Goal: Task Accomplishment & Management: Manage account settings

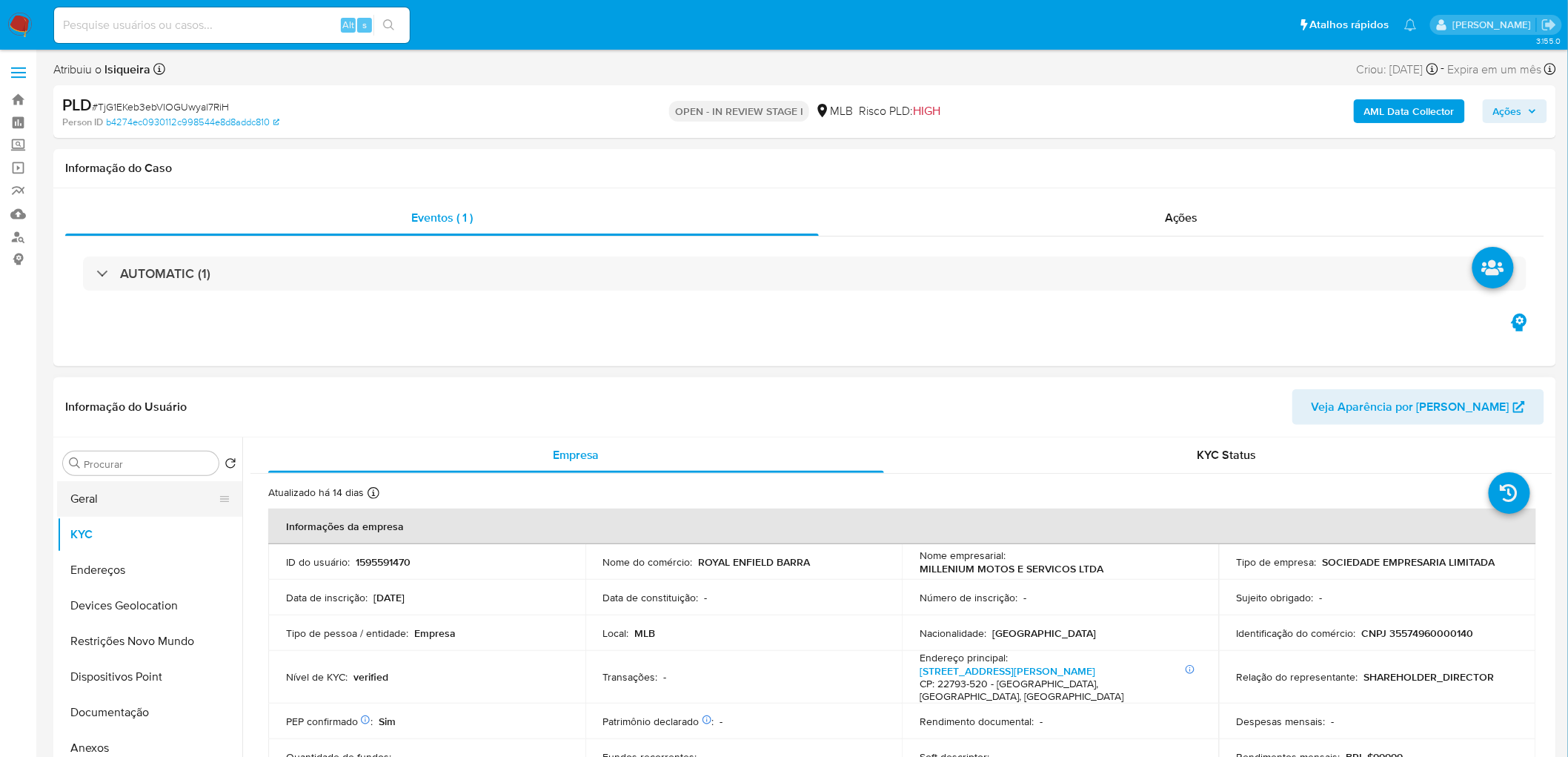
click at [129, 491] on button "Geral" at bounding box center [144, 498] width 174 height 36
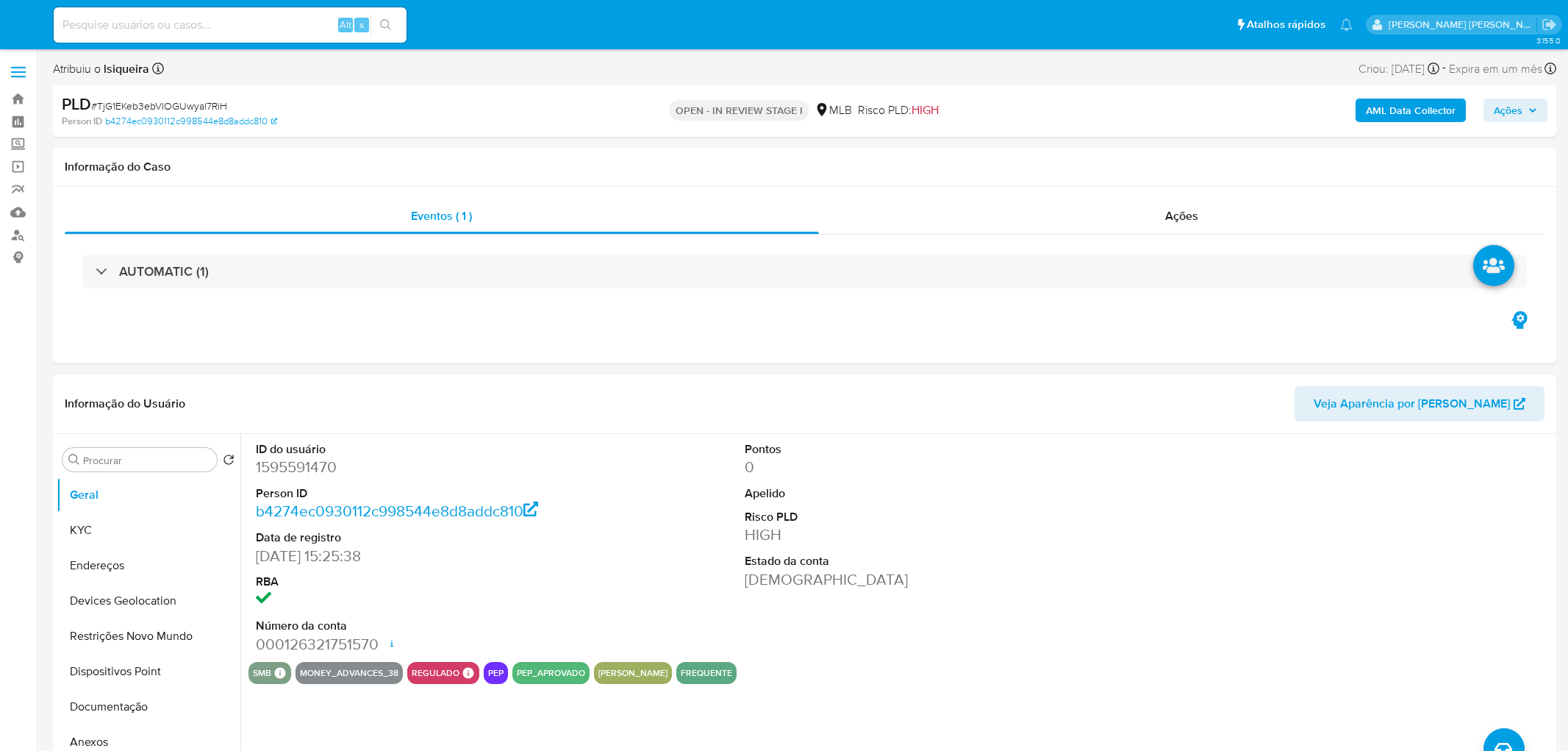
select select "10"
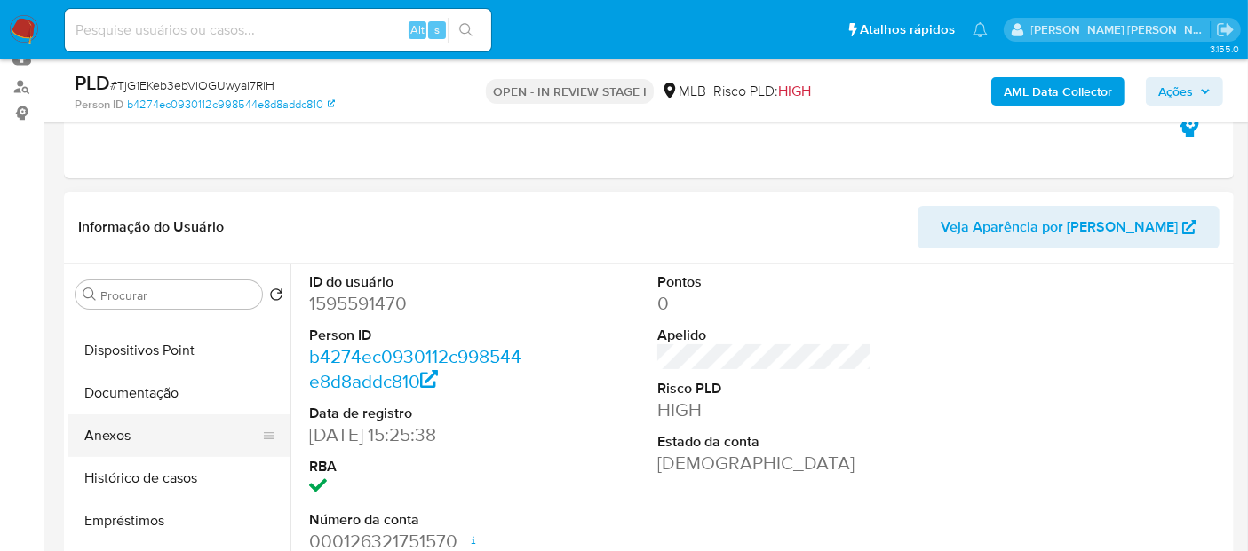
scroll to position [196, 0]
click at [131, 443] on button "Anexos" at bounding box center [172, 439] width 208 height 43
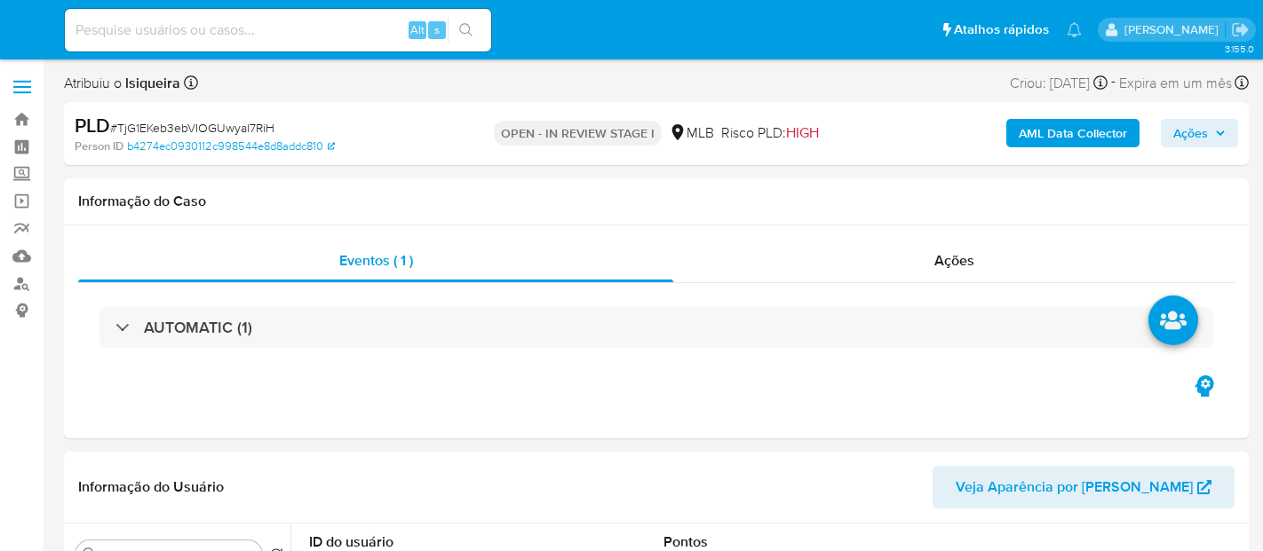
select select "10"
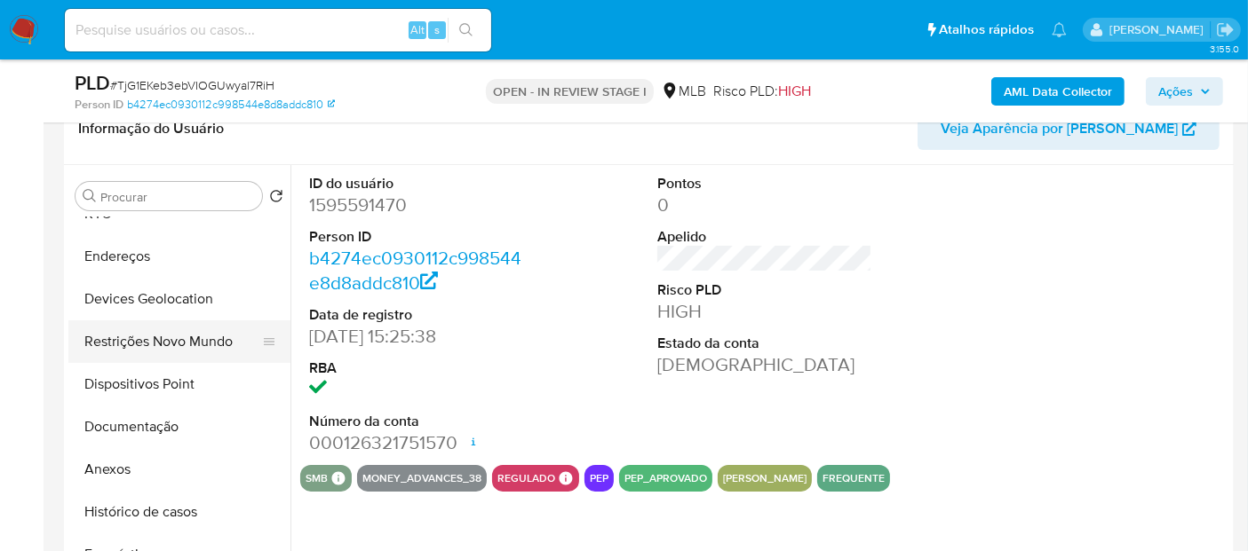
scroll to position [99, 0]
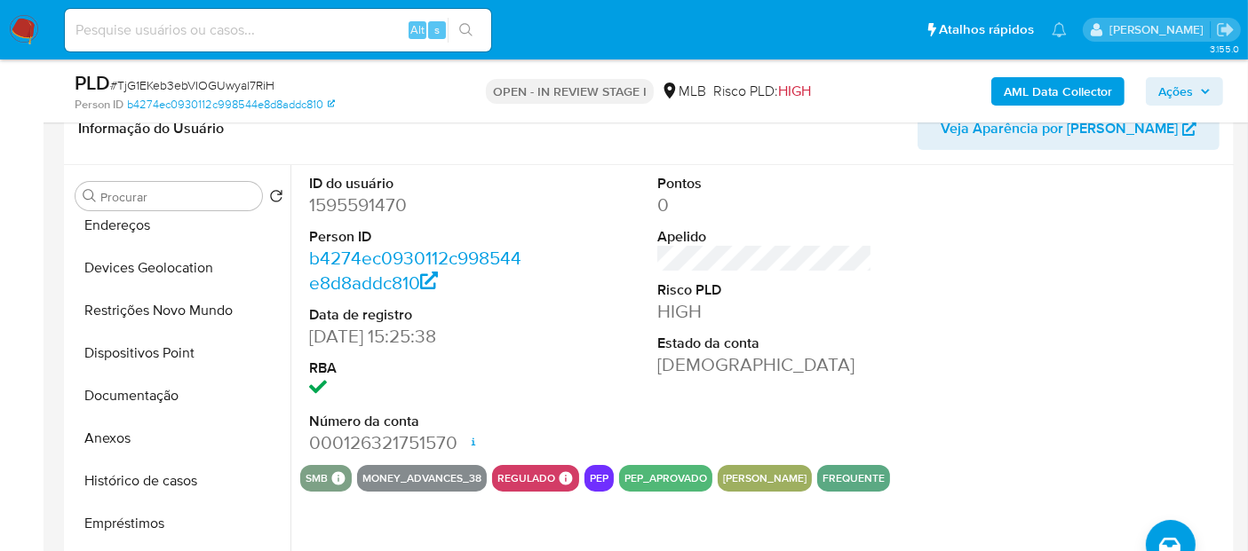
click at [537, 172] on div "ID do usuário 1595591470 Person ID b4274ec0930112c998544e8d8addc810 Data de reg…" at bounding box center [764, 315] width 929 height 300
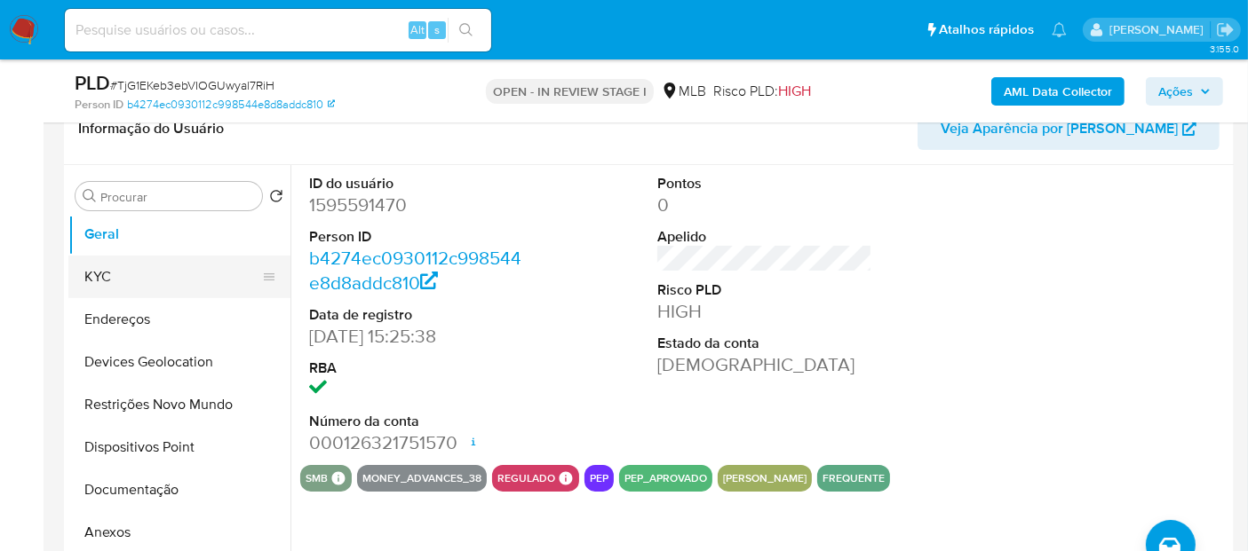
scroll to position [0, 0]
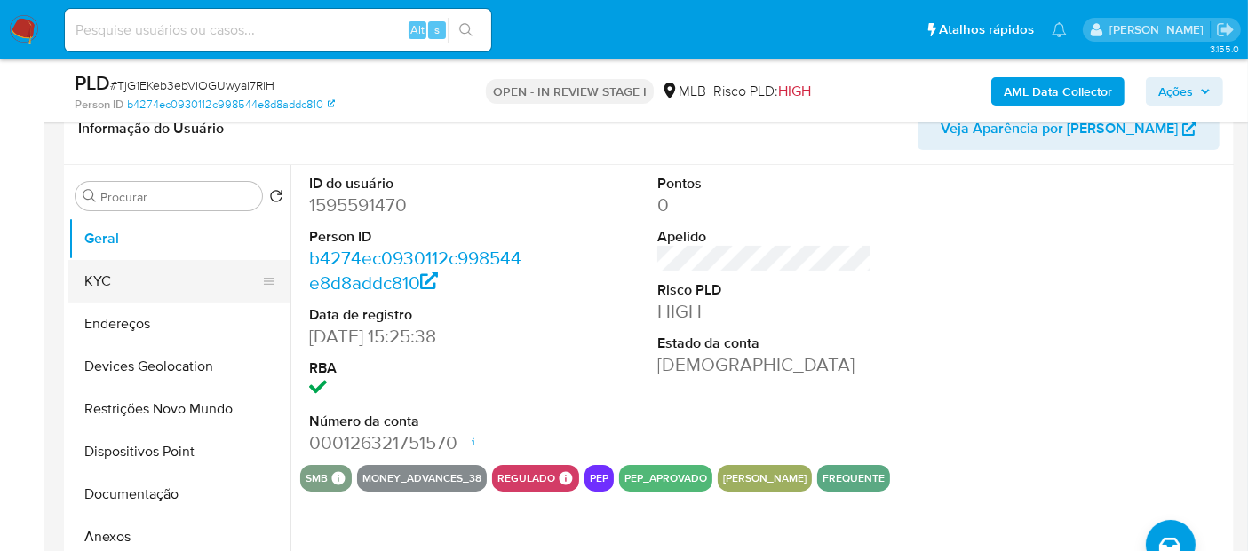
click at [124, 290] on button "KYC" at bounding box center [172, 281] width 208 height 43
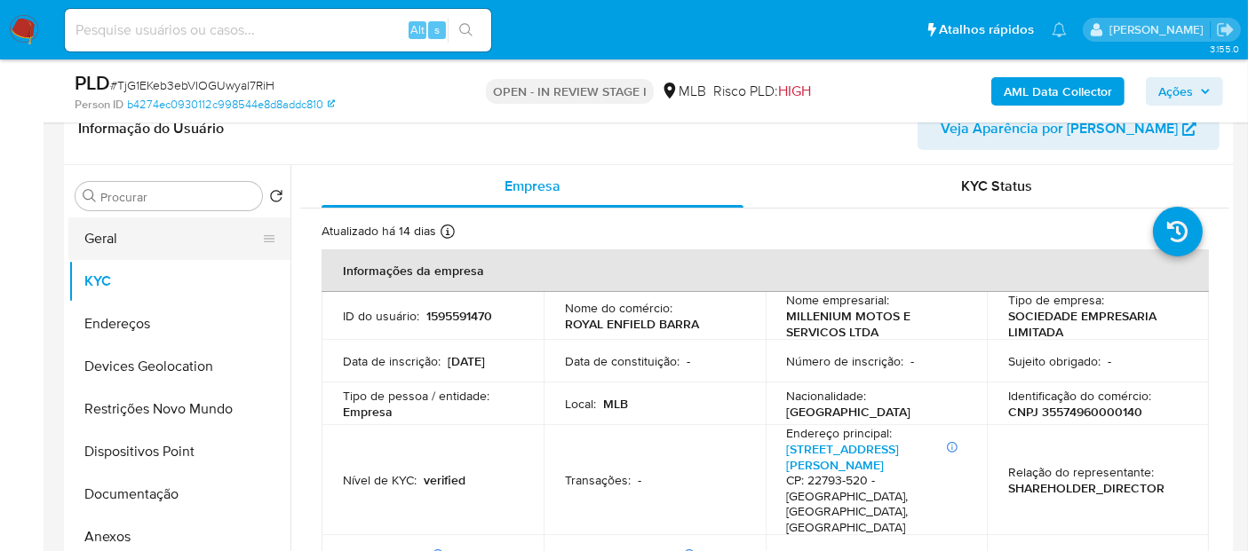
click at [199, 235] on button "Geral" at bounding box center [172, 239] width 208 height 43
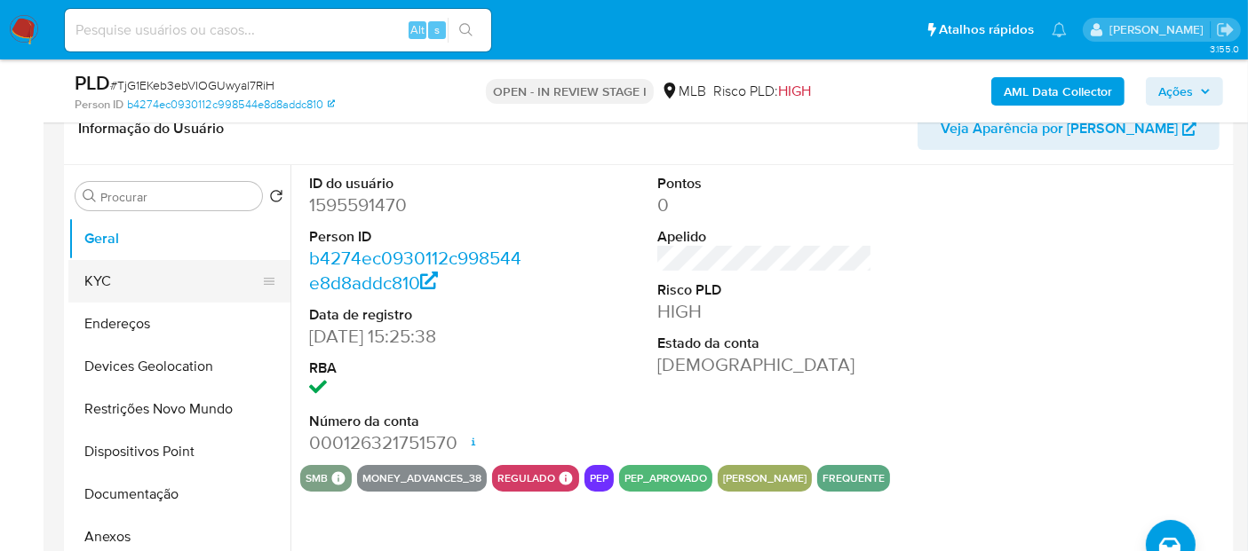
click at [107, 281] on button "KYC" at bounding box center [172, 281] width 208 height 43
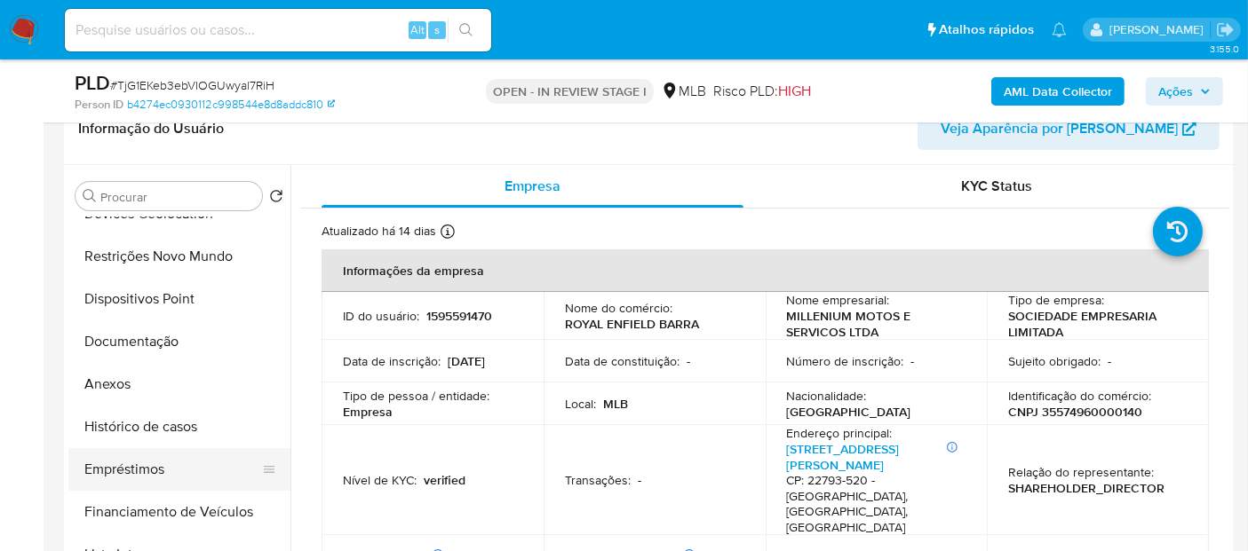
scroll to position [197, 0]
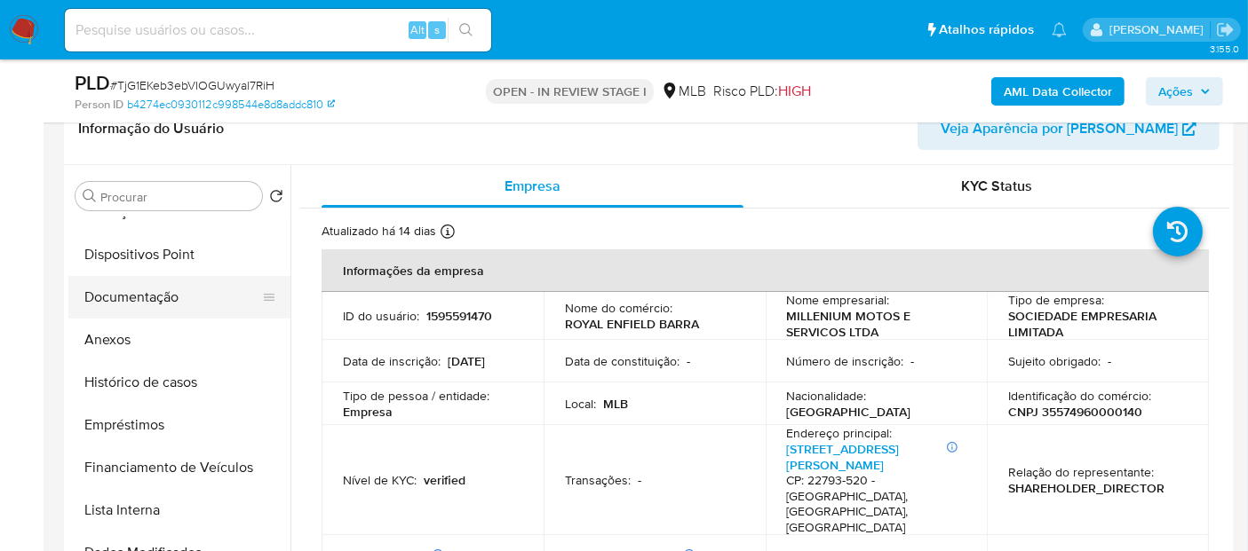
click at [160, 298] on button "Documentação" at bounding box center [172, 297] width 208 height 43
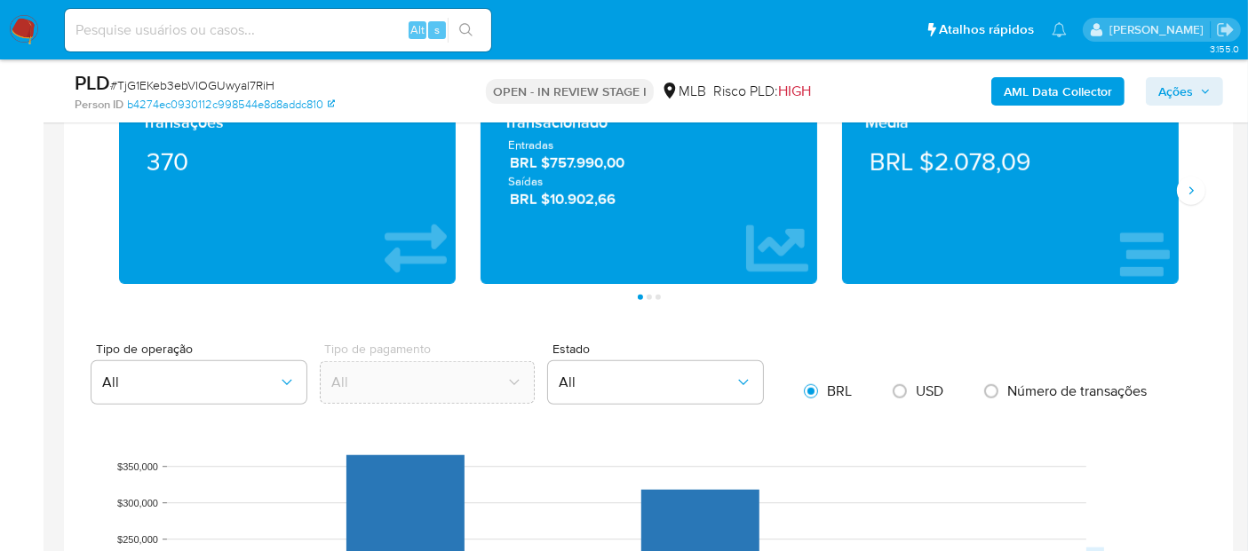
scroll to position [1317, 0]
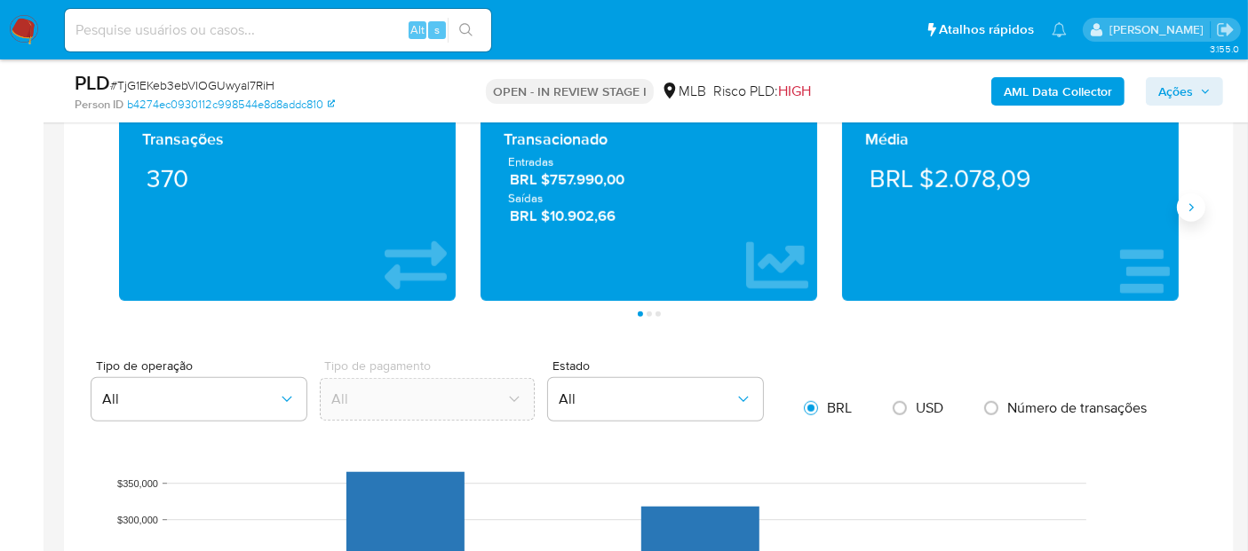
click at [1196, 202] on icon "Siguiente" at bounding box center [1191, 208] width 14 height 14
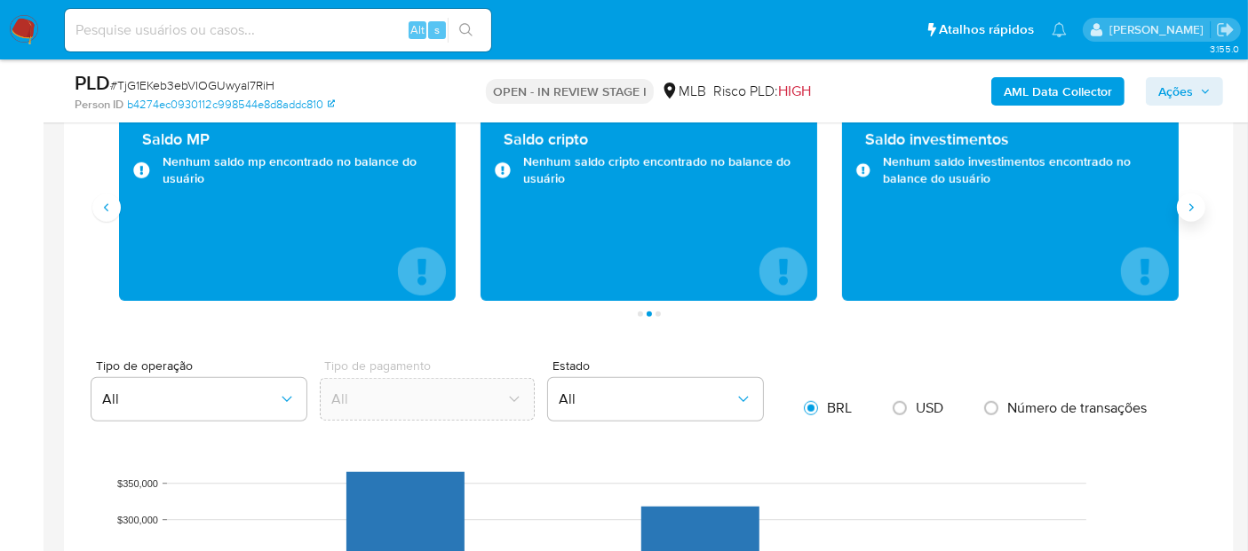
click at [1196, 202] on icon "Siguiente" at bounding box center [1191, 208] width 14 height 14
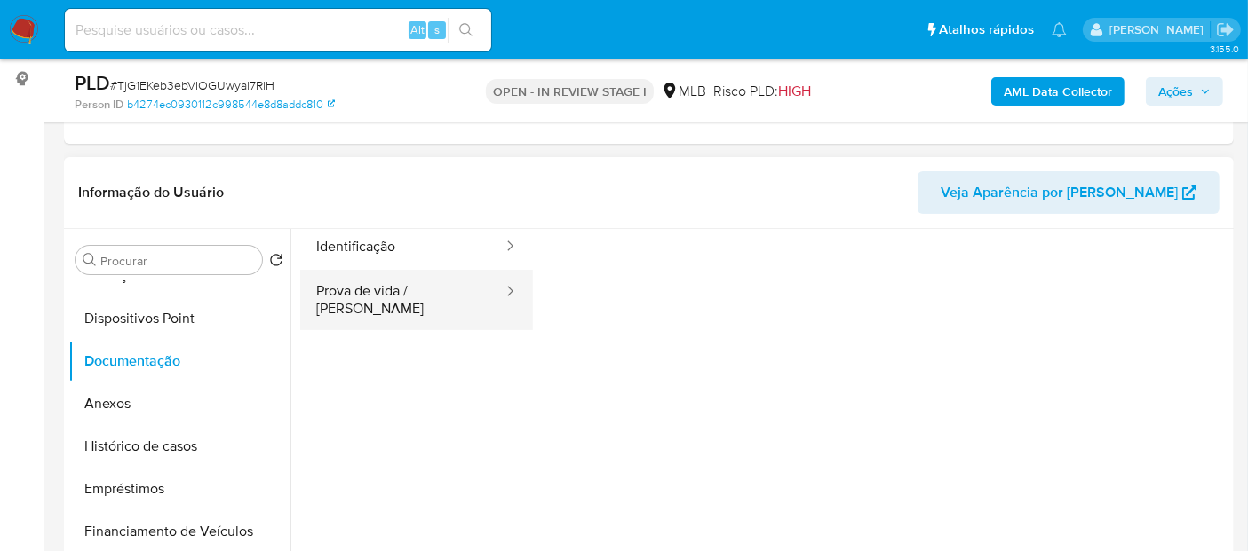
scroll to position [0, 0]
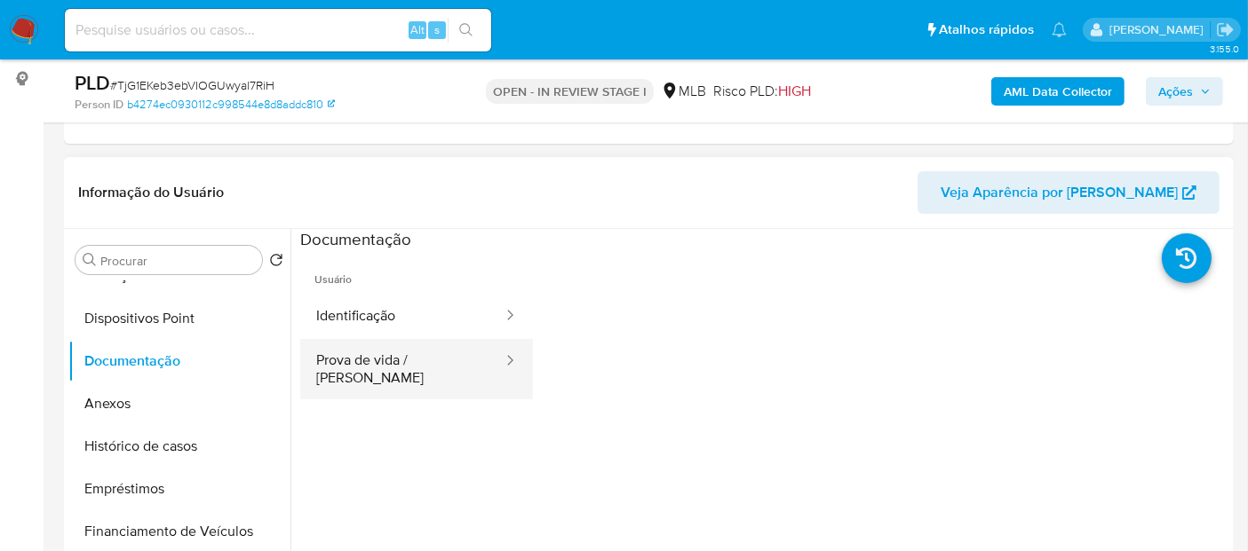
click at [392, 344] on button "Prova de vida / Selfie" at bounding box center [402, 369] width 204 height 60
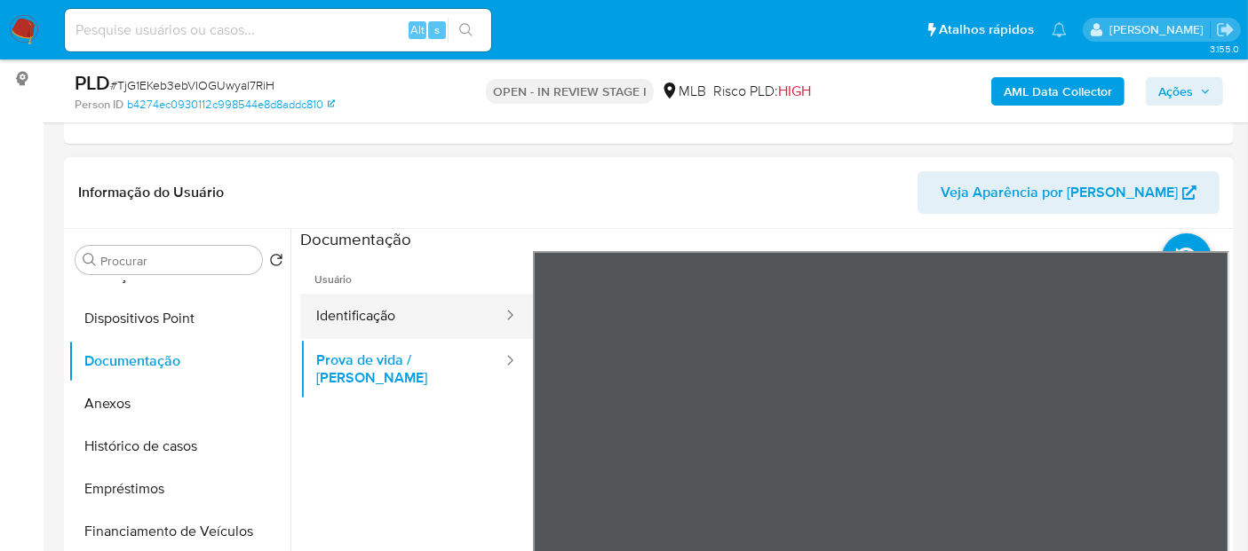
click at [459, 305] on button "Identificação" at bounding box center [402, 316] width 204 height 45
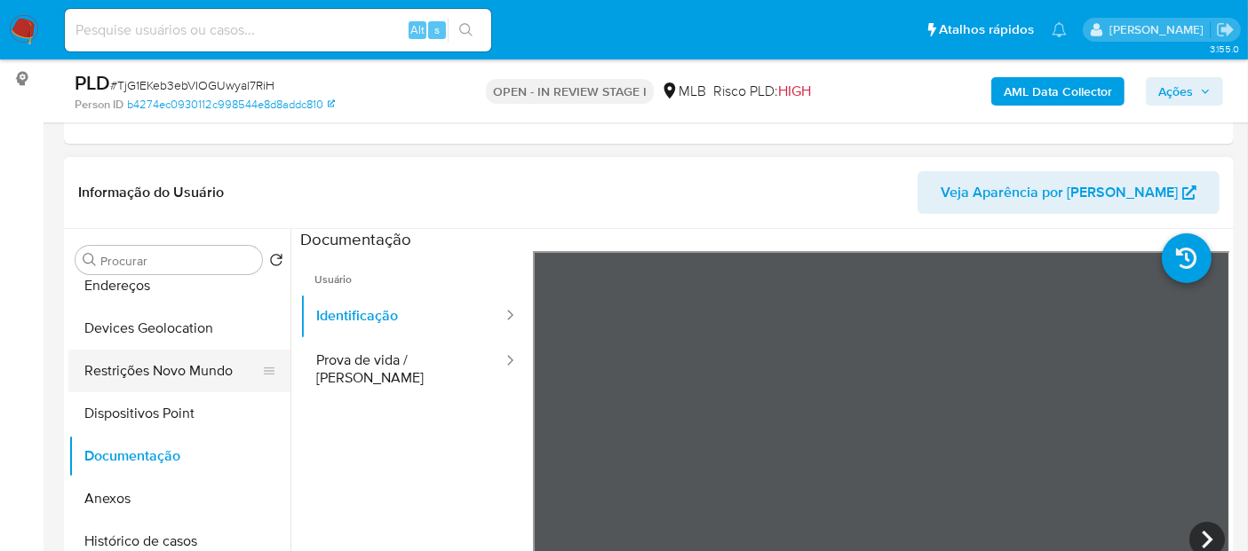
scroll to position [99, 0]
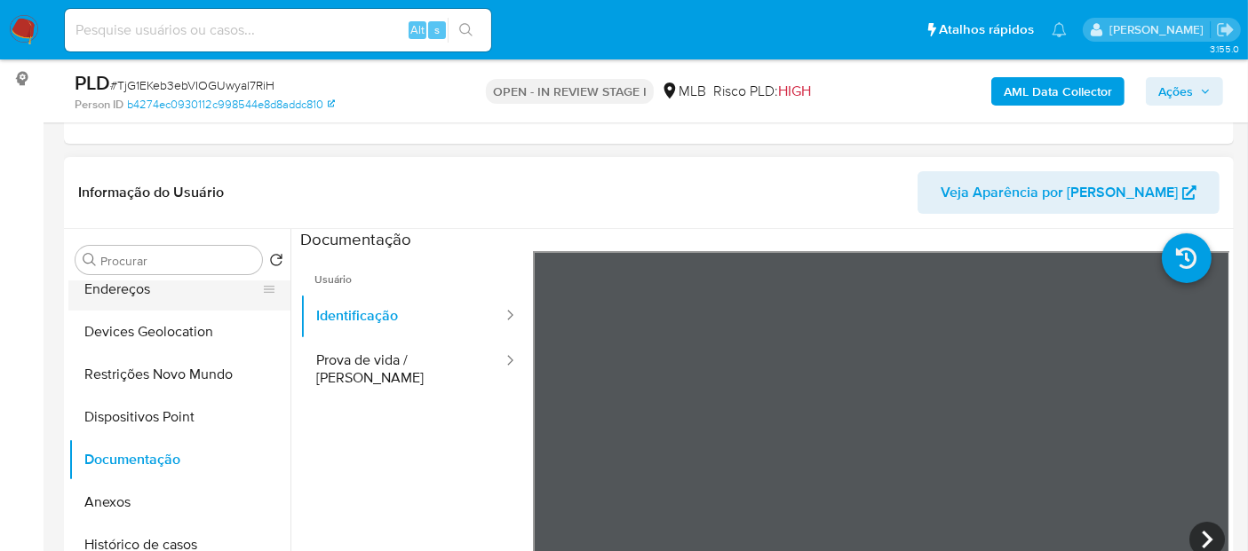
click at [143, 290] on button "Endereços" at bounding box center [172, 289] width 208 height 43
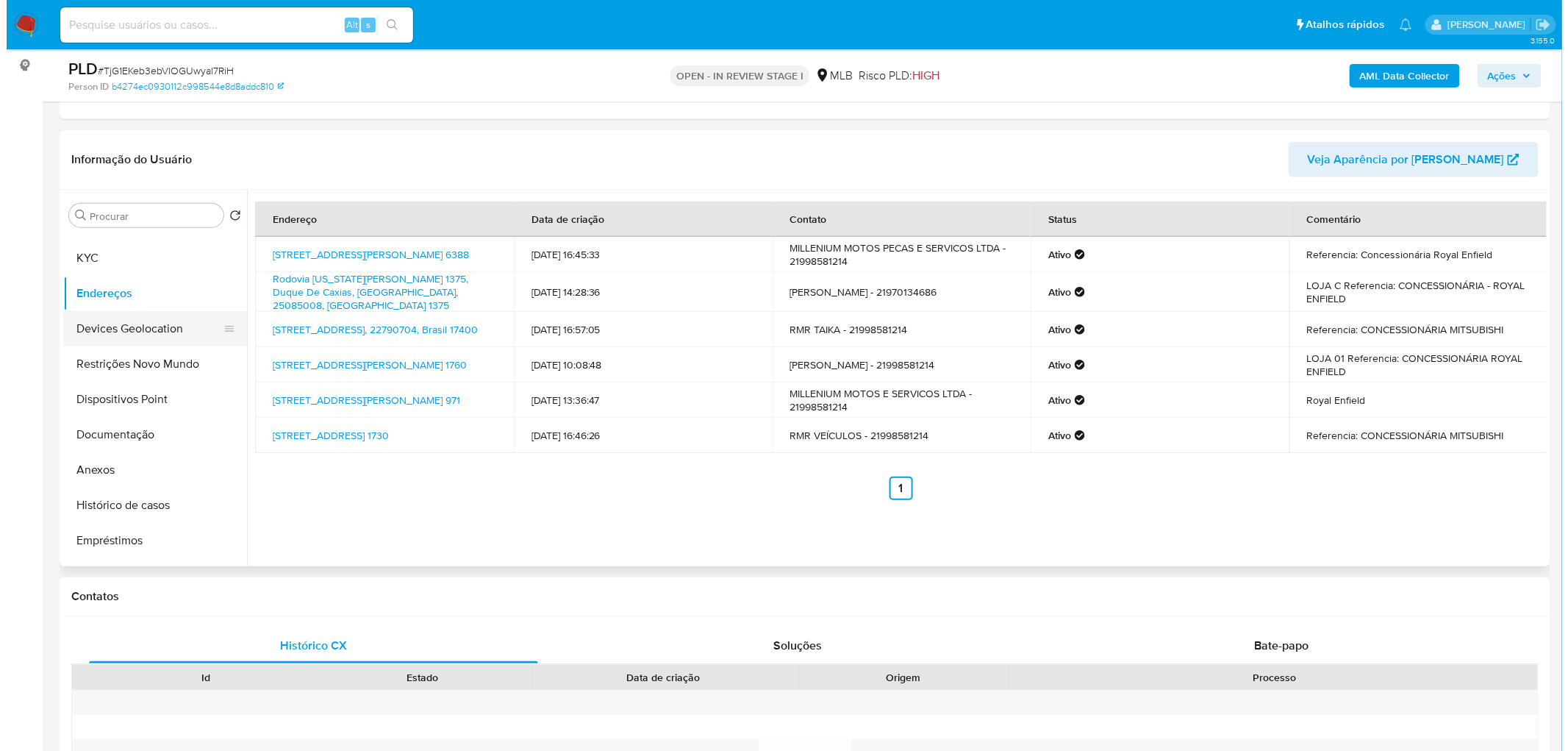
scroll to position [0, 0]
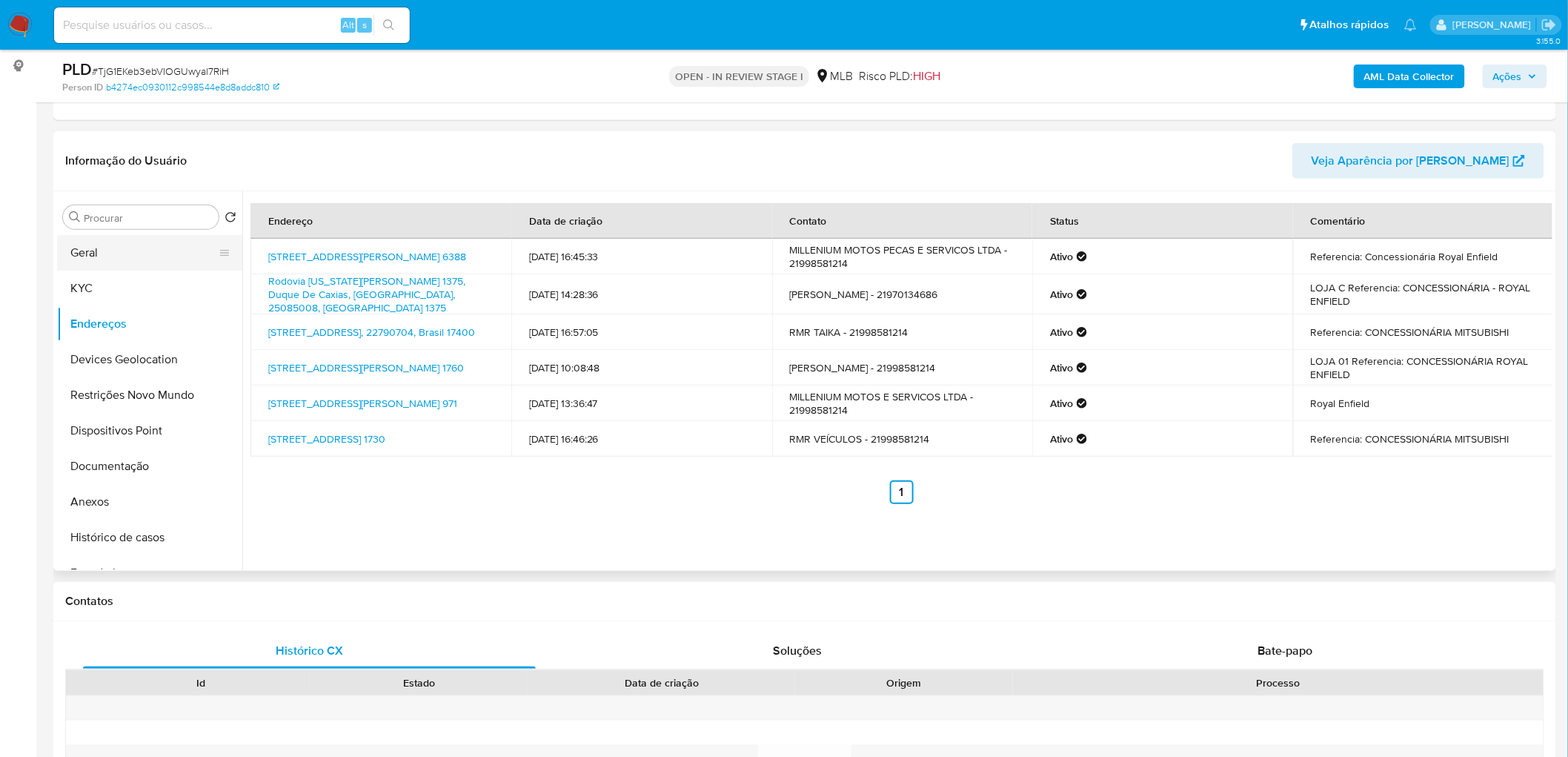
click at [113, 255] on button "Geral" at bounding box center [144, 252] width 174 height 36
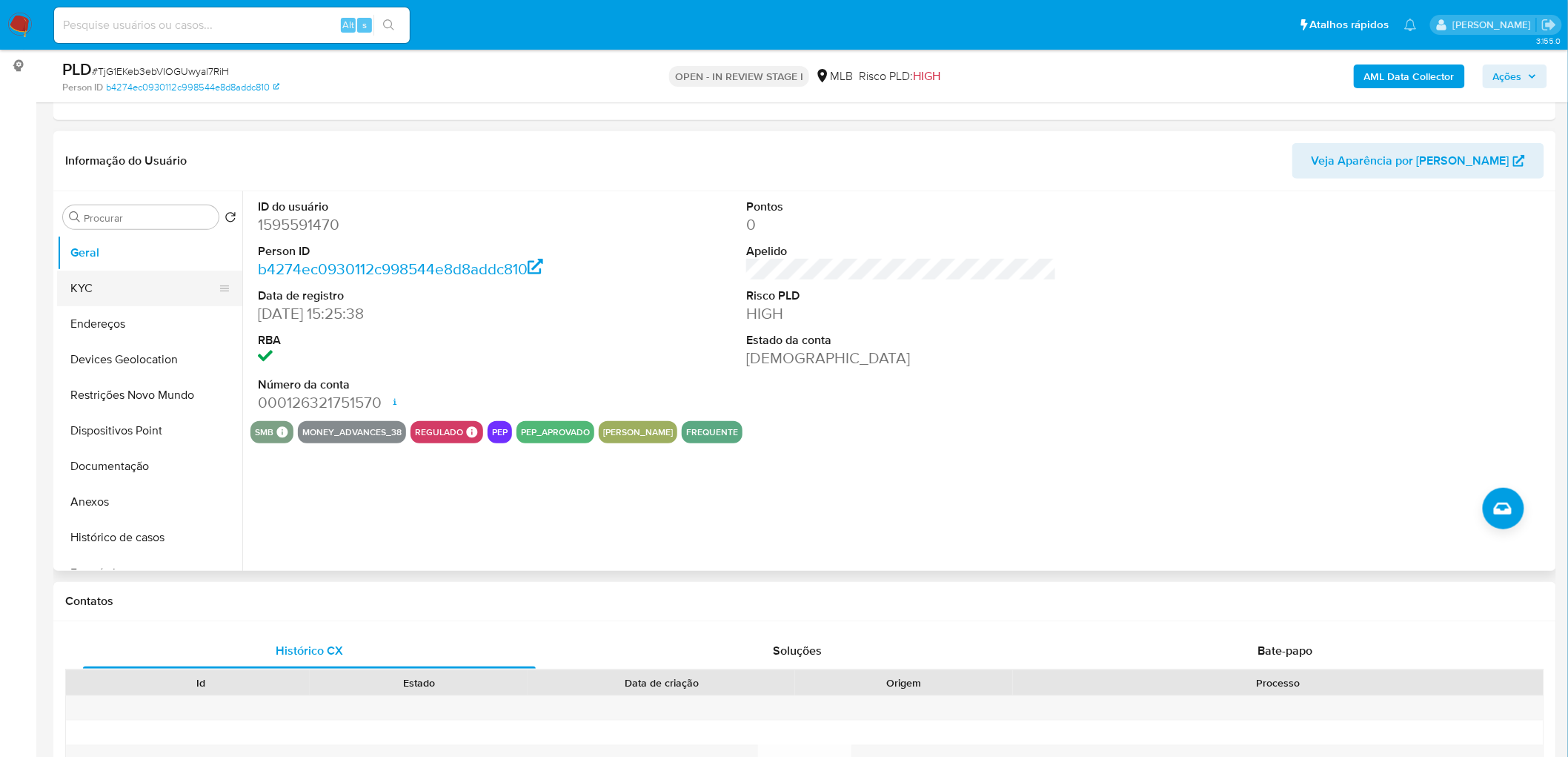
click at [135, 285] on button "KYC" at bounding box center [144, 288] width 174 height 36
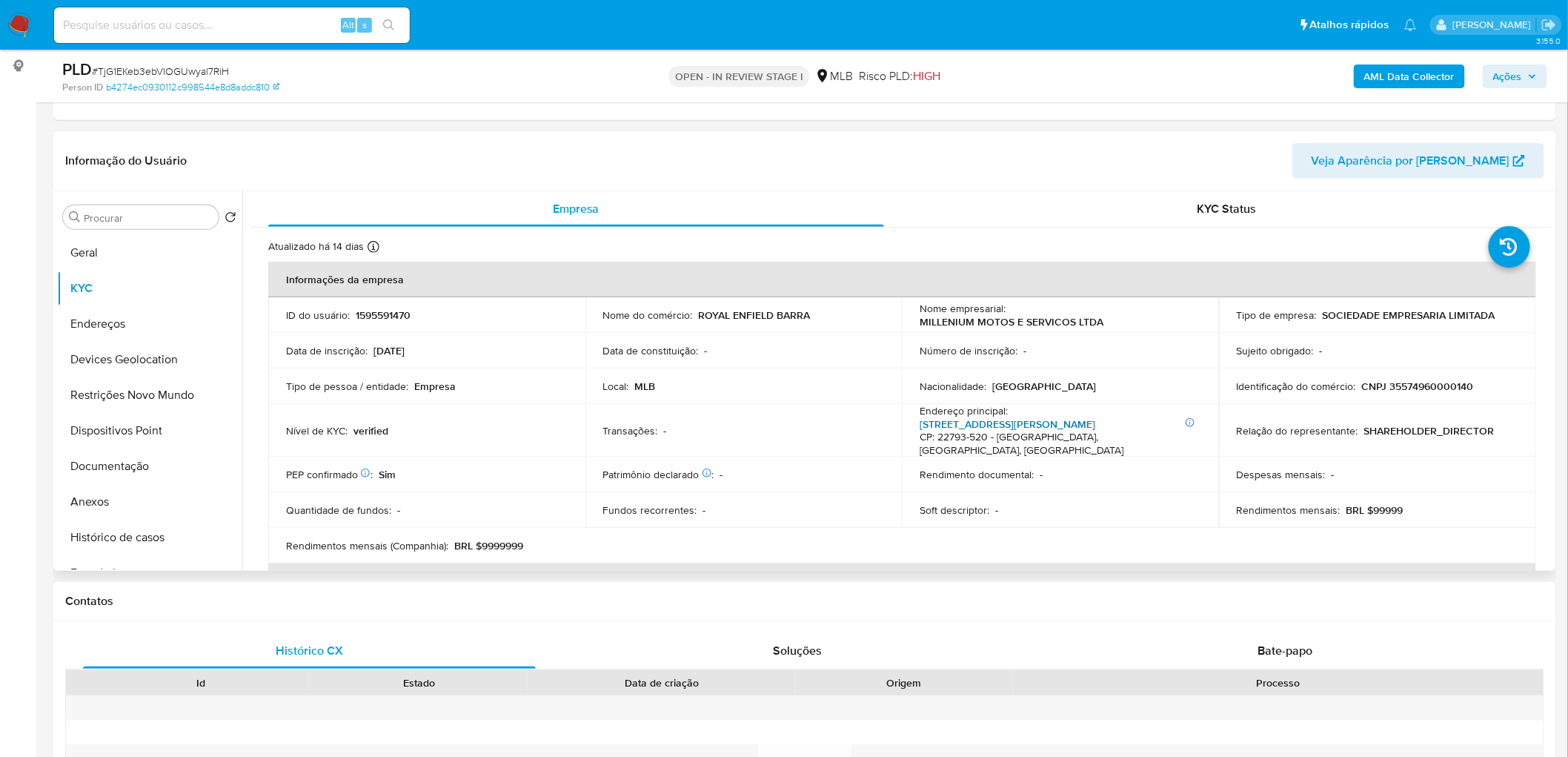
click at [1053, 421] on link "Rua Ataulpho Coutinho 200, Barra Da Tijuca" at bounding box center [1007, 424] width 175 height 15
click at [95, 331] on button "Endereços" at bounding box center [144, 324] width 174 height 36
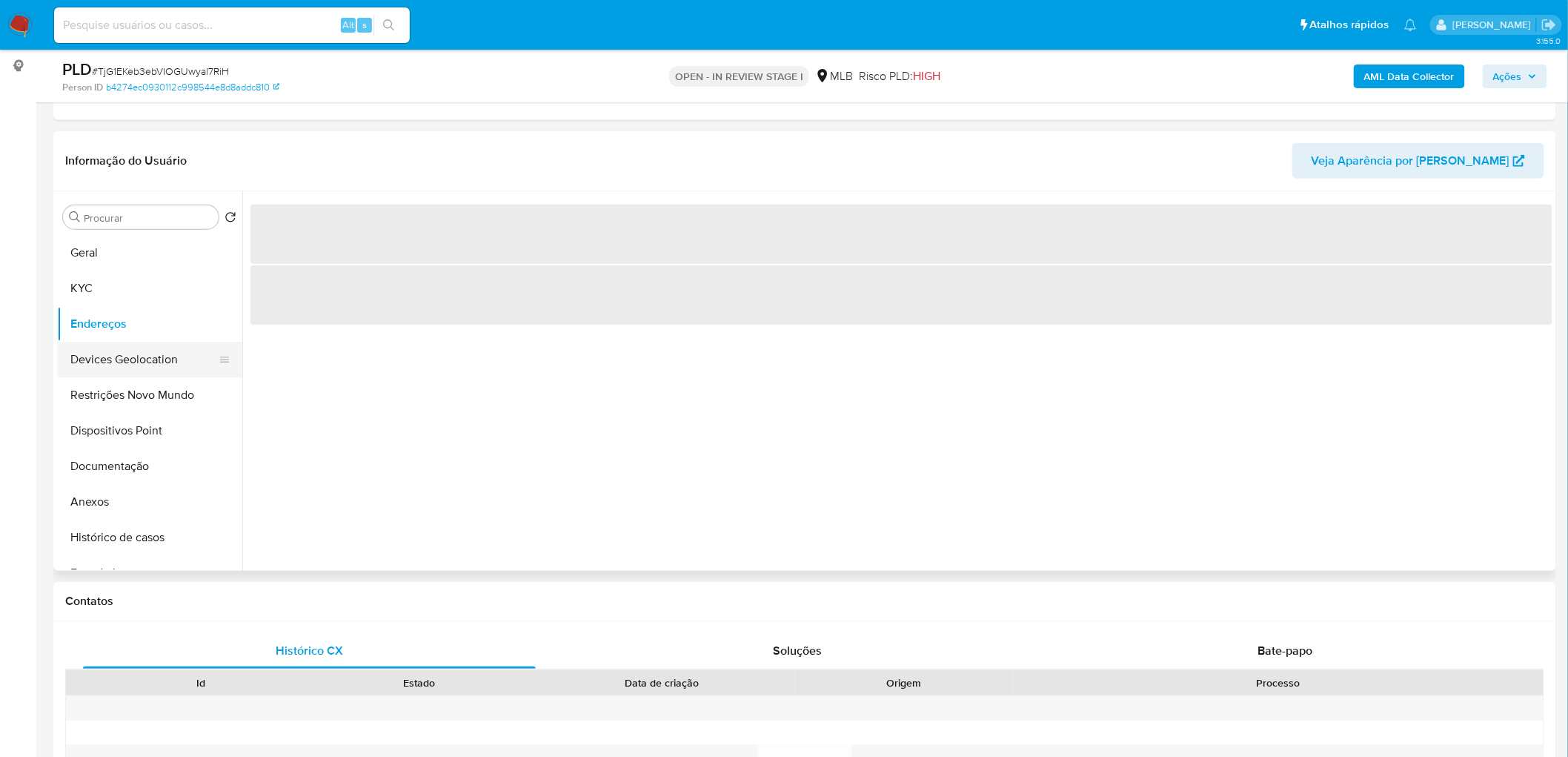
click at [146, 361] on button "Devices Geolocation" at bounding box center [144, 359] width 174 height 36
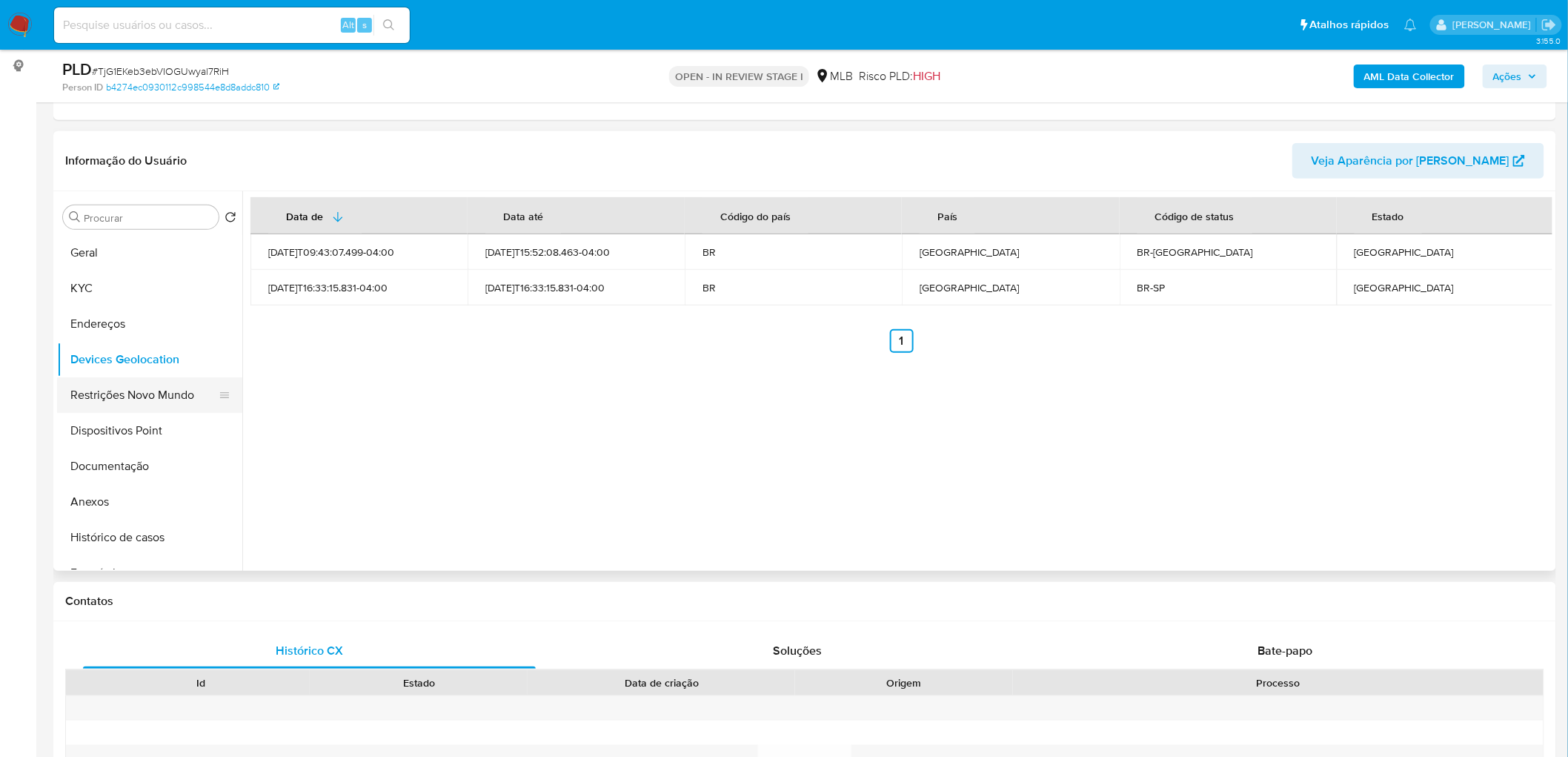
click at [152, 391] on button "Restrições Novo Mundo" at bounding box center [144, 395] width 174 height 36
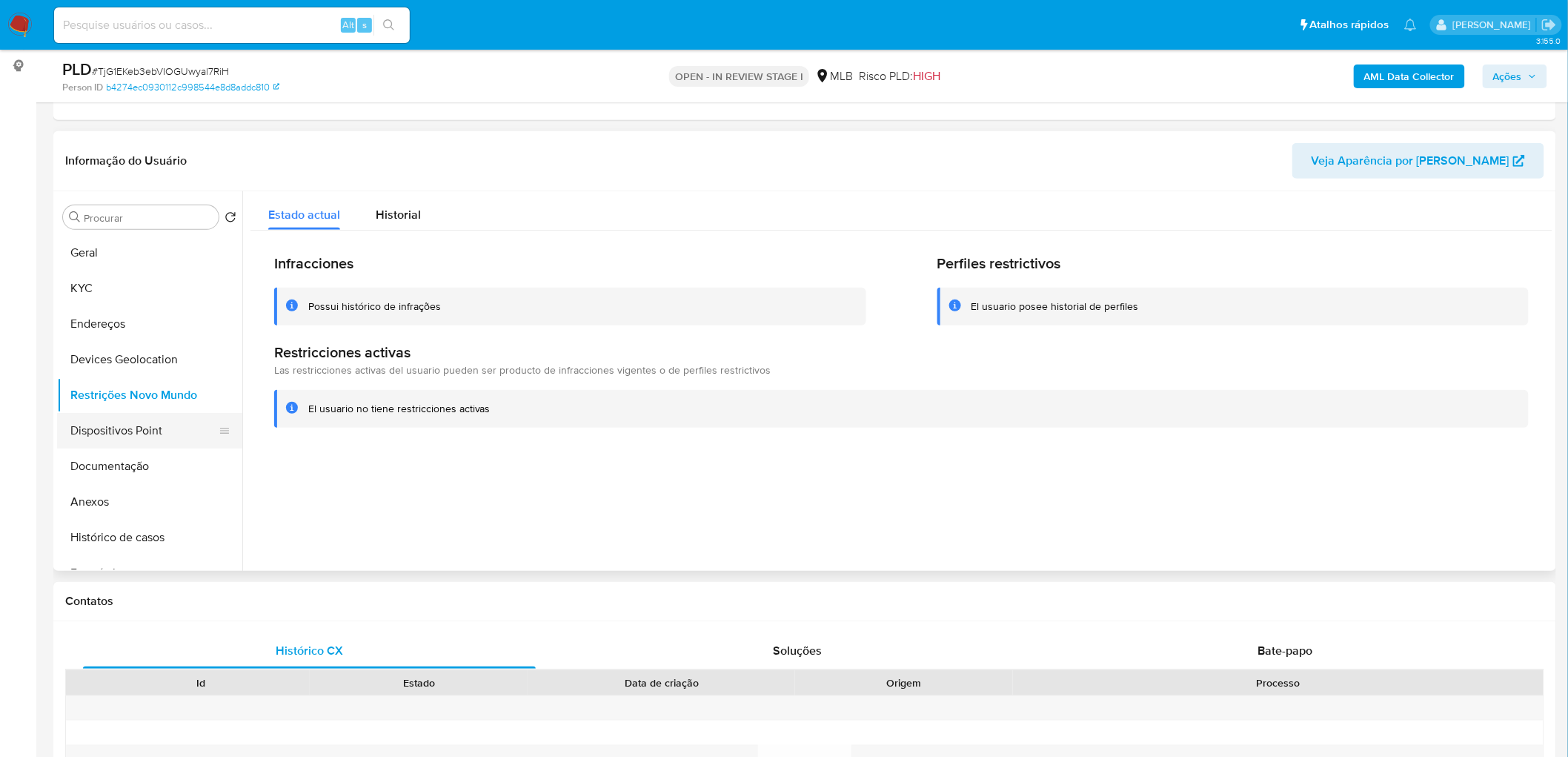
click at [141, 433] on button "Dispositivos Point" at bounding box center [144, 431] width 174 height 36
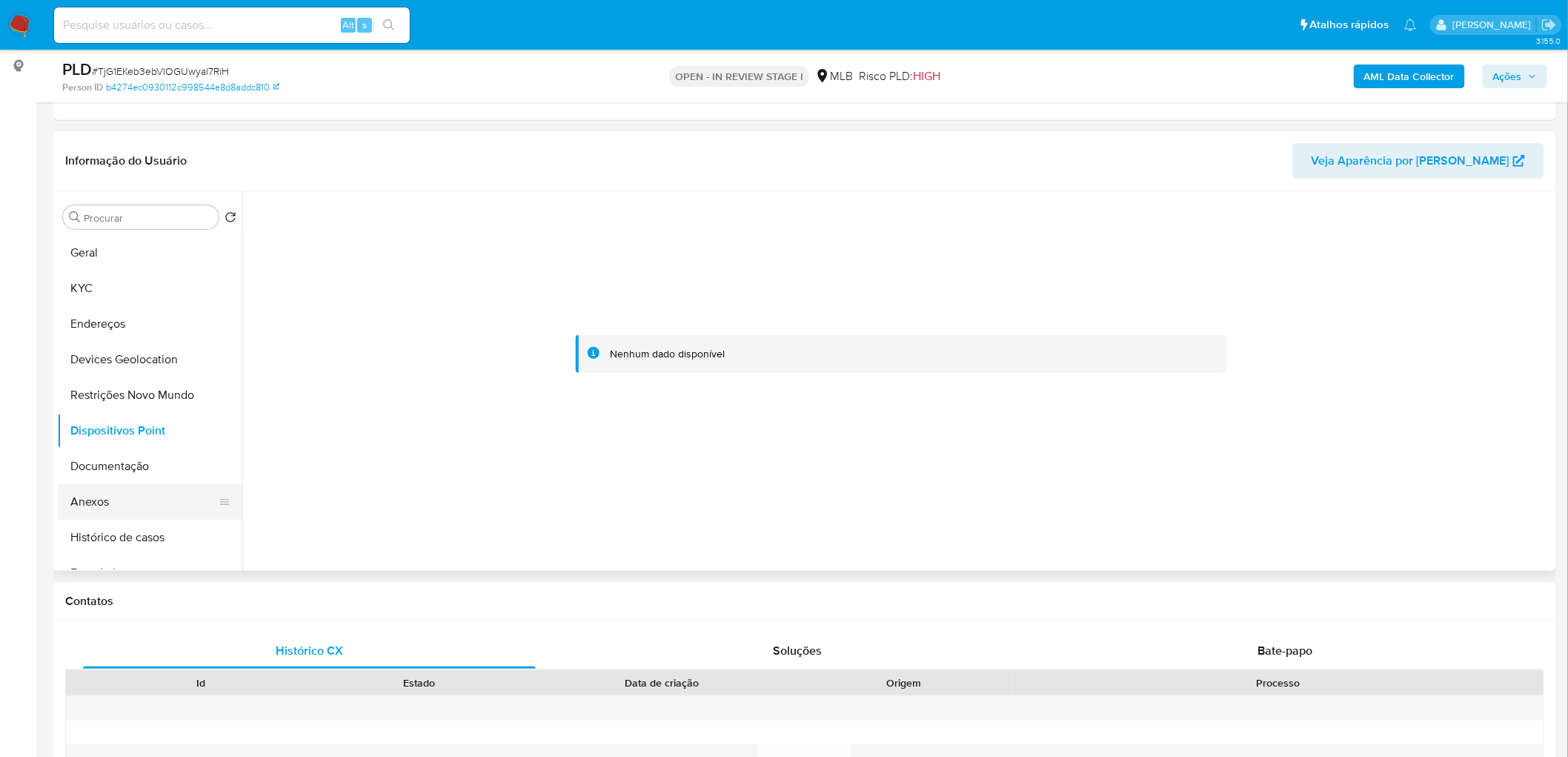
click at [89, 460] on button "Anexos" at bounding box center [144, 502] width 174 height 36
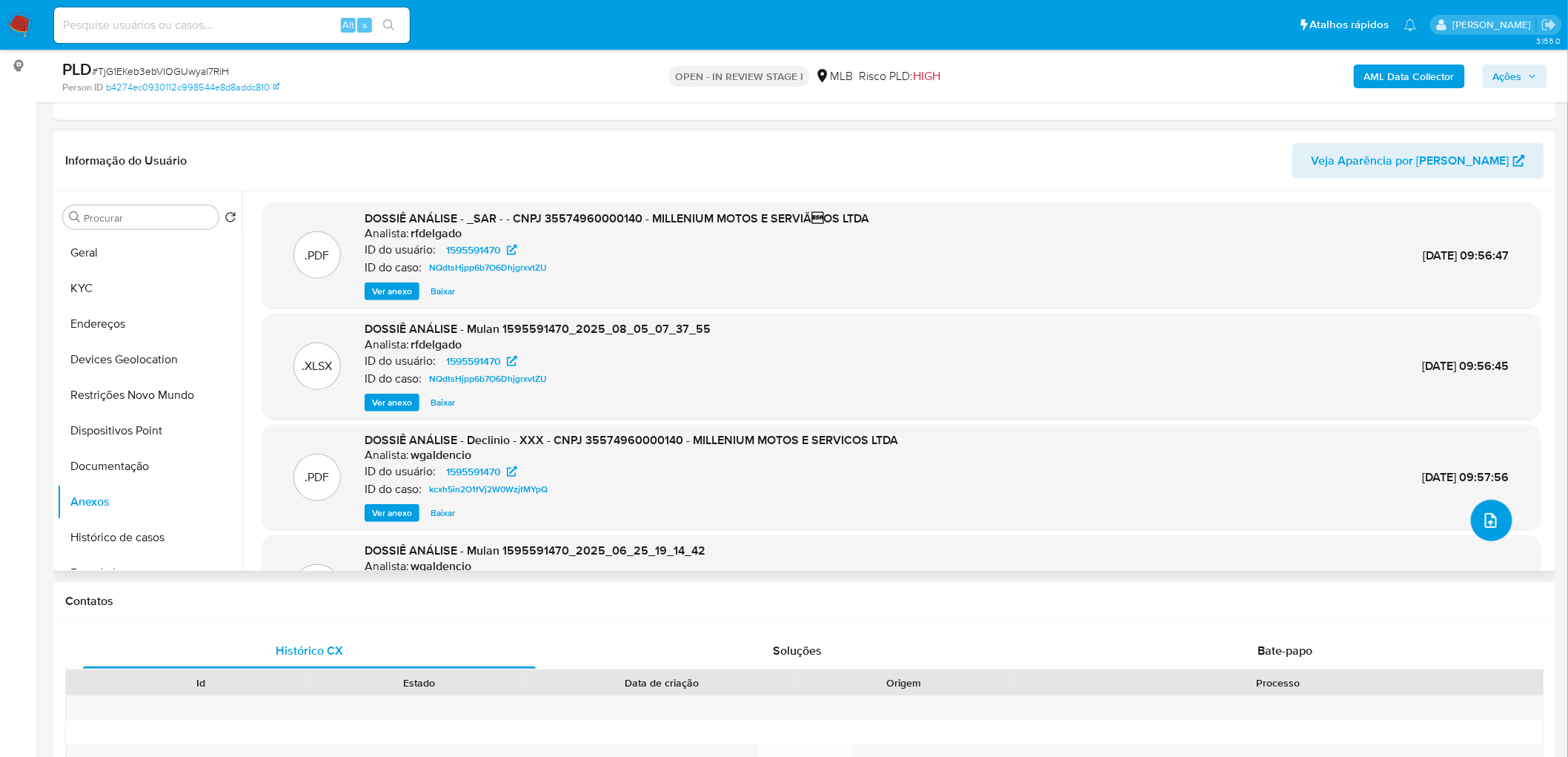
click at [1053, 460] on span "upload-file" at bounding box center [1490, 520] width 18 height 18
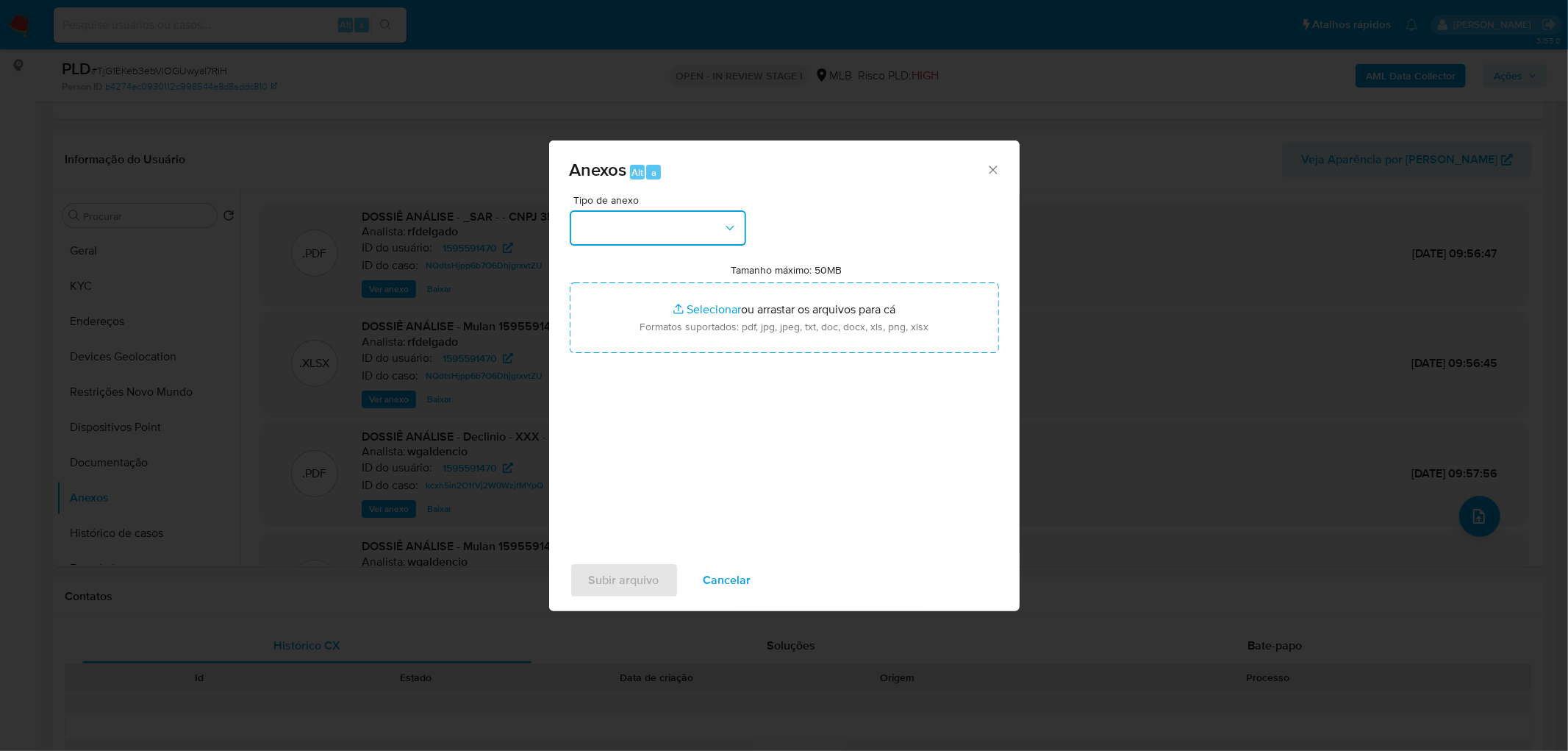
click at [711, 224] on button "button" at bounding box center [657, 228] width 176 height 36
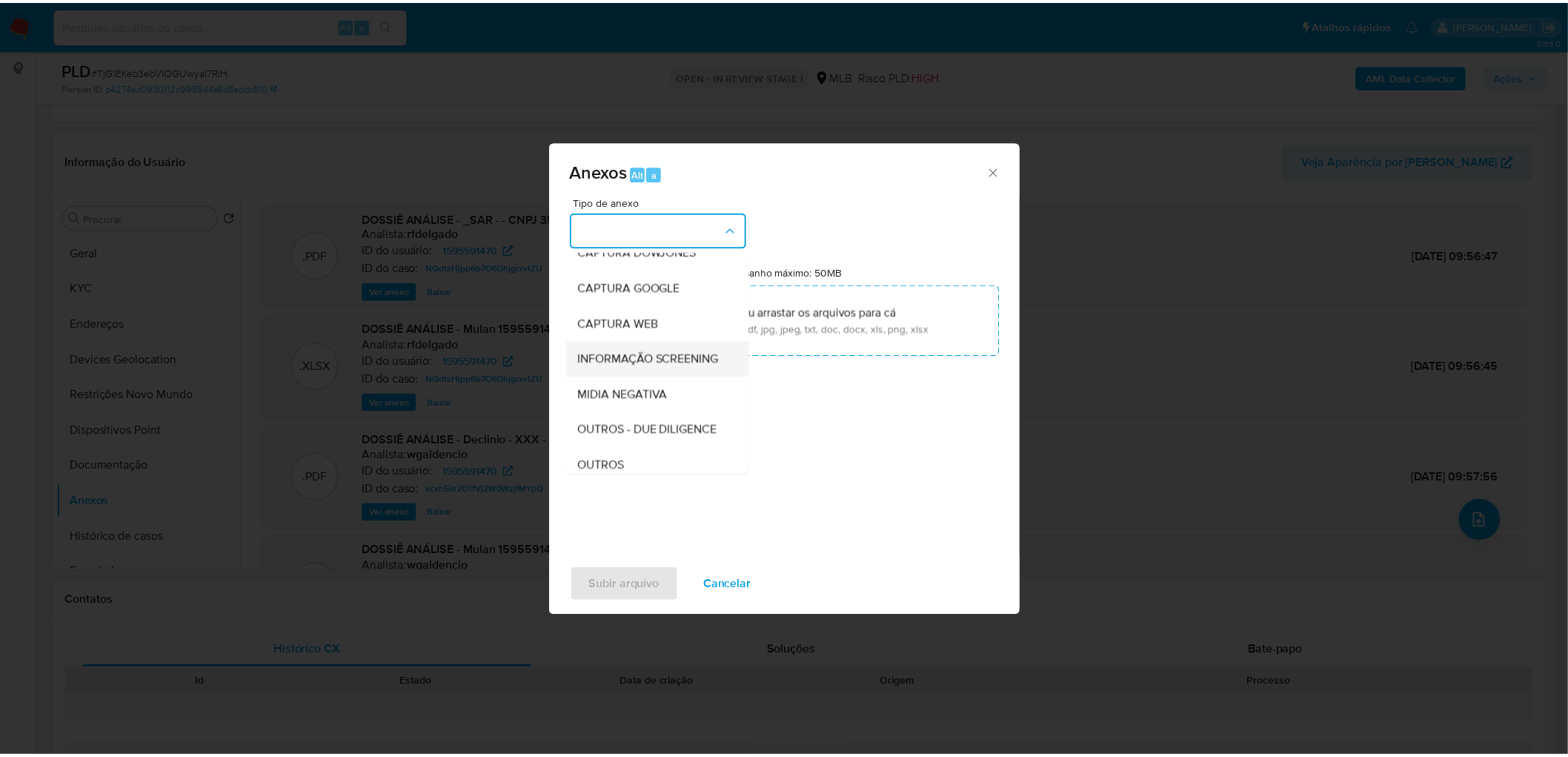
scroll to position [83, 0]
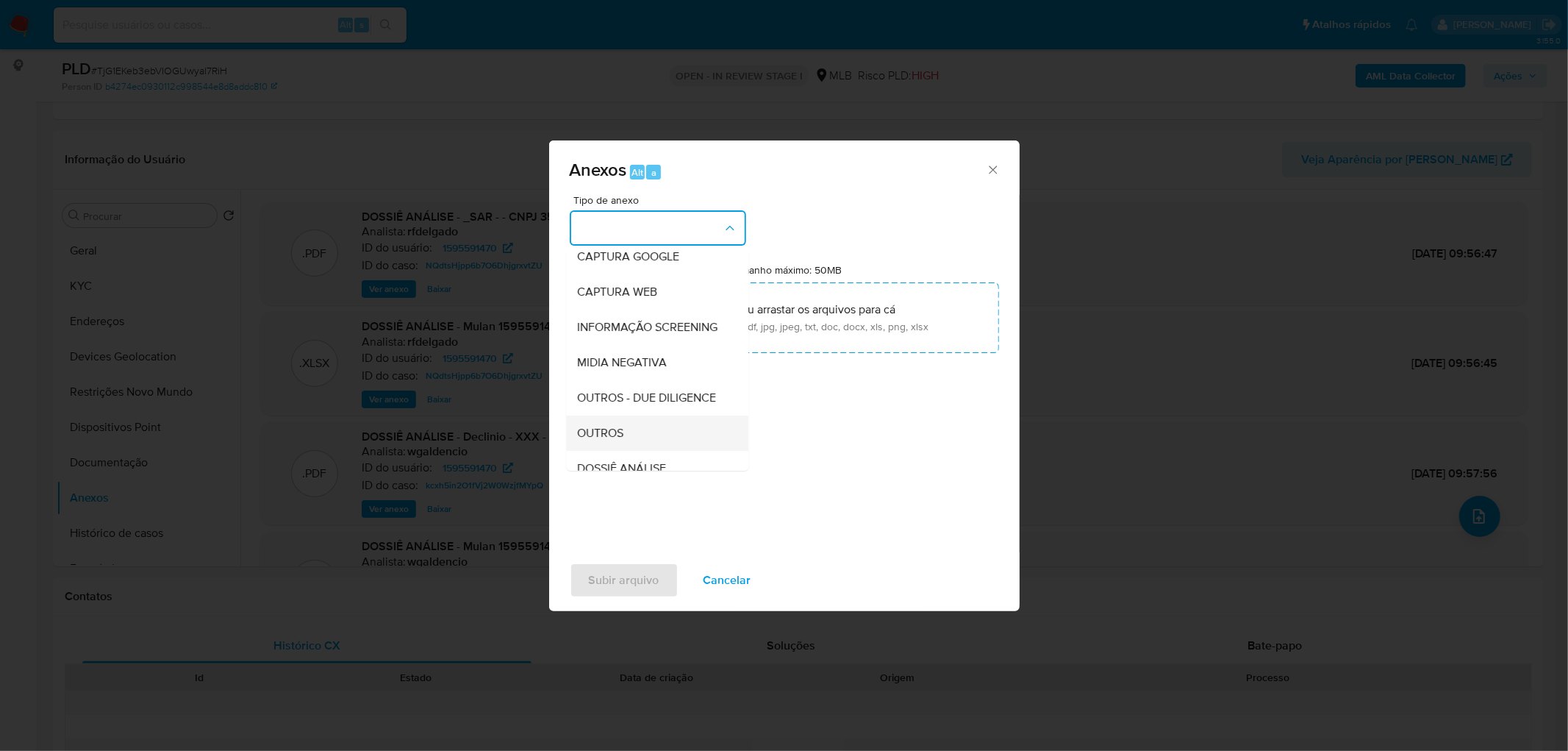
click at [608, 440] on span "OUTROS" at bounding box center [601, 433] width 46 height 15
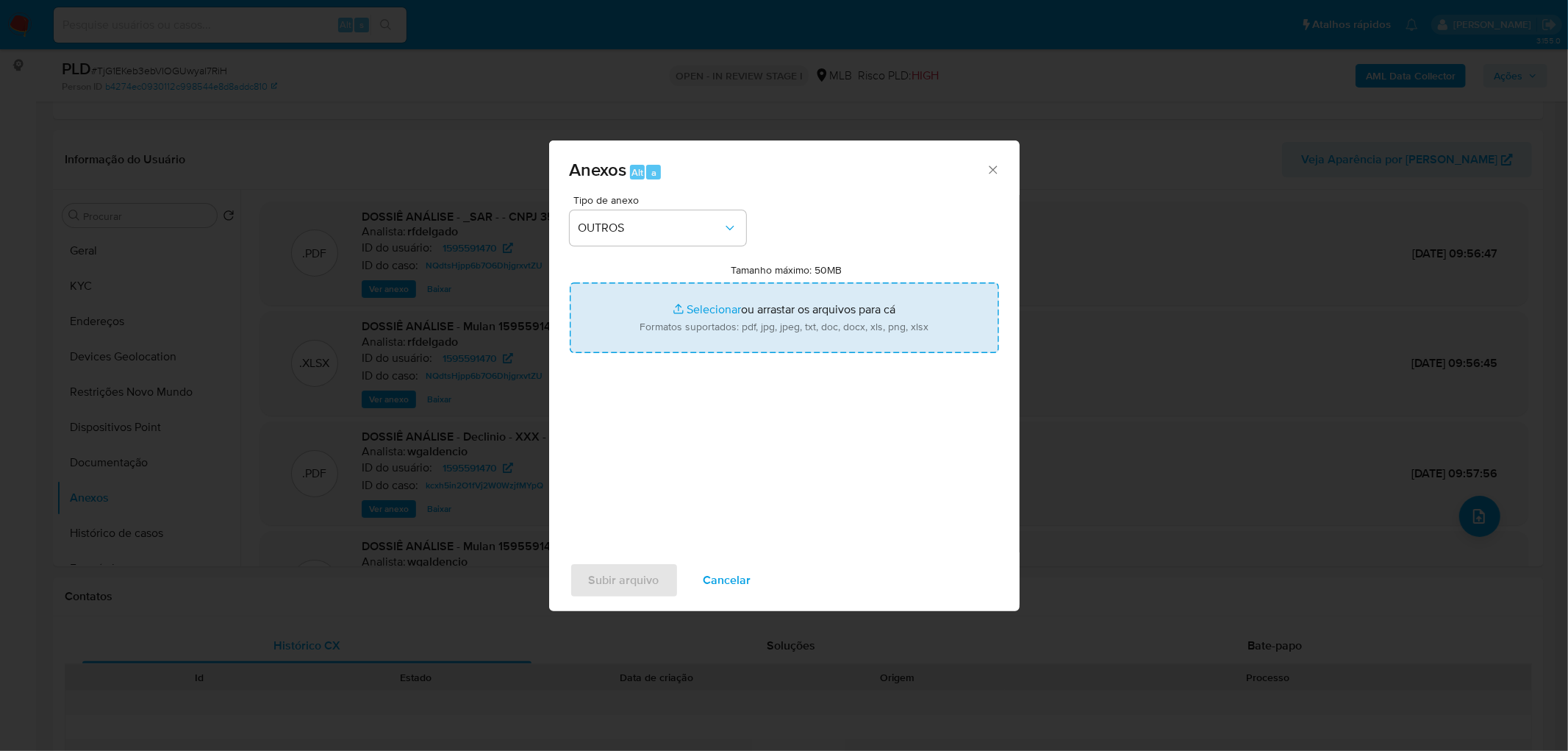
click at [663, 306] on input "Tamanho máximo: 50MB Selecionar arquivos" at bounding box center [784, 317] width 430 height 70
type input "C:\fakepath\ID- 1595591470- CNPJ 35574960000140 - MILLENIUM MOTOS E SERVICOS LT…"
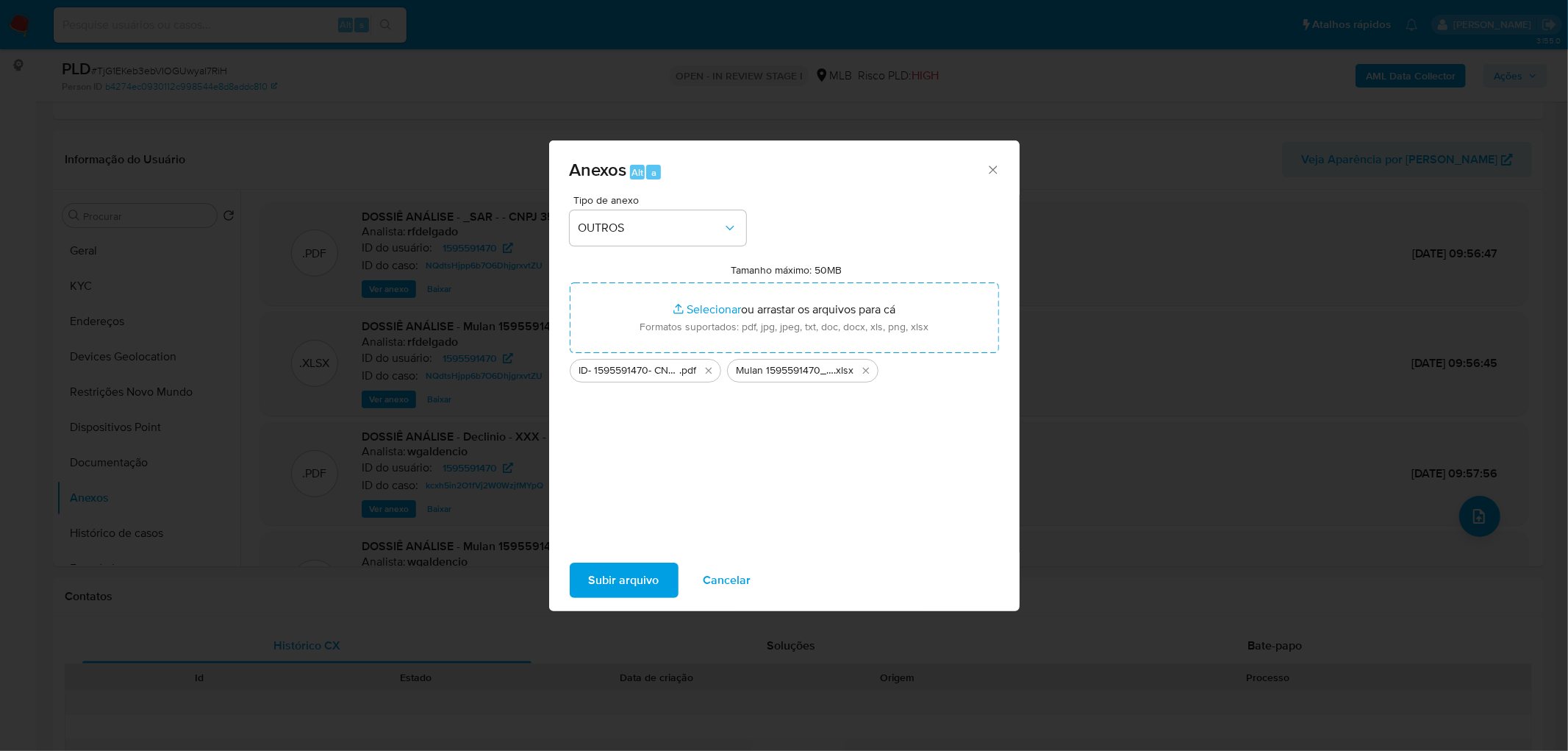
click at [622, 456] on span "Subir arquivo" at bounding box center [623, 580] width 70 height 32
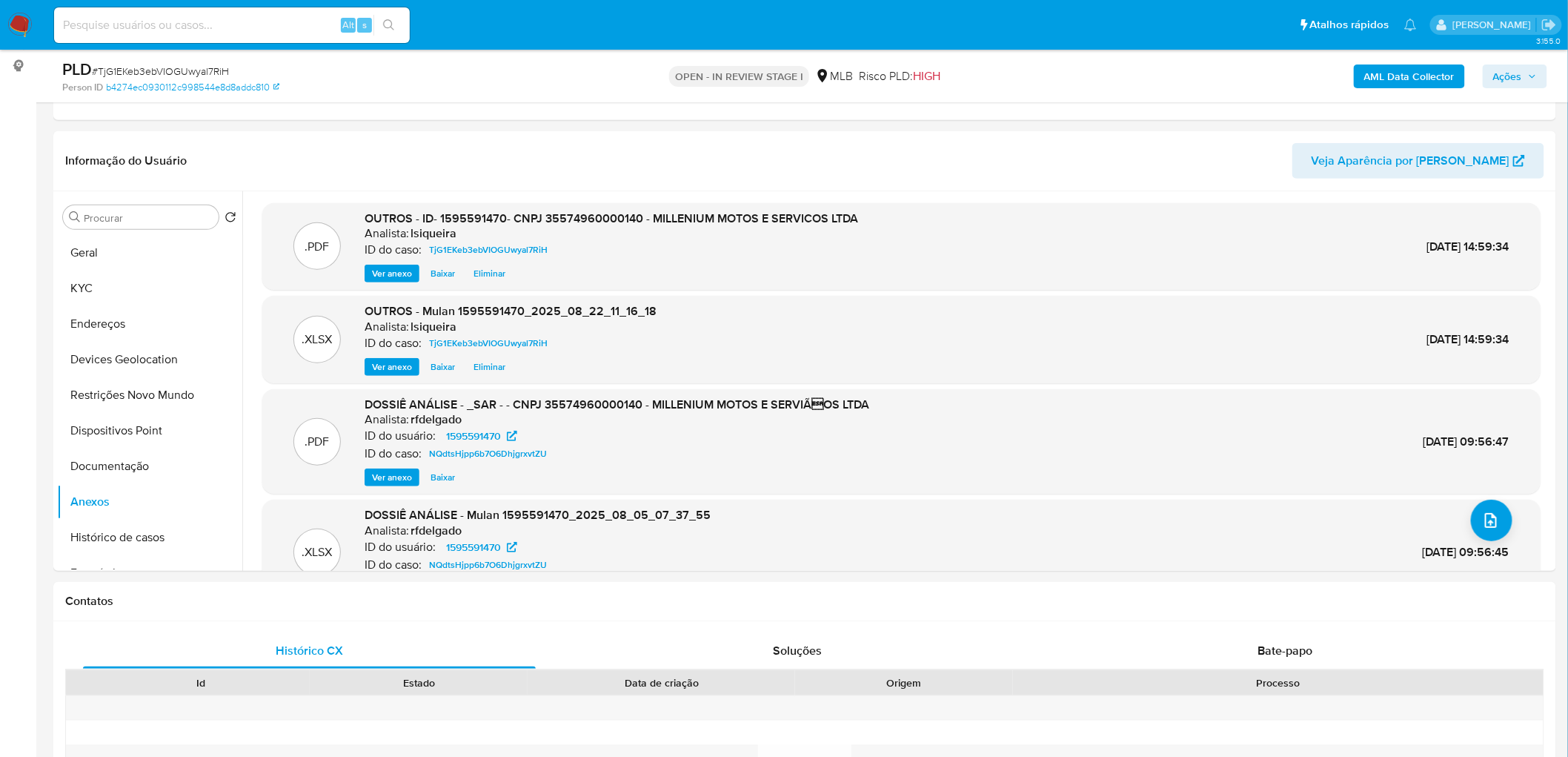
click at [1053, 76] on span "Ações" at bounding box center [1507, 76] width 29 height 23
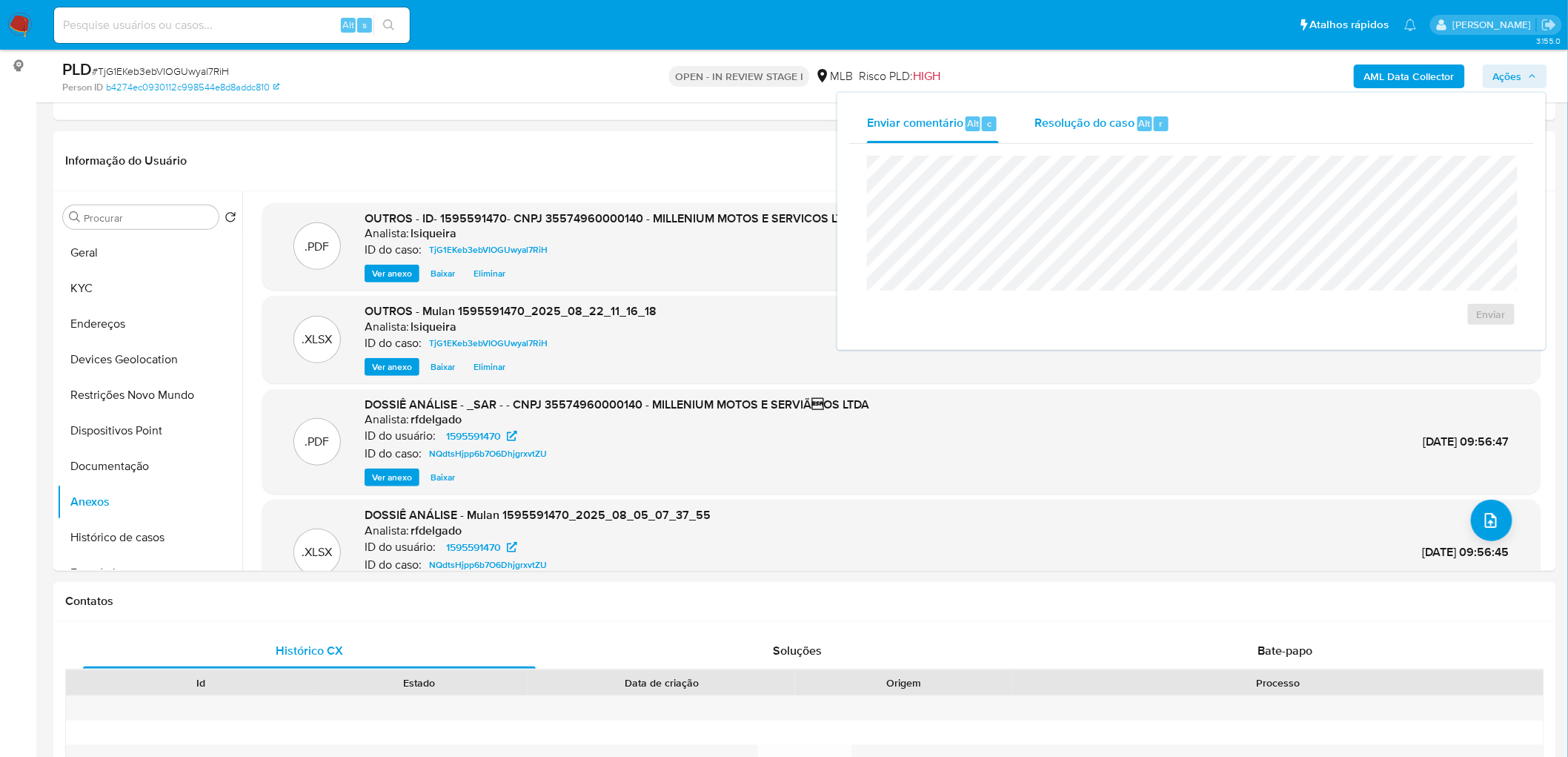
click at [1053, 123] on span "Resolução do caso" at bounding box center [1085, 123] width 100 height 17
click at [1053, 346] on span "No ROI" at bounding box center [1346, 337] width 77 height 21
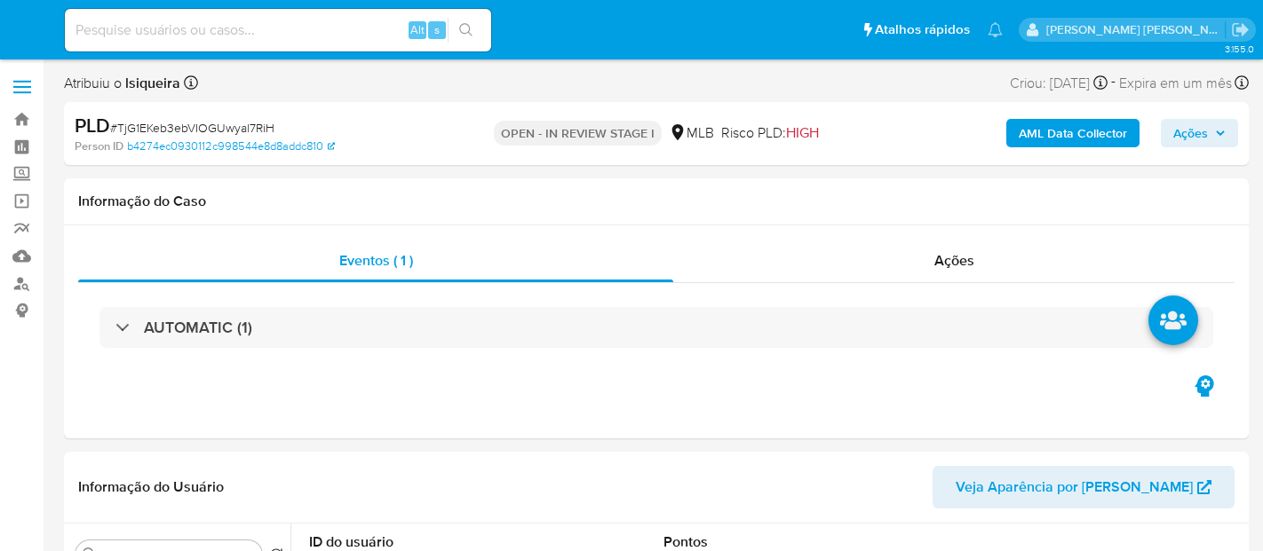
select select "10"
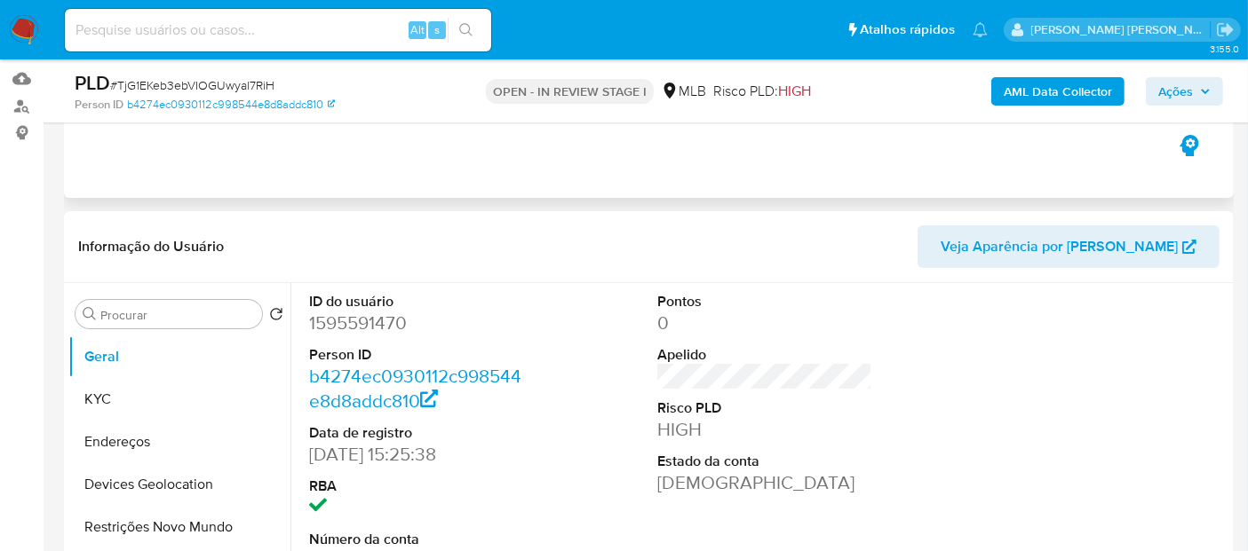
scroll to position [296, 0]
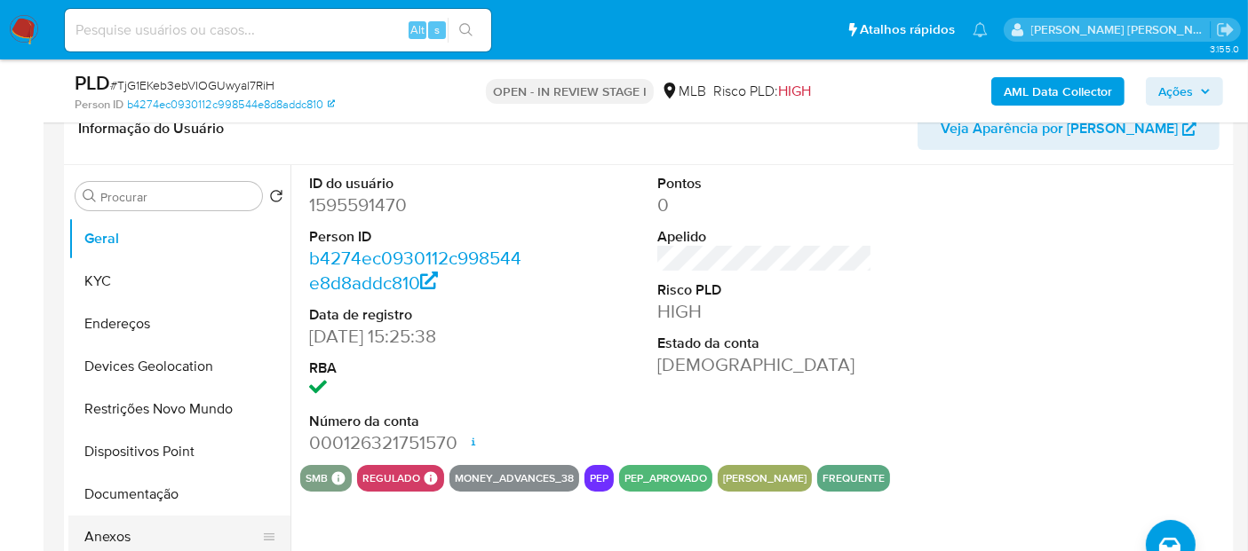
click at [146, 528] on button "Anexos" at bounding box center [172, 537] width 208 height 43
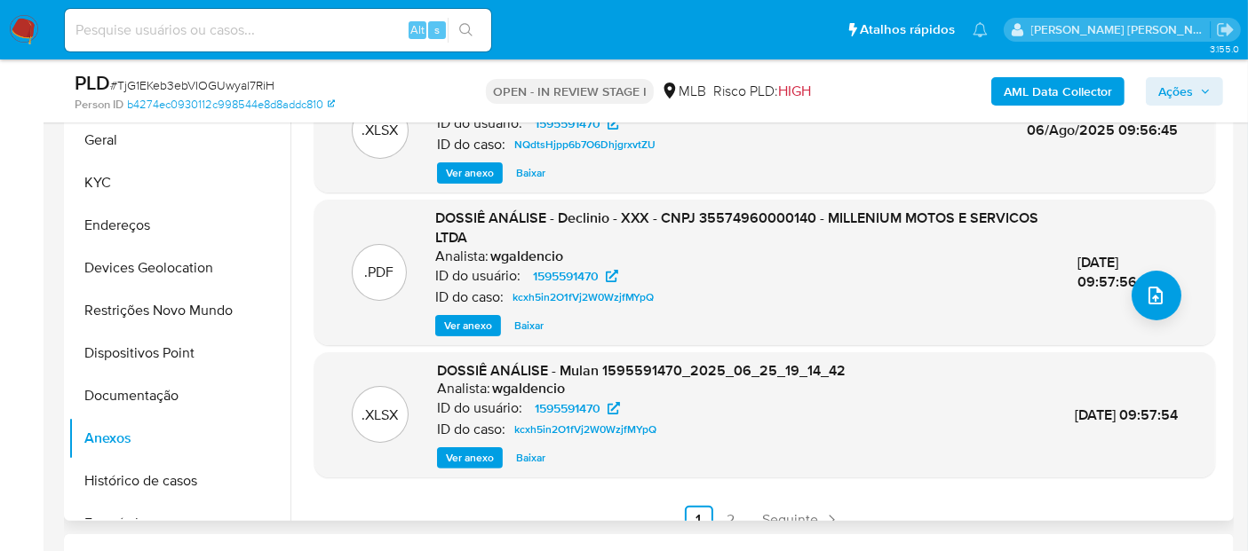
scroll to position [187, 0]
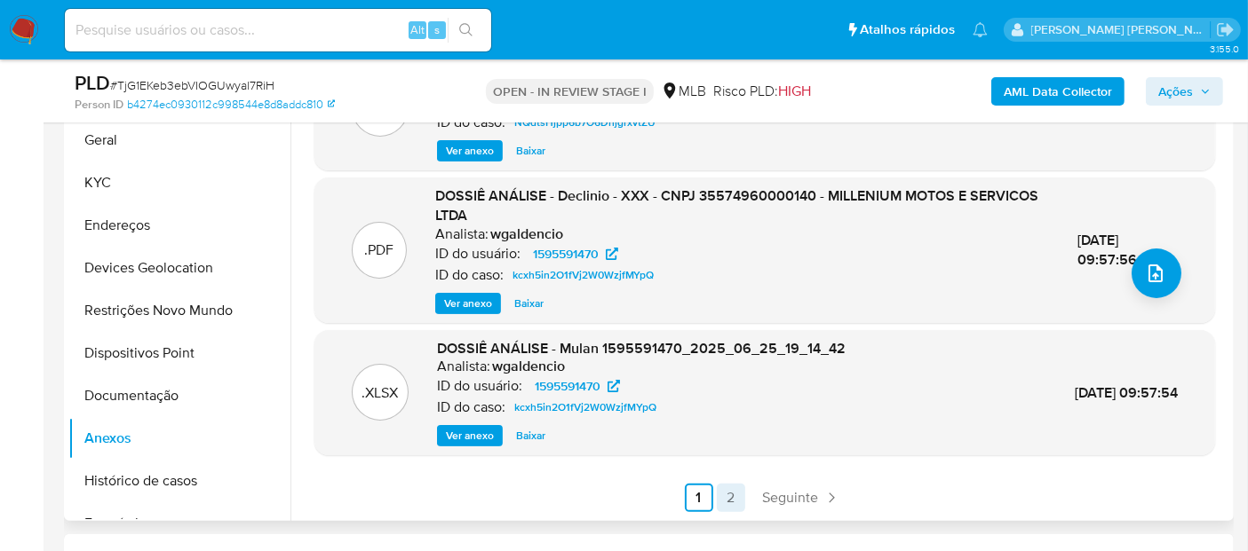
click at [722, 501] on link "2" at bounding box center [731, 498] width 28 height 28
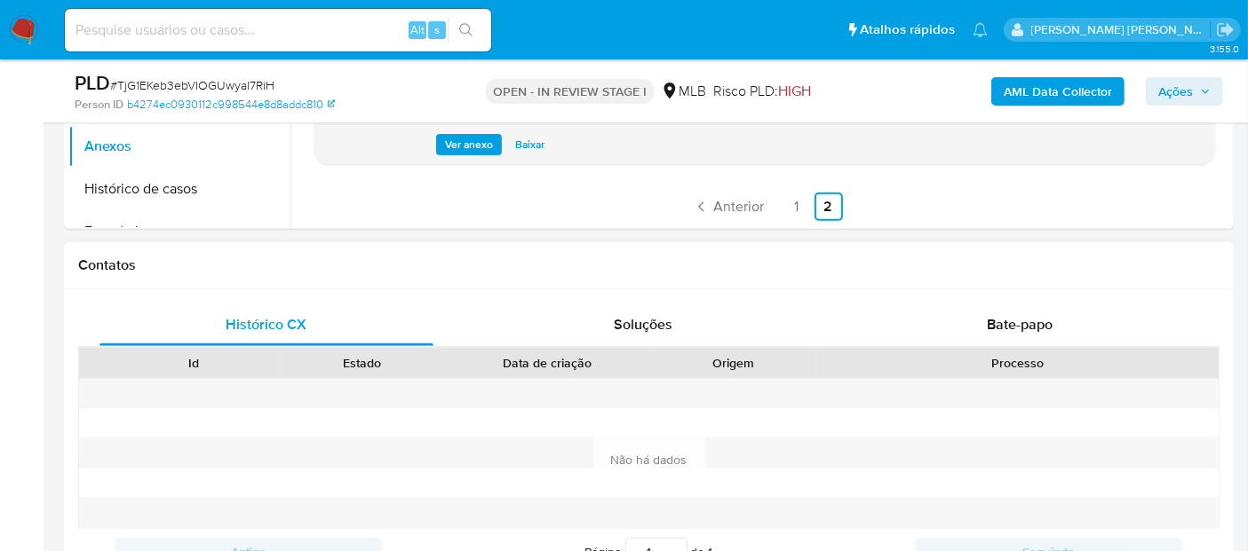
scroll to position [690, 0]
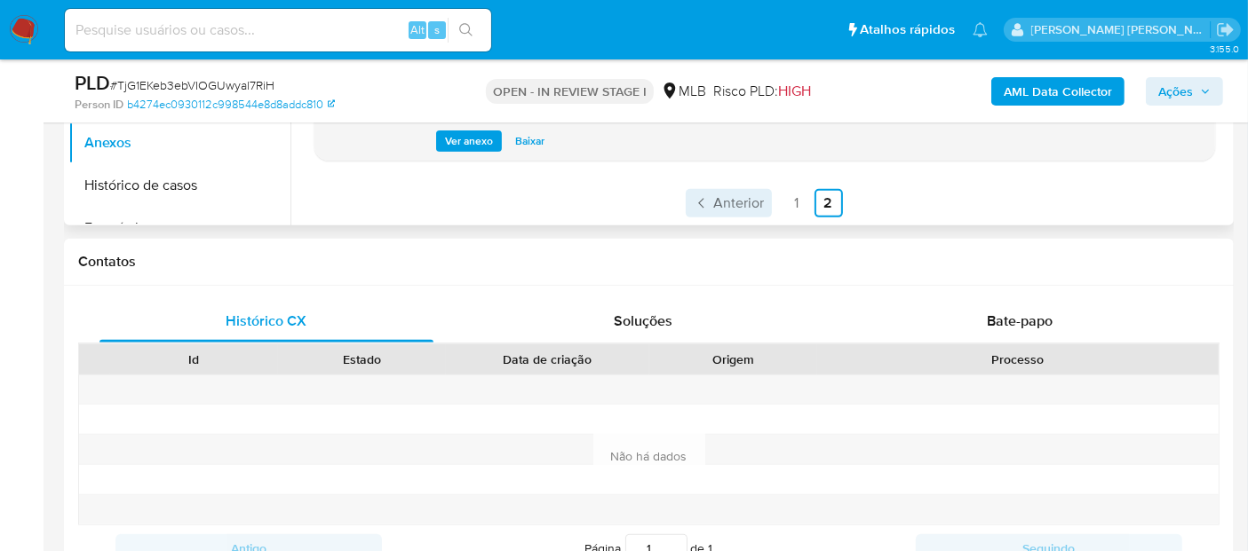
click at [722, 202] on span "Anterior" at bounding box center [739, 203] width 51 height 14
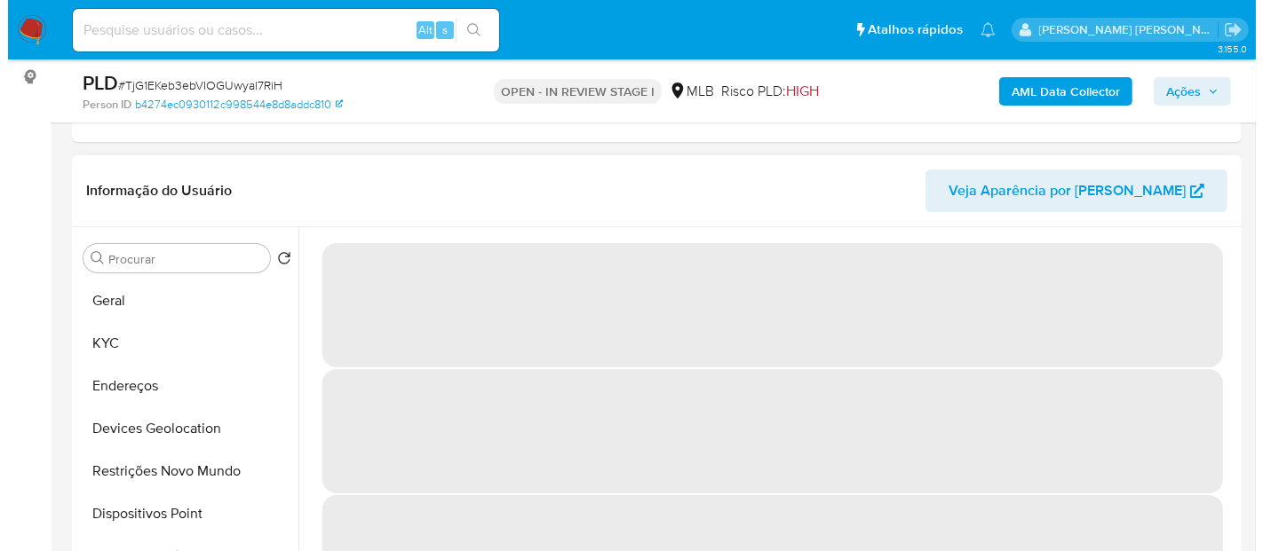
scroll to position [296, 0]
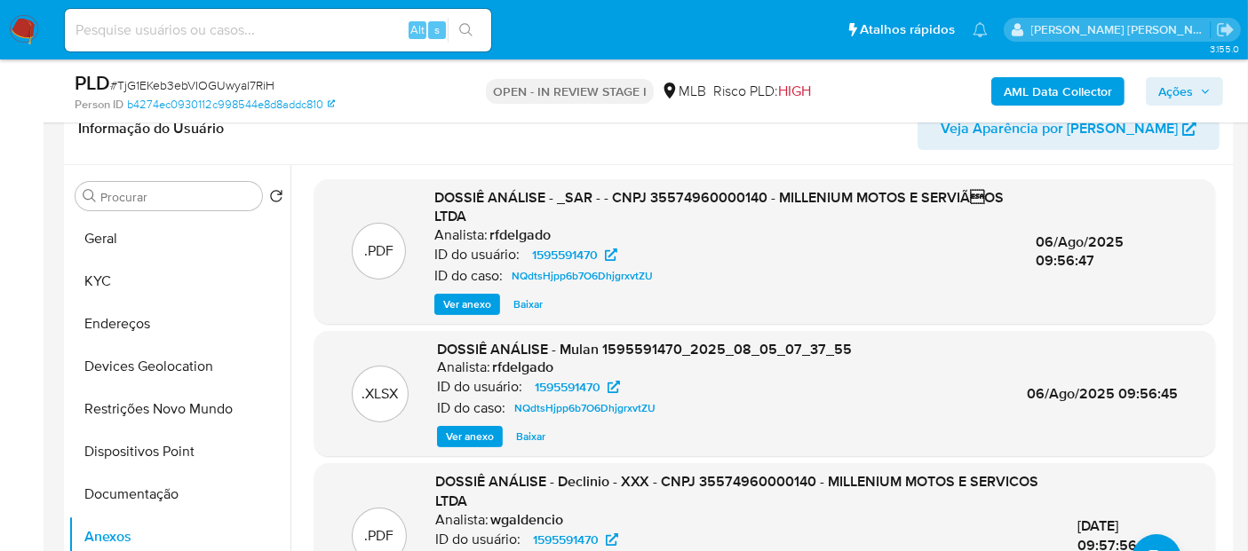
click at [468, 300] on span "Ver anexo" at bounding box center [467, 305] width 48 height 18
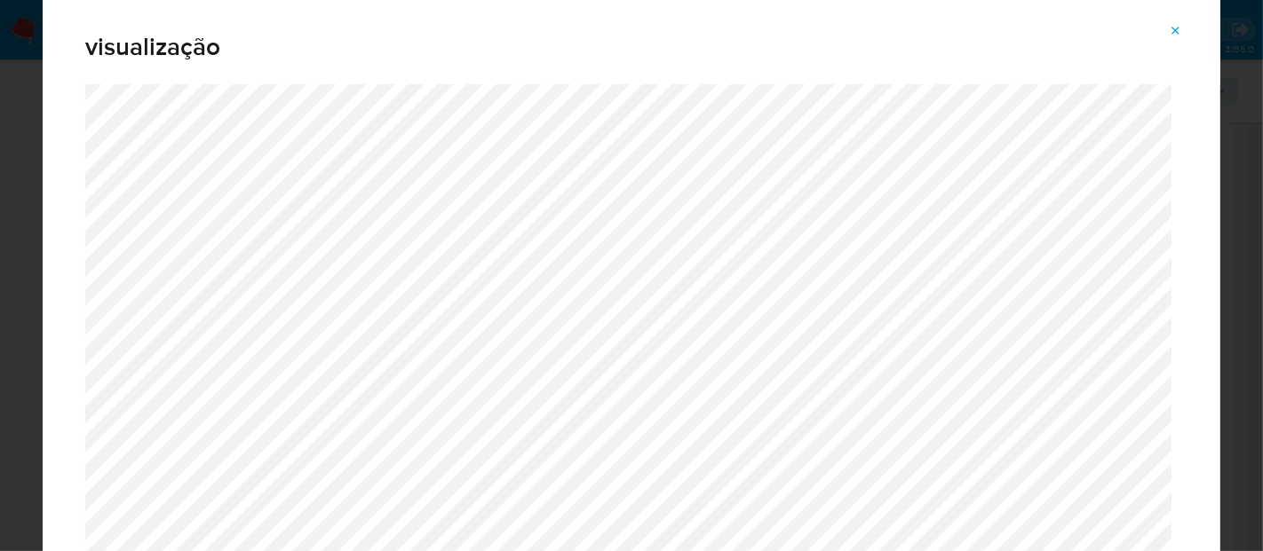
scroll to position [0, 0]
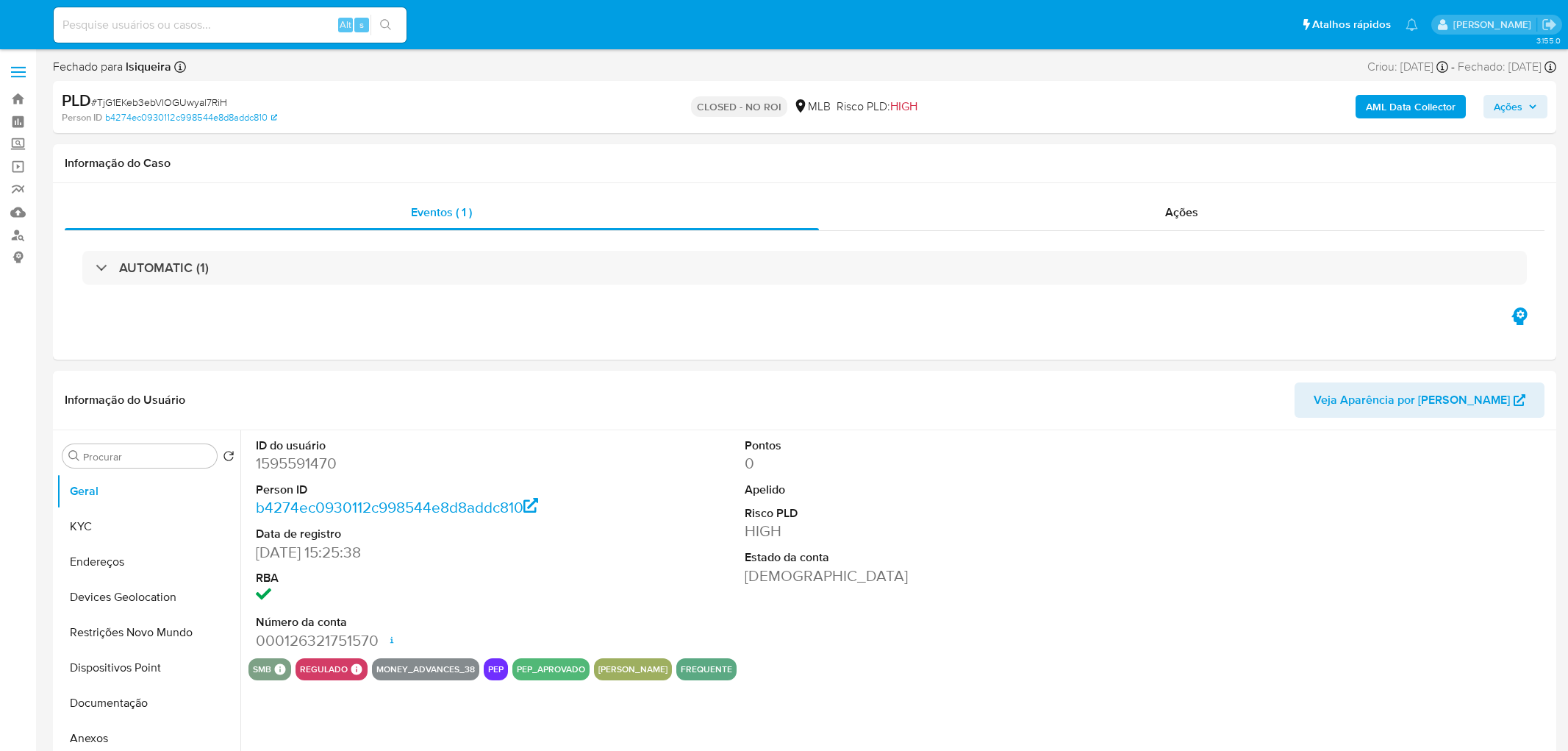
select select "10"
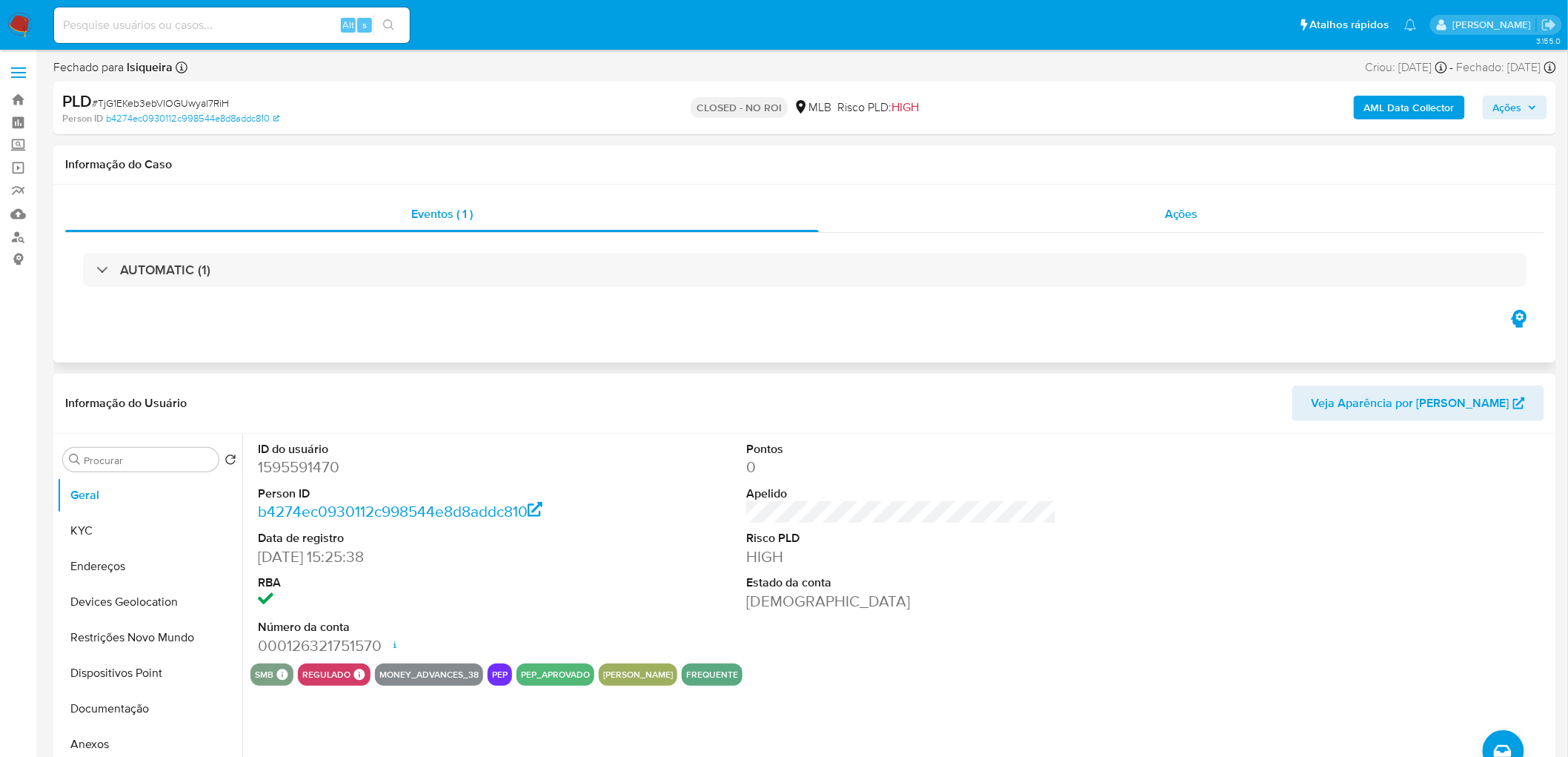
click at [1313, 221] on div "Ações" at bounding box center [1181, 214] width 725 height 36
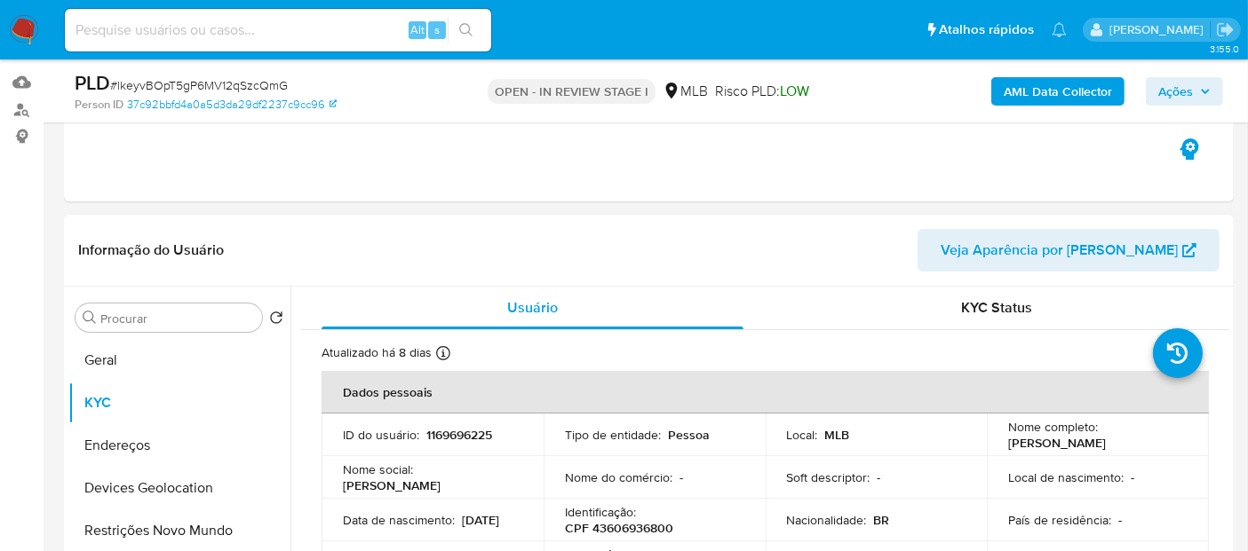
scroll to position [197, 0]
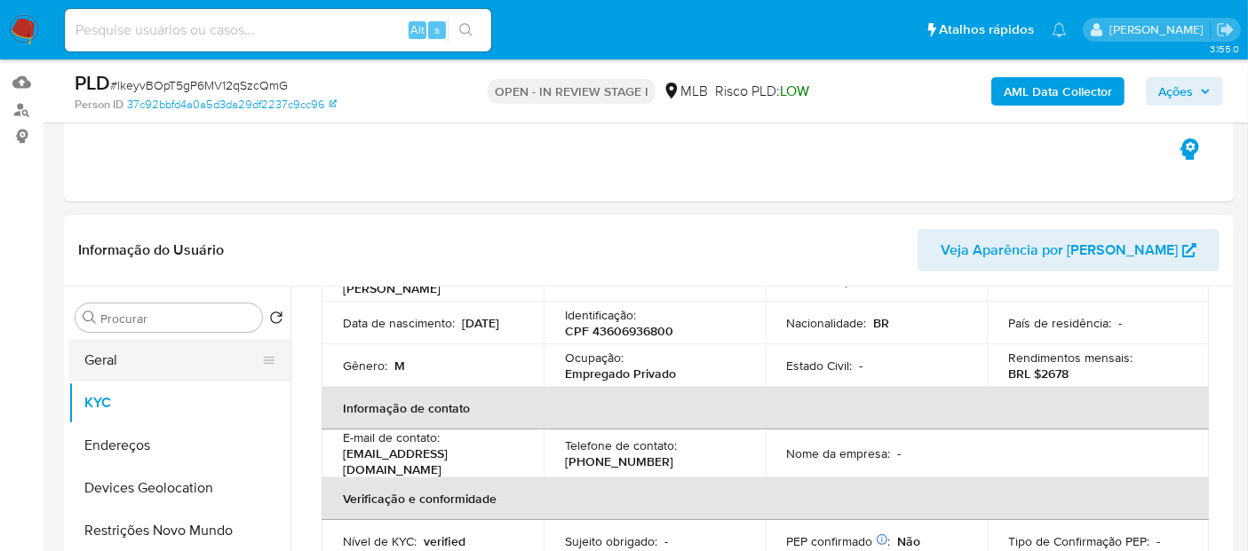
click at [149, 366] on button "Geral" at bounding box center [172, 360] width 208 height 43
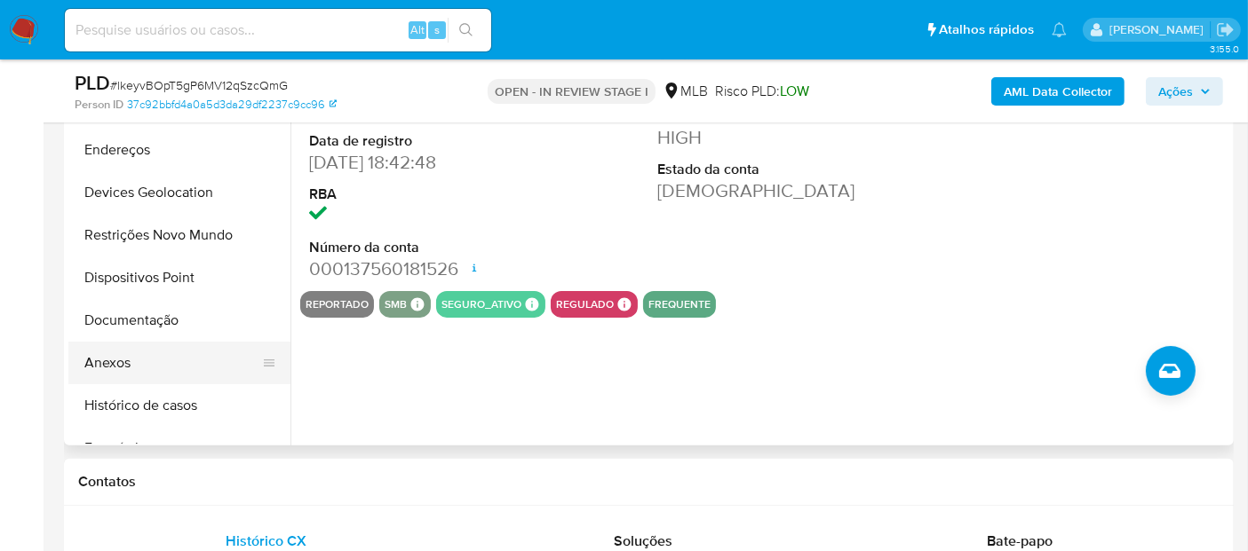
scroll to position [273, 0]
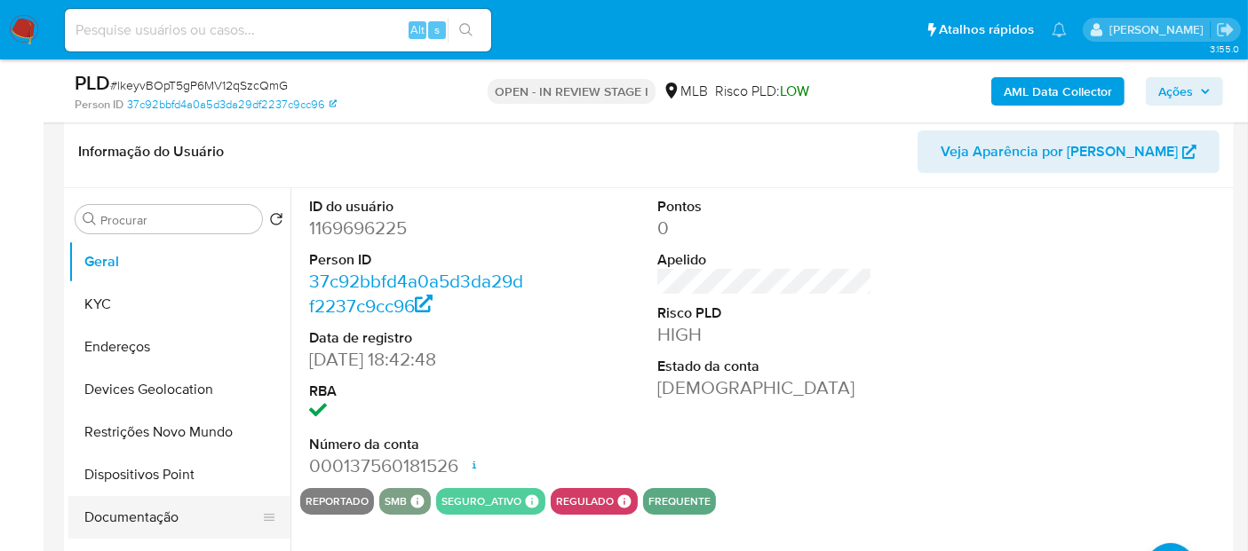
click at [177, 506] on button "Documentação" at bounding box center [172, 517] width 208 height 43
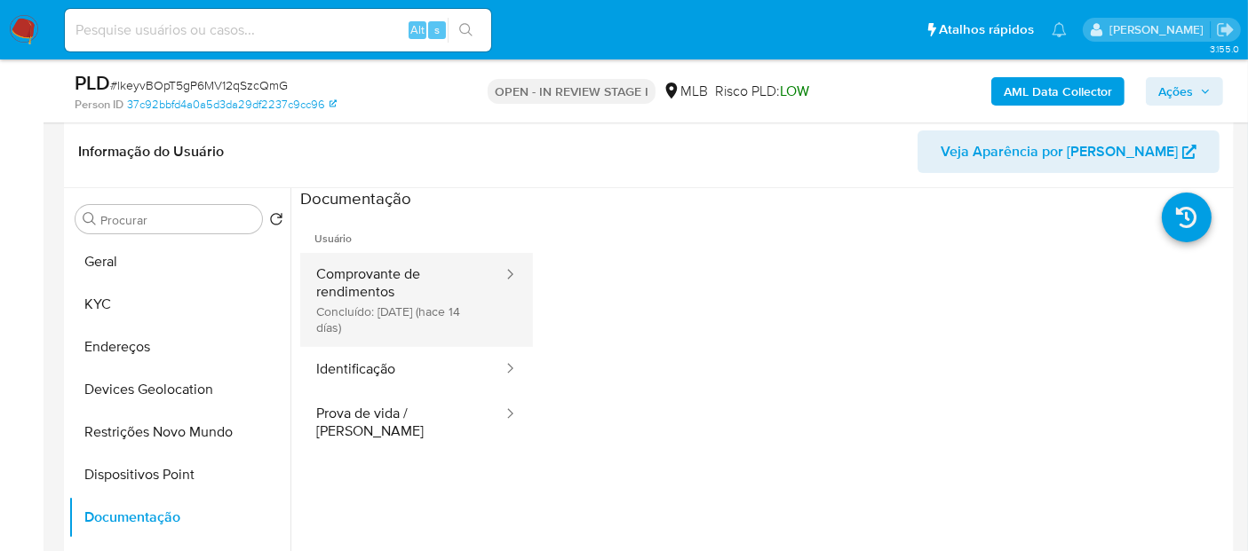
click at [384, 290] on button "Comprovante de rendimentos Concluído: [DATE] (hace 14 días)" at bounding box center [402, 300] width 204 height 94
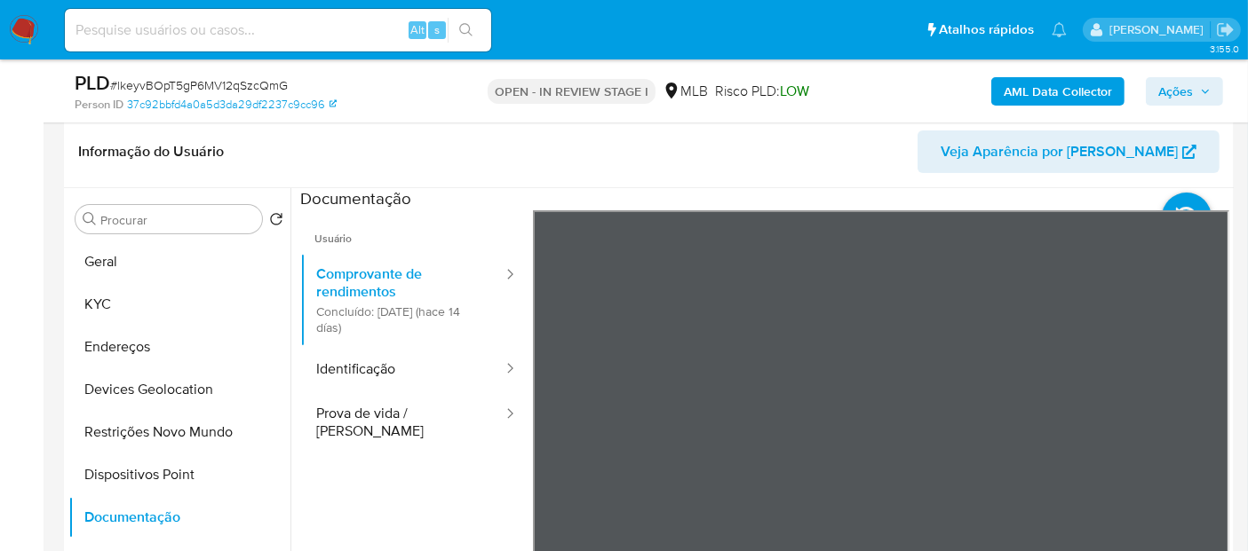
click at [869, 168] on div "Informação do Usuário Veja Aparência por Pessoa Procurar Retornar ao pedido pad…" at bounding box center [648, 379] width 1169 height 527
click at [847, 197] on section at bounding box center [764, 483] width 929 height 590
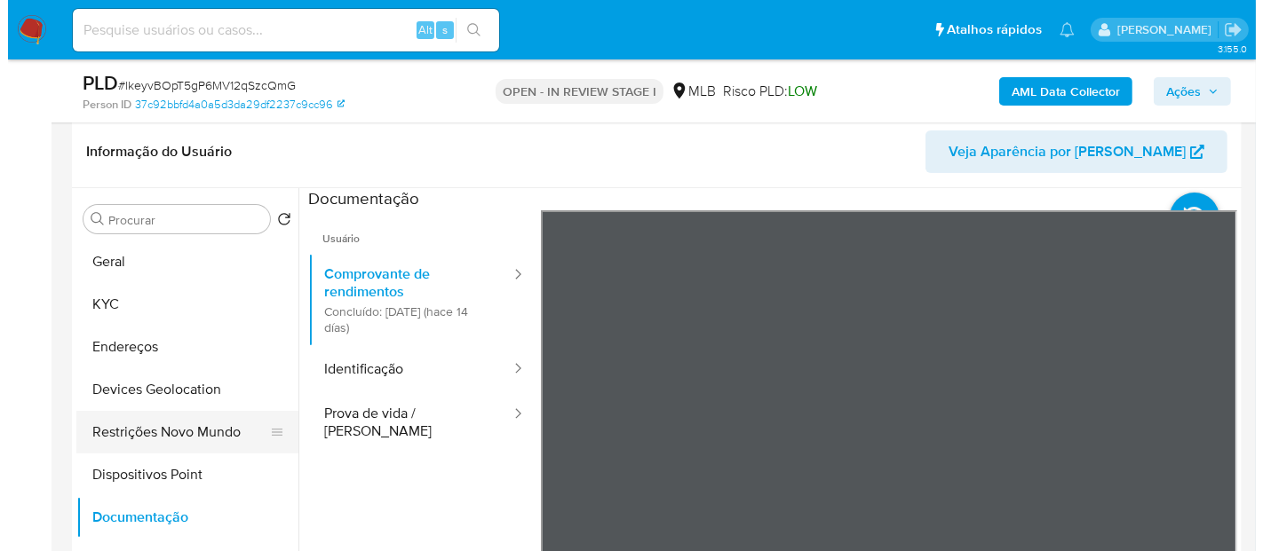
scroll to position [99, 0]
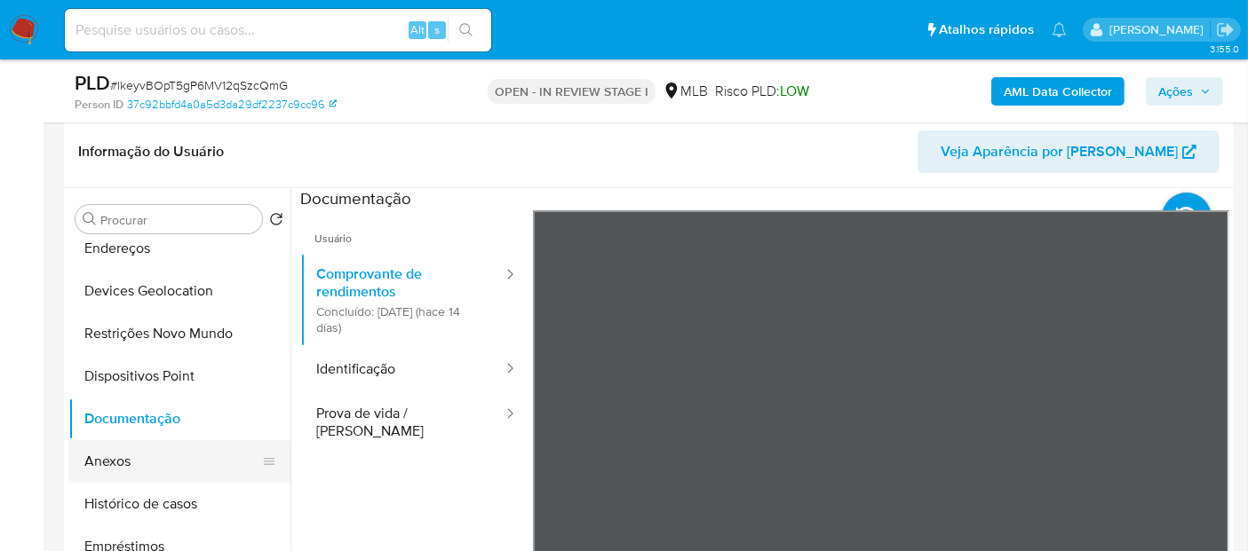
click at [143, 462] on button "Anexos" at bounding box center [172, 461] width 208 height 43
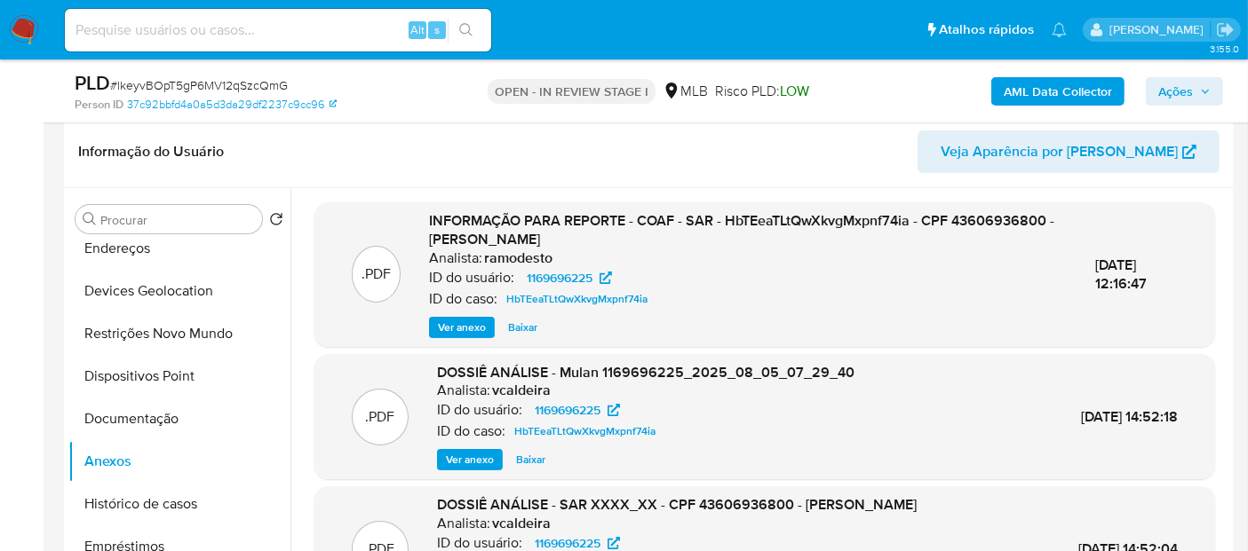
click at [443, 321] on span "Ver anexo" at bounding box center [462, 328] width 48 height 18
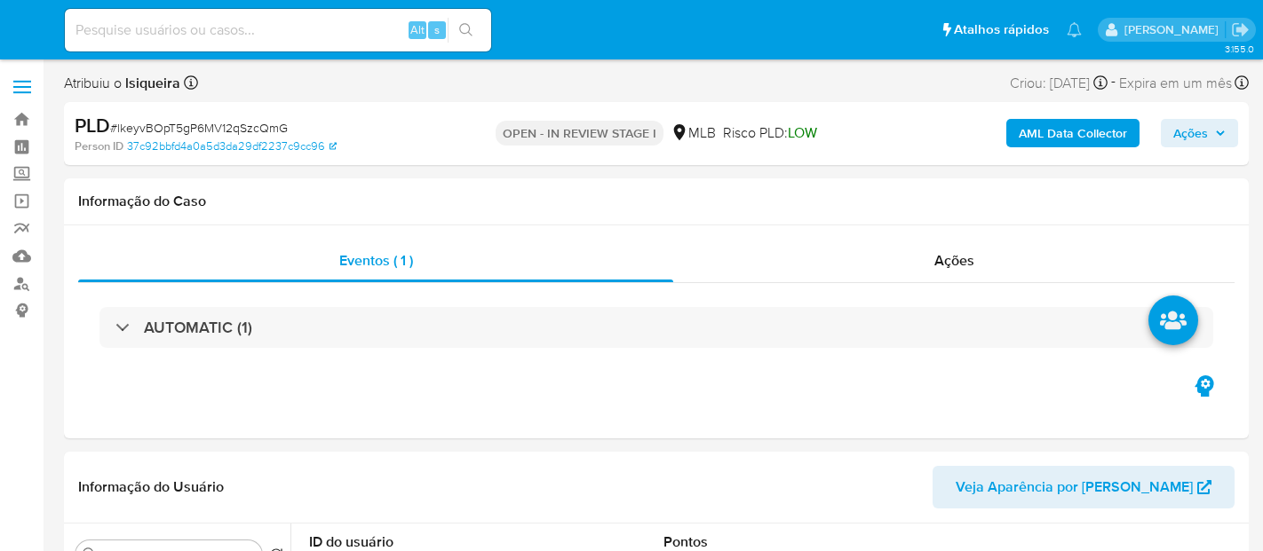
select select "10"
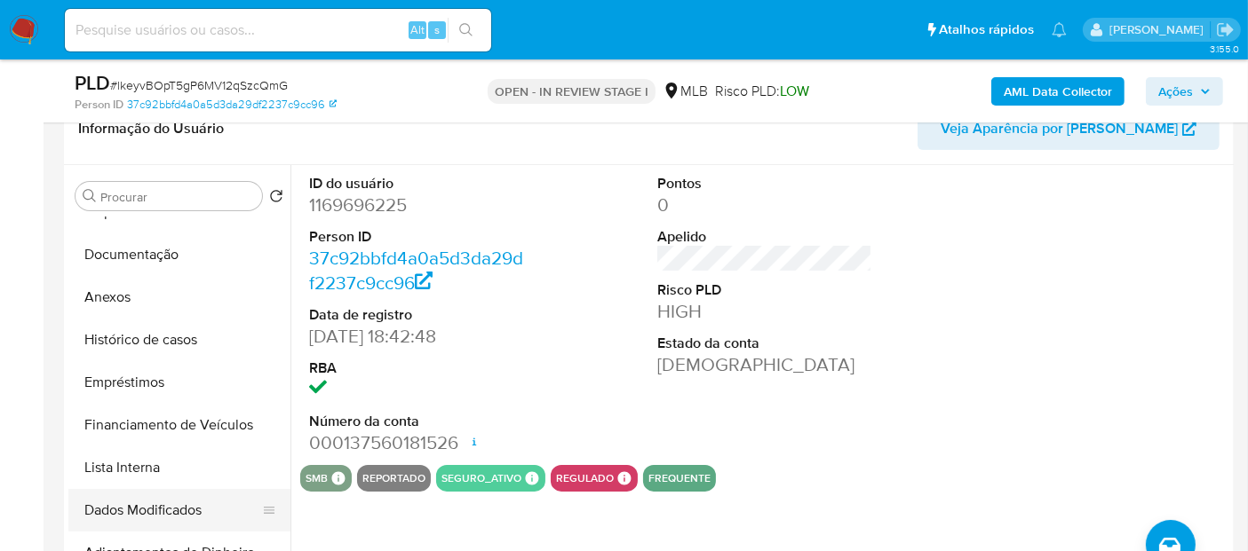
scroll to position [296, 0]
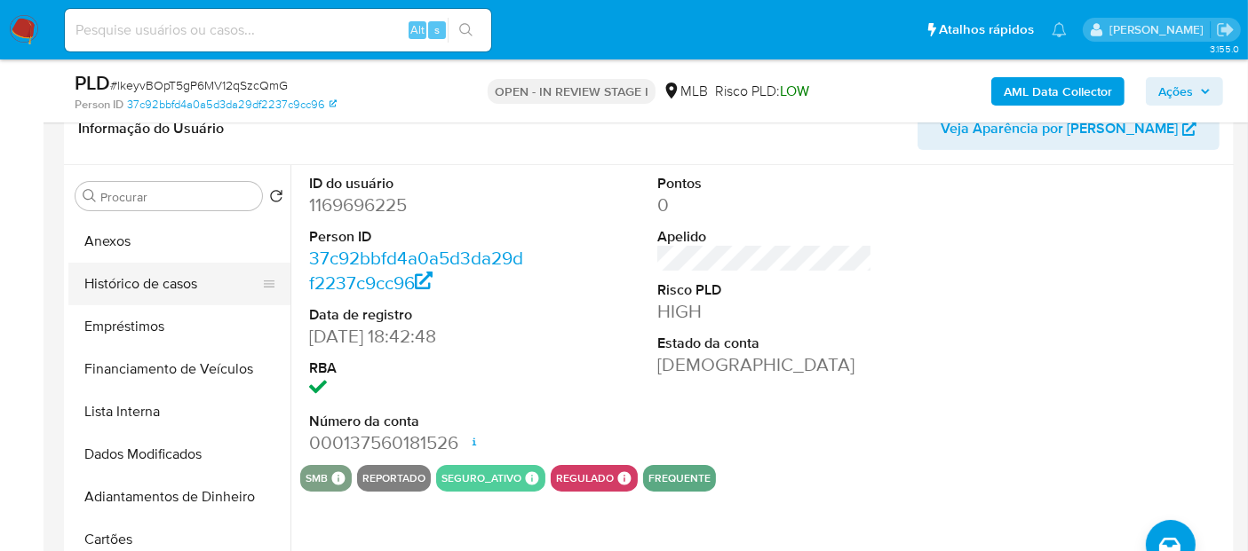
click at [151, 280] on button "Histórico de casos" at bounding box center [172, 284] width 208 height 43
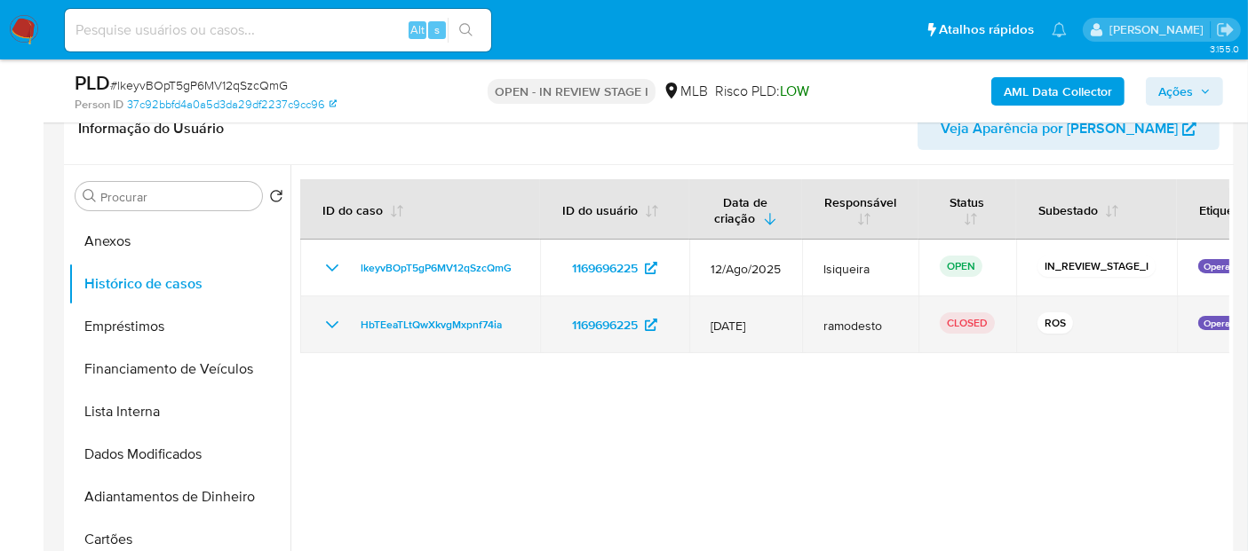
click at [342, 322] on icon "Mostrar/Ocultar" at bounding box center [331, 324] width 21 height 21
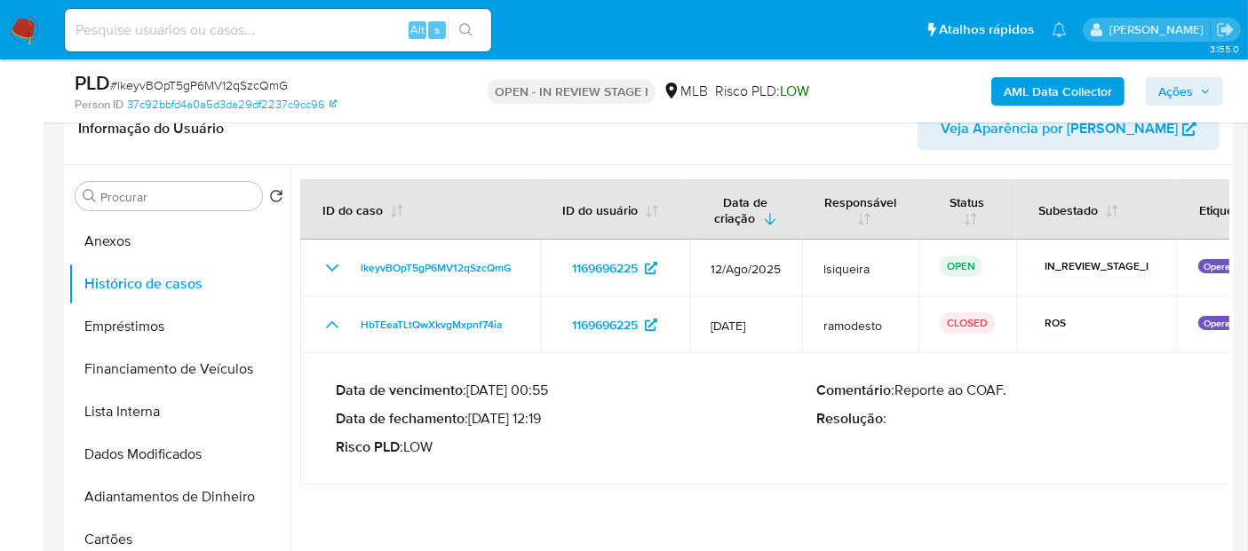
drag, startPoint x: 550, startPoint y: 414, endPoint x: 475, endPoint y: 423, distance: 75.1
click at [475, 423] on p "Data de fechamento : 14/08/2025 12:19" at bounding box center [576, 419] width 480 height 18
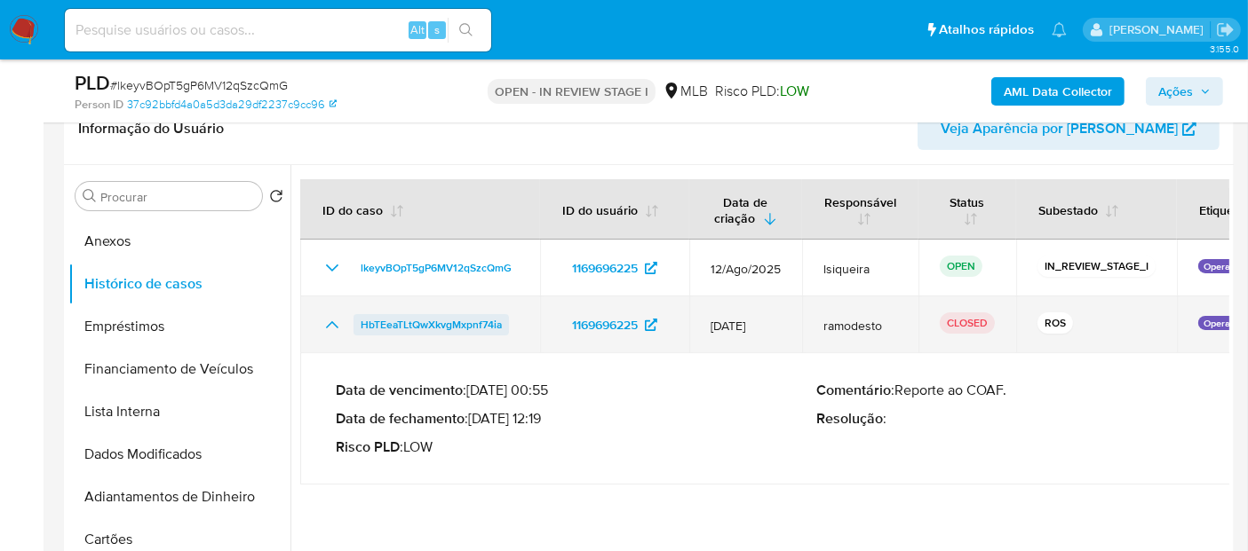
drag, startPoint x: 519, startPoint y: 321, endPoint x: 360, endPoint y: 329, distance: 159.2
click at [360, 329] on td "HbTEeaTLtQwXkvgMxpnf74ia" at bounding box center [420, 325] width 240 height 57
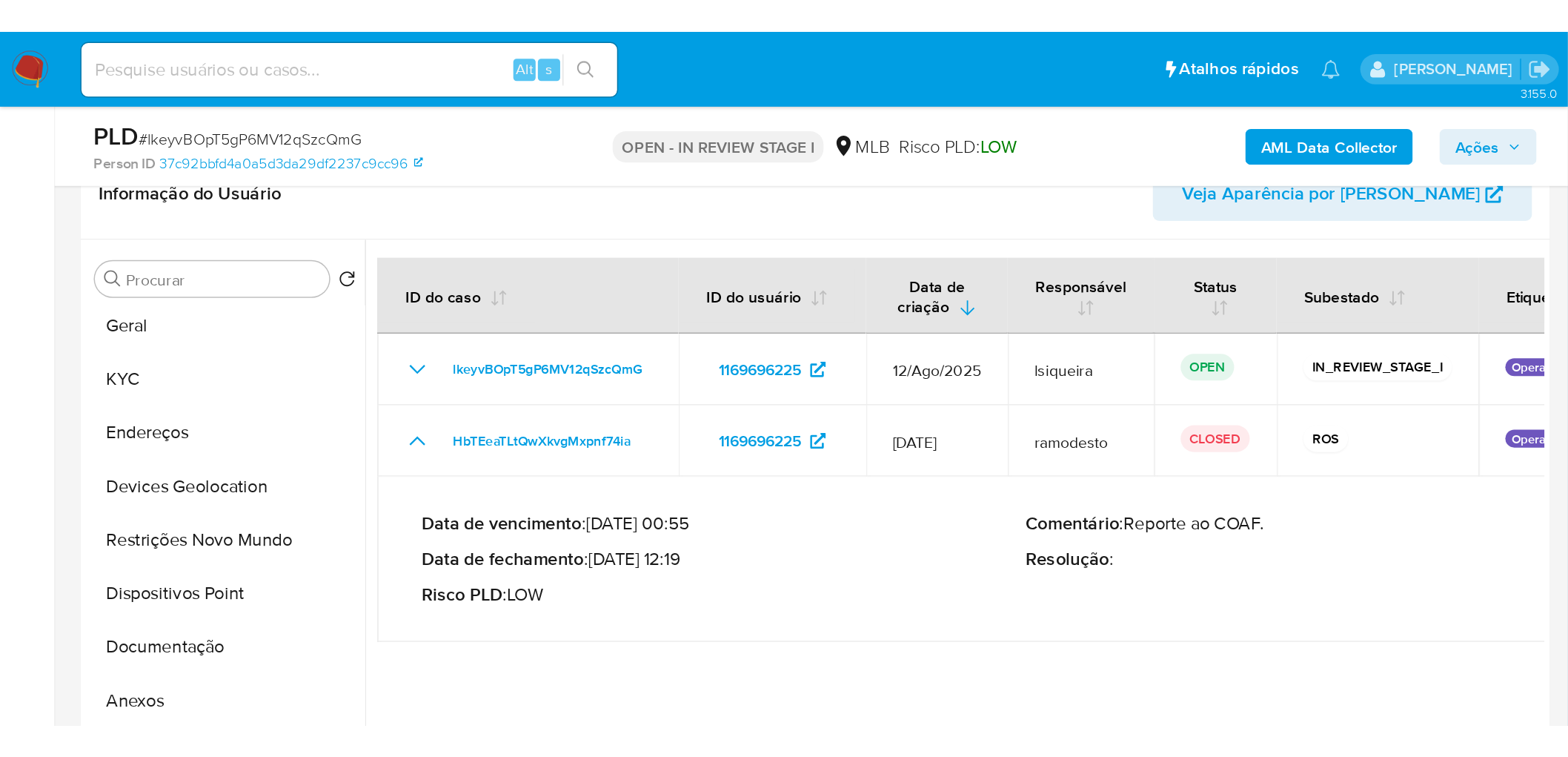
scroll to position [0, 0]
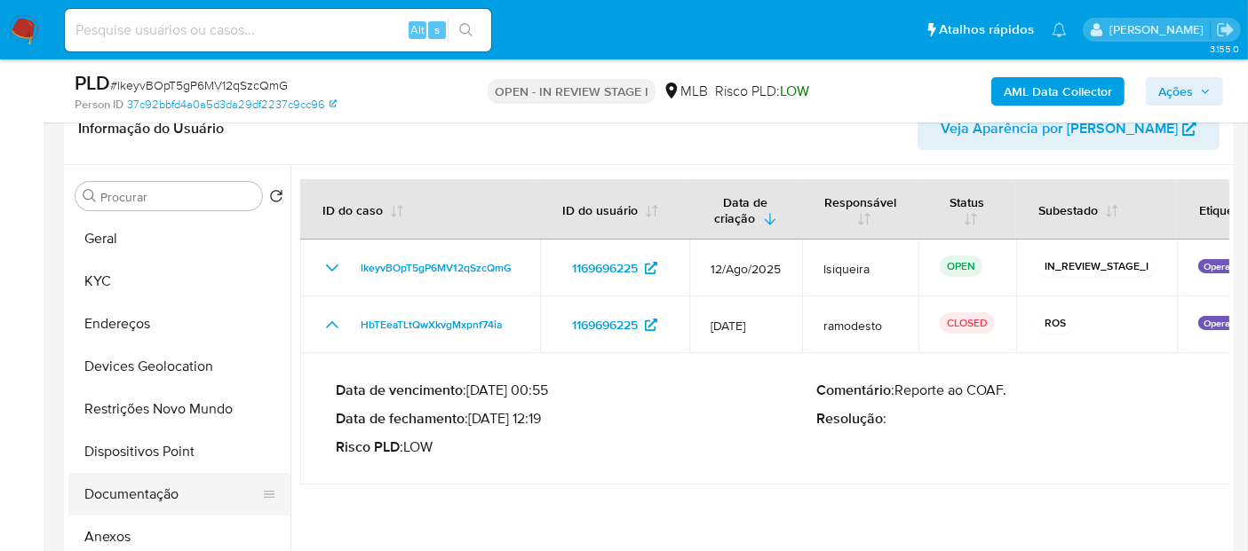
click at [127, 488] on button "Documentação" at bounding box center [172, 494] width 208 height 43
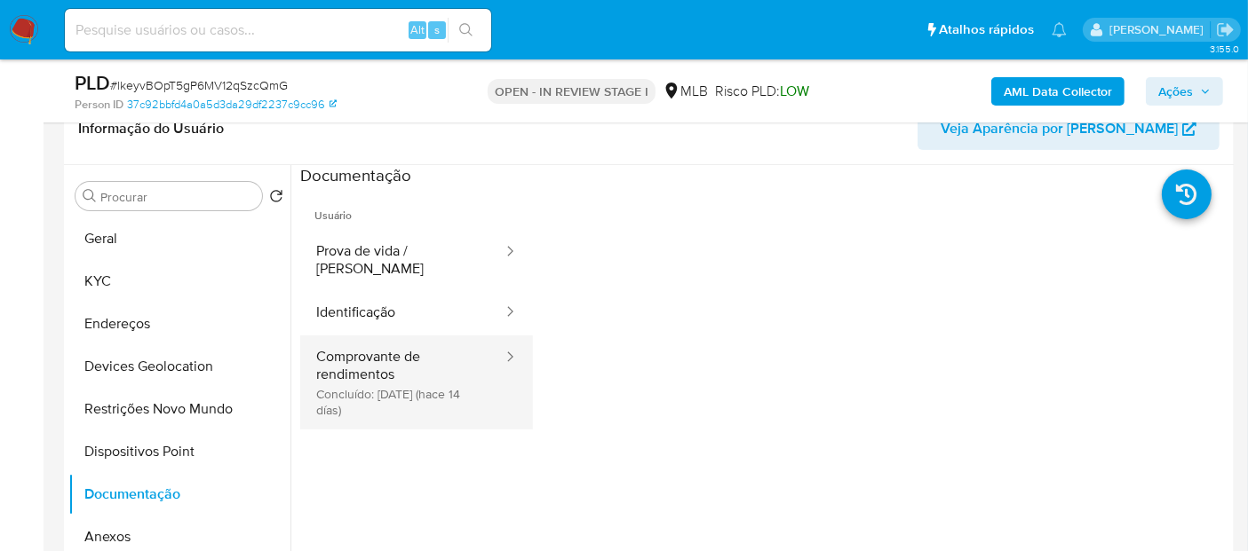
click at [387, 386] on button "Comprovante de rendimentos Concluído: 08/08/2025 (hace 14 días)" at bounding box center [402, 383] width 204 height 94
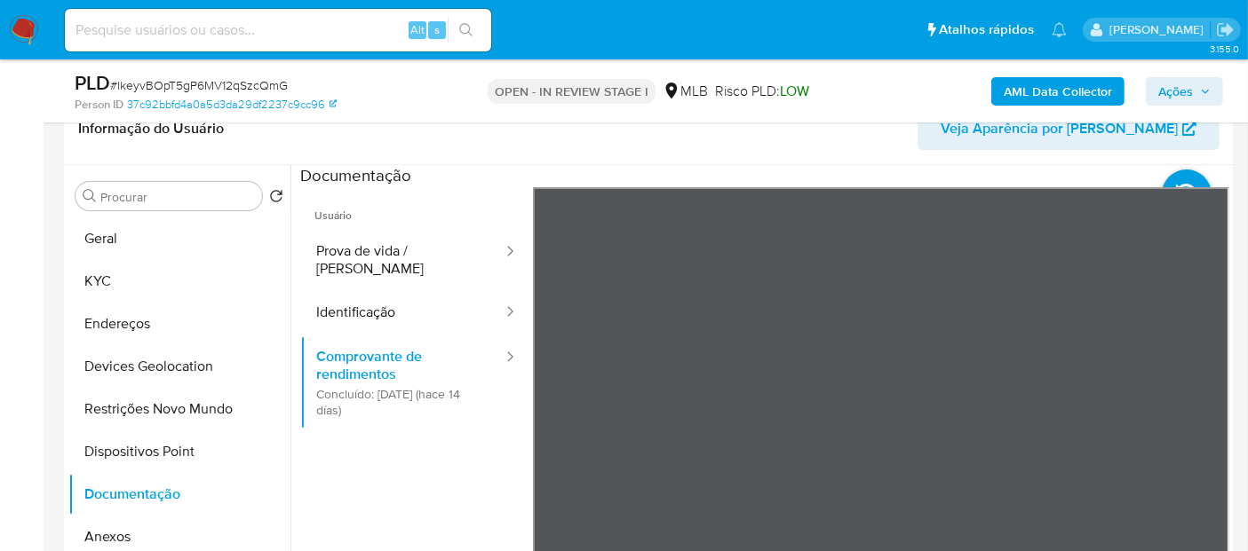
click at [398, 506] on div "Usuário Prova de vida / Selfie Identificação Comprovante de rendimentos Concluí…" at bounding box center [764, 471] width 929 height 568
click at [690, 151] on div "Informação do Usuário Veja Aparência por Pessoa Procurar Retornar ao pedido pad…" at bounding box center [648, 356] width 1169 height 527
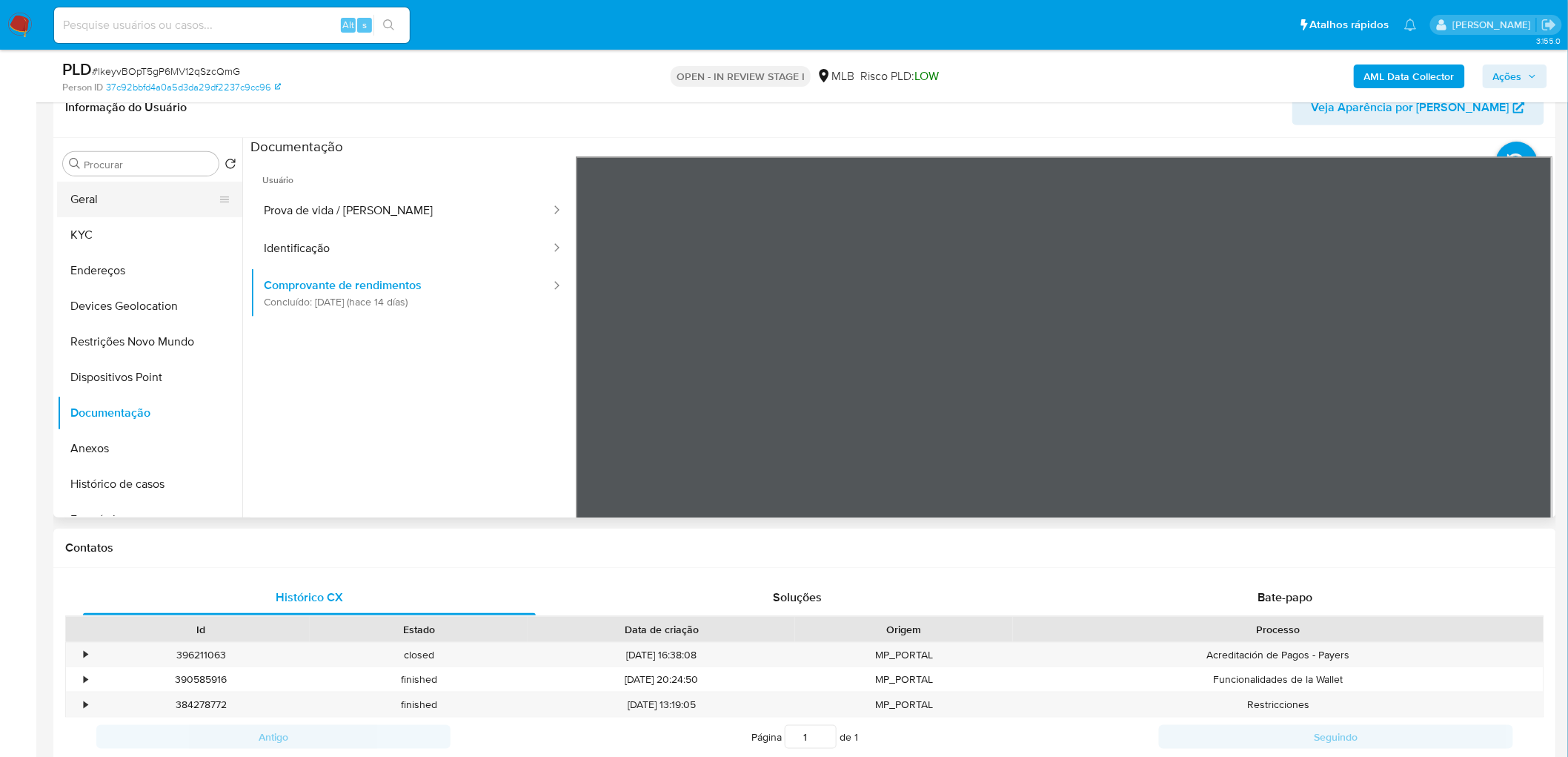
click at [83, 194] on button "Geral" at bounding box center [144, 199] width 174 height 36
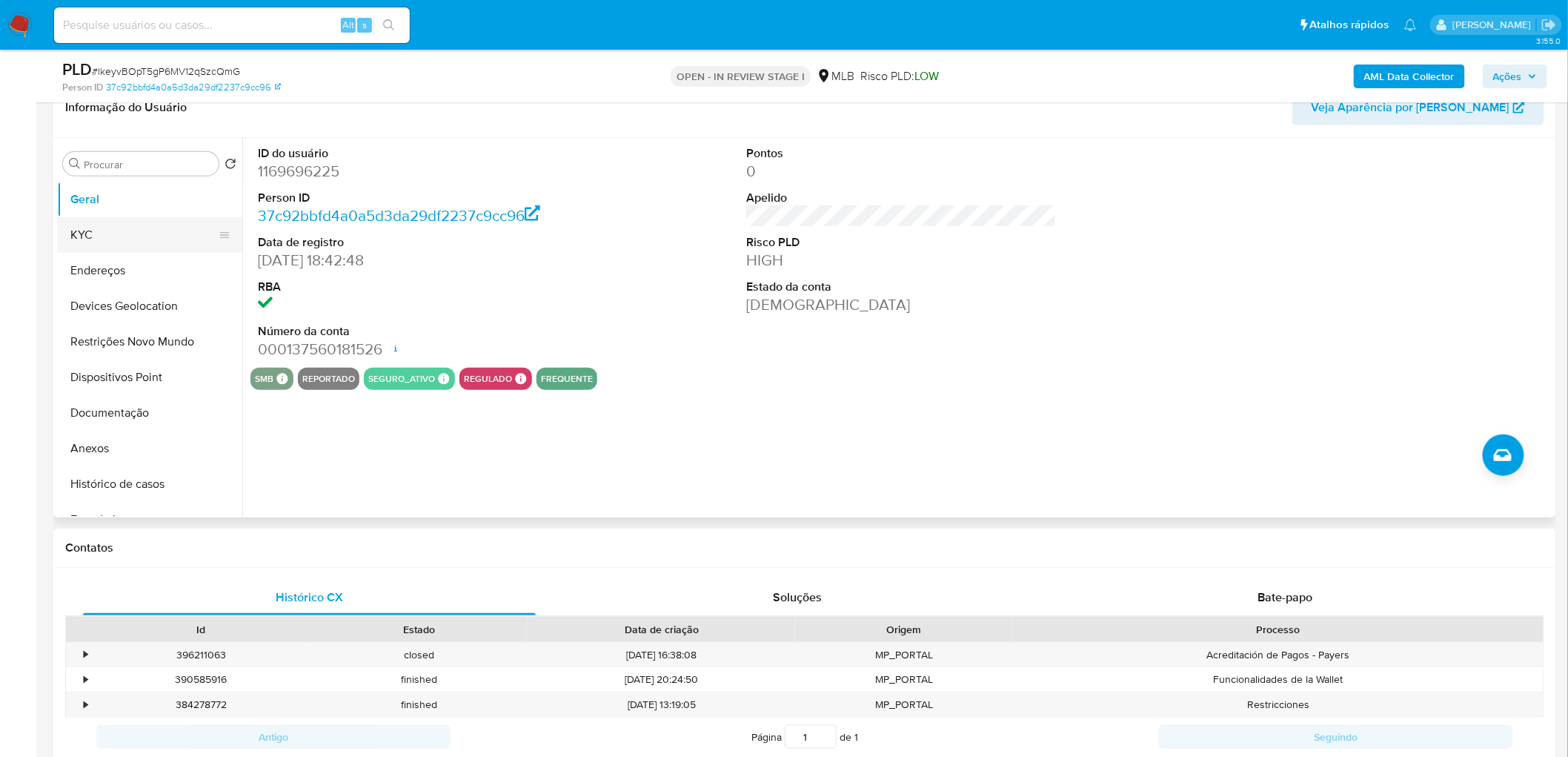
click at [121, 225] on button "KYC" at bounding box center [144, 235] width 174 height 36
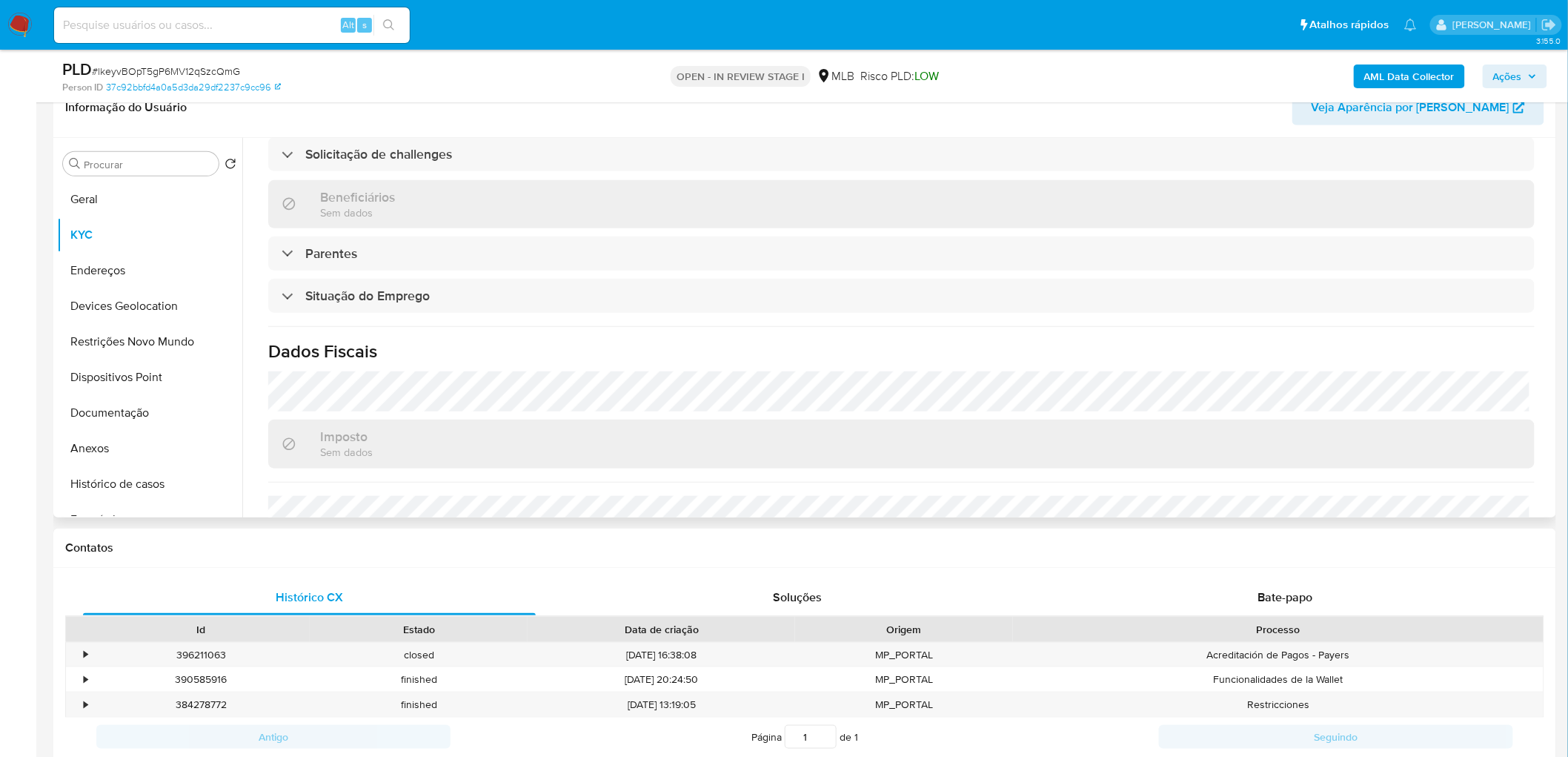
scroll to position [576, 0]
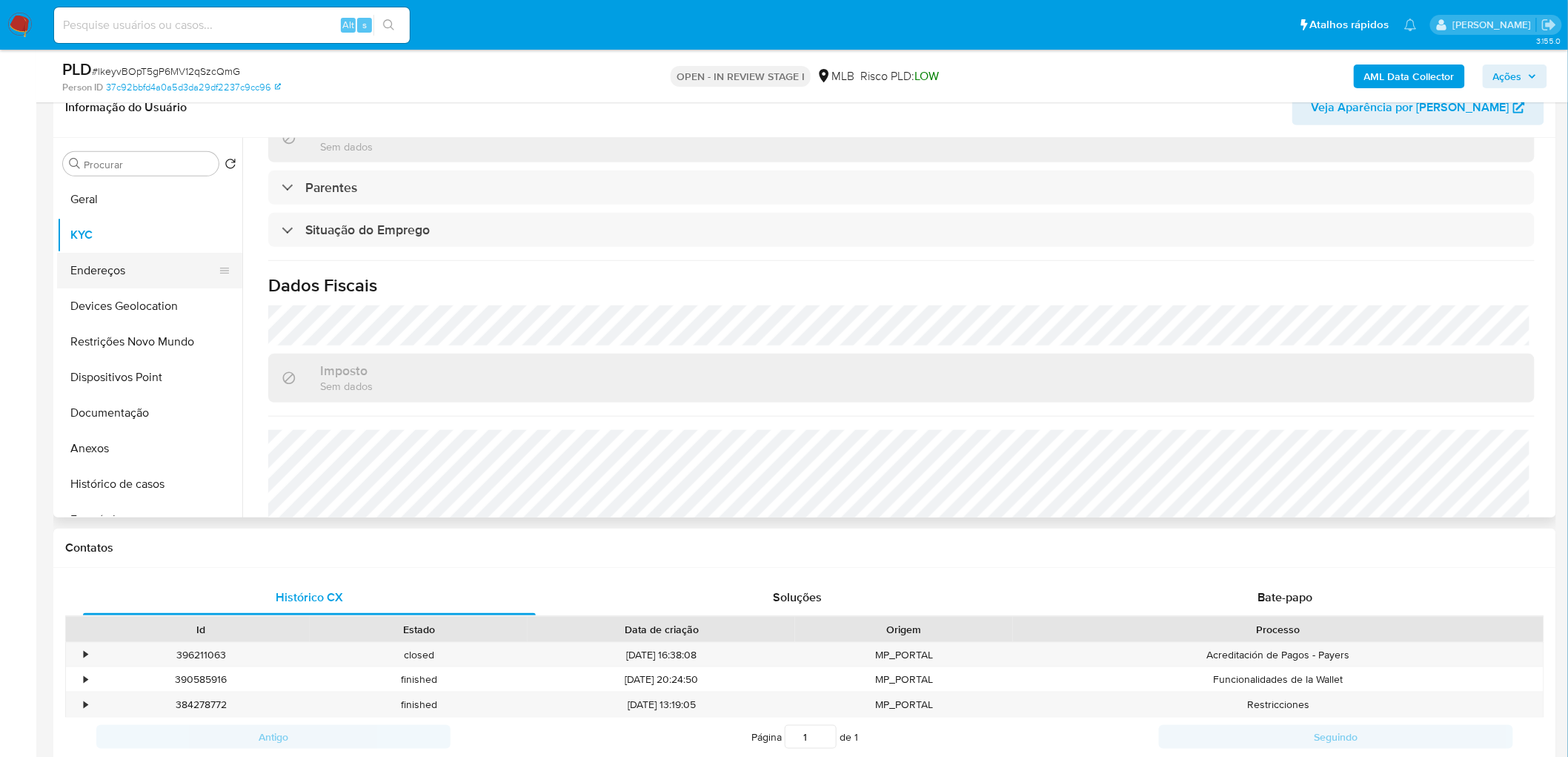
click at [98, 271] on button "Endereços" at bounding box center [144, 270] width 174 height 36
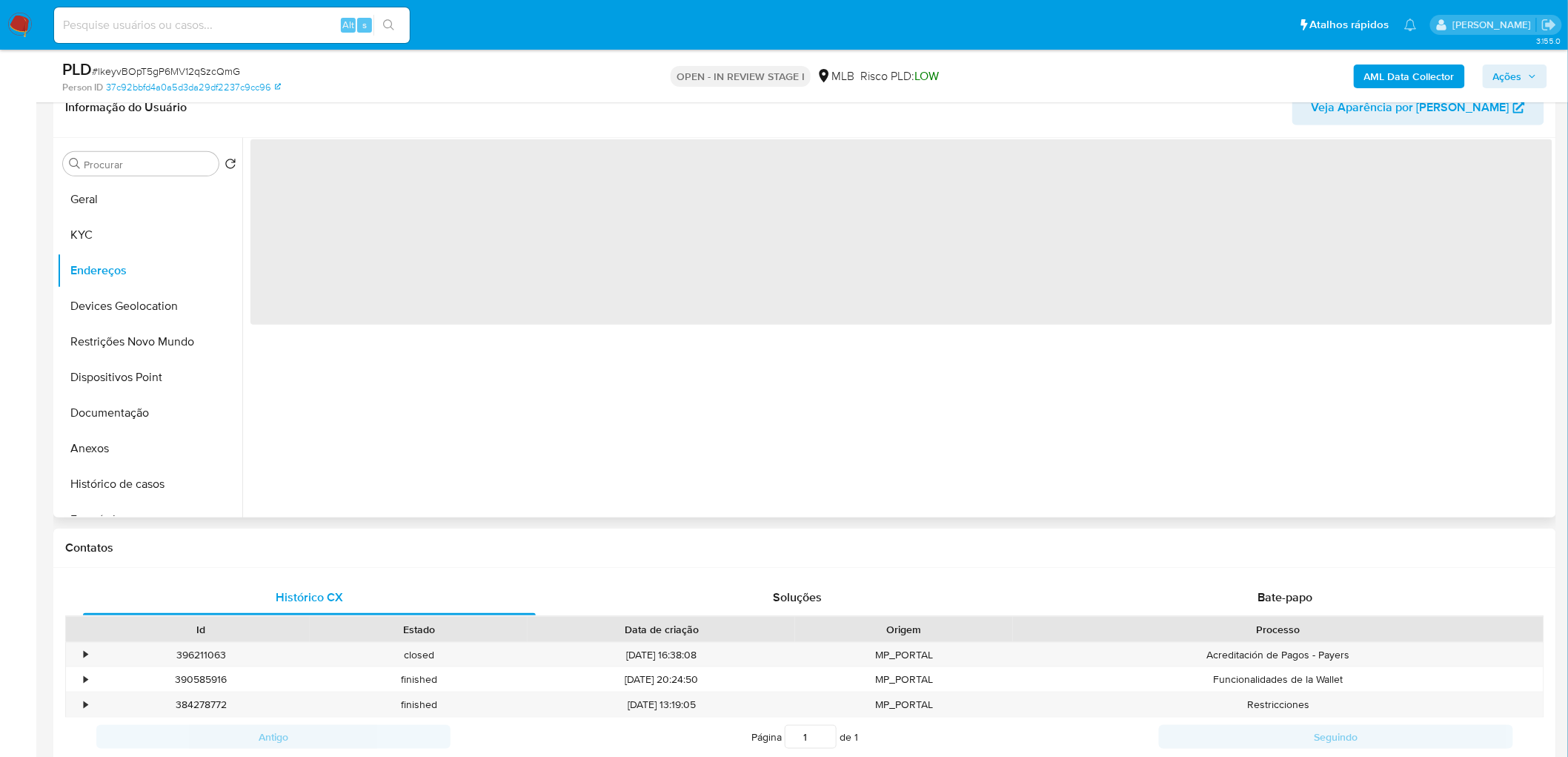
scroll to position [0, 0]
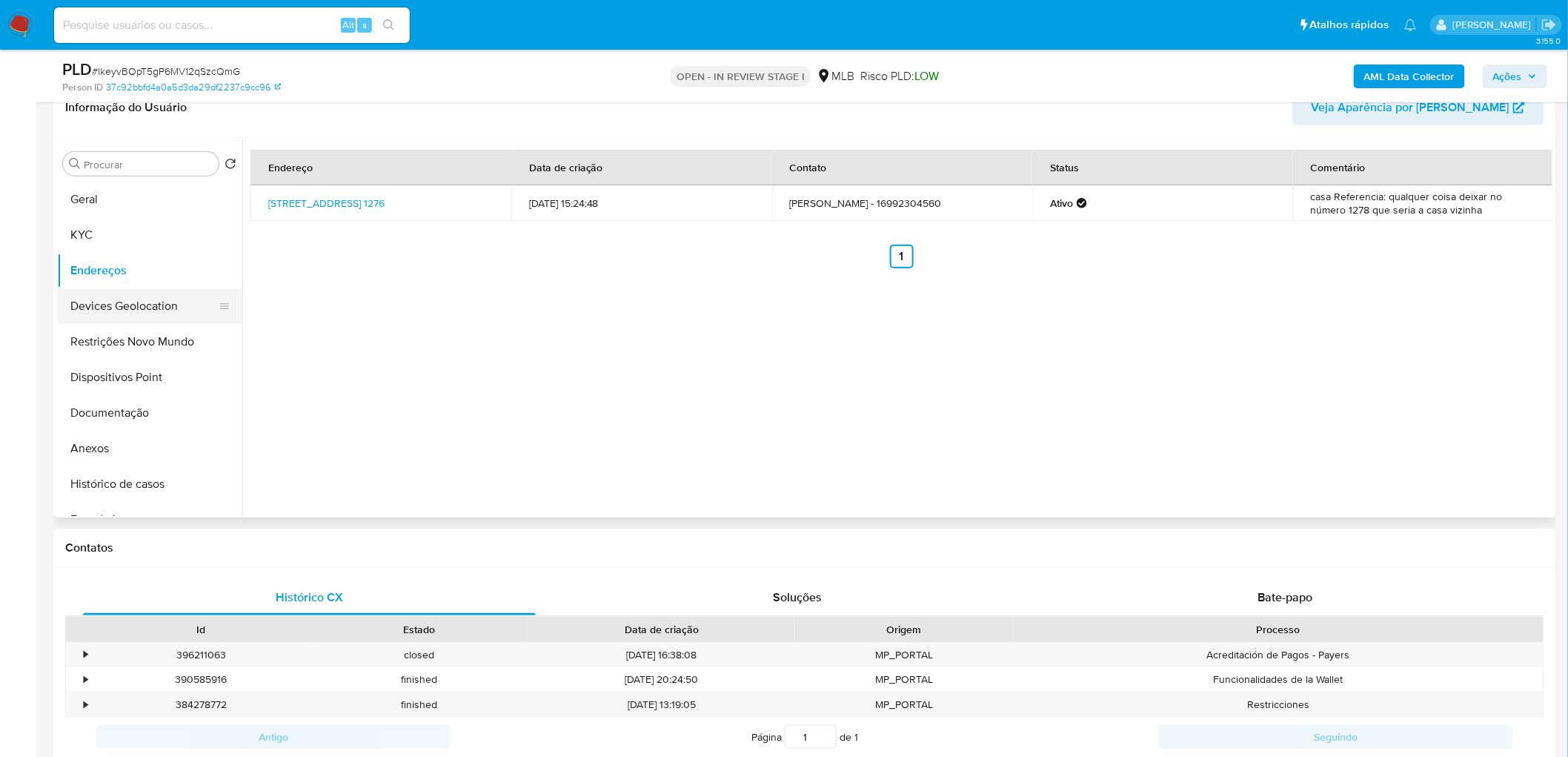
click at [132, 310] on button "Devices Geolocation" at bounding box center [144, 305] width 174 height 36
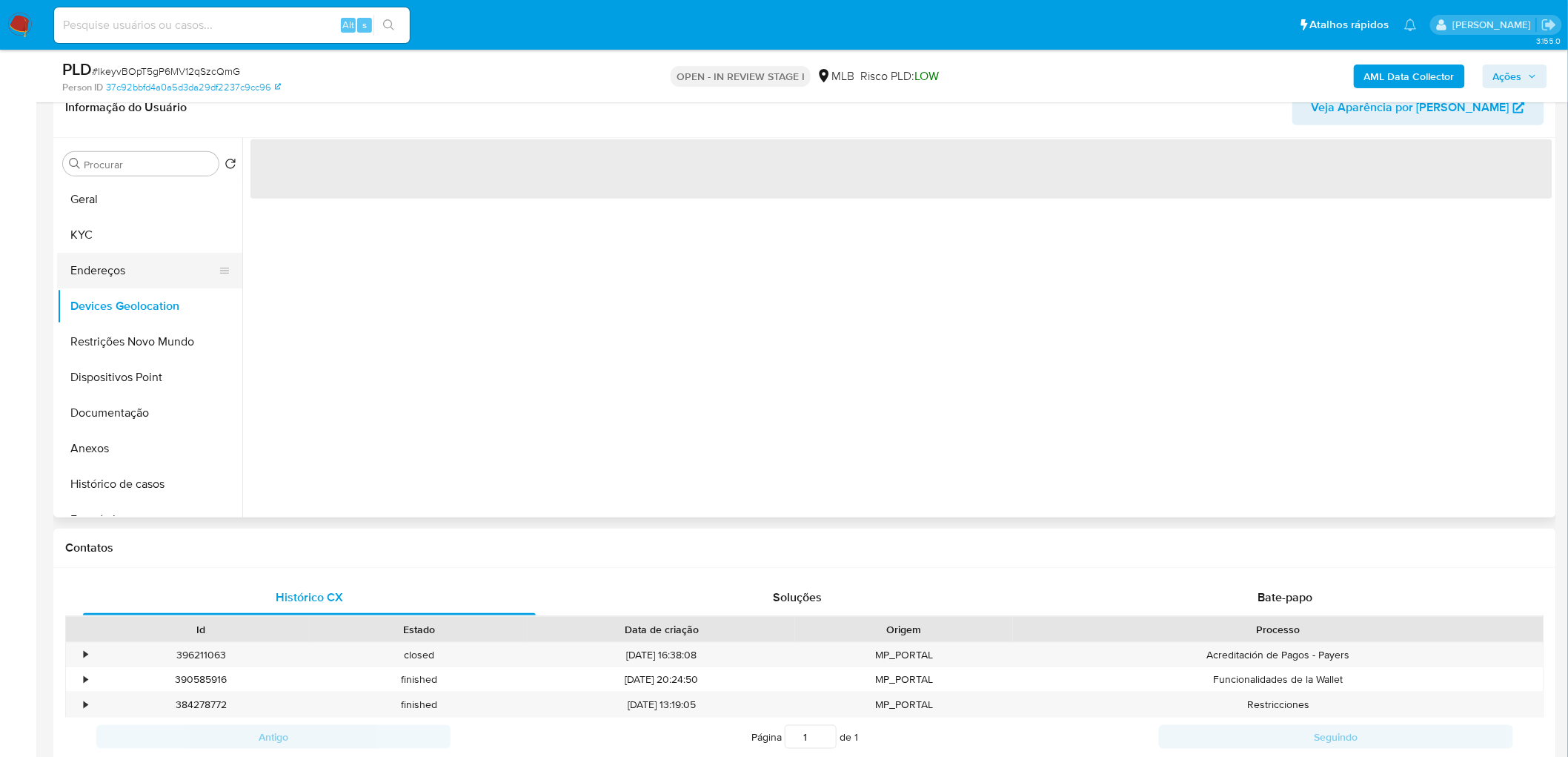
click at [129, 275] on button "Endereços" at bounding box center [144, 270] width 174 height 36
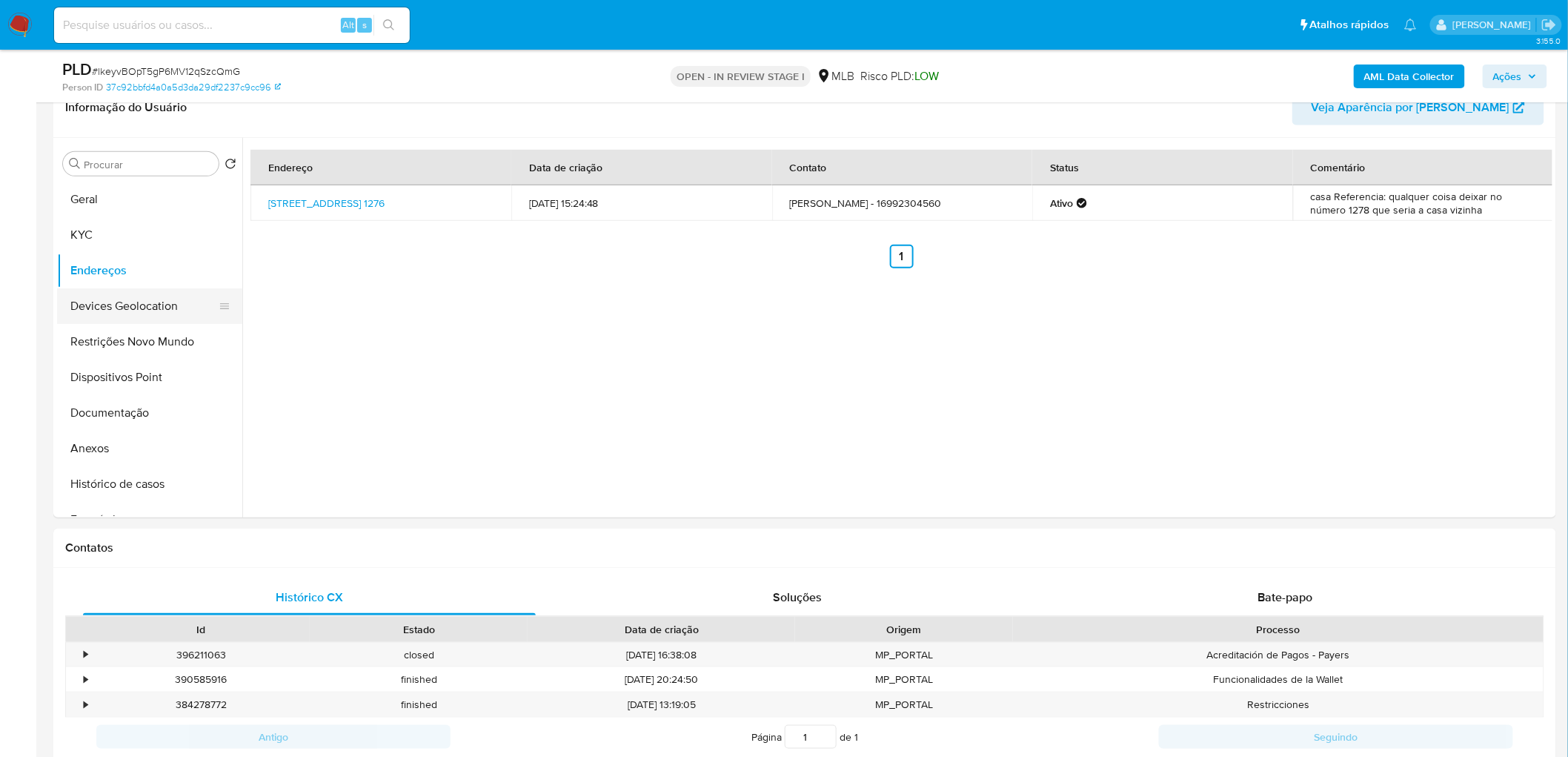
click at [128, 301] on button "Devices Geolocation" at bounding box center [144, 305] width 174 height 36
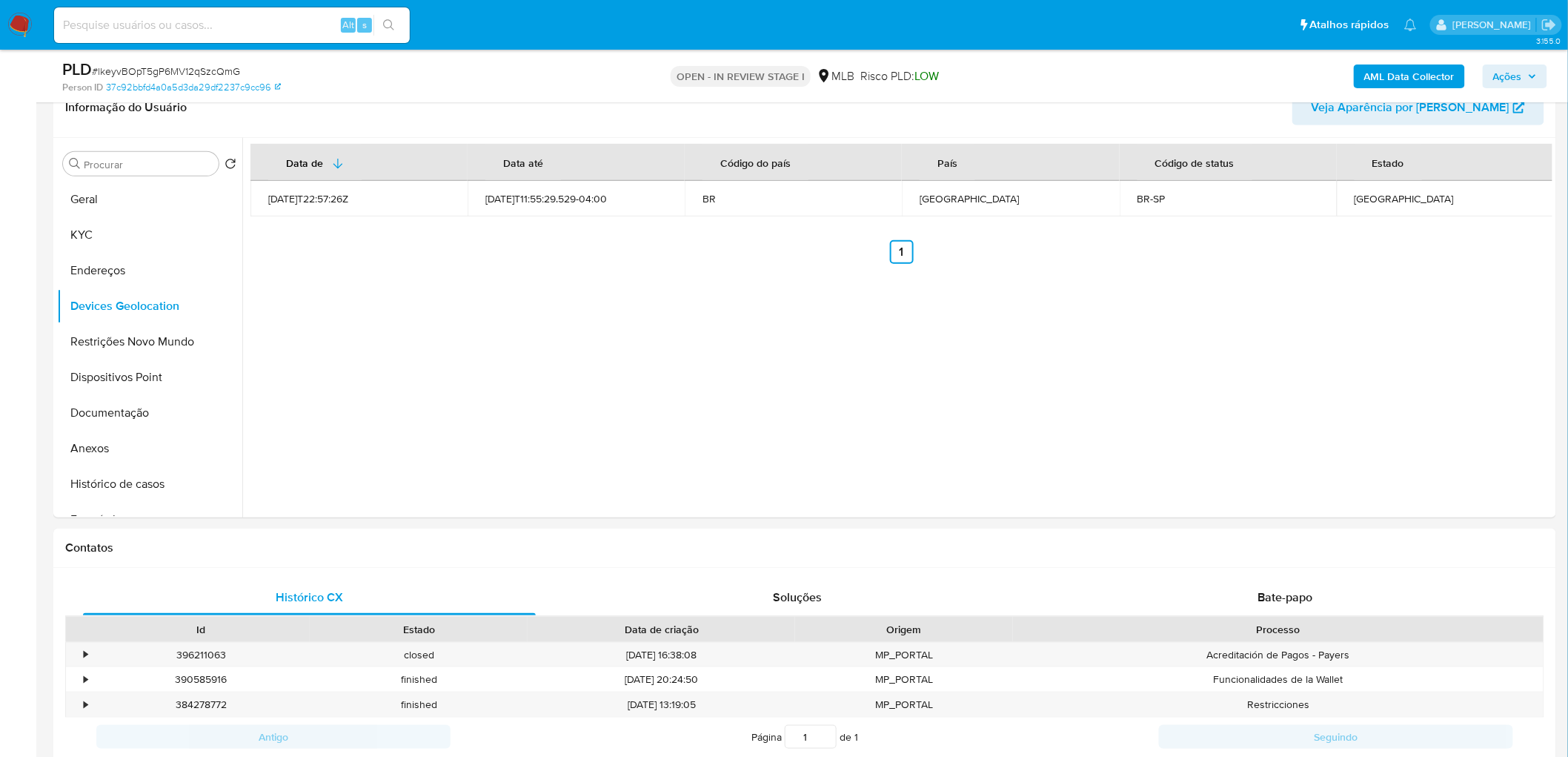
click at [1053, 330] on div "Data de Data até Código do país País Código de status Estado 2022-07-29T22:57:2…" at bounding box center [897, 327] width 1310 height 380
click at [109, 340] on button "Restrições Novo Mundo" at bounding box center [144, 341] width 174 height 36
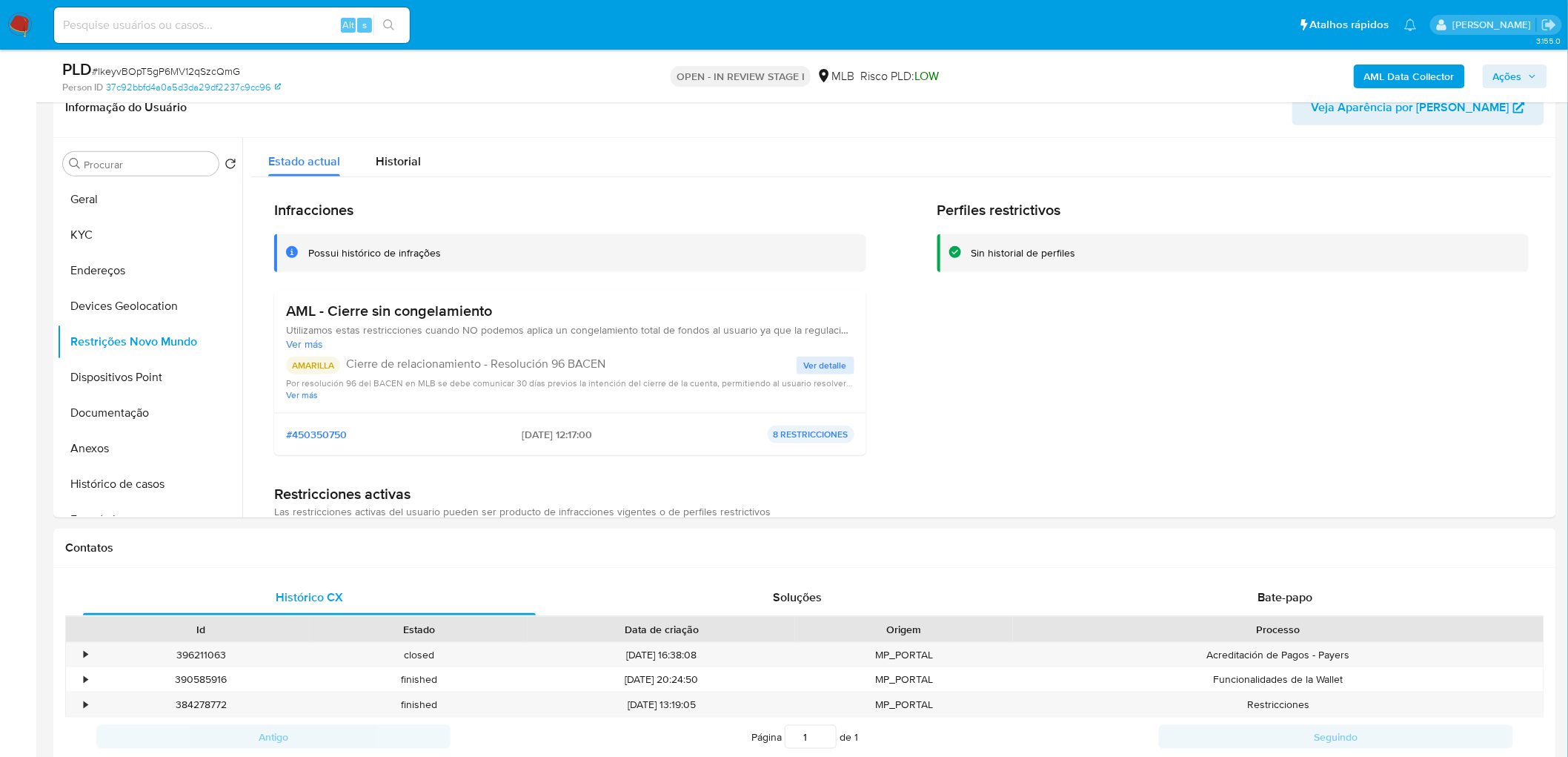
drag, startPoint x: 497, startPoint y: 313, endPoint x: 278, endPoint y: 307, distance: 219.1
click at [278, 307] on div "AML - Cierre sin congelamiento Utilizamos estas restricciones cuando NO podemos…" at bounding box center [570, 351] width 592 height 123
click at [118, 375] on button "Dispositivos Point" at bounding box center [144, 377] width 174 height 36
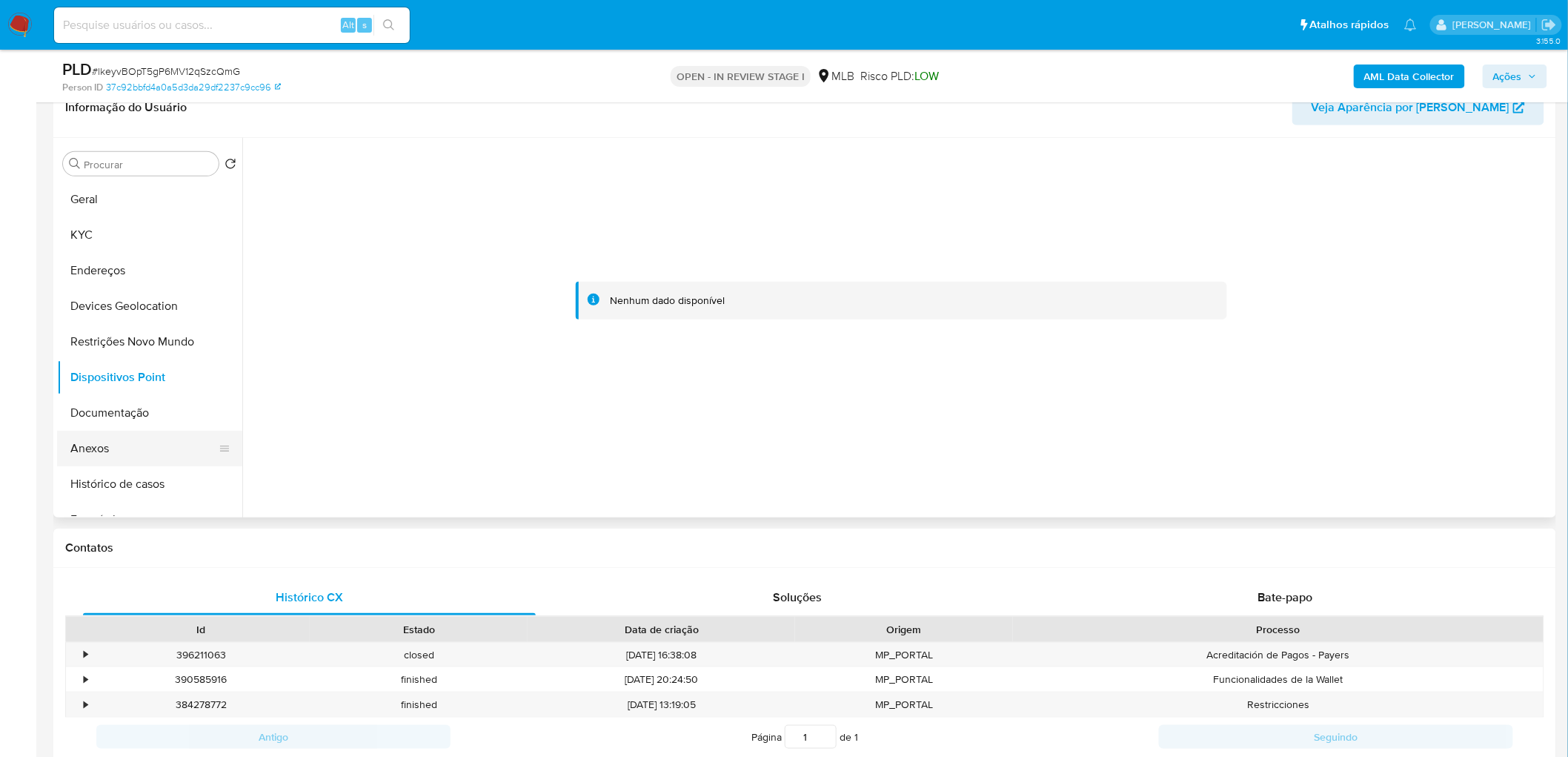
click at [126, 452] on button "Anexos" at bounding box center [144, 448] width 174 height 36
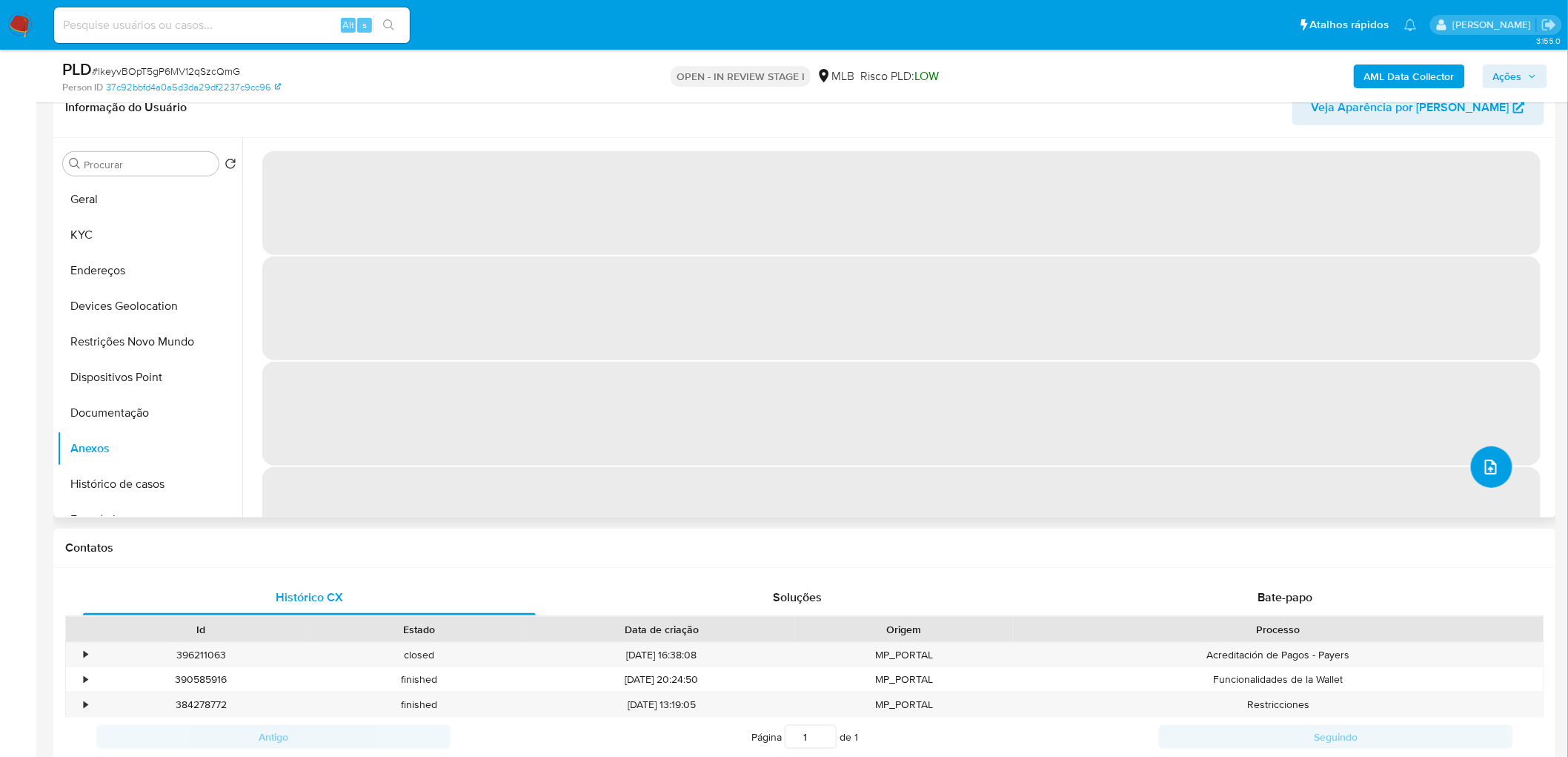
click at [1053, 460] on icon "upload-file" at bounding box center [1490, 467] width 18 height 18
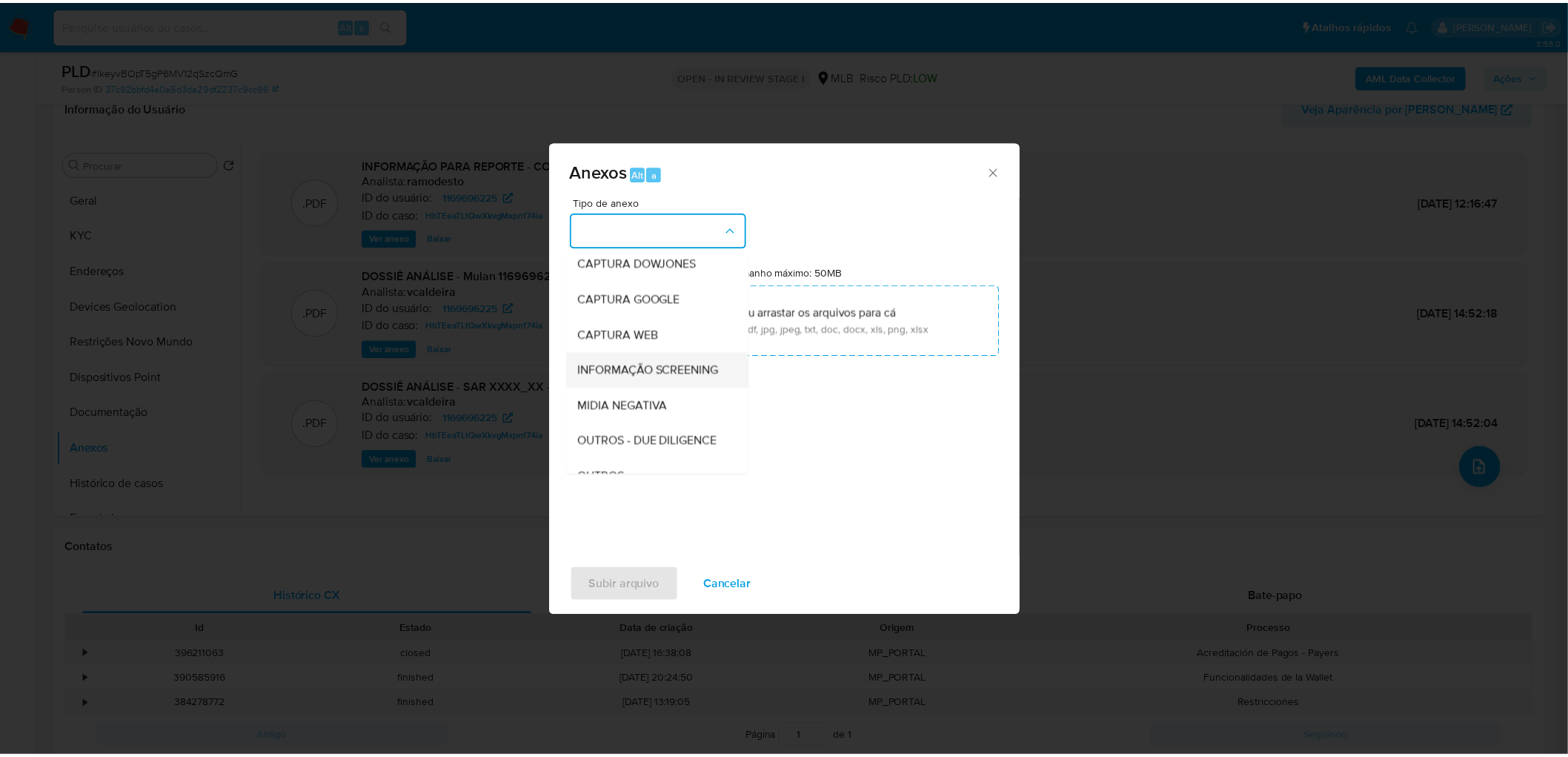
scroll to position [164, 0]
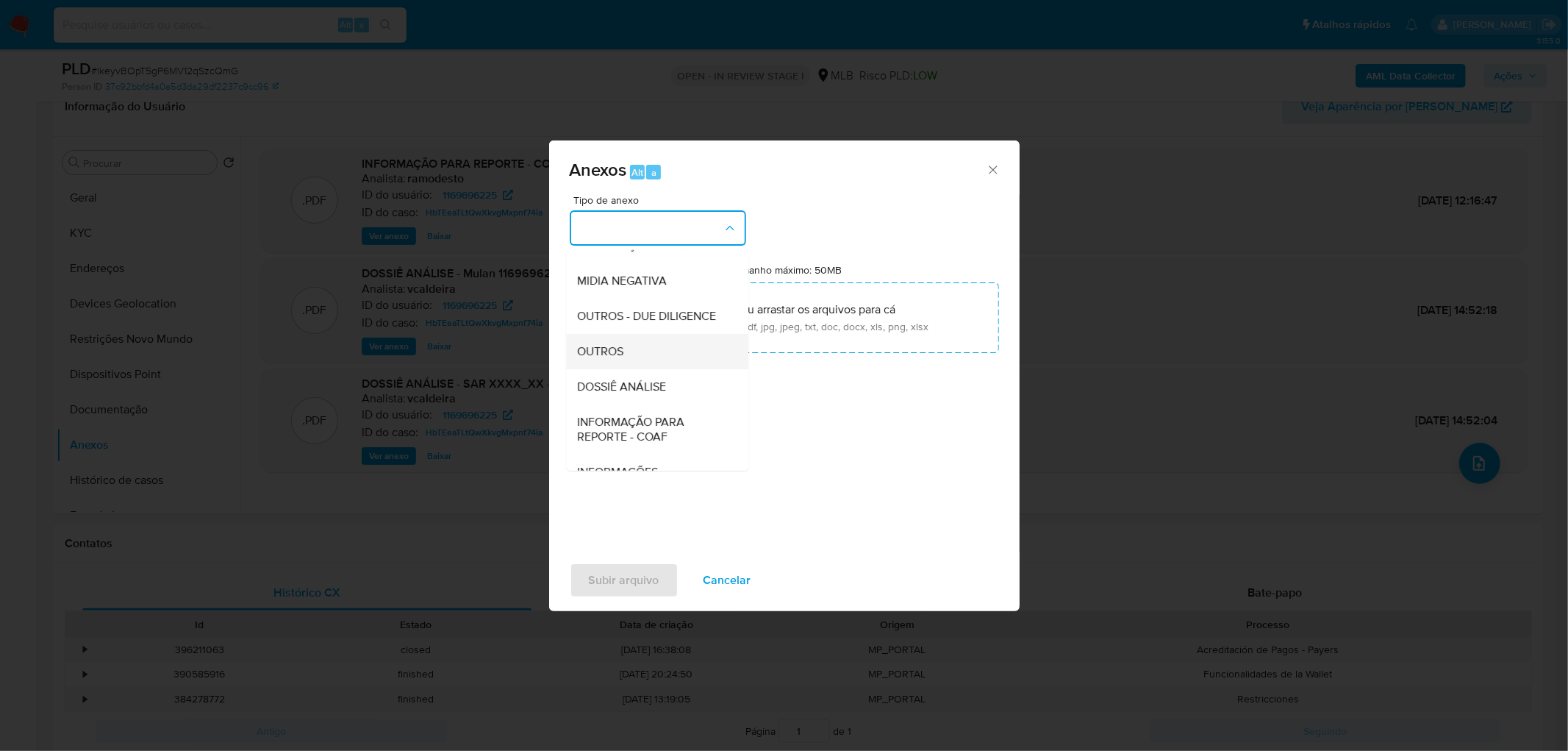
click at [641, 369] on div "OUTROS" at bounding box center [652, 351] width 150 height 36
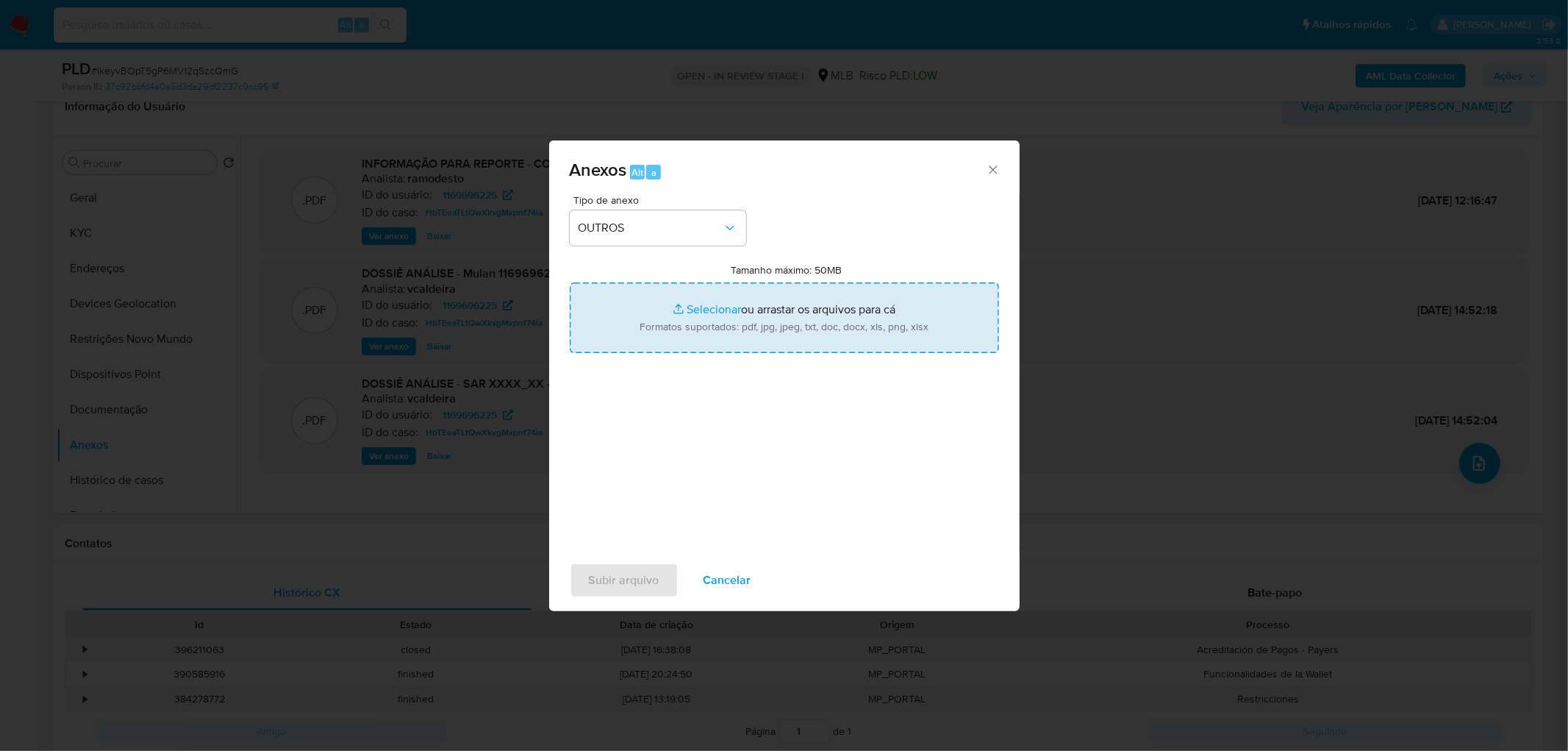
click at [713, 318] on input "Tamanho máximo: 50MB Selecionar arquivos" at bounding box center [784, 317] width 430 height 70
type input "C:\fakepath\ID- 1169696225- CPF 43606936800 - MATEUS HENRIQUE MAGRI GOMES.pdf"
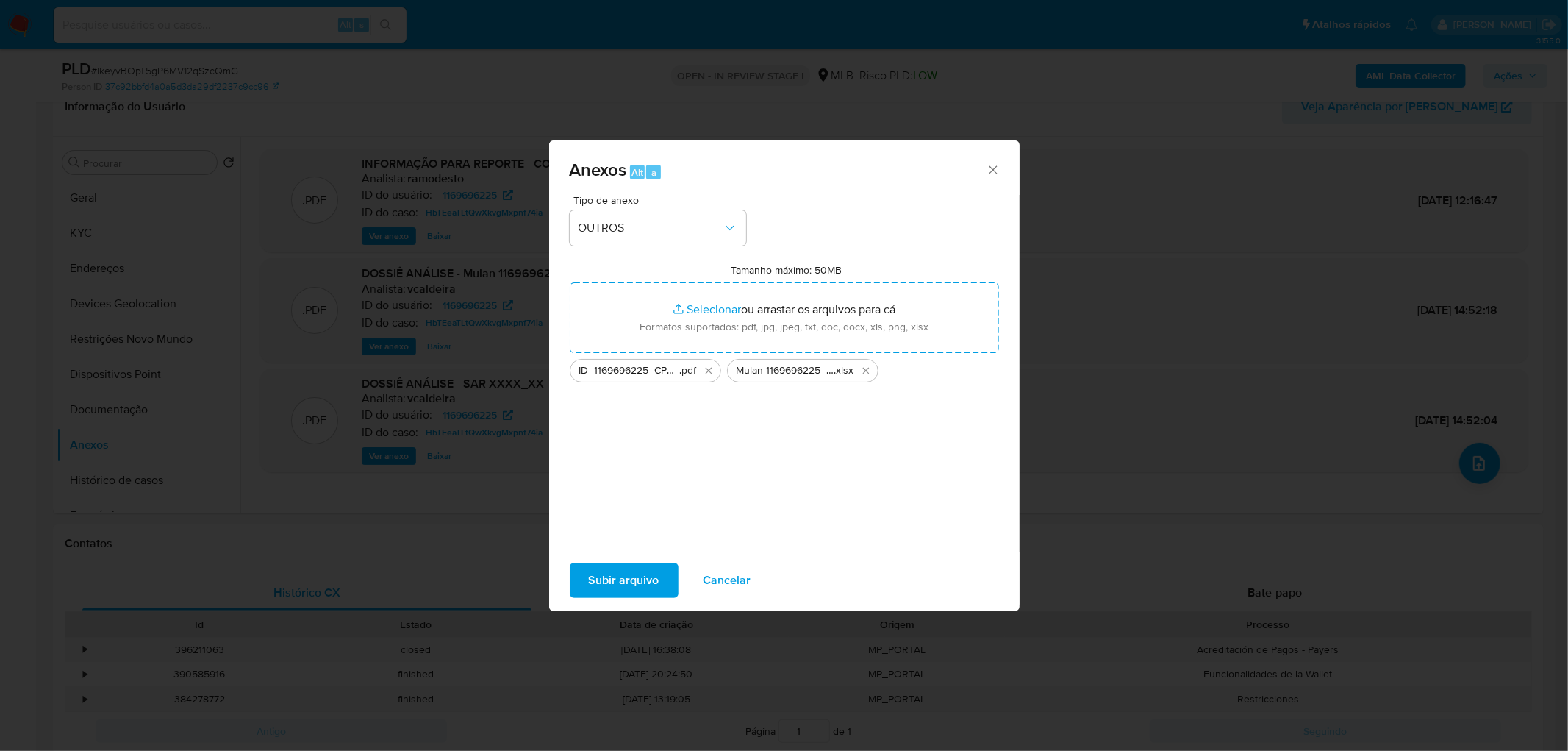
drag, startPoint x: 713, startPoint y: 318, endPoint x: 632, endPoint y: 582, distance: 276.1
click at [632, 456] on span "Subir arquivo" at bounding box center [623, 580] width 70 height 32
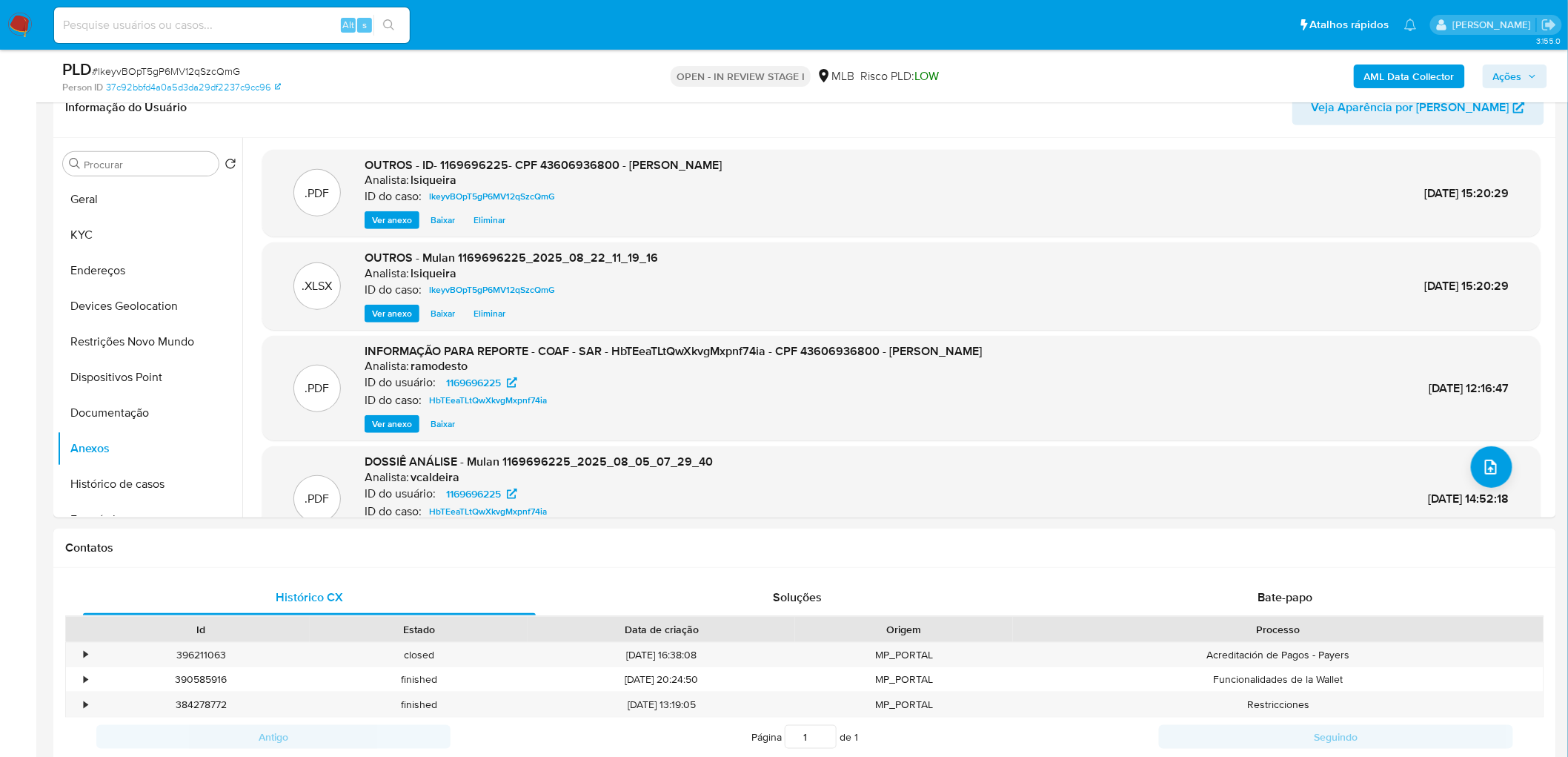
click at [1053, 72] on icon "button" at bounding box center [1532, 76] width 9 height 9
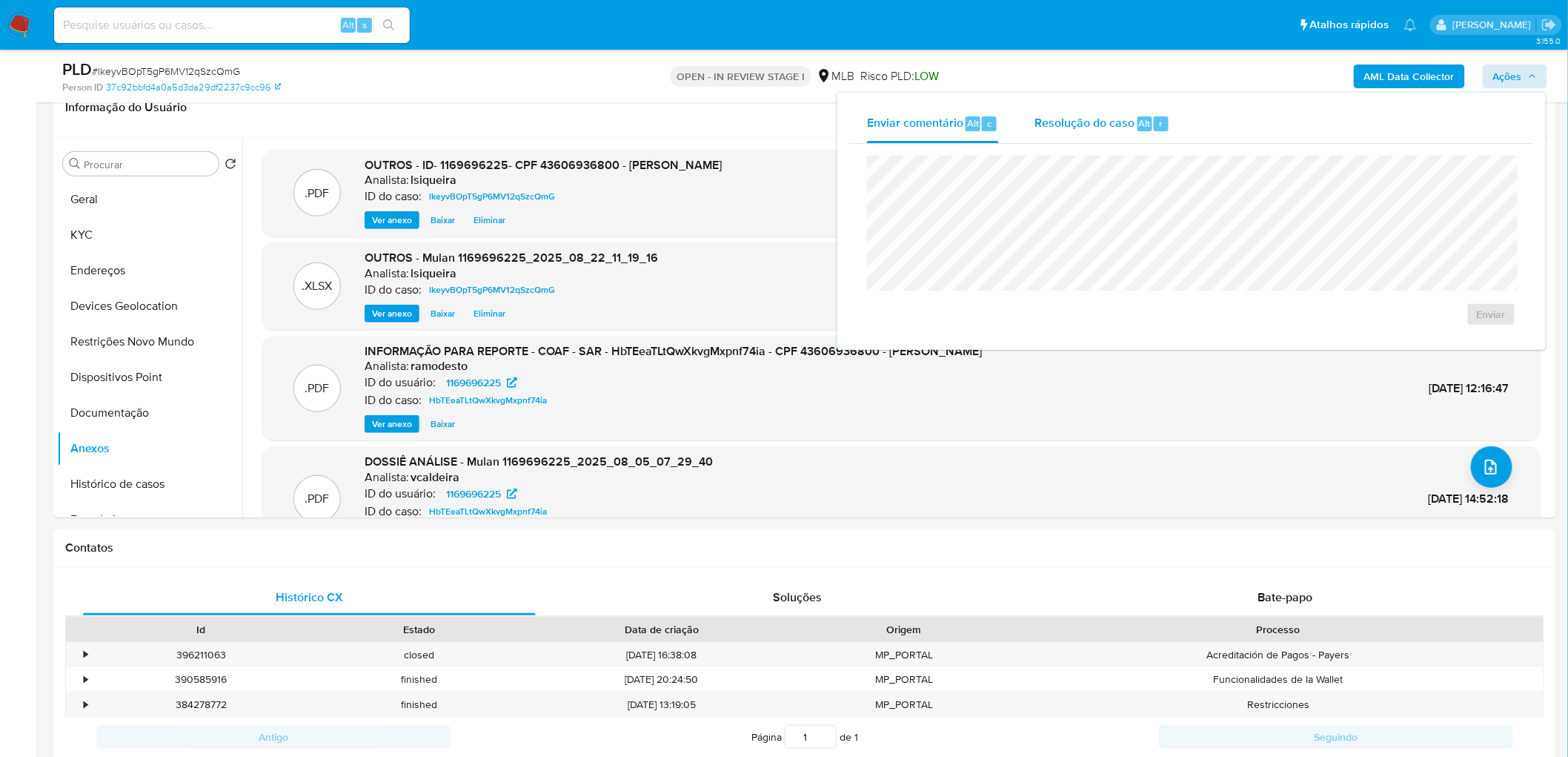
click at [1053, 116] on span "Resolução do caso" at bounding box center [1085, 123] width 100 height 17
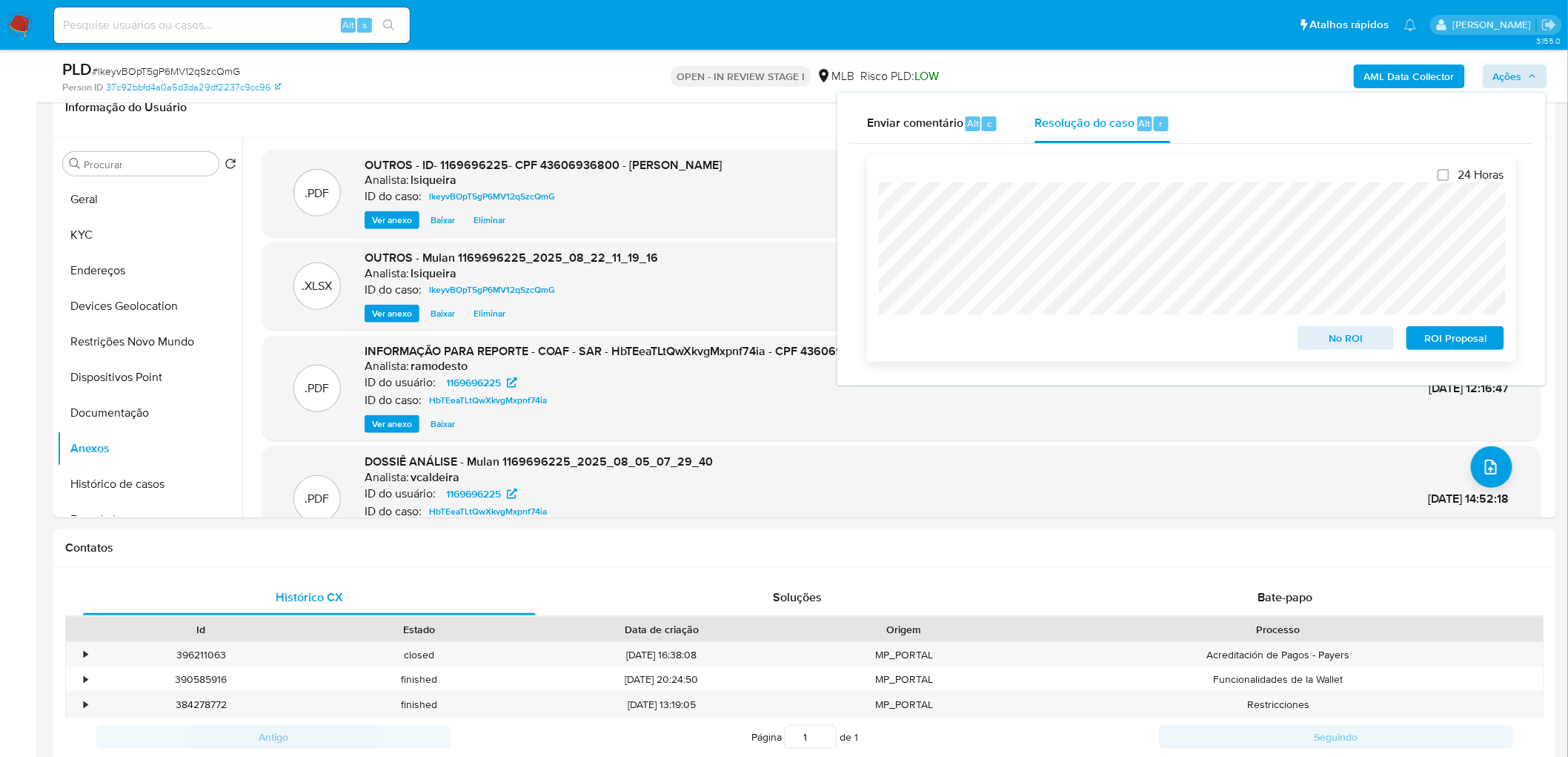
click at [1053, 340] on span "No ROI" at bounding box center [1346, 337] width 77 height 21
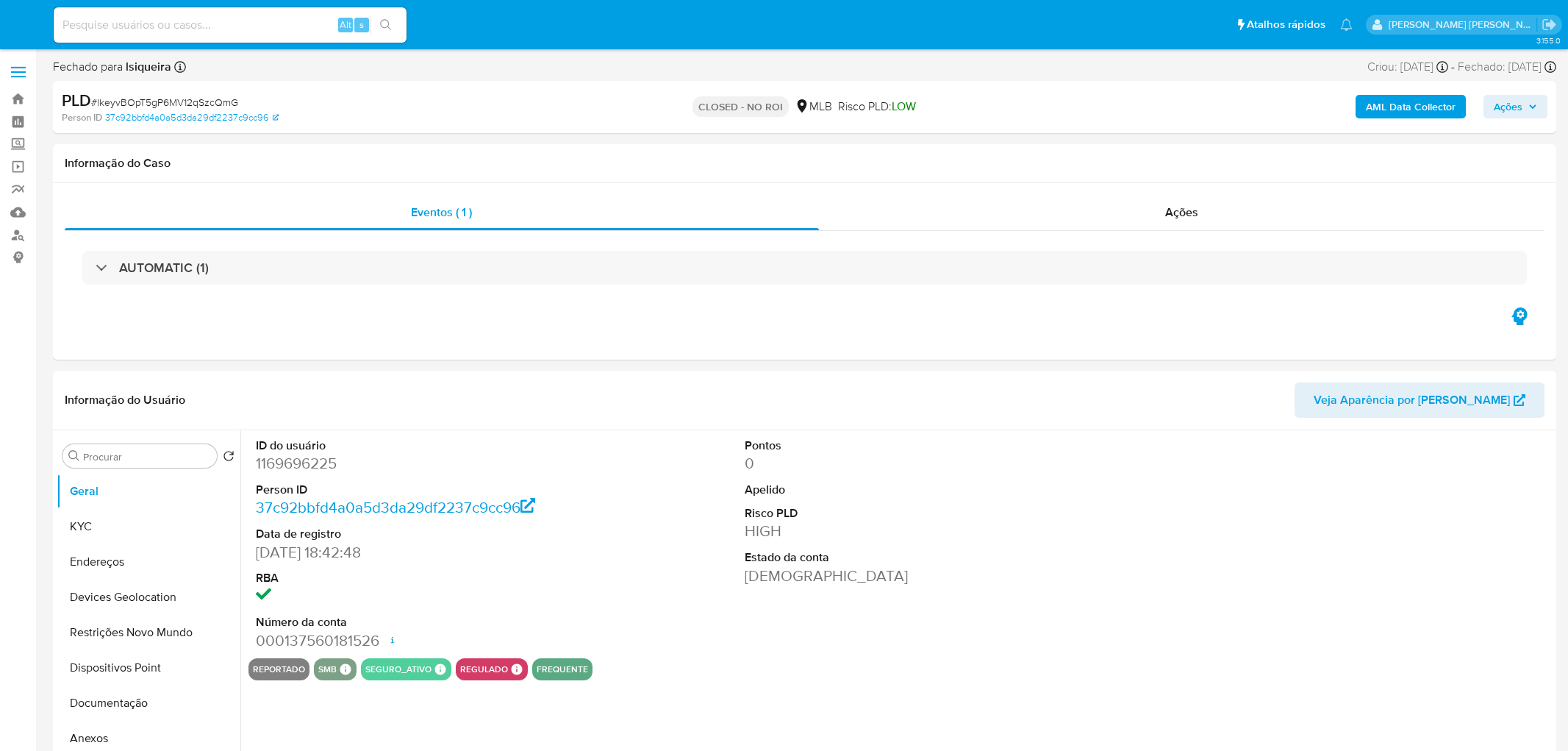
select select "10"
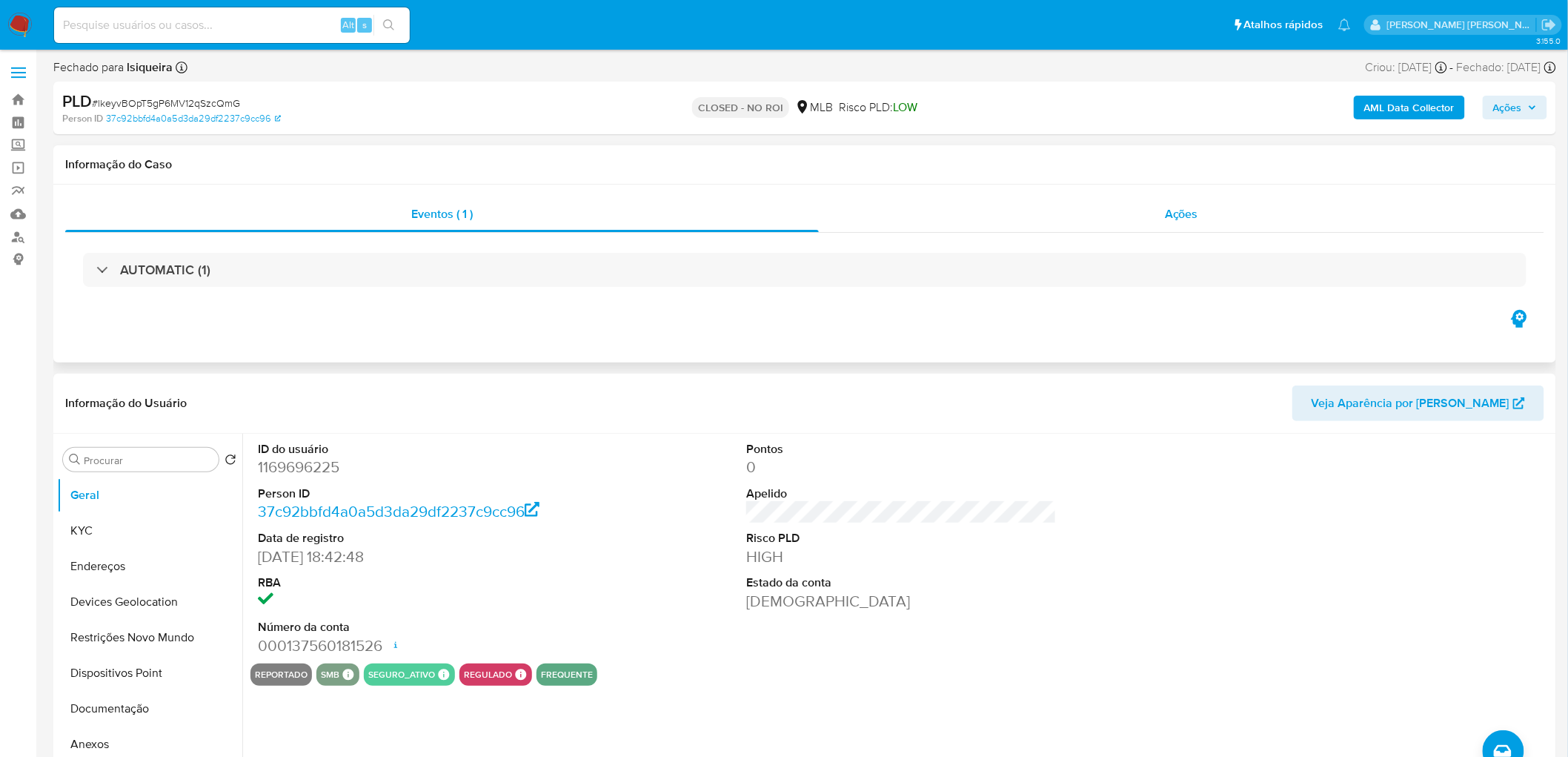
click at [1199, 204] on div "Ações" at bounding box center [1181, 214] width 725 height 36
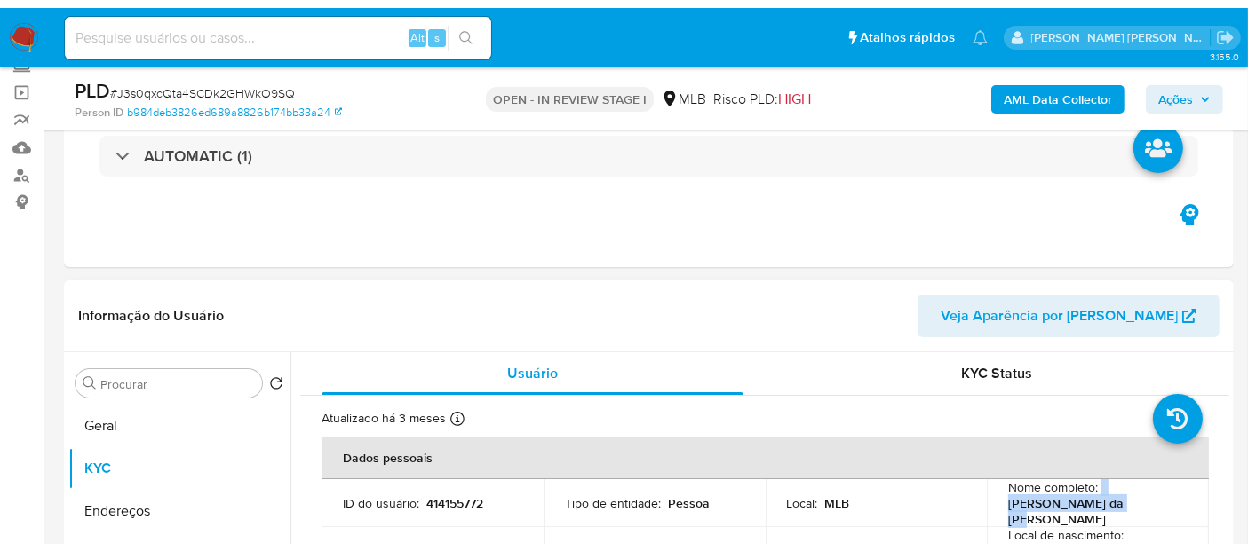
scroll to position [215, 0]
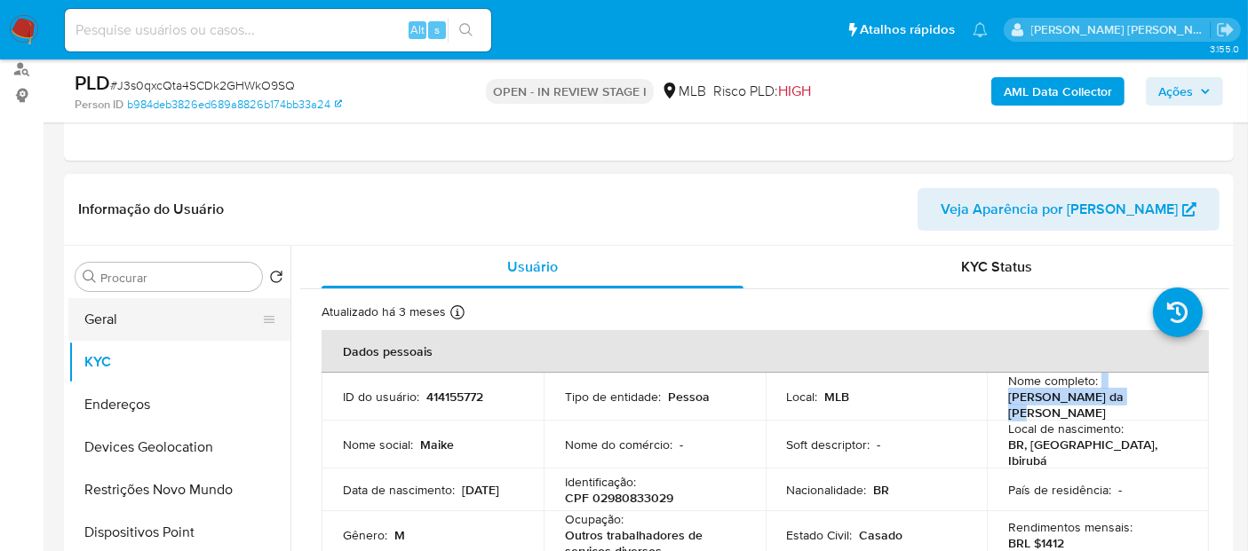
click at [157, 325] on button "Geral" at bounding box center [172, 319] width 208 height 43
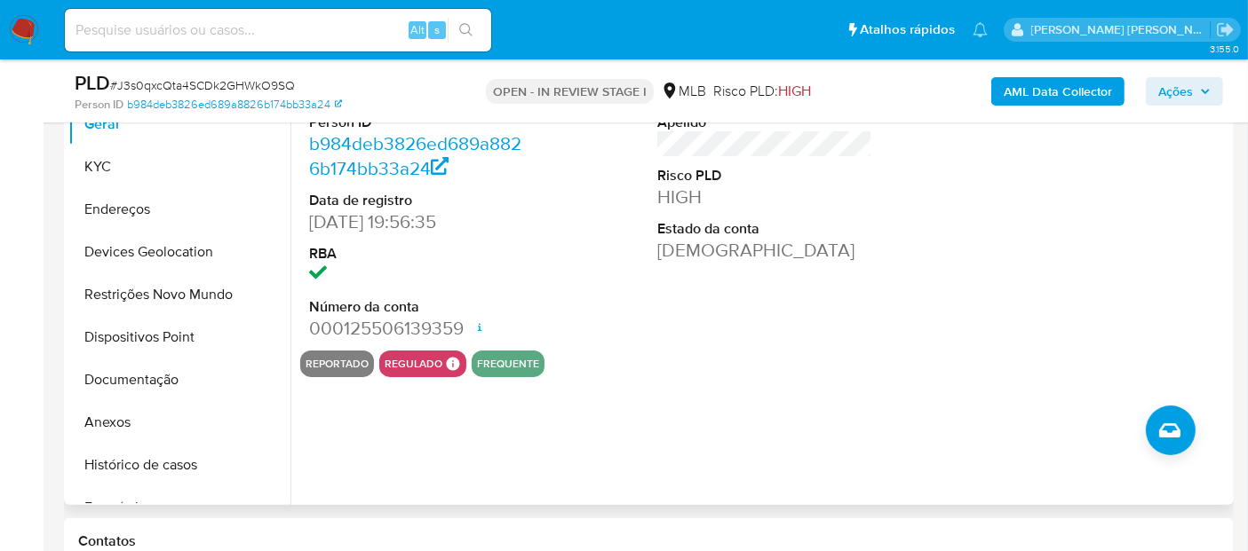
scroll to position [413, 0]
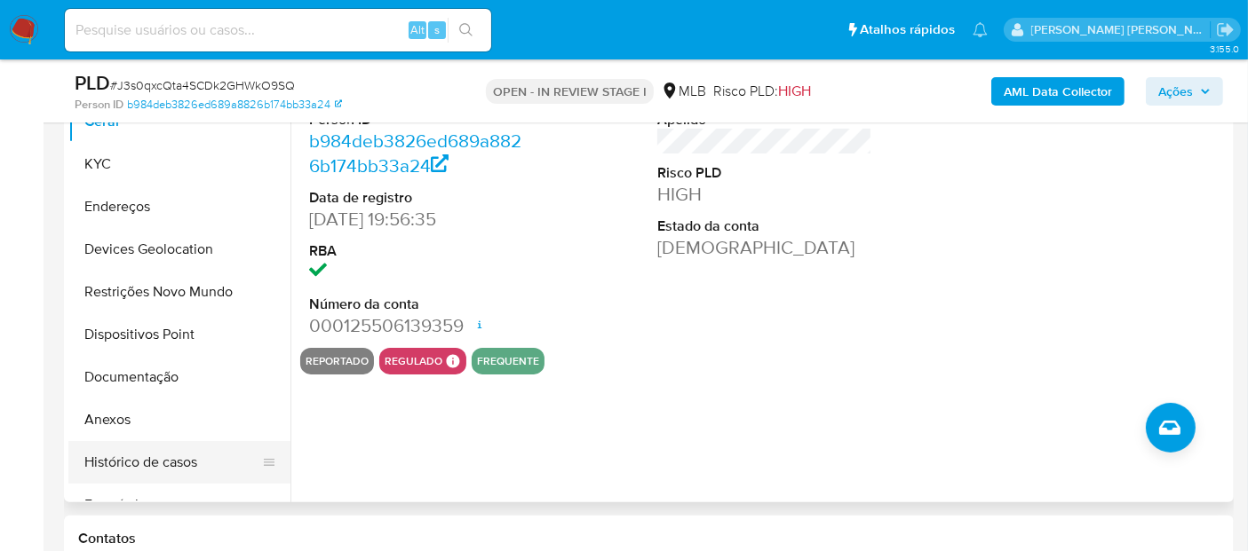
click at [132, 465] on button "Histórico de casos" at bounding box center [172, 462] width 208 height 43
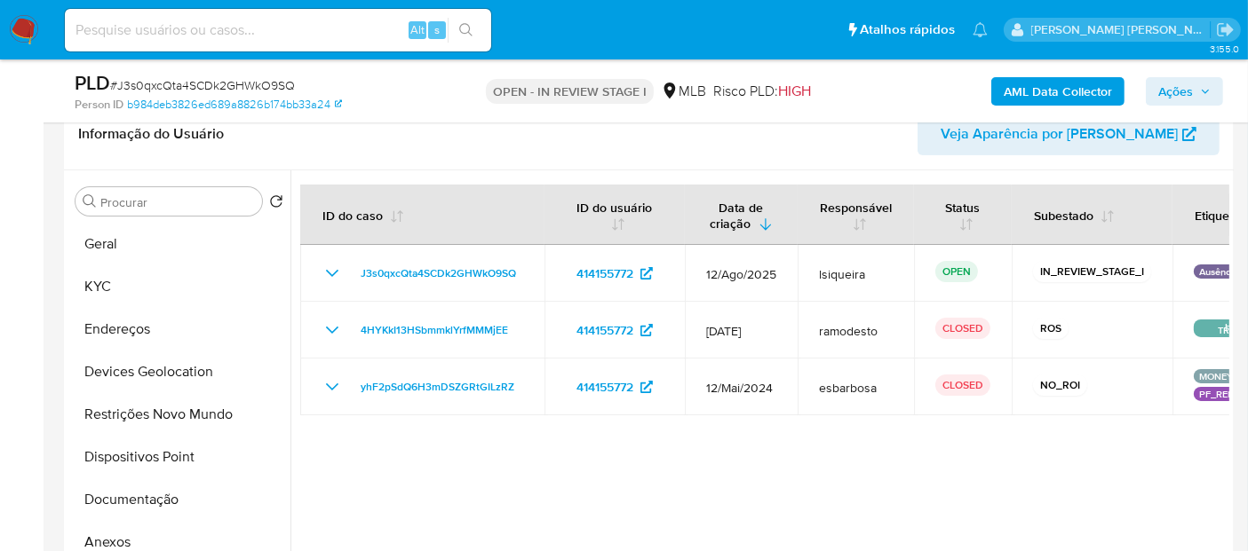
scroll to position [314, 0]
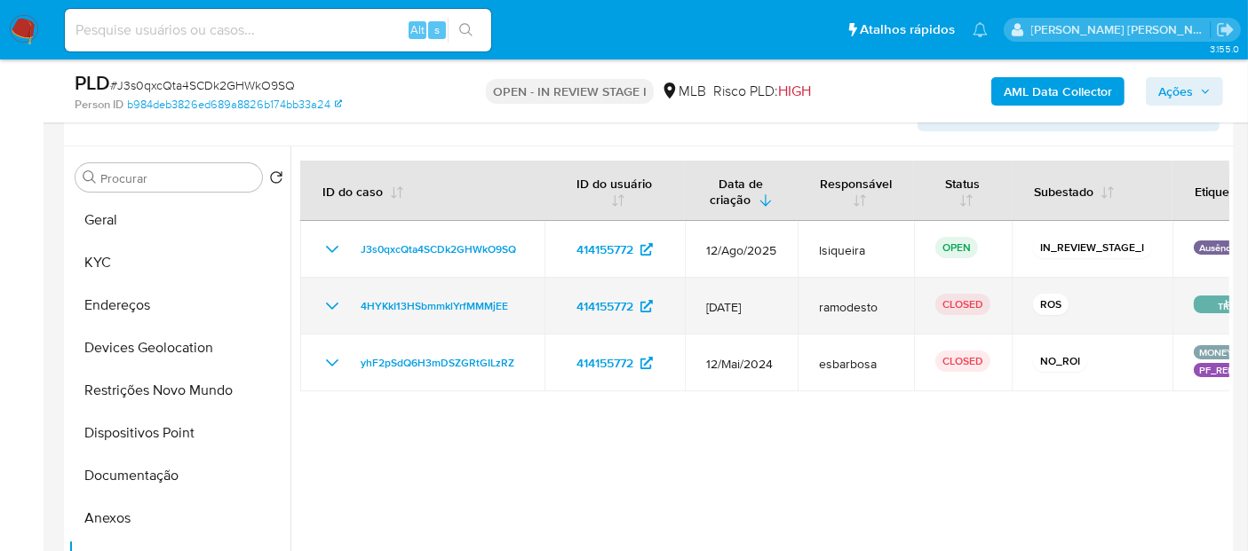
click at [329, 306] on icon "Mostrar/Ocultar" at bounding box center [331, 306] width 21 height 21
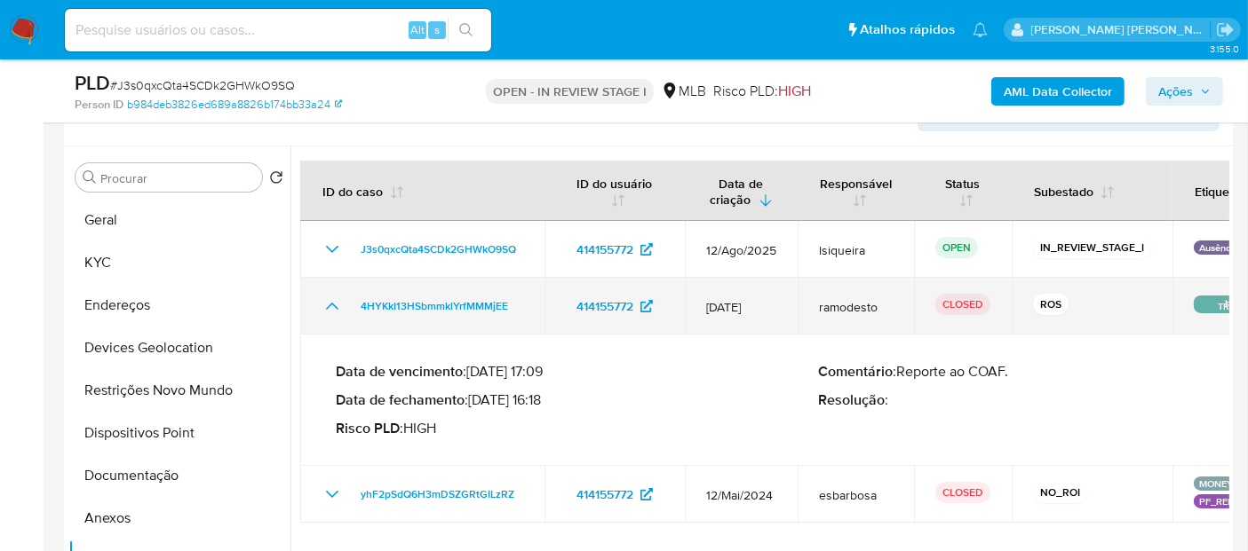
click at [329, 306] on icon "Mostrar/Ocultar" at bounding box center [331, 306] width 21 height 21
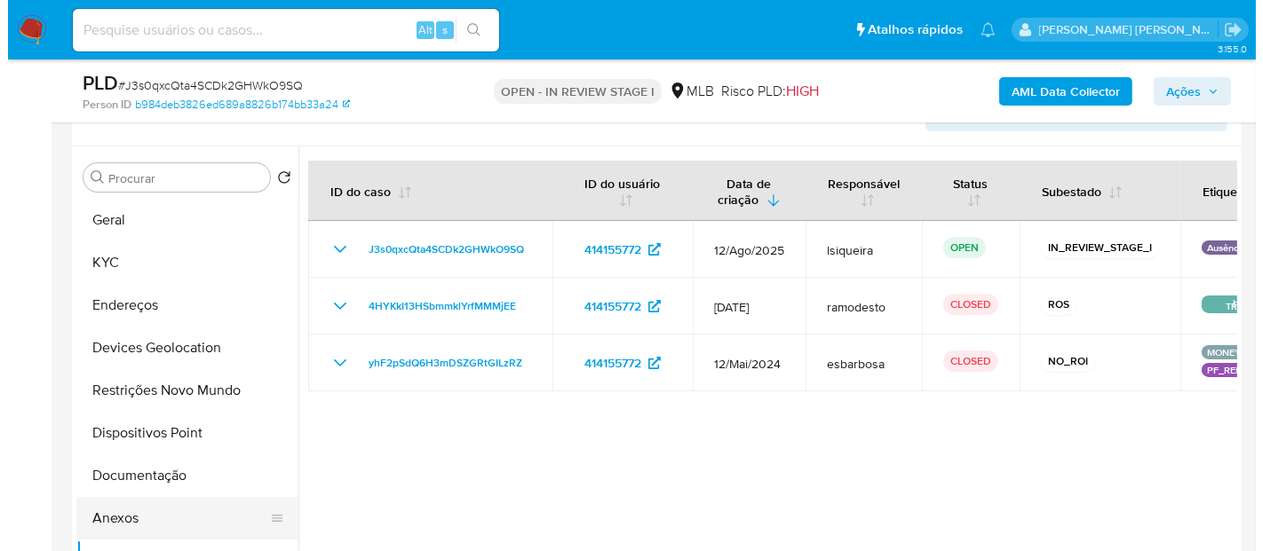
scroll to position [99, 0]
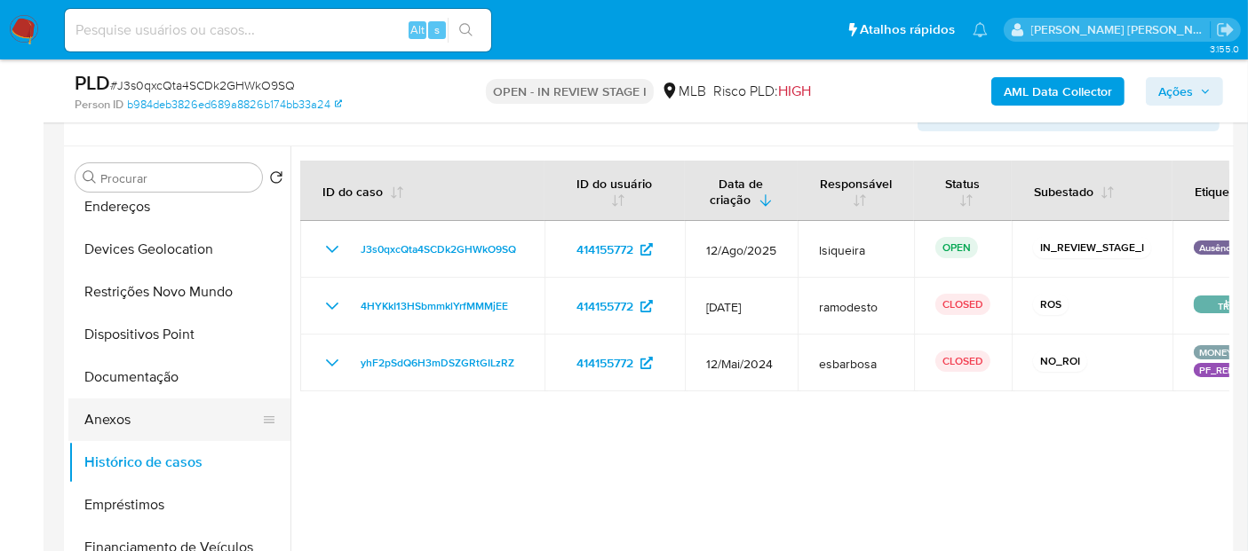
click at [139, 410] on button "Anexos" at bounding box center [172, 420] width 208 height 43
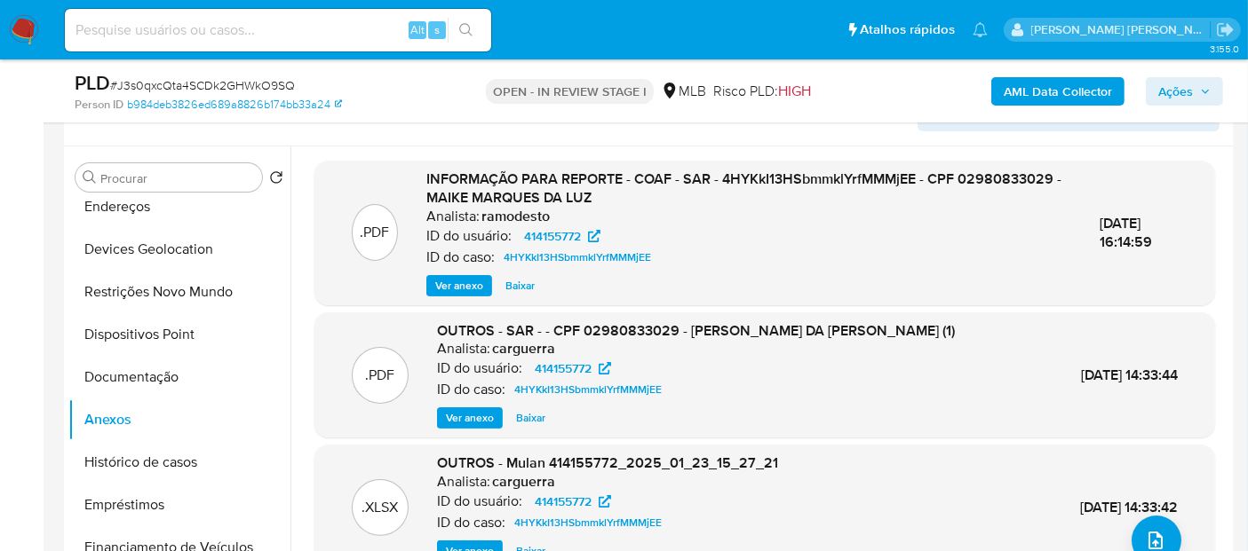
click at [457, 289] on span "Ver anexo" at bounding box center [459, 286] width 48 height 18
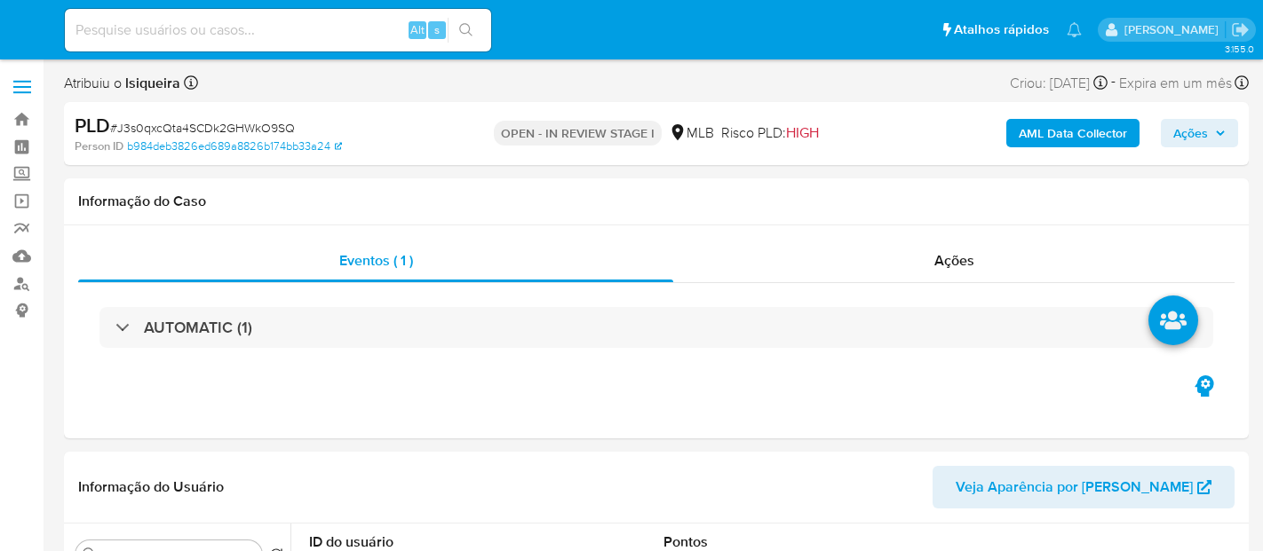
select select "10"
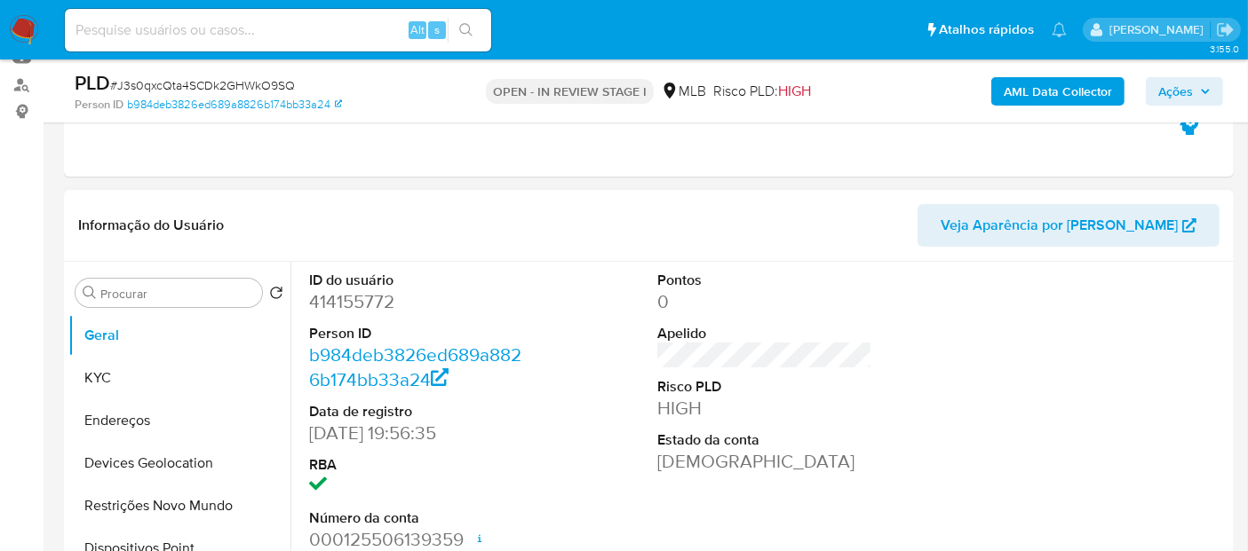
scroll to position [296, 0]
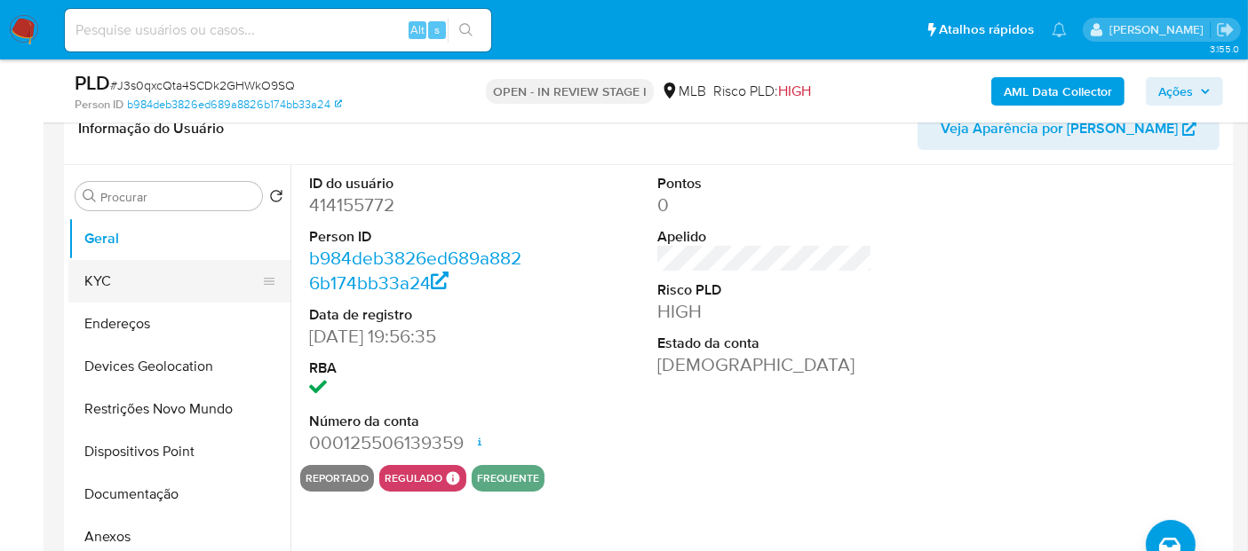
click at [175, 285] on button "KYC" at bounding box center [172, 281] width 208 height 43
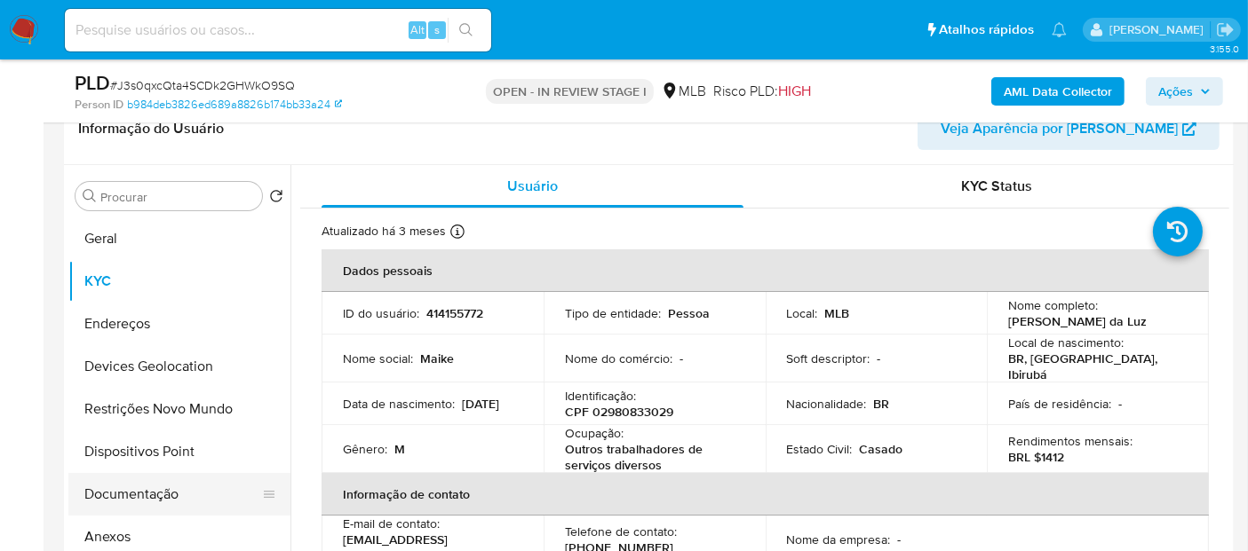
click at [149, 487] on button "Documentação" at bounding box center [172, 494] width 208 height 43
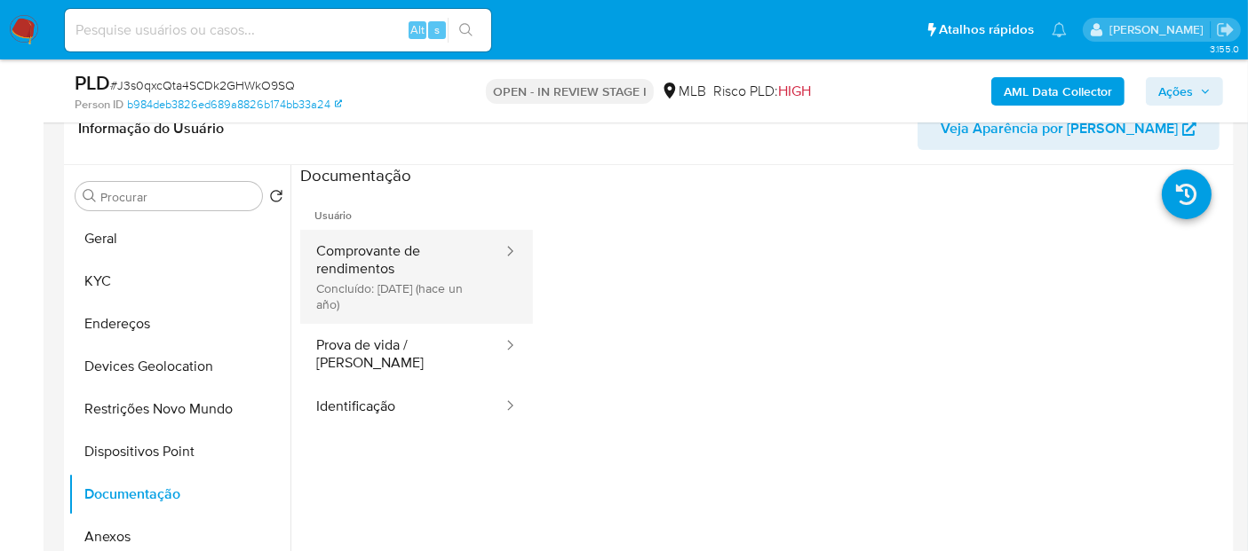
click at [402, 296] on button "Comprovante de rendimentos Concluído: [DATE] (hace un año)" at bounding box center [402, 277] width 204 height 94
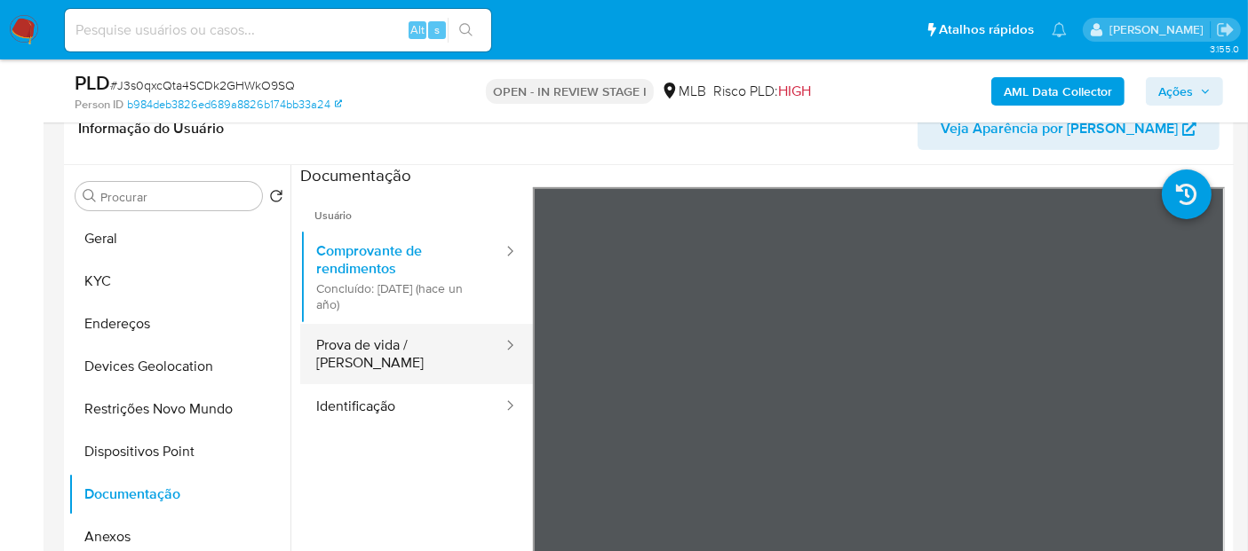
drag, startPoint x: 115, startPoint y: 283, endPoint x: 409, endPoint y: 366, distance: 305.3
click at [409, 366] on div "Procurar Retornar ao pedido padrão Geral KYC Endereços Devices Geolocation Rest…" at bounding box center [648, 392] width 1161 height 455
click at [409, 367] on button "Prova de vida / [PERSON_NAME]" at bounding box center [402, 354] width 204 height 60
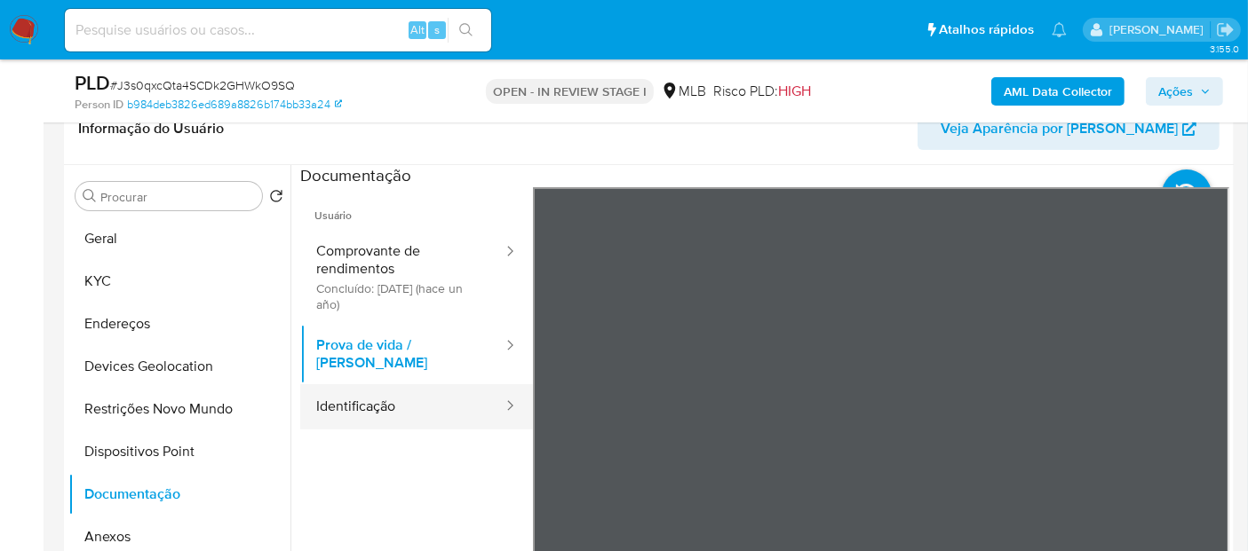
click at [406, 401] on button "Identificação" at bounding box center [402, 406] width 204 height 45
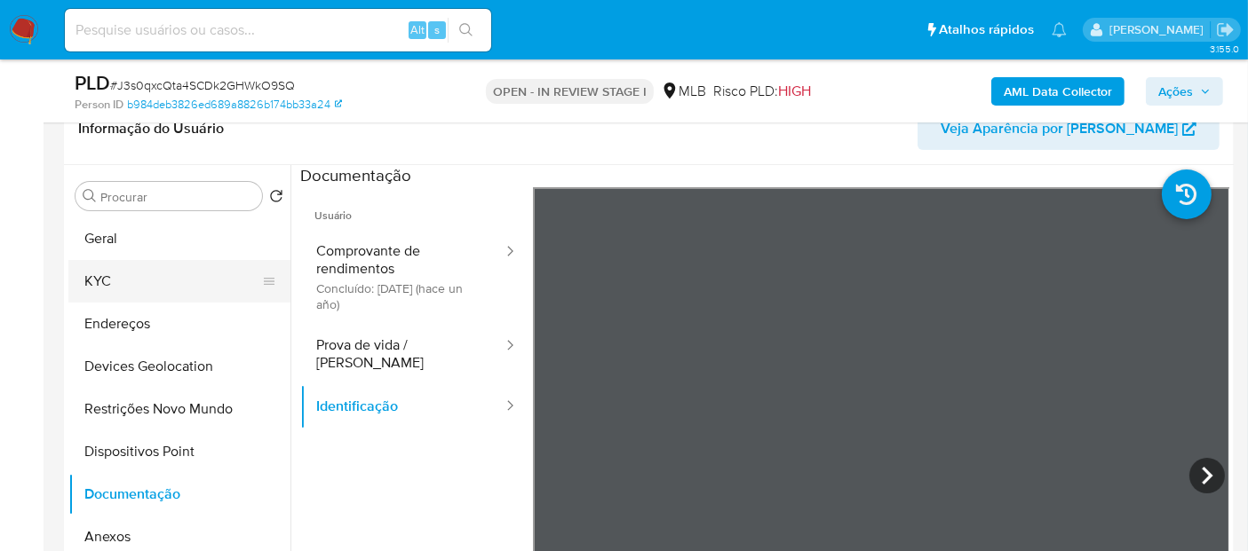
click at [185, 280] on button "KYC" at bounding box center [172, 281] width 208 height 43
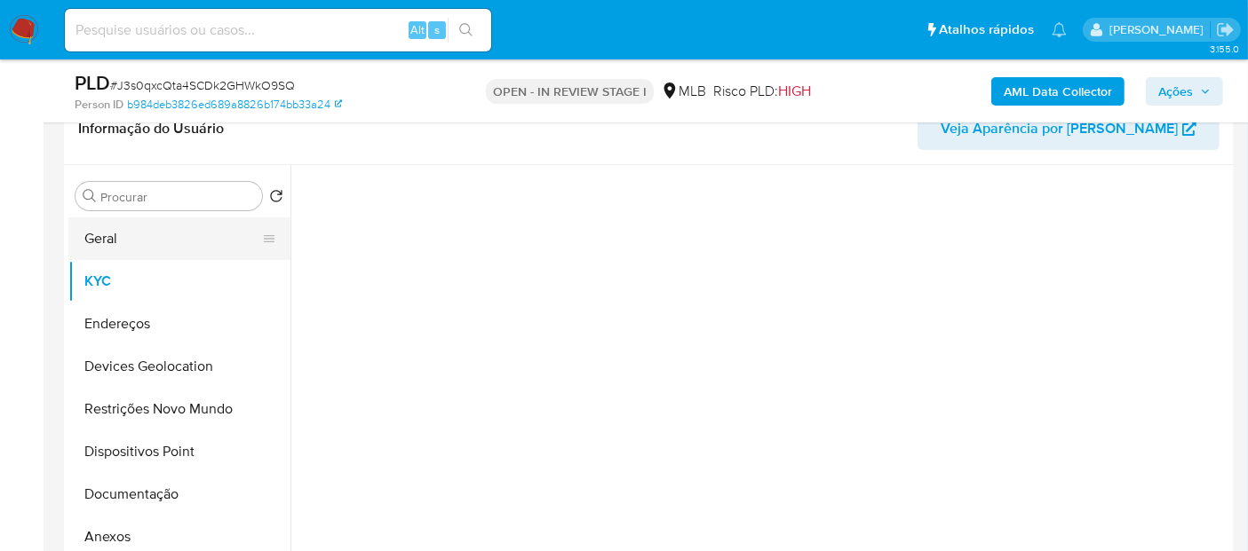
click at [187, 240] on button "Geral" at bounding box center [172, 239] width 208 height 43
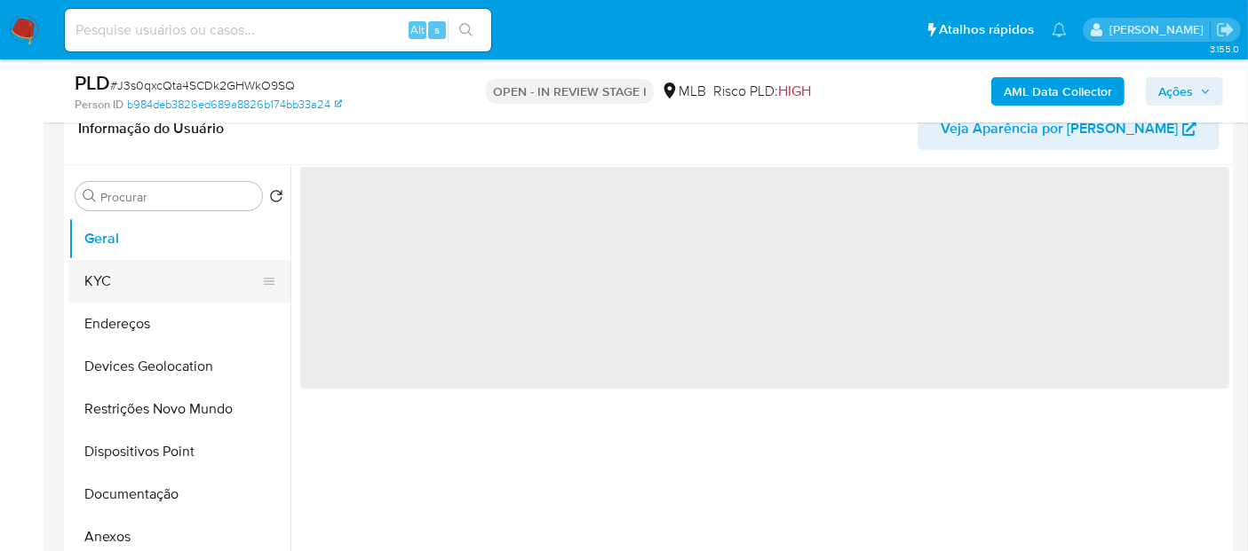
click at [170, 274] on button "KYC" at bounding box center [172, 281] width 208 height 43
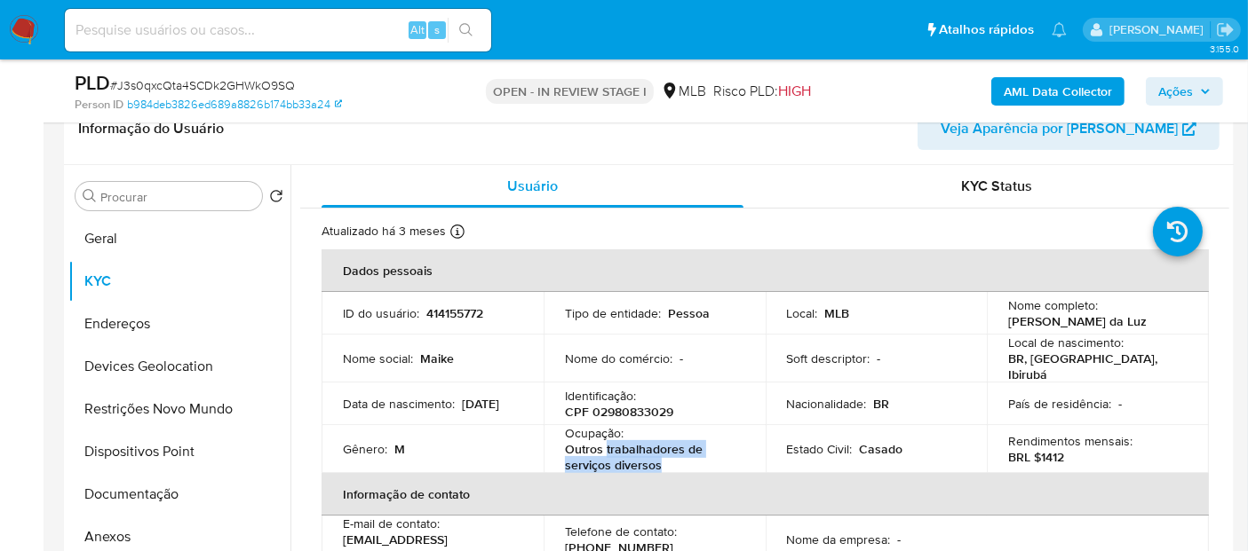
drag, startPoint x: 677, startPoint y: 459, endPoint x: 605, endPoint y: 452, distance: 73.2
click at [605, 452] on p "Outros trabalhadores de serviços diversos" at bounding box center [651, 457] width 172 height 32
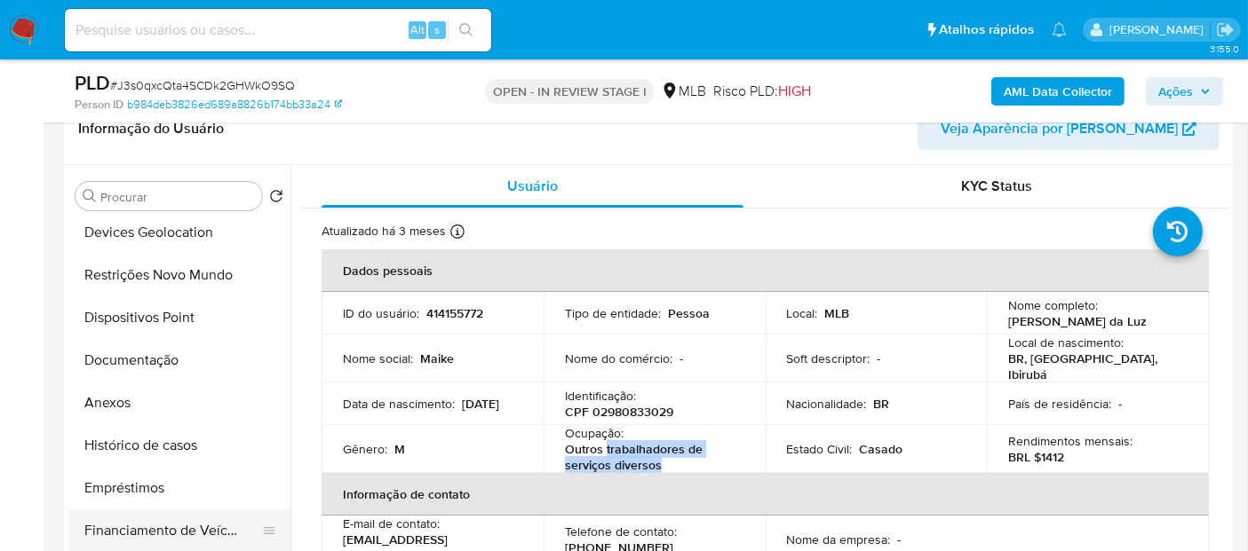
scroll to position [197, 0]
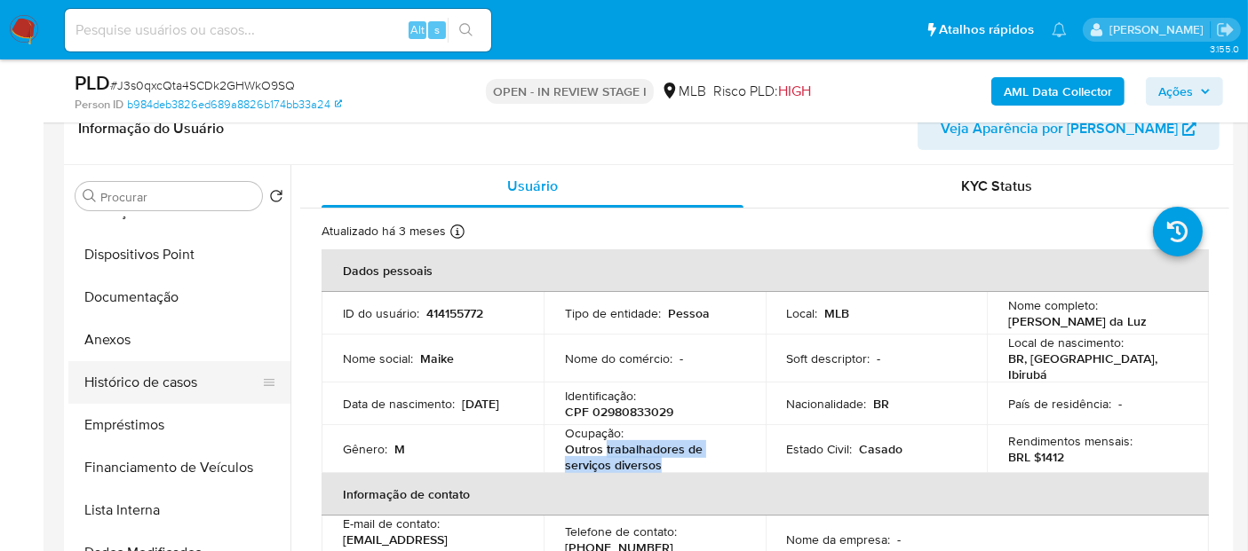
click at [175, 379] on button "Histórico de casos" at bounding box center [172, 382] width 208 height 43
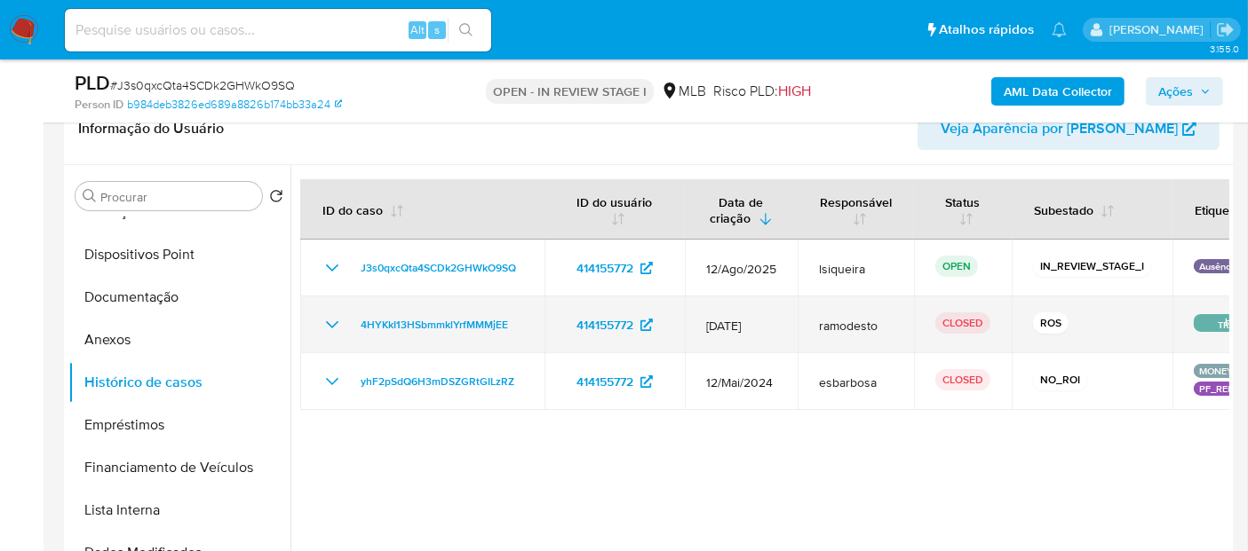
click at [342, 324] on icon "Mostrar/Ocultar" at bounding box center [331, 324] width 21 height 21
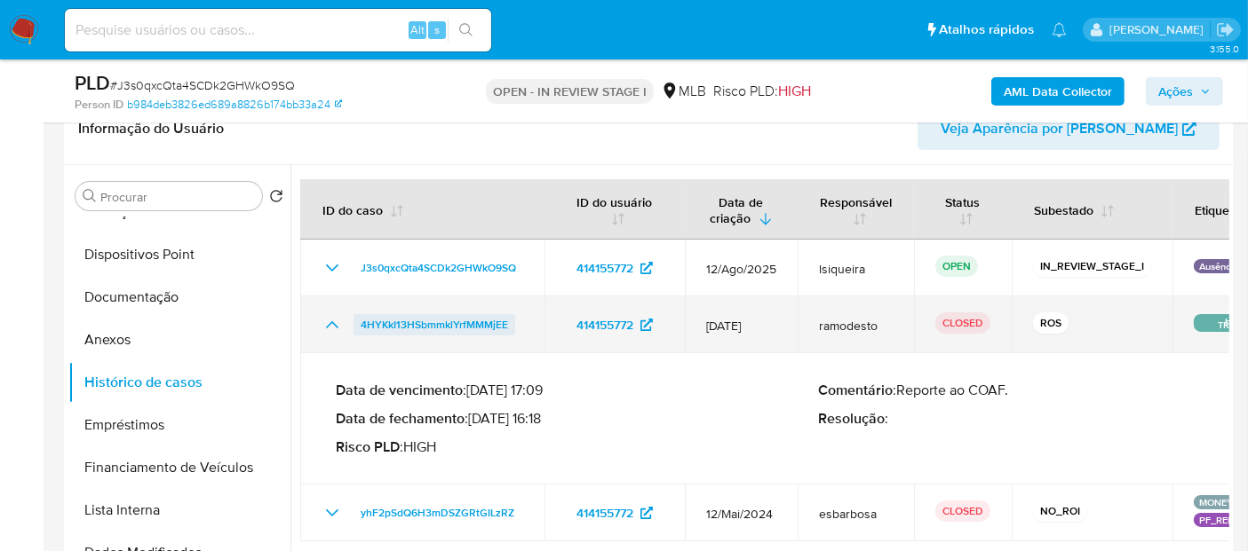
drag, startPoint x: 530, startPoint y: 321, endPoint x: 359, endPoint y: 321, distance: 171.4
click at [359, 321] on td "4HYKkI13HSbmmklYrfMMMjEE" at bounding box center [422, 325] width 244 height 57
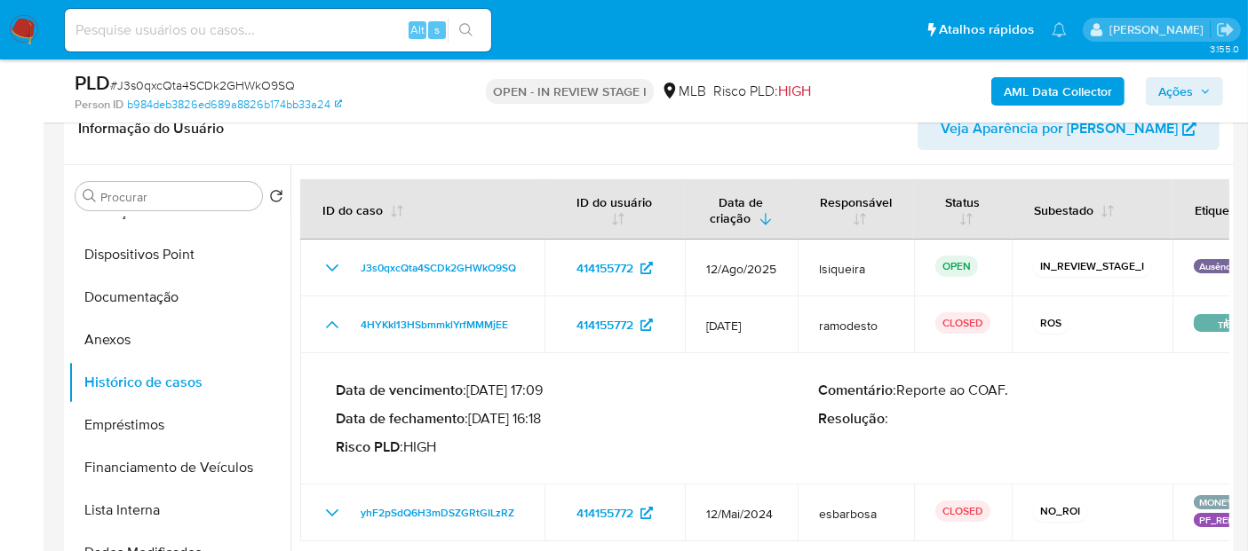
drag, startPoint x: 549, startPoint y: 420, endPoint x: 477, endPoint y: 412, distance: 72.4
click at [477, 412] on p "Data de fechamento : 28/01/2025 16:18" at bounding box center [577, 419] width 482 height 18
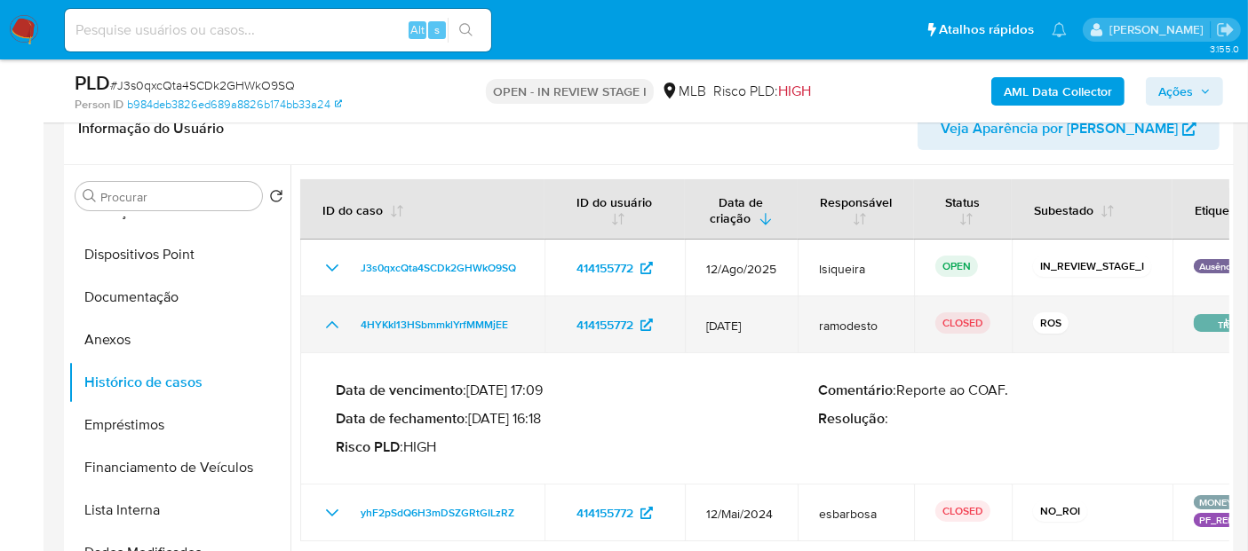
click at [341, 315] on icon "Mostrar/Ocultar" at bounding box center [331, 324] width 21 height 21
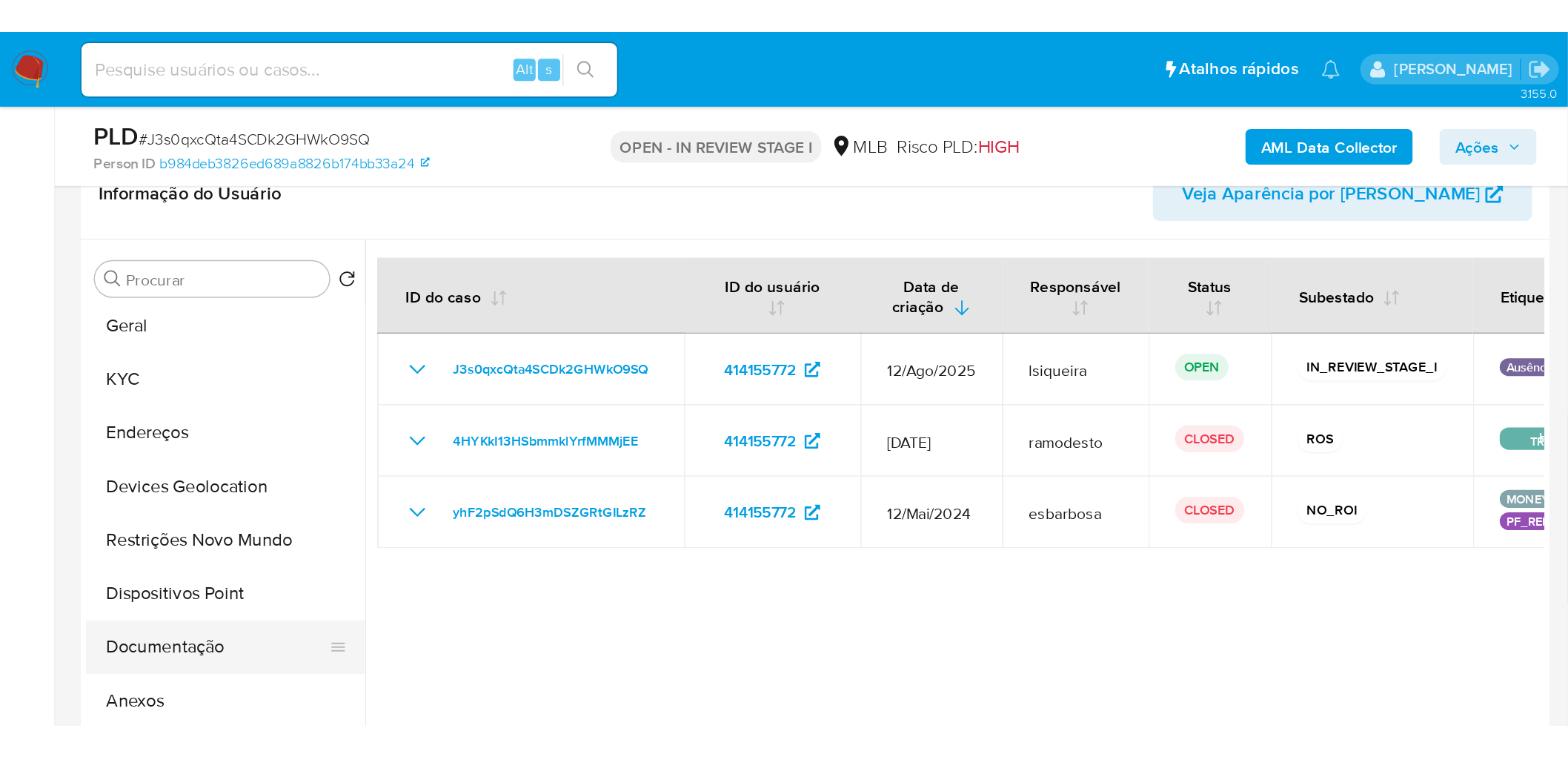
scroll to position [0, 0]
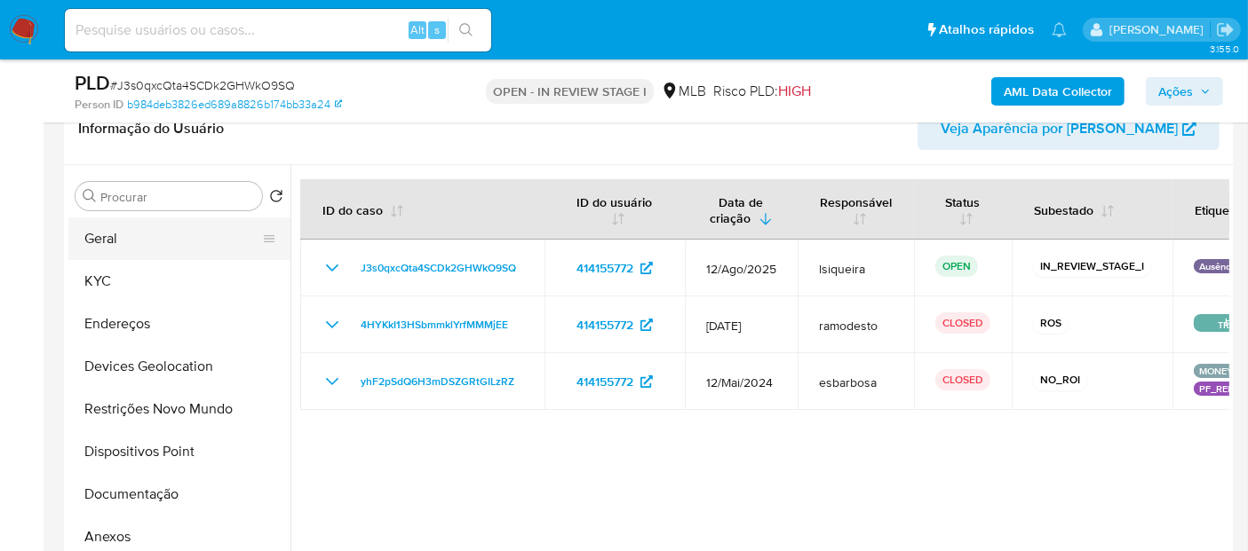
click at [172, 244] on button "Geral" at bounding box center [172, 239] width 208 height 43
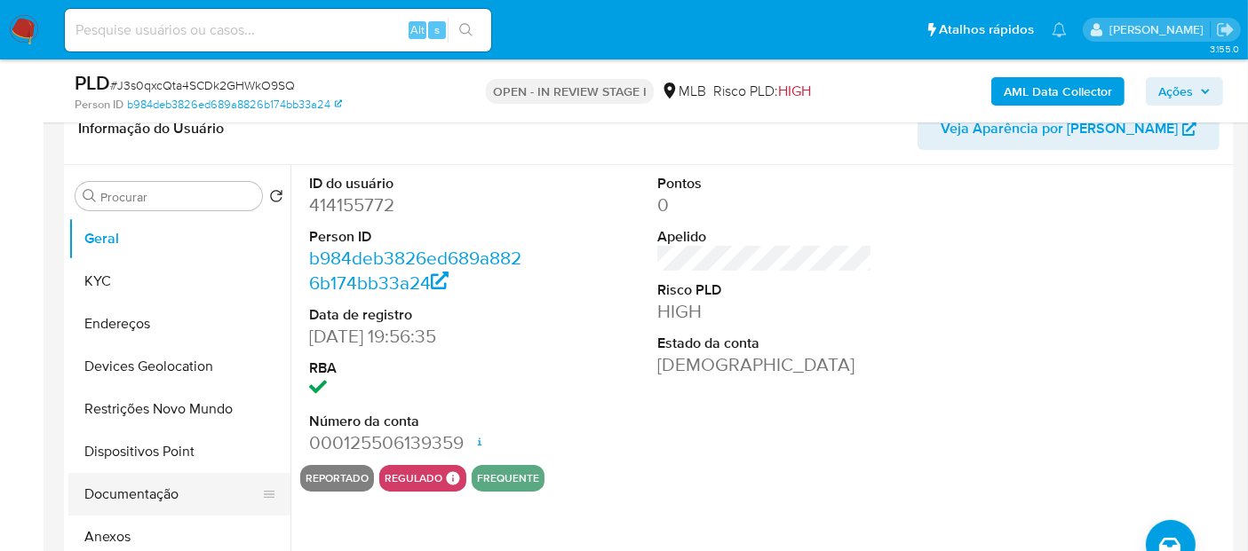
click at [164, 498] on button "Documentação" at bounding box center [172, 494] width 208 height 43
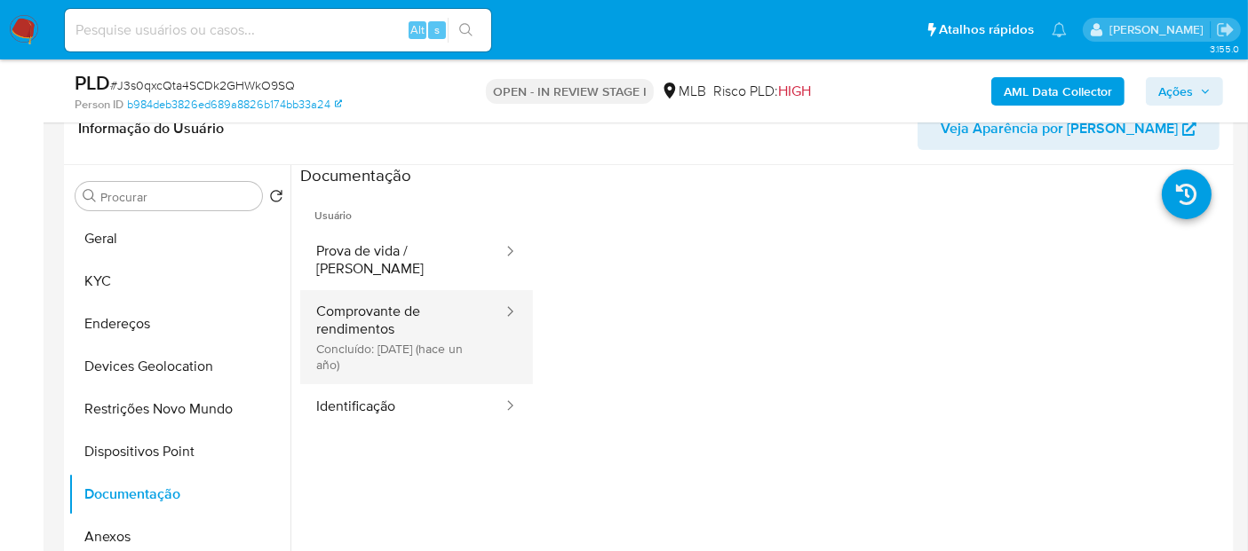
click at [408, 339] on button "Comprovante de rendimentos Concluído: 04/06/2024 (hace un año)" at bounding box center [402, 337] width 204 height 94
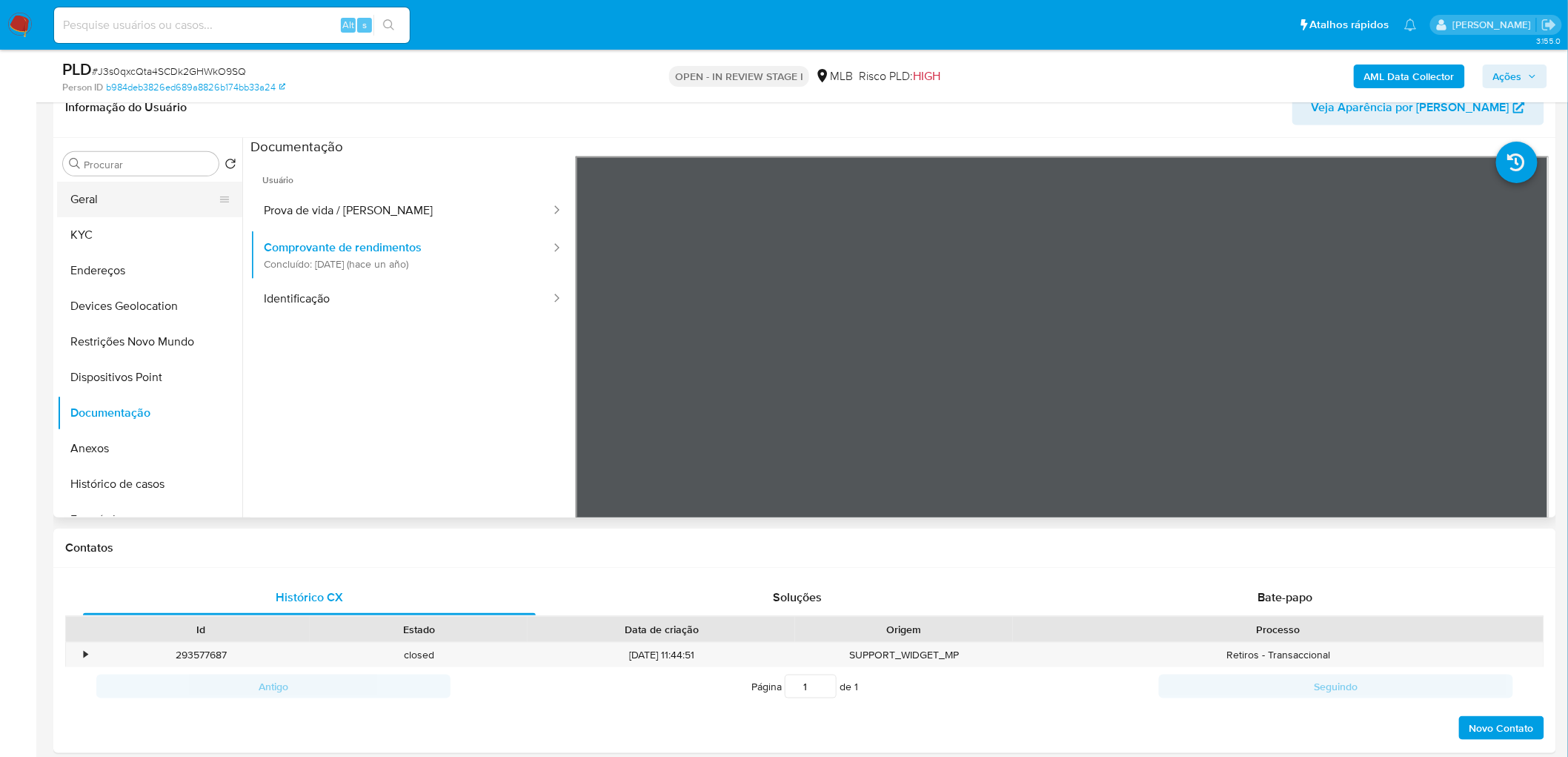
click at [150, 204] on button "Geral" at bounding box center [144, 199] width 174 height 36
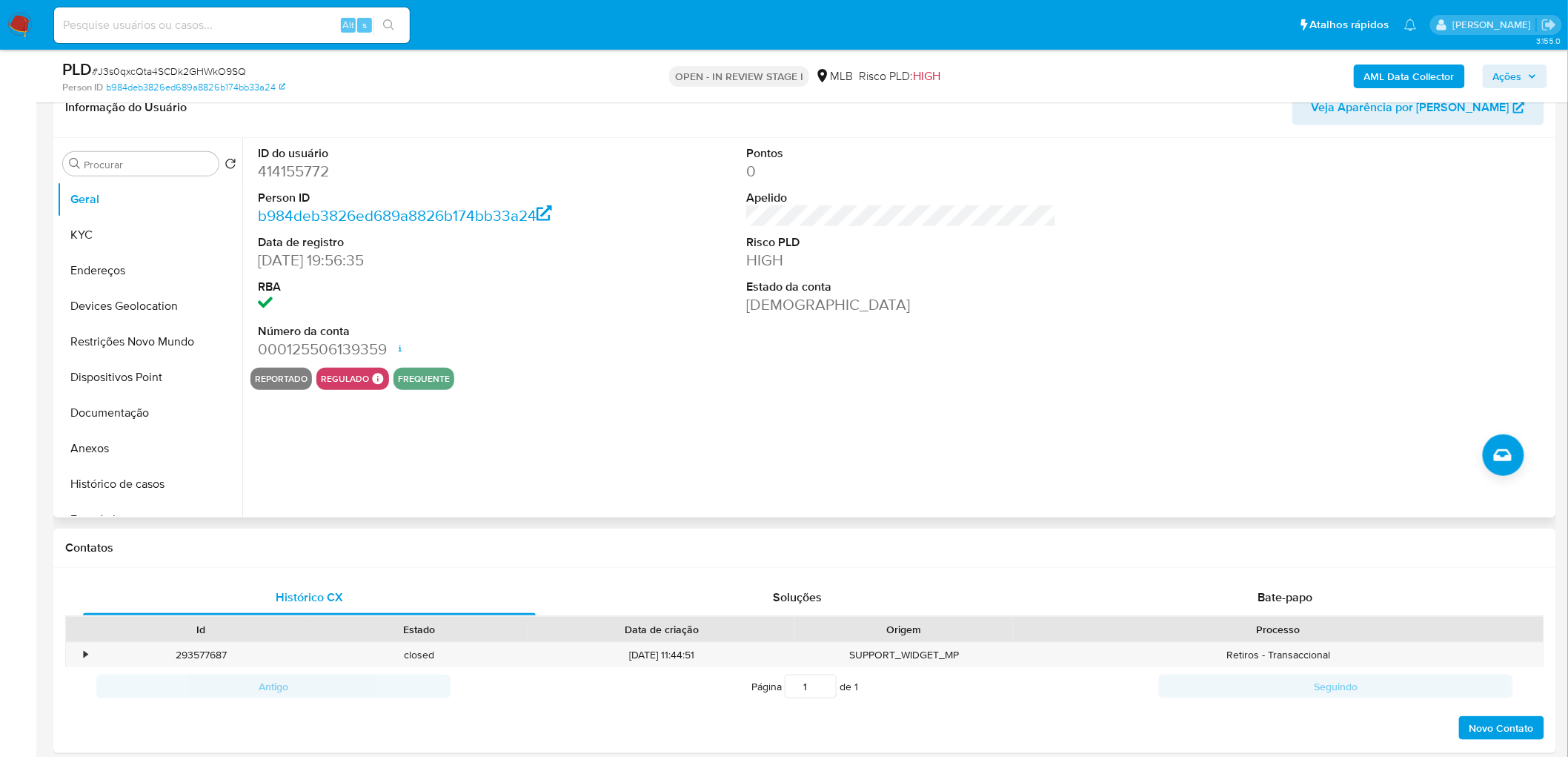
click at [876, 410] on div "ID do usuário 414155772 Person ID b984deb3826ed689a8826b174bb33a24 Data de regi…" at bounding box center [897, 327] width 1310 height 380
click at [138, 234] on button "KYC" at bounding box center [144, 235] width 174 height 36
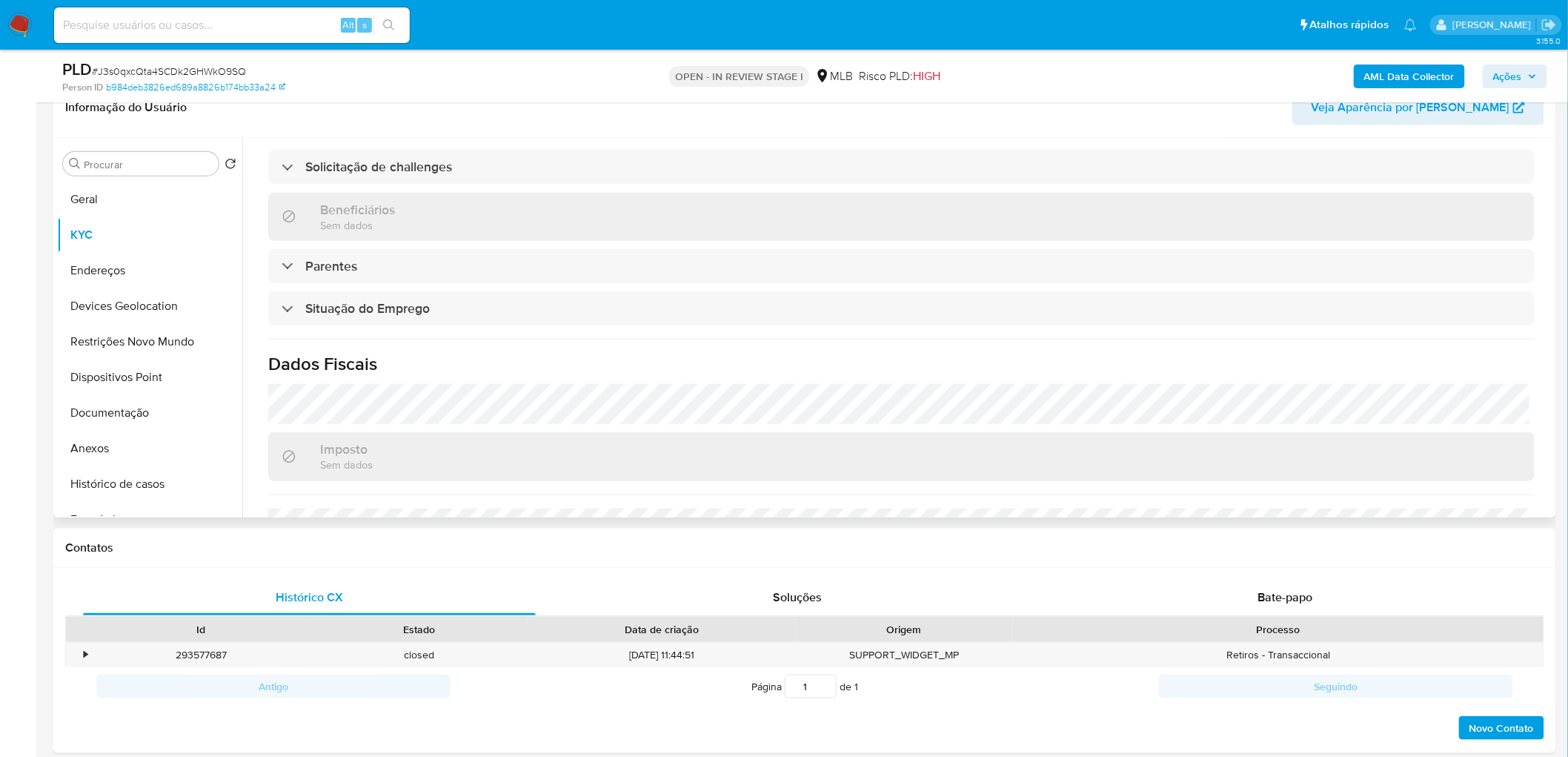
scroll to position [576, 0]
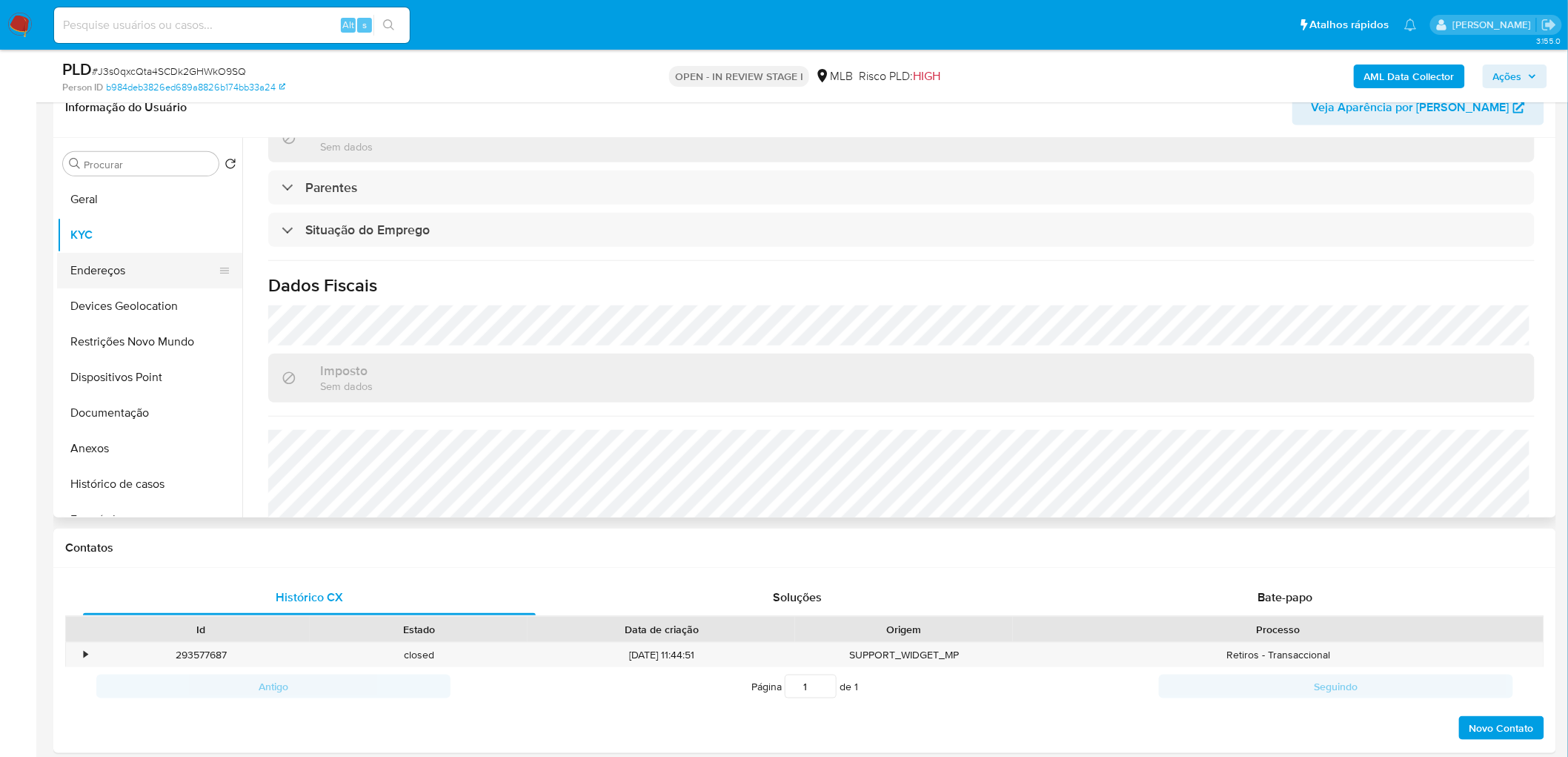
click at [112, 275] on button "Endereços" at bounding box center [144, 270] width 174 height 36
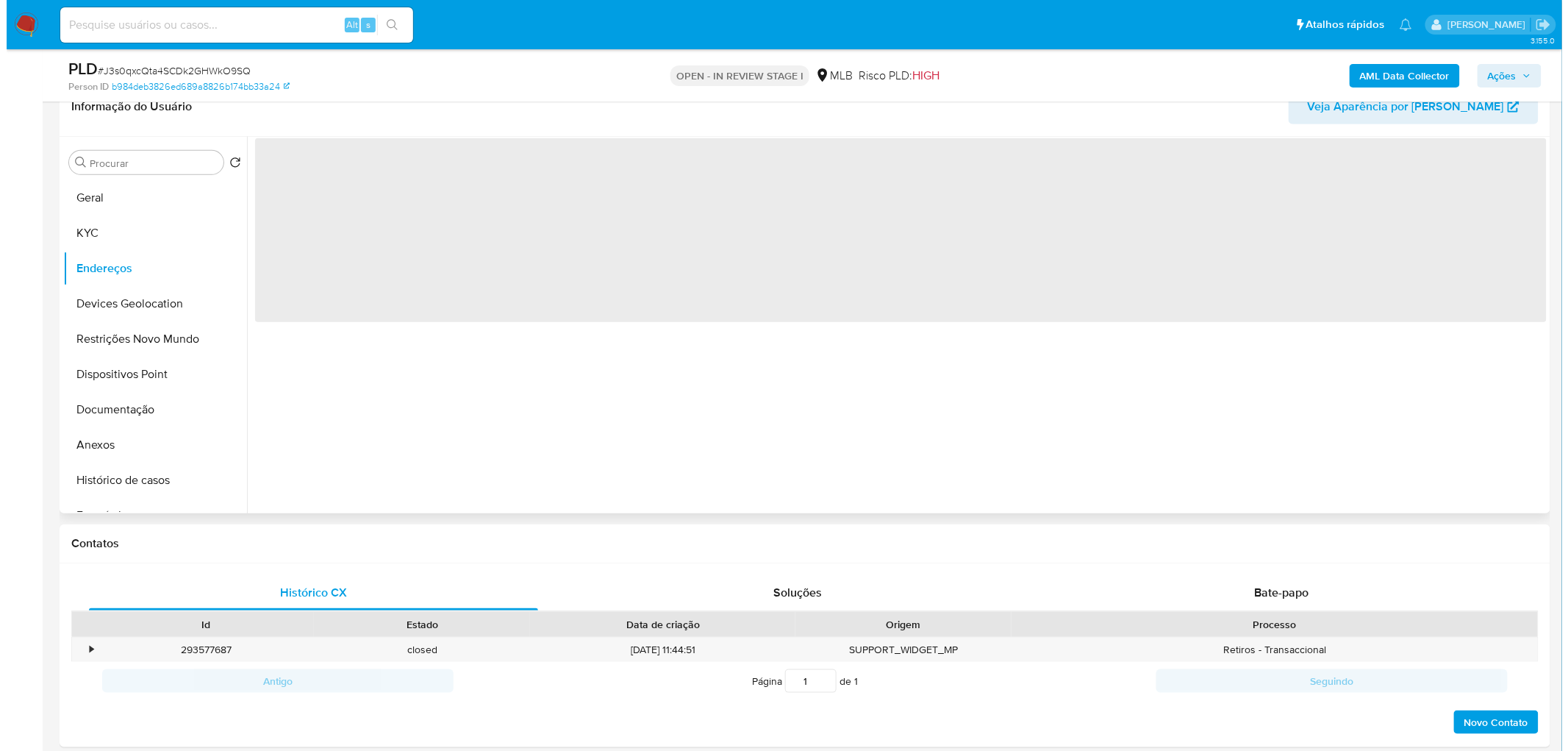
scroll to position [0, 0]
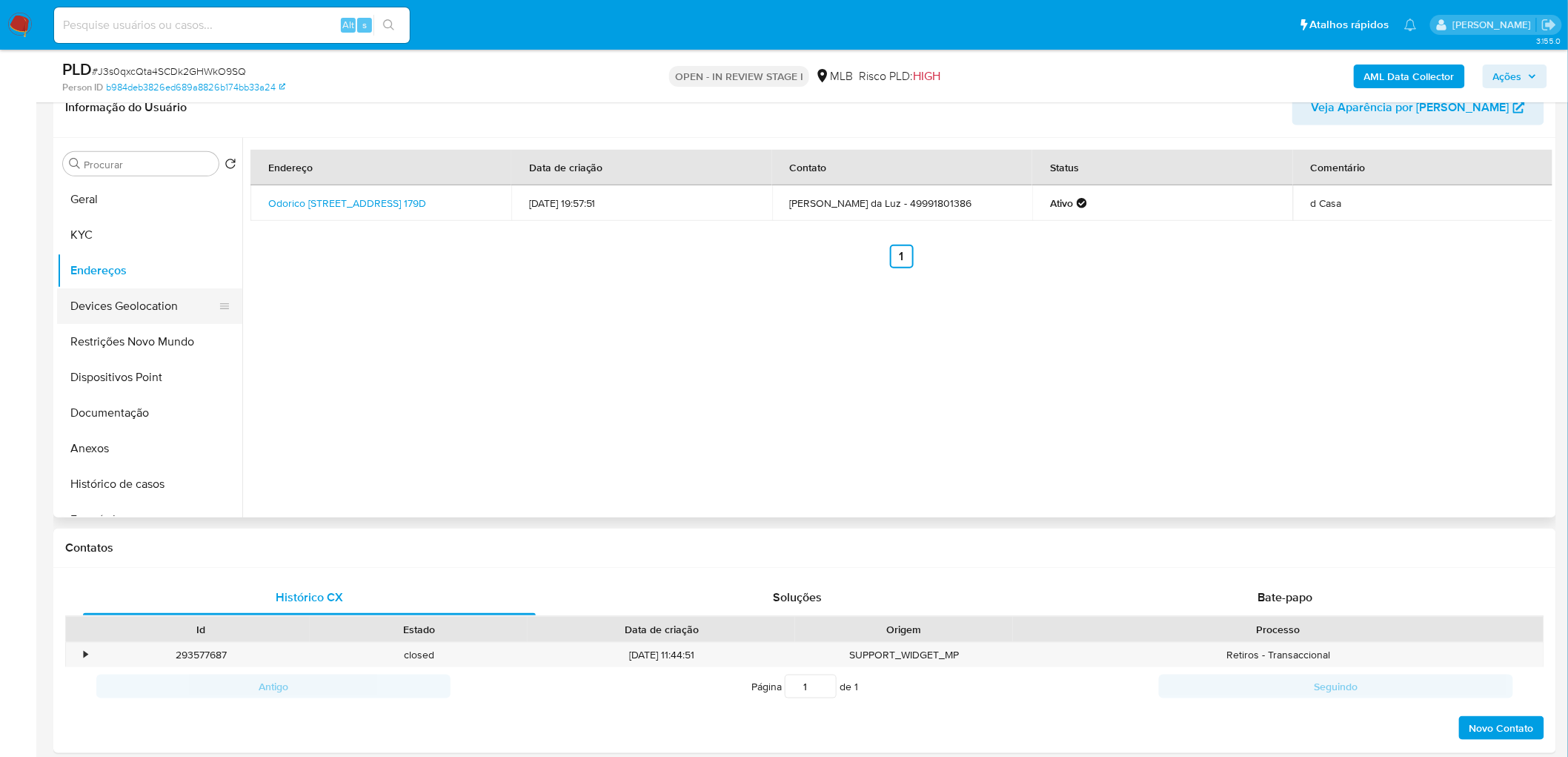
click at [128, 302] on button "Devices Geolocation" at bounding box center [144, 305] width 174 height 36
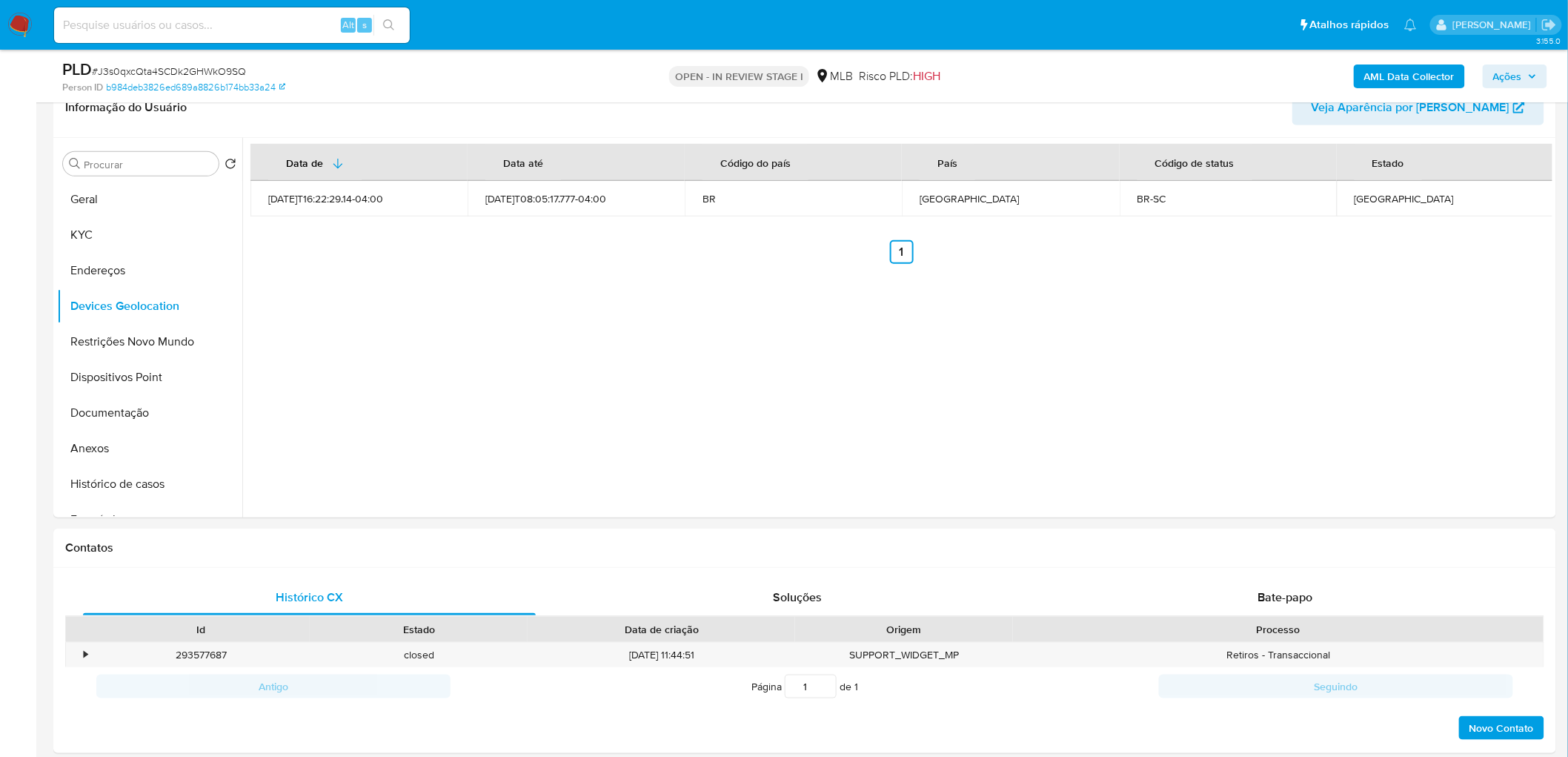
drag, startPoint x: 124, startPoint y: 339, endPoint x: 56, endPoint y: 351, distance: 69.1
click at [124, 339] on button "Restrições Novo Mundo" at bounding box center [149, 341] width 185 height 36
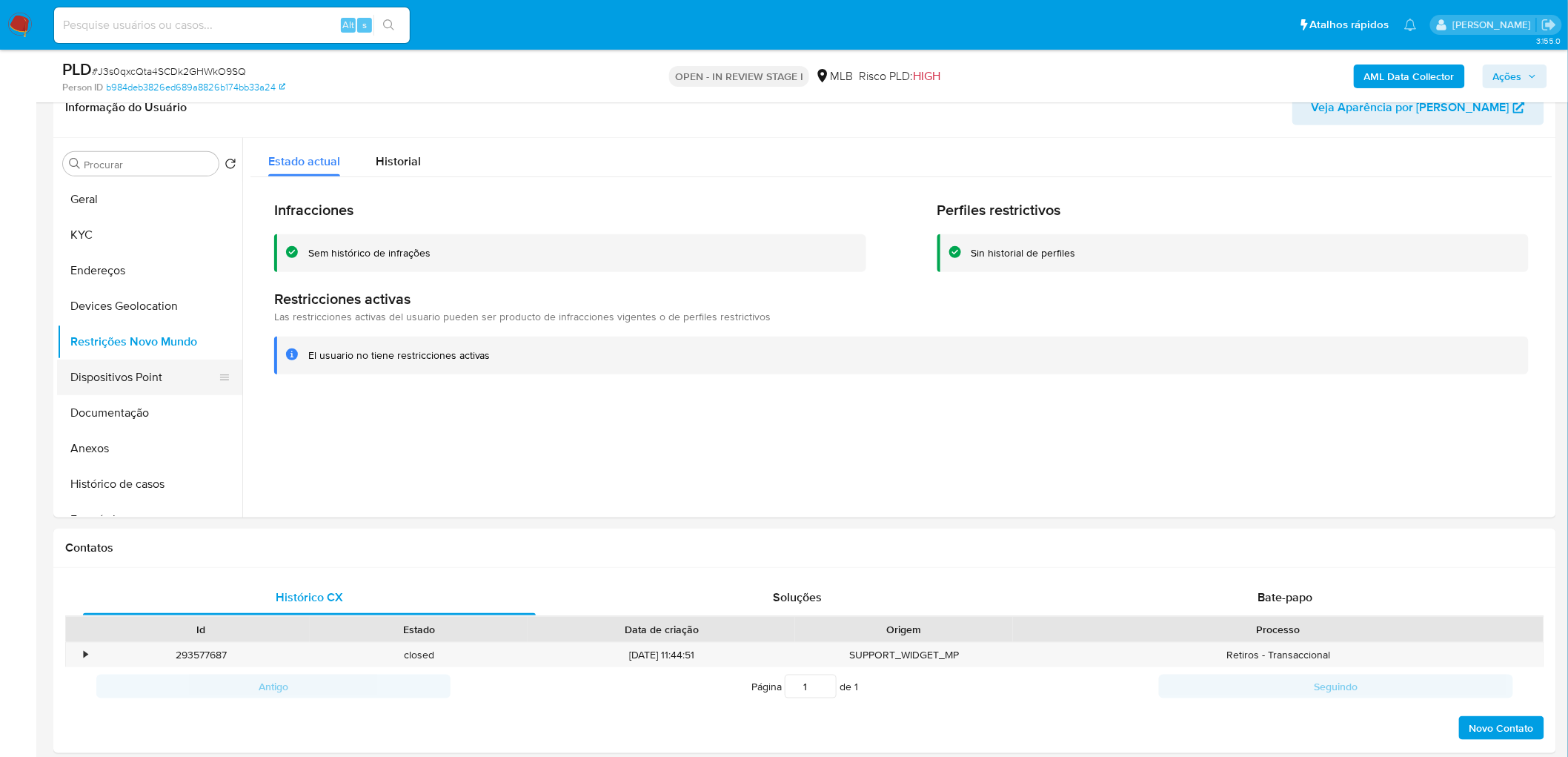
click at [116, 388] on button "Dispositivos Point" at bounding box center [144, 377] width 174 height 36
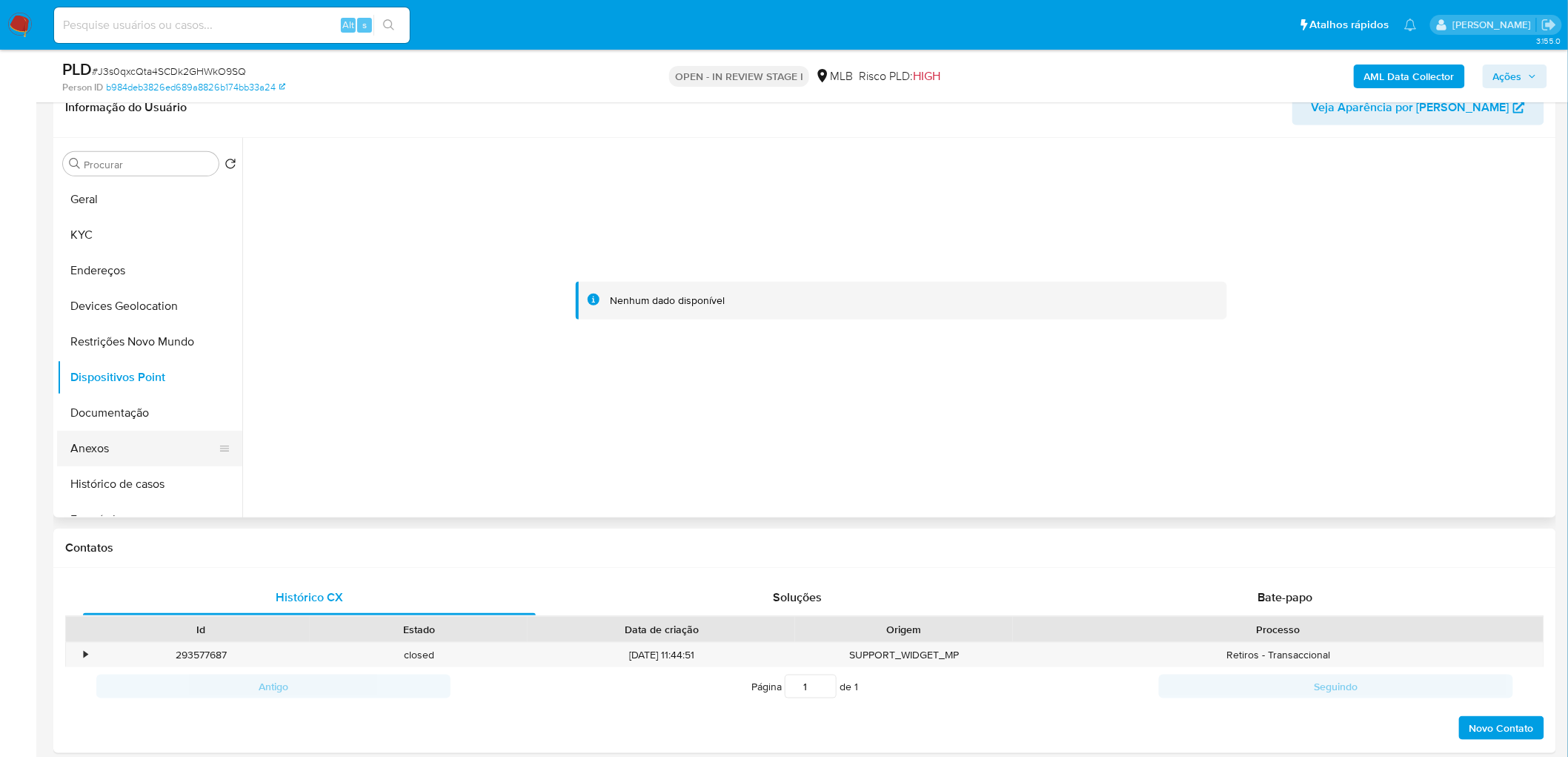
click at [162, 453] on button "Anexos" at bounding box center [144, 448] width 174 height 36
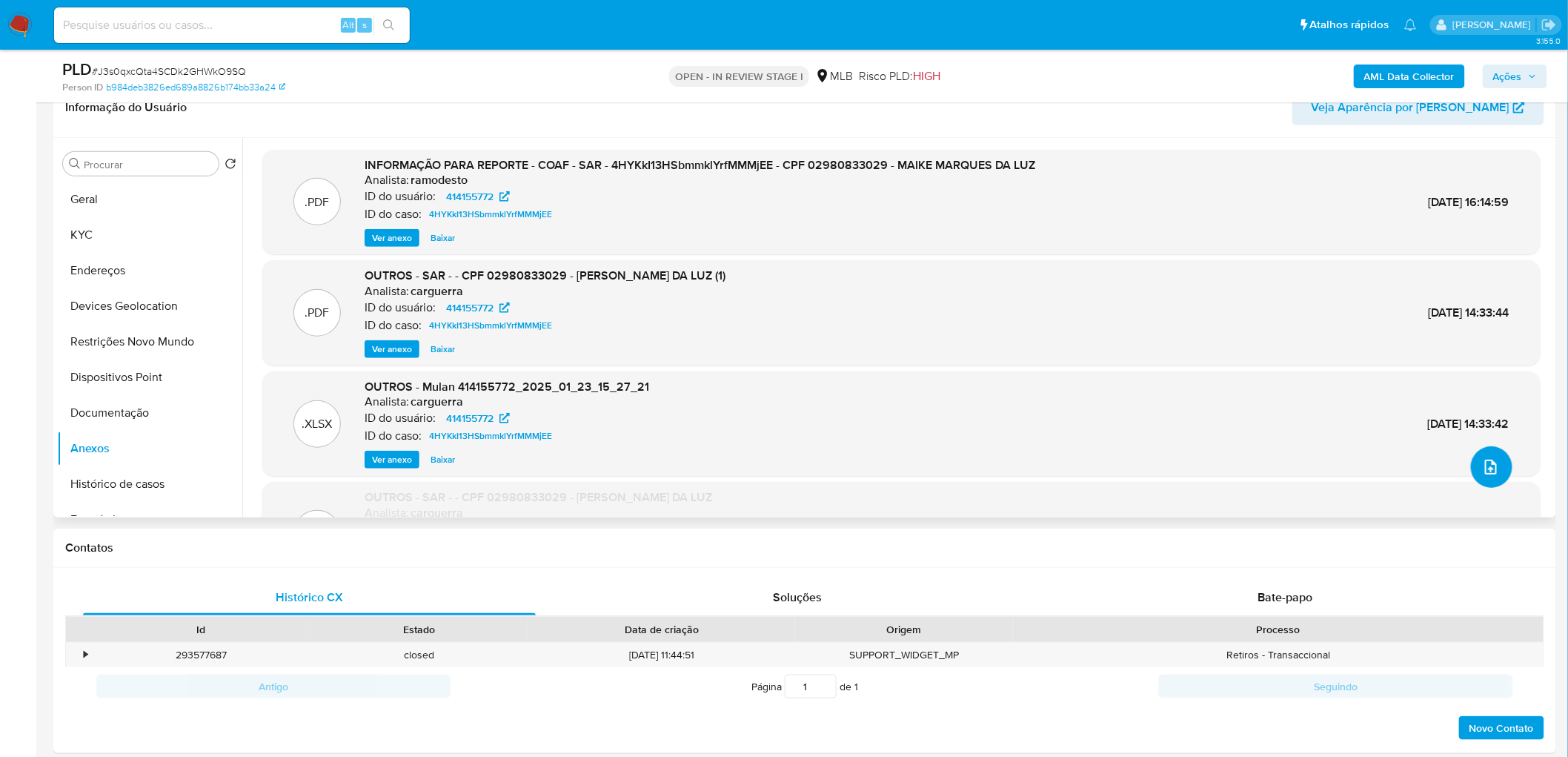
click at [1053, 460] on icon "upload-file" at bounding box center [1490, 467] width 18 height 18
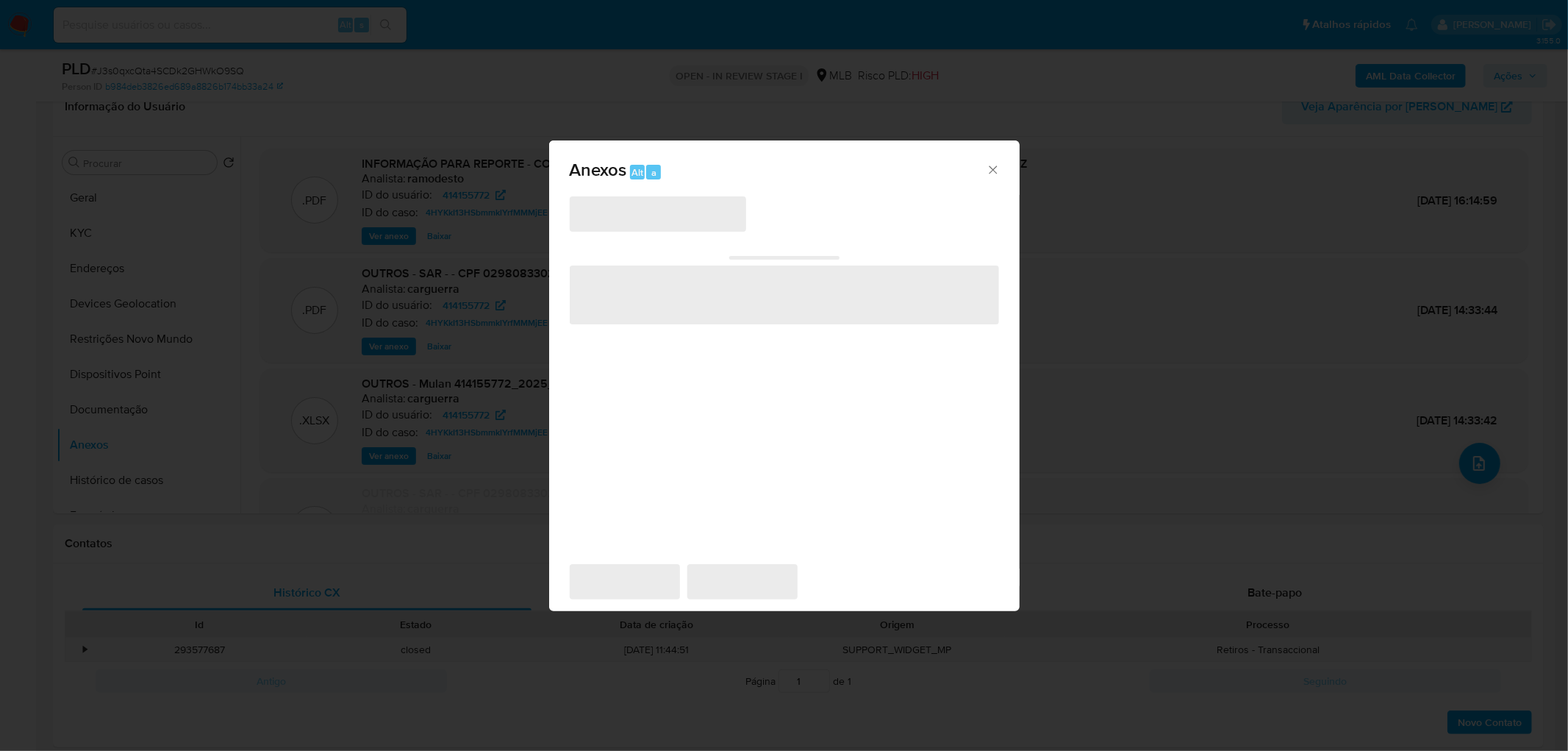
click at [990, 165] on icon "Fechar" at bounding box center [993, 170] width 15 height 15
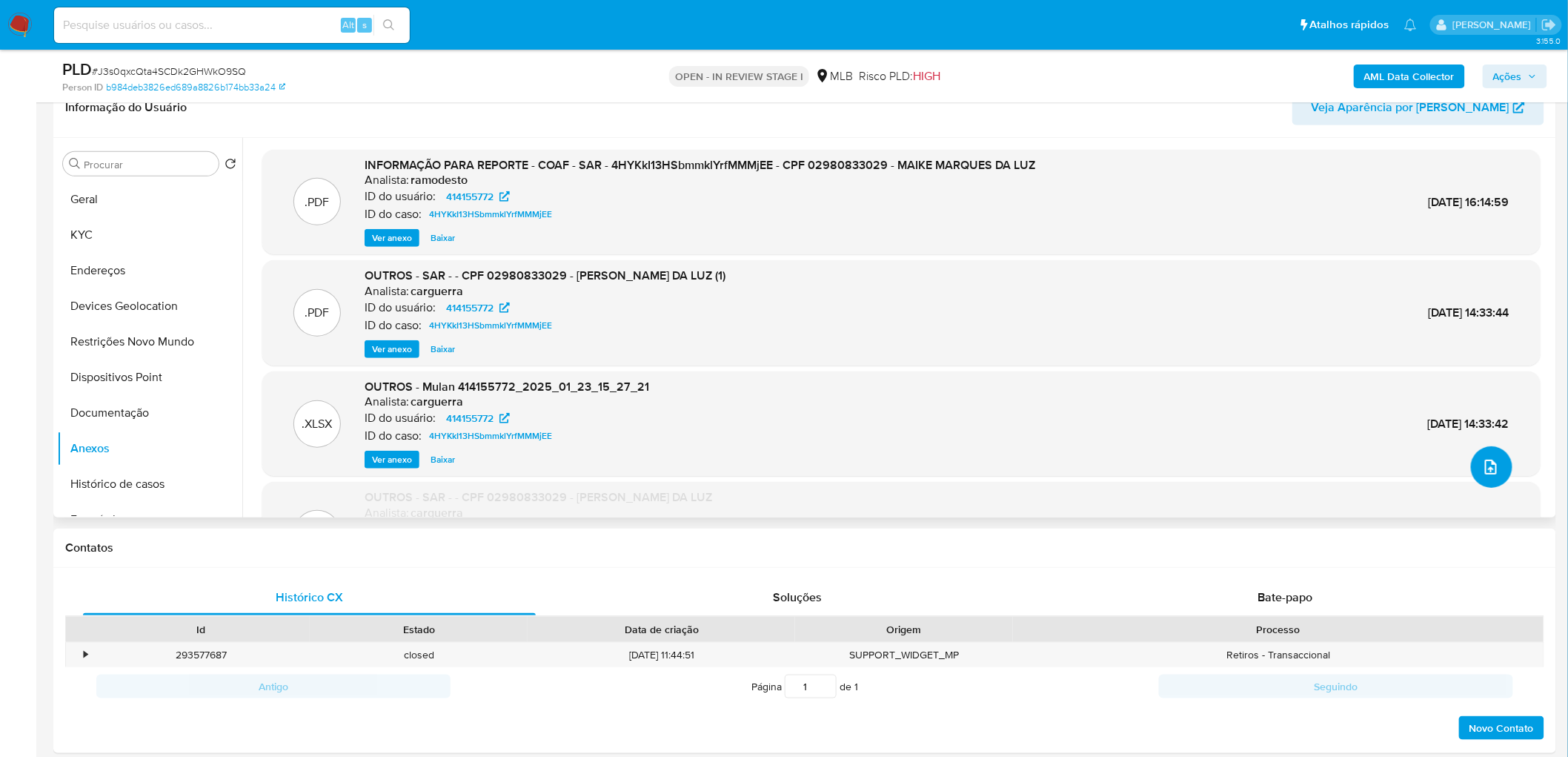
click at [1053, 460] on icon "upload-file" at bounding box center [1490, 467] width 18 height 18
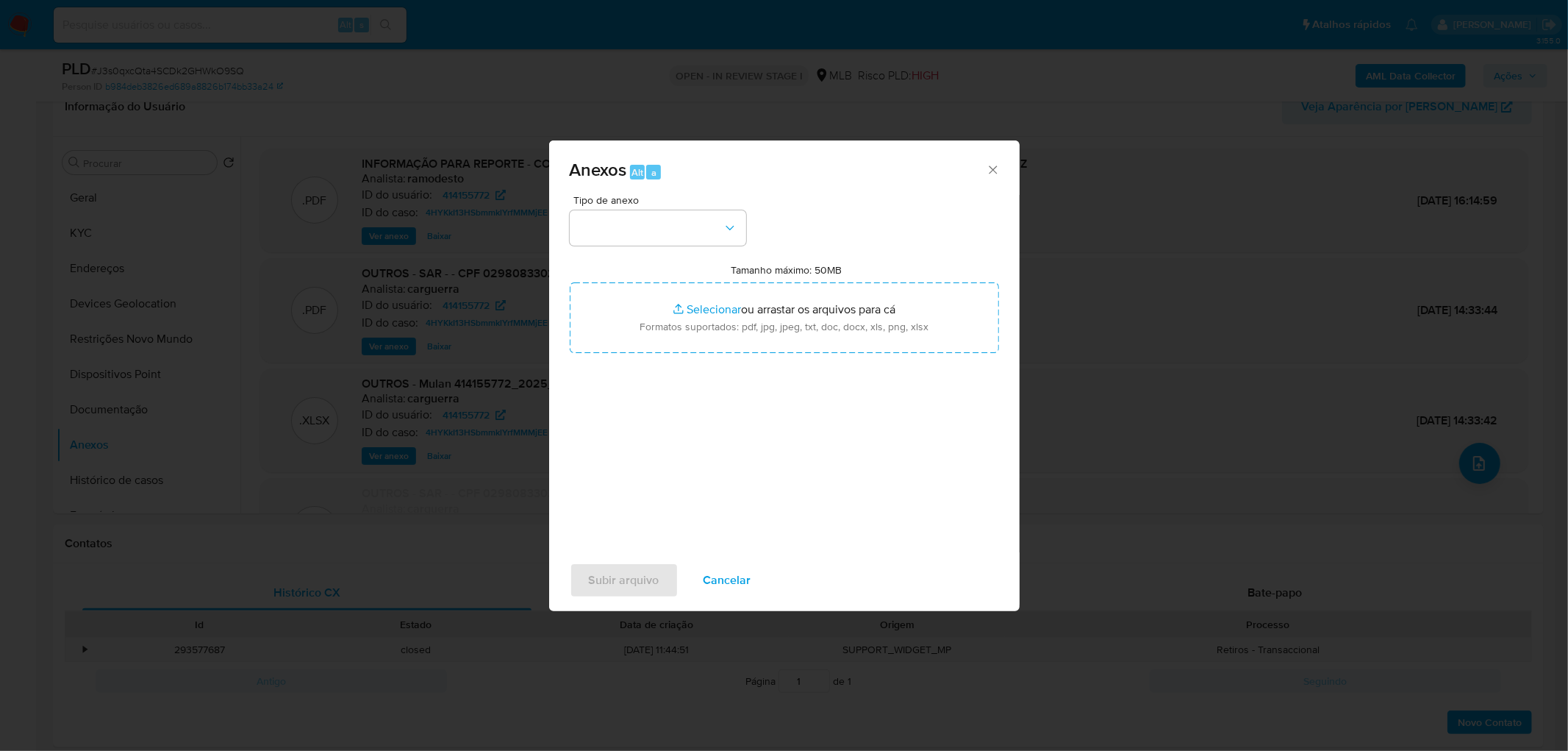
click at [667, 246] on div "Tipo de anexo Tamanho máximo: 50MB Selecionar arquivos Selecionar ou arrastar o…" at bounding box center [784, 368] width 430 height 347
click at [671, 233] on button "button" at bounding box center [657, 228] width 176 height 36
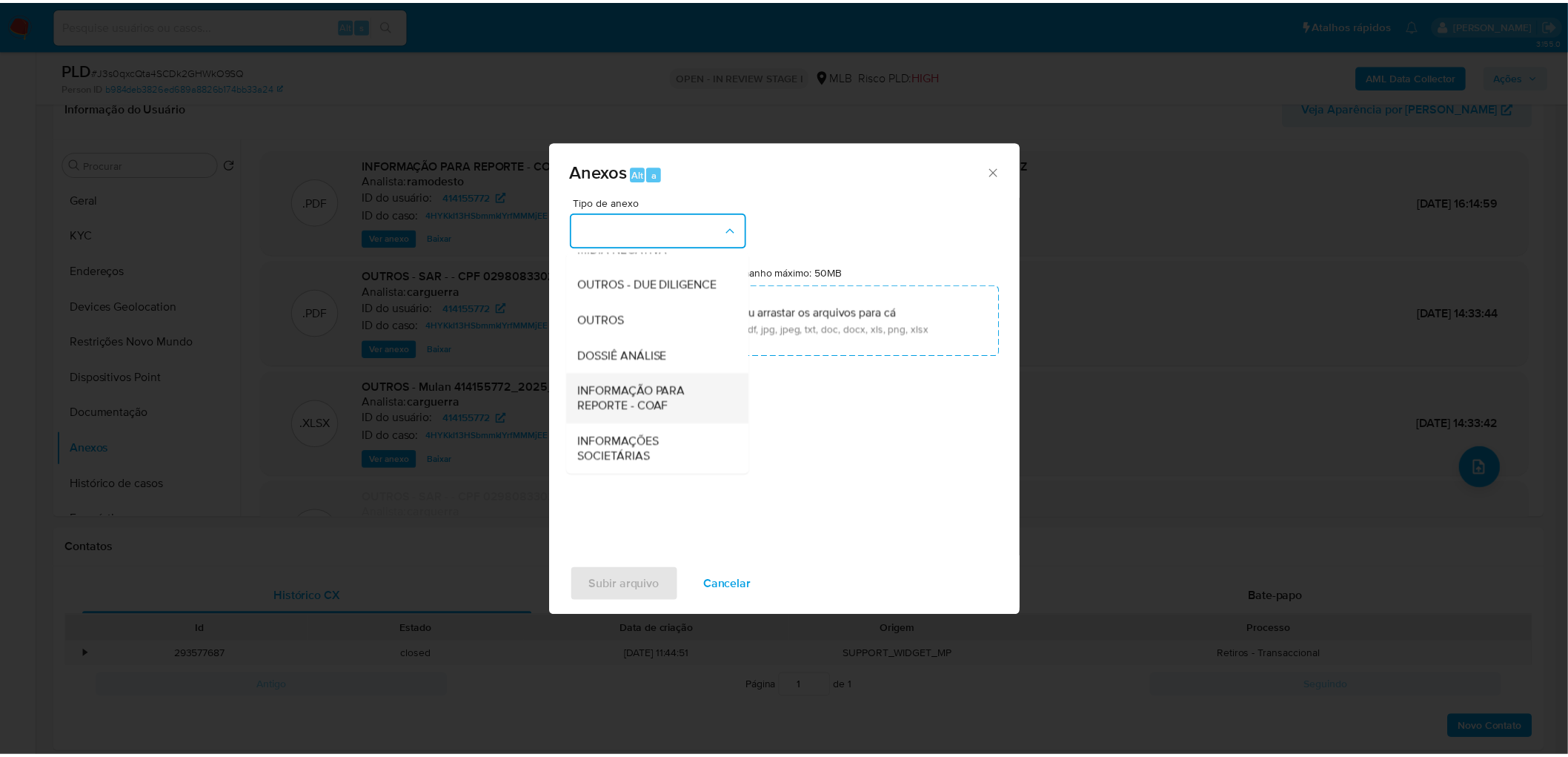
scroll to position [228, 0]
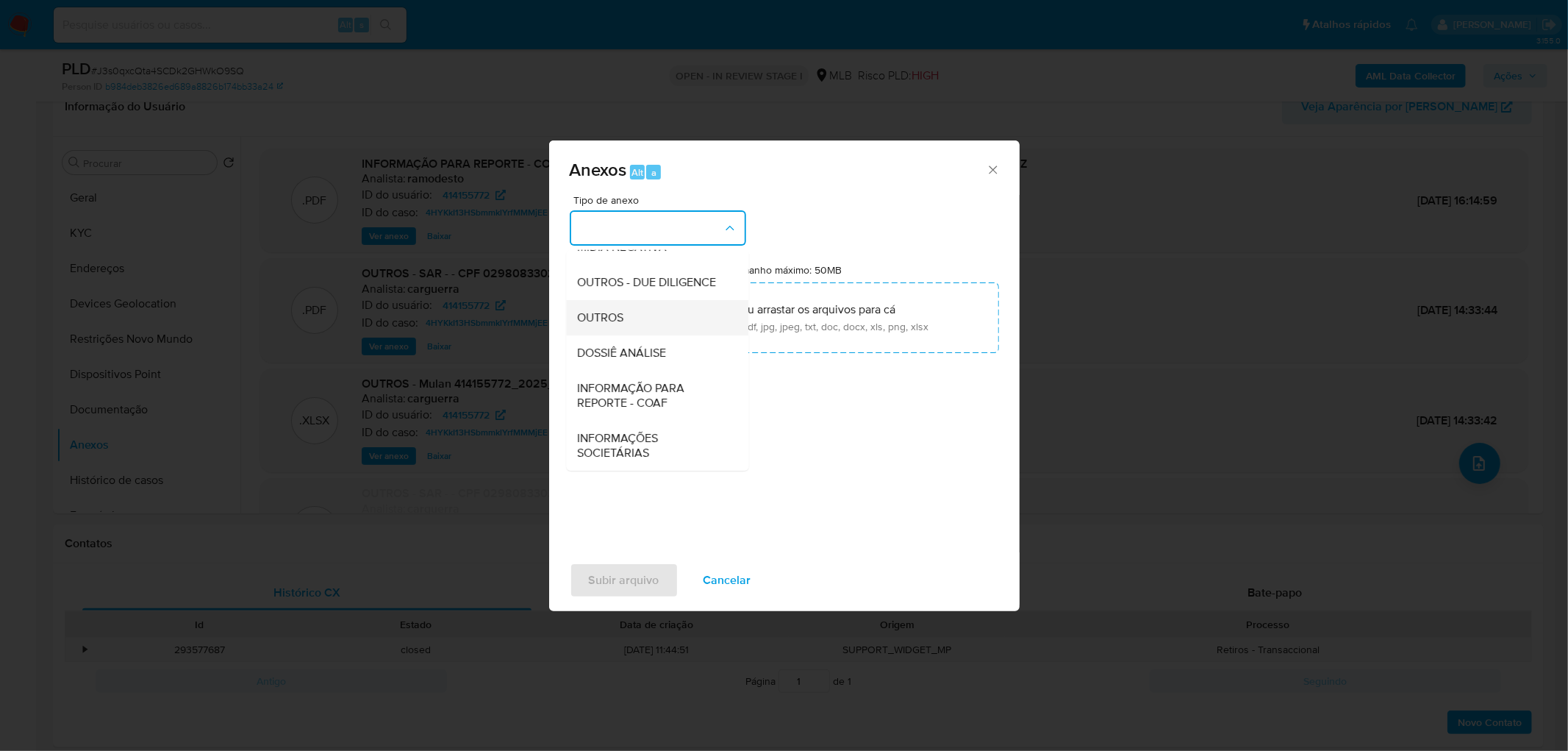
click at [643, 315] on div "OUTROS" at bounding box center [652, 317] width 150 height 36
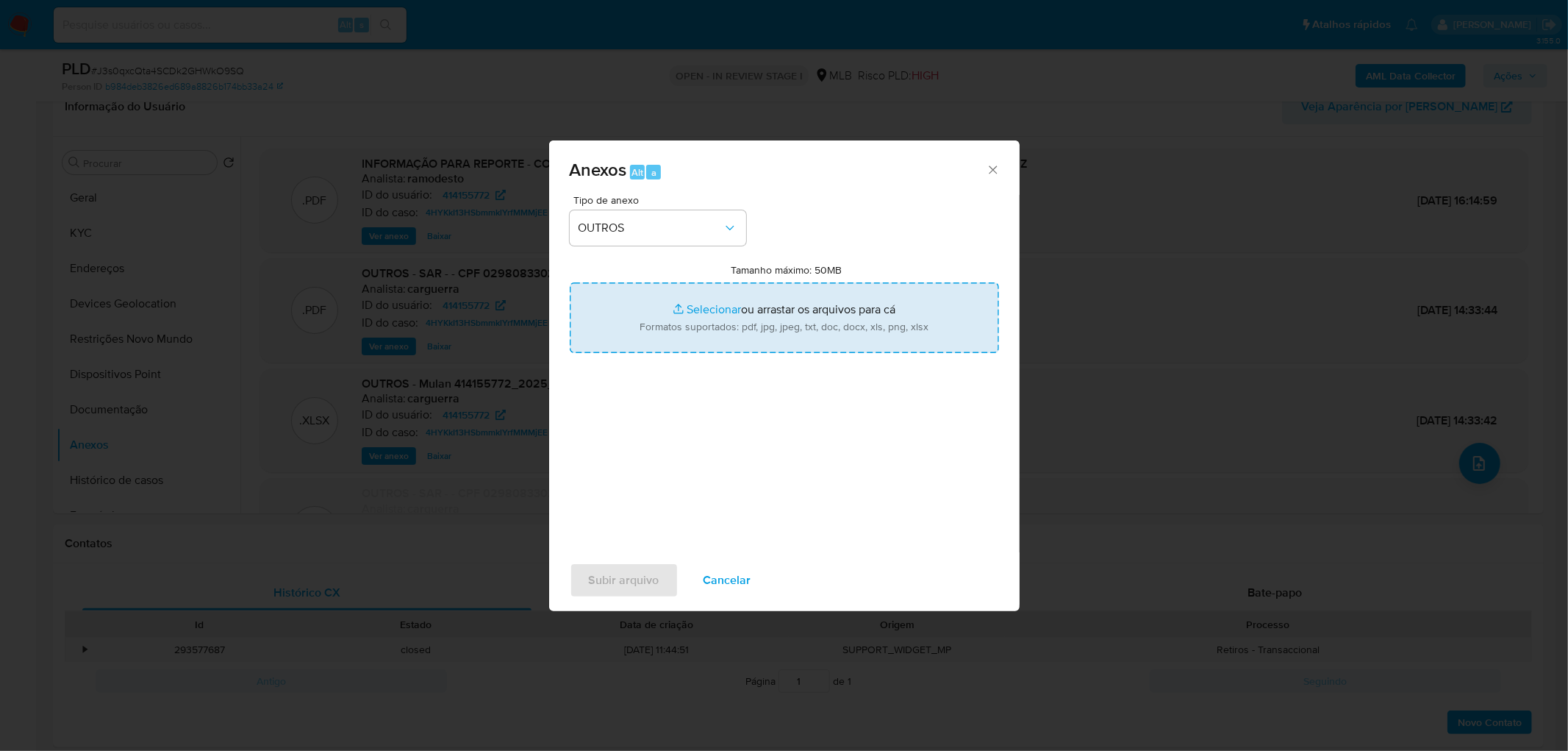
click at [758, 312] on input "Tamanho máximo: 50MB Selecionar arquivos" at bounding box center [784, 317] width 430 height 70
type input "C:\fakepath\Mulan 414155772_2025_08_22_11_22_23.xlsx"
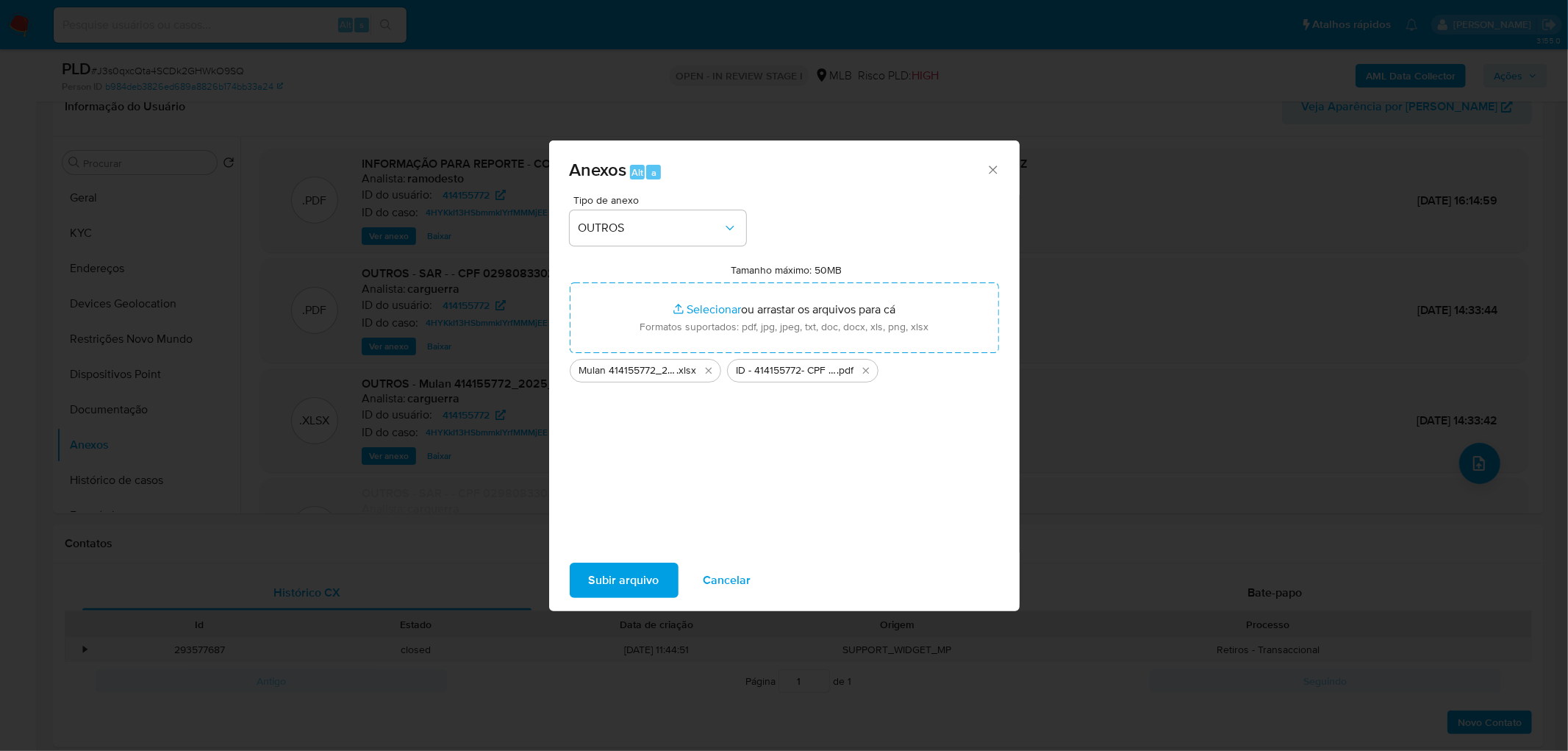
click at [650, 456] on span "Subir arquivo" at bounding box center [623, 580] width 70 height 32
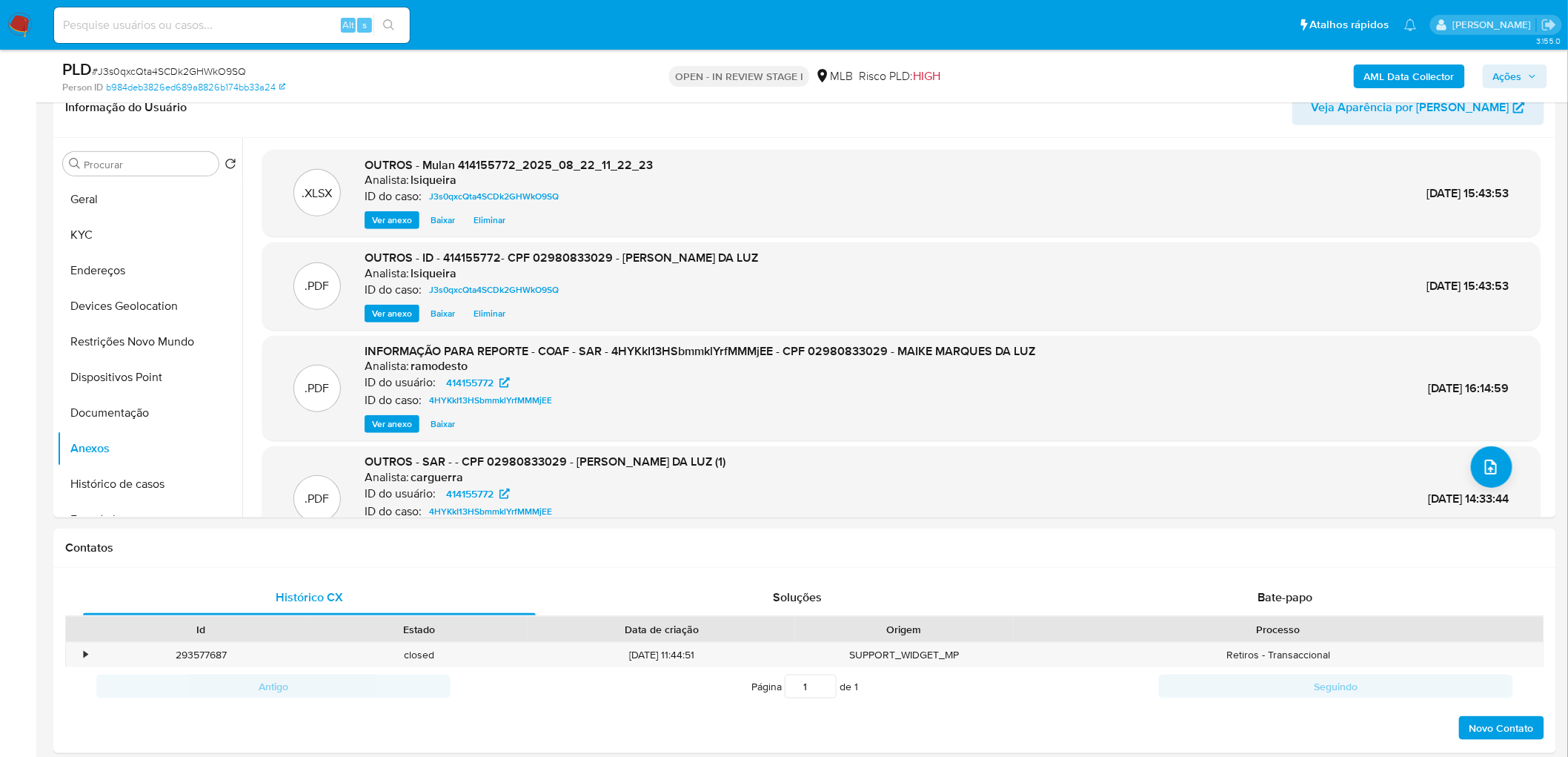
click at [1053, 64] on span "Ações" at bounding box center [1507, 76] width 29 height 23
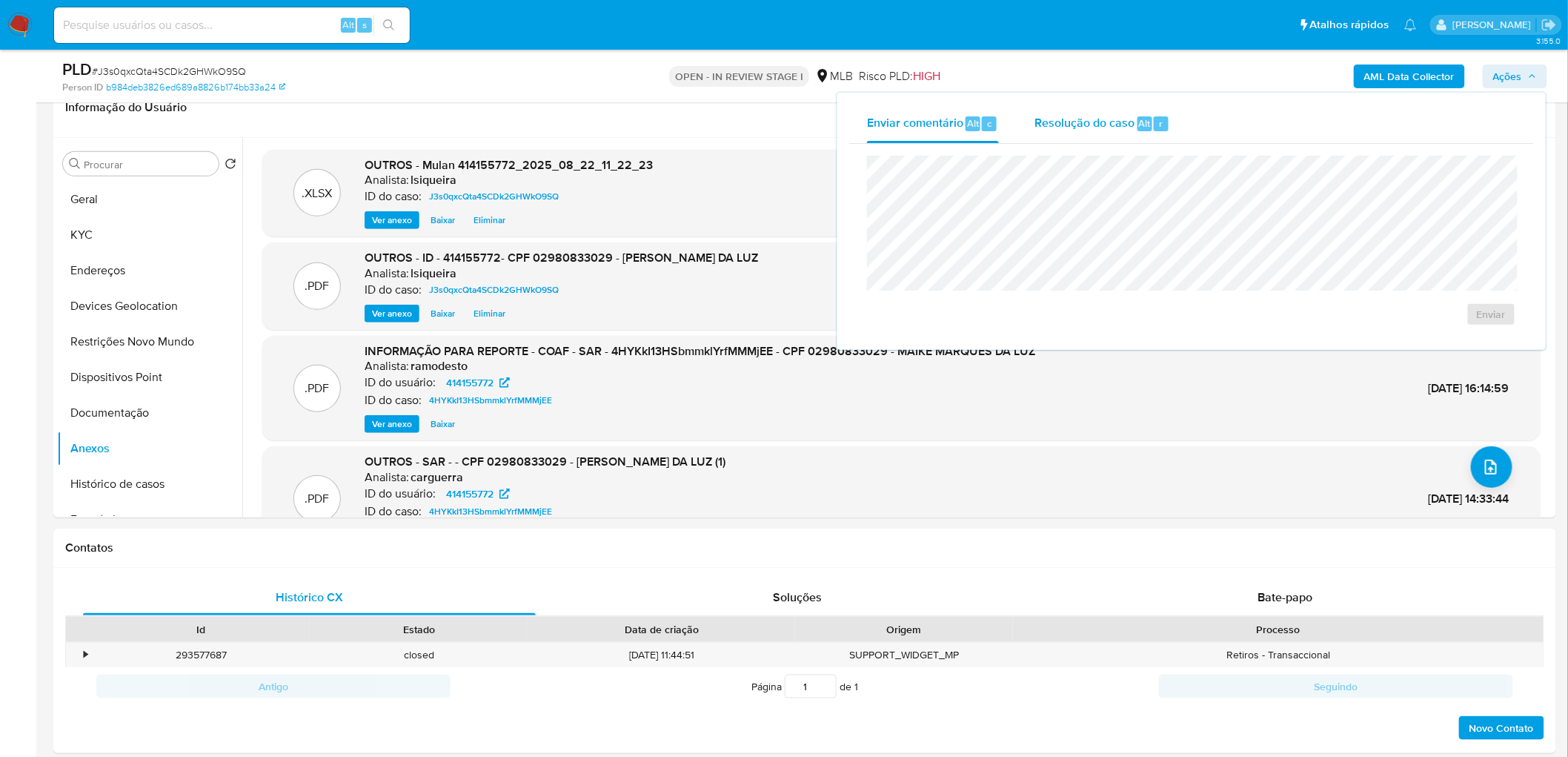
click at [1053, 115] on span "Resolução do caso" at bounding box center [1085, 123] width 100 height 17
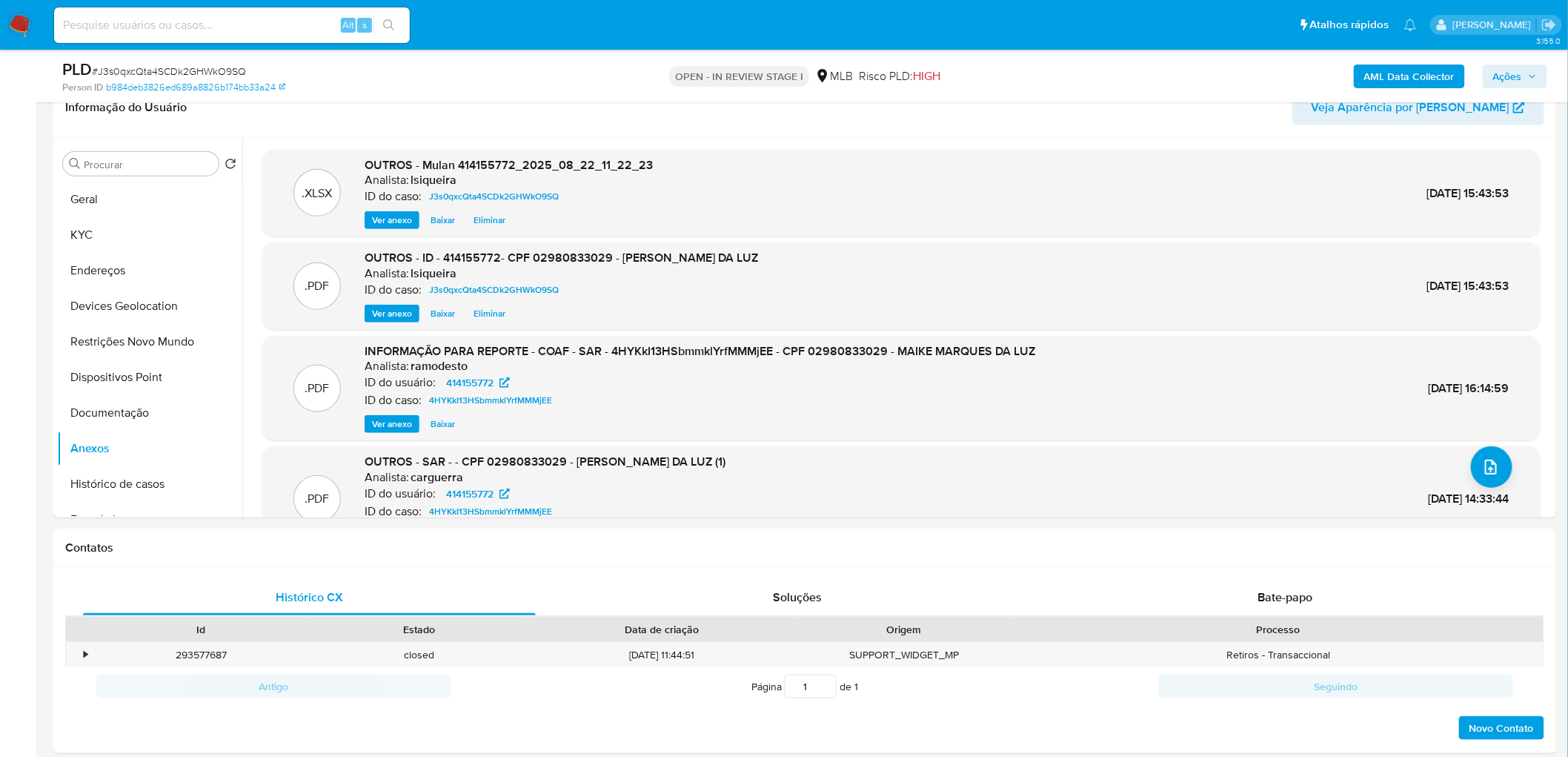
click at [1053, 78] on span "Ações" at bounding box center [1507, 76] width 29 height 23
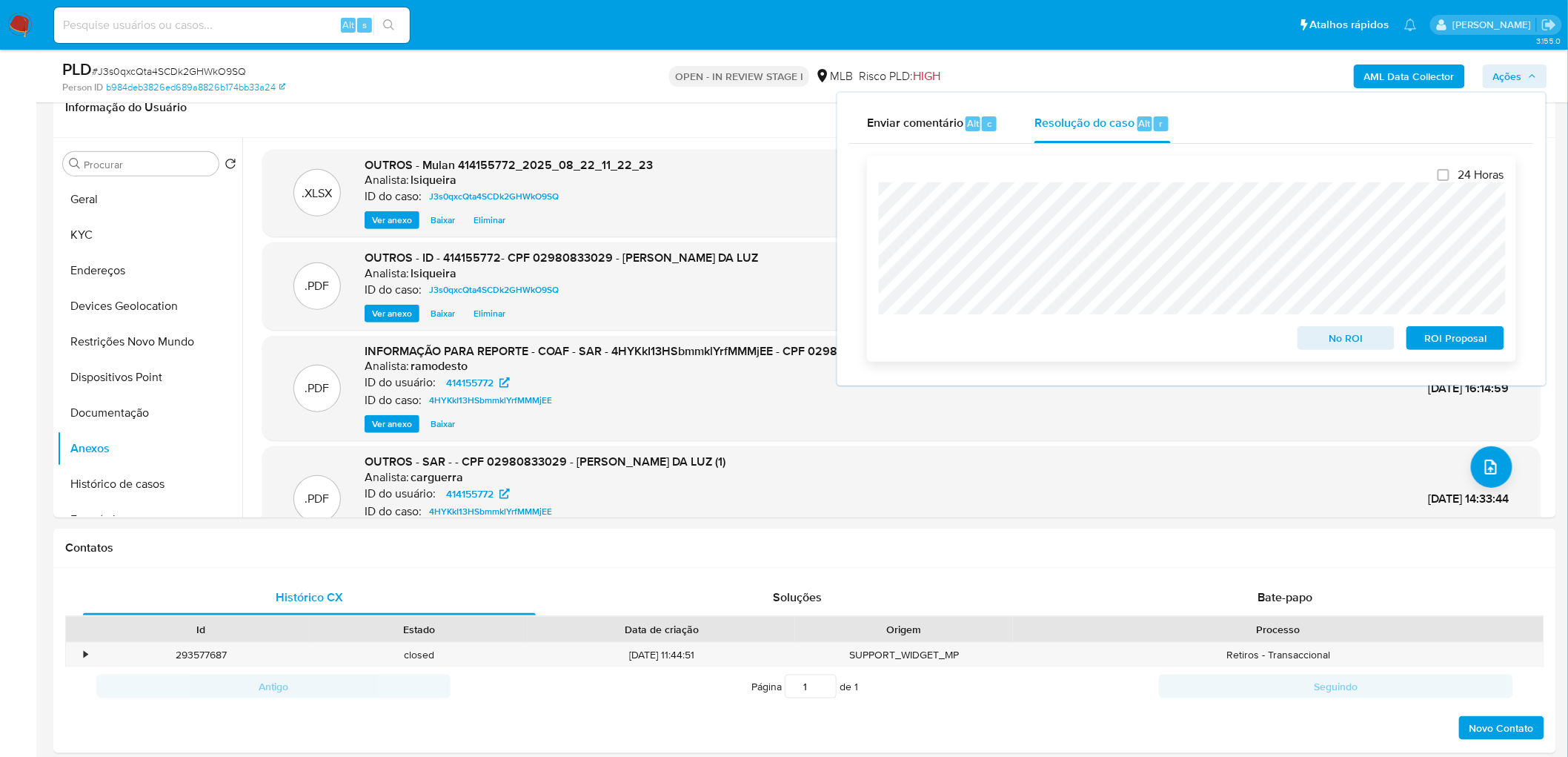
click at [867, 185] on div "24 Horas No ROI ROI Proposal" at bounding box center [1192, 258] width 649 height 206
click at [1053, 344] on span "No ROI" at bounding box center [1346, 337] width 77 height 21
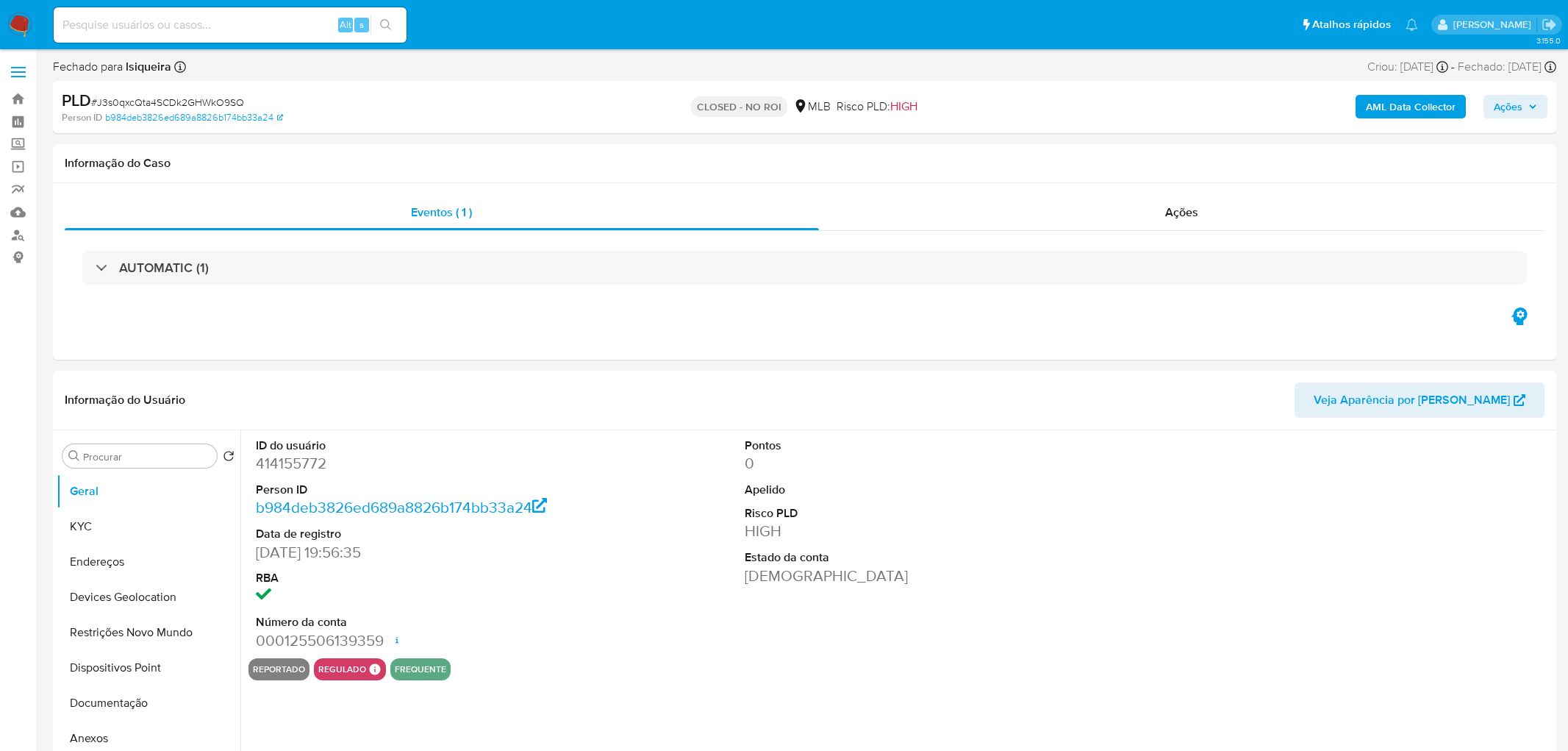
select select "10"
click at [1276, 209] on div "Ações" at bounding box center [1171, 212] width 719 height 36
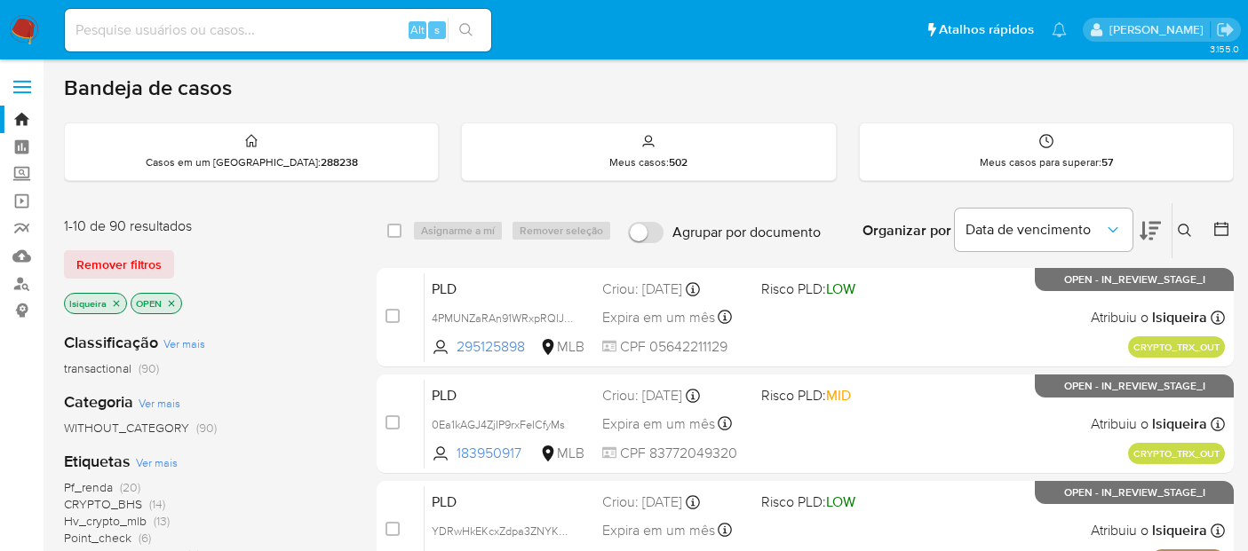
scroll to position [99, 0]
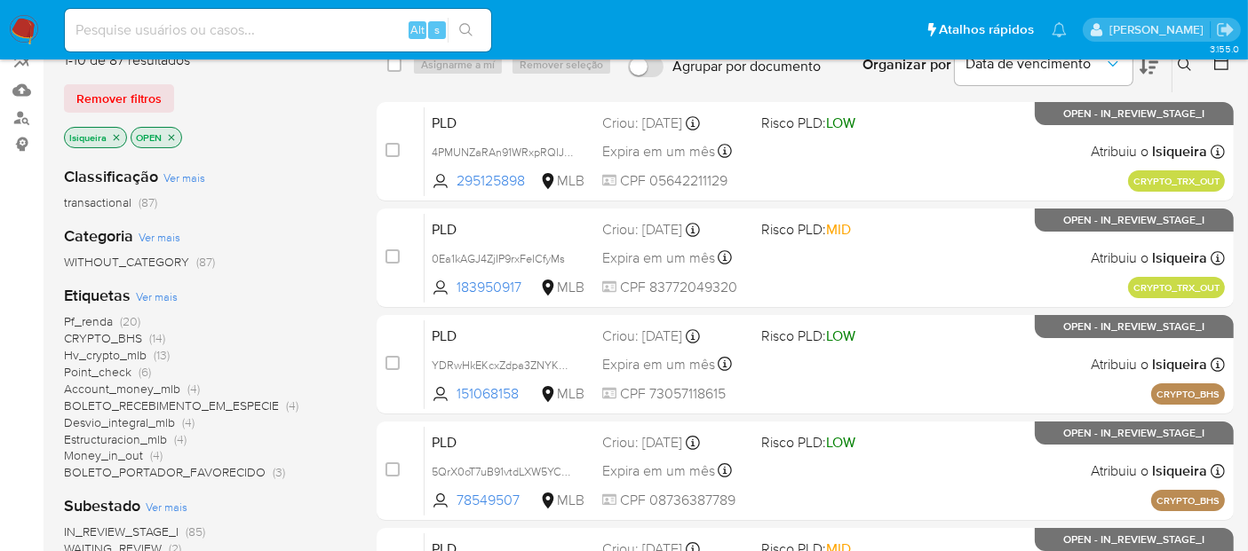
scroll to position [197, 0]
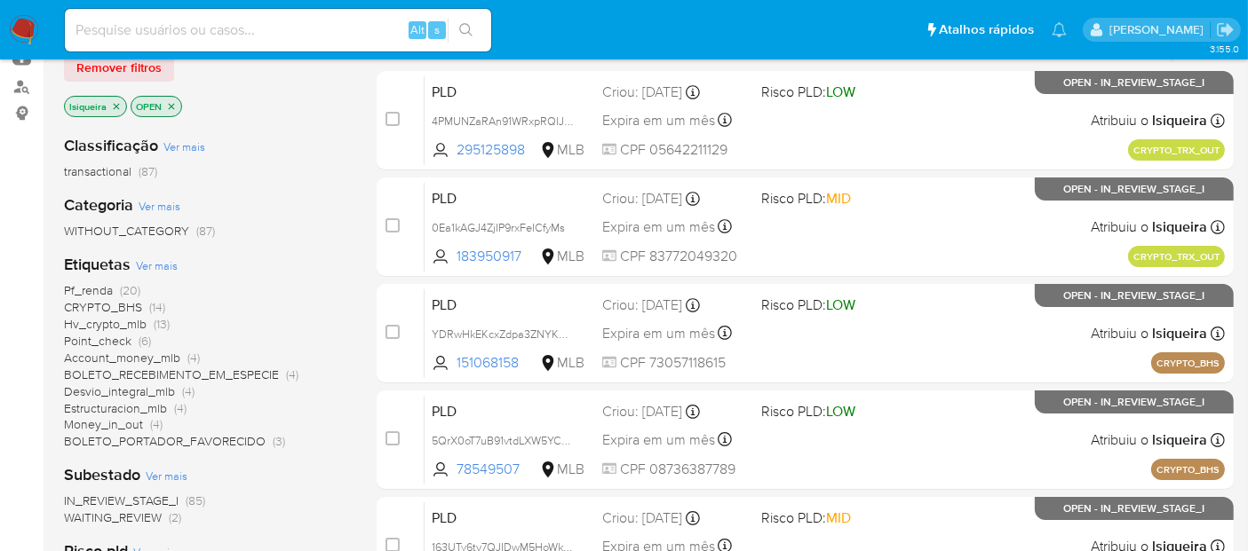
click at [119, 359] on span "Account_money_mlb" at bounding box center [122, 358] width 116 height 18
click at [241, 104] on p "Account_money_mlb" at bounding box center [243, 107] width 115 height 20
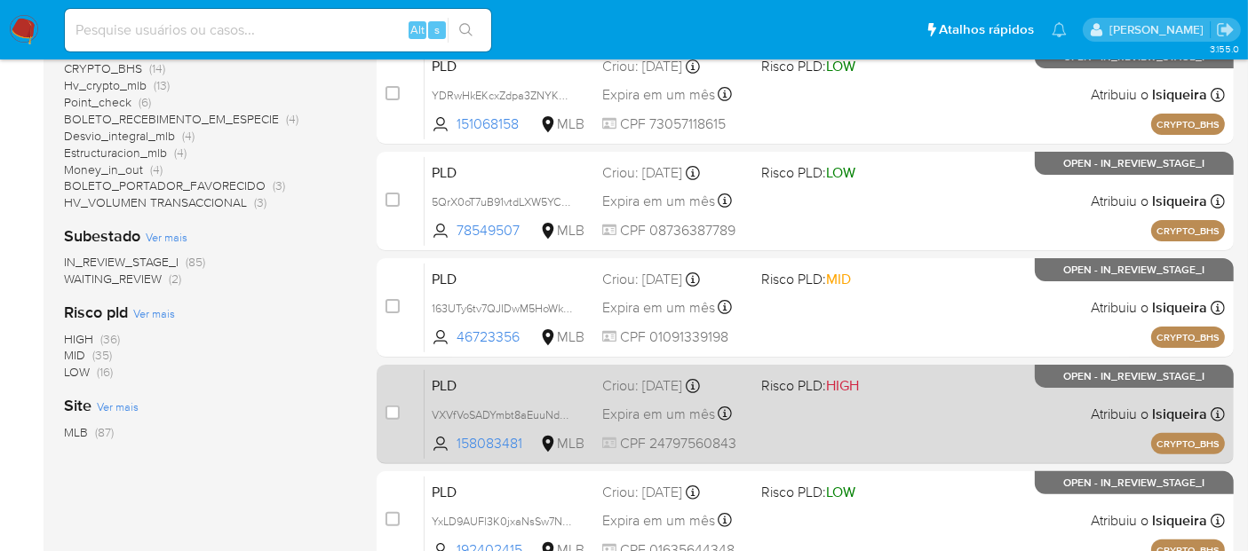
scroll to position [848, 0]
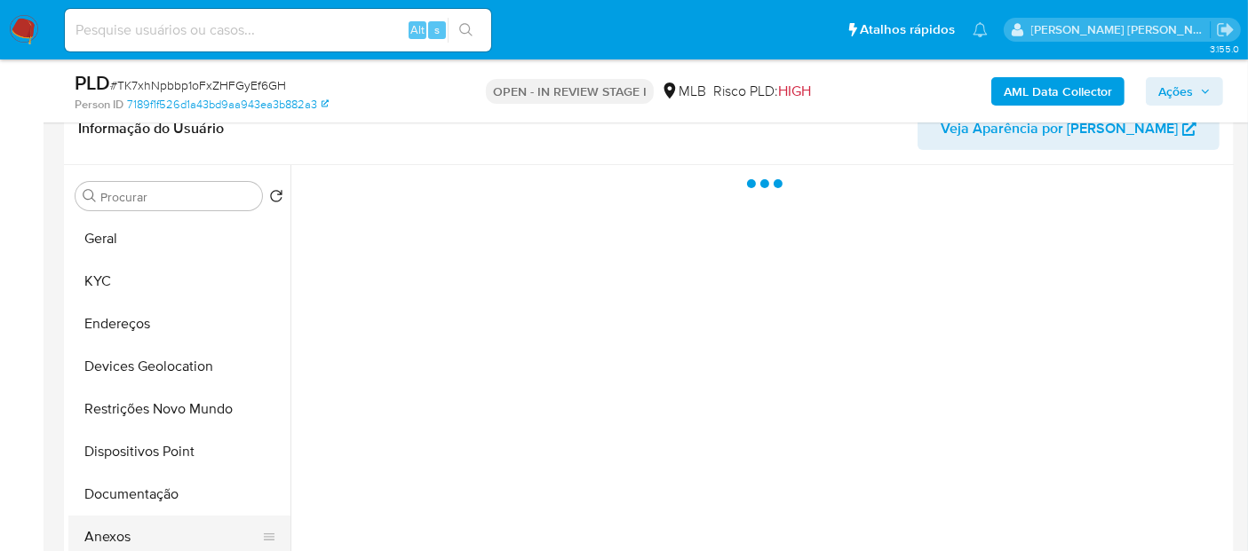
scroll to position [197, 0]
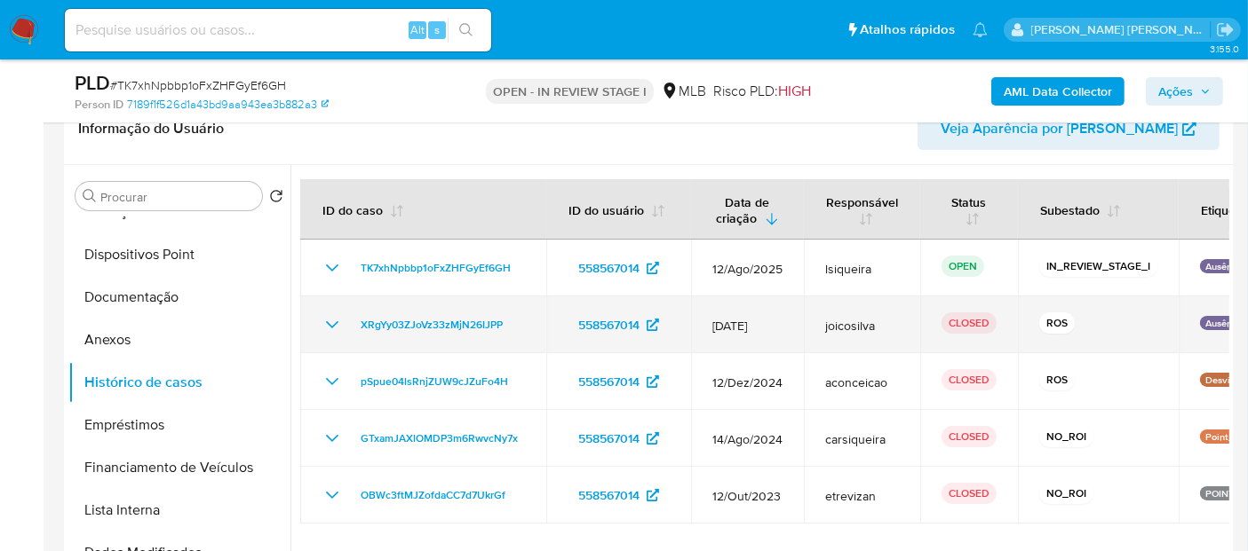
click at [335, 321] on icon "Mostrar/Ocultar" at bounding box center [331, 324] width 21 height 21
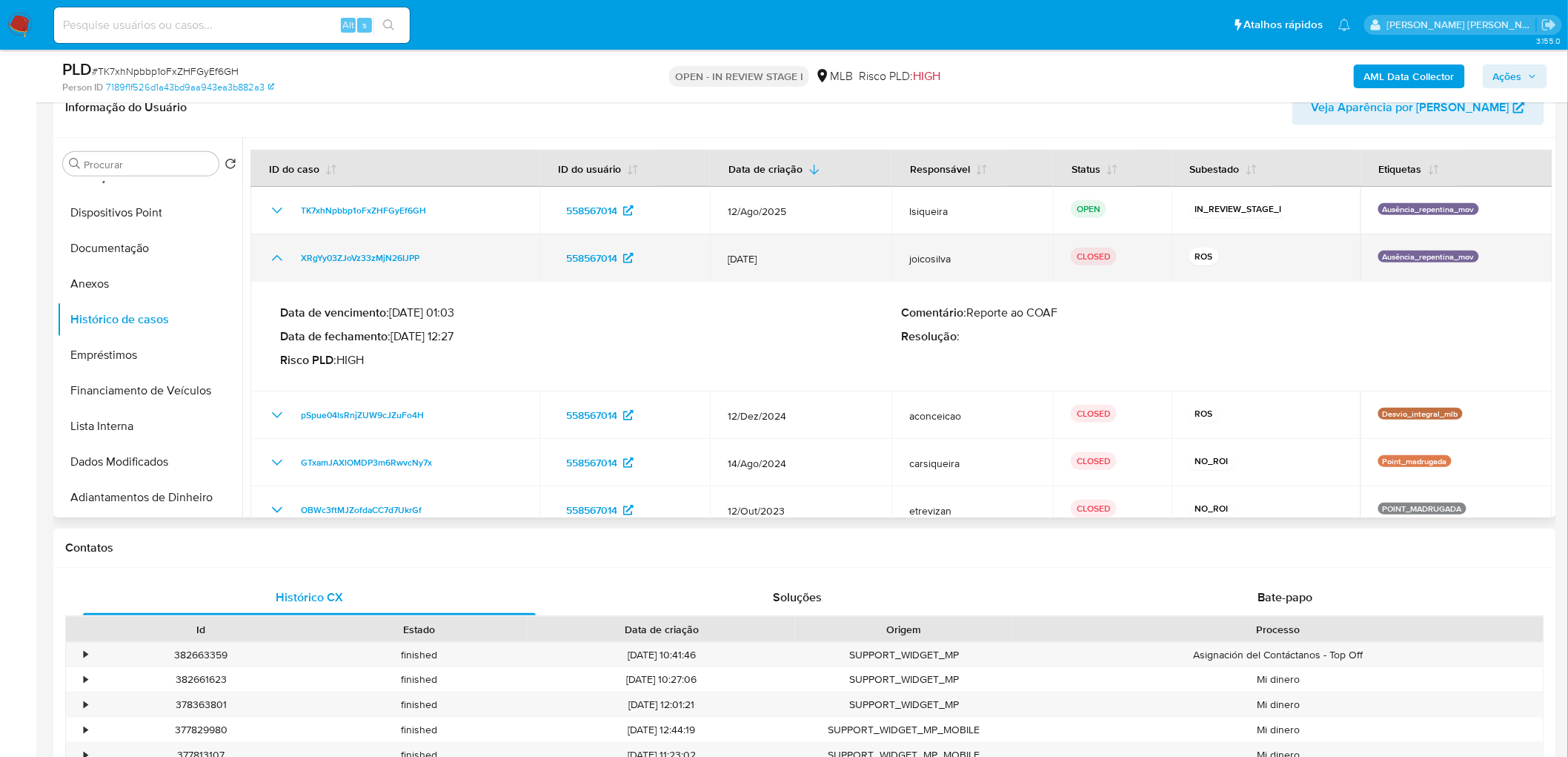
click at [280, 261] on icon "Mostrar/Ocultar" at bounding box center [276, 257] width 18 height 18
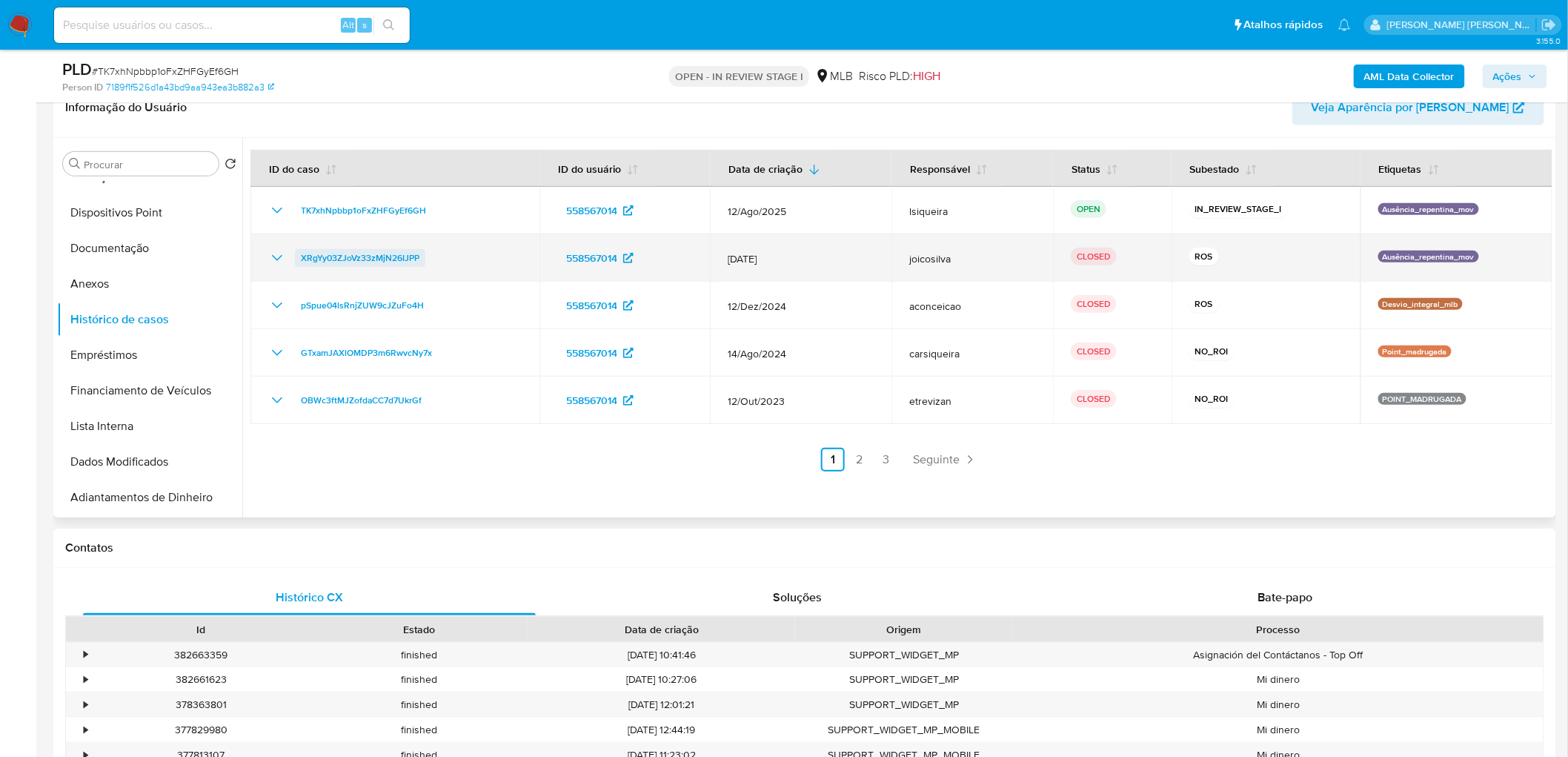
drag, startPoint x: 442, startPoint y: 260, endPoint x: 297, endPoint y: 261, distance: 145.0
click at [297, 261] on div "XRgYy03ZJoVz33zMjN26IJPP" at bounding box center [395, 257] width 254 height 18
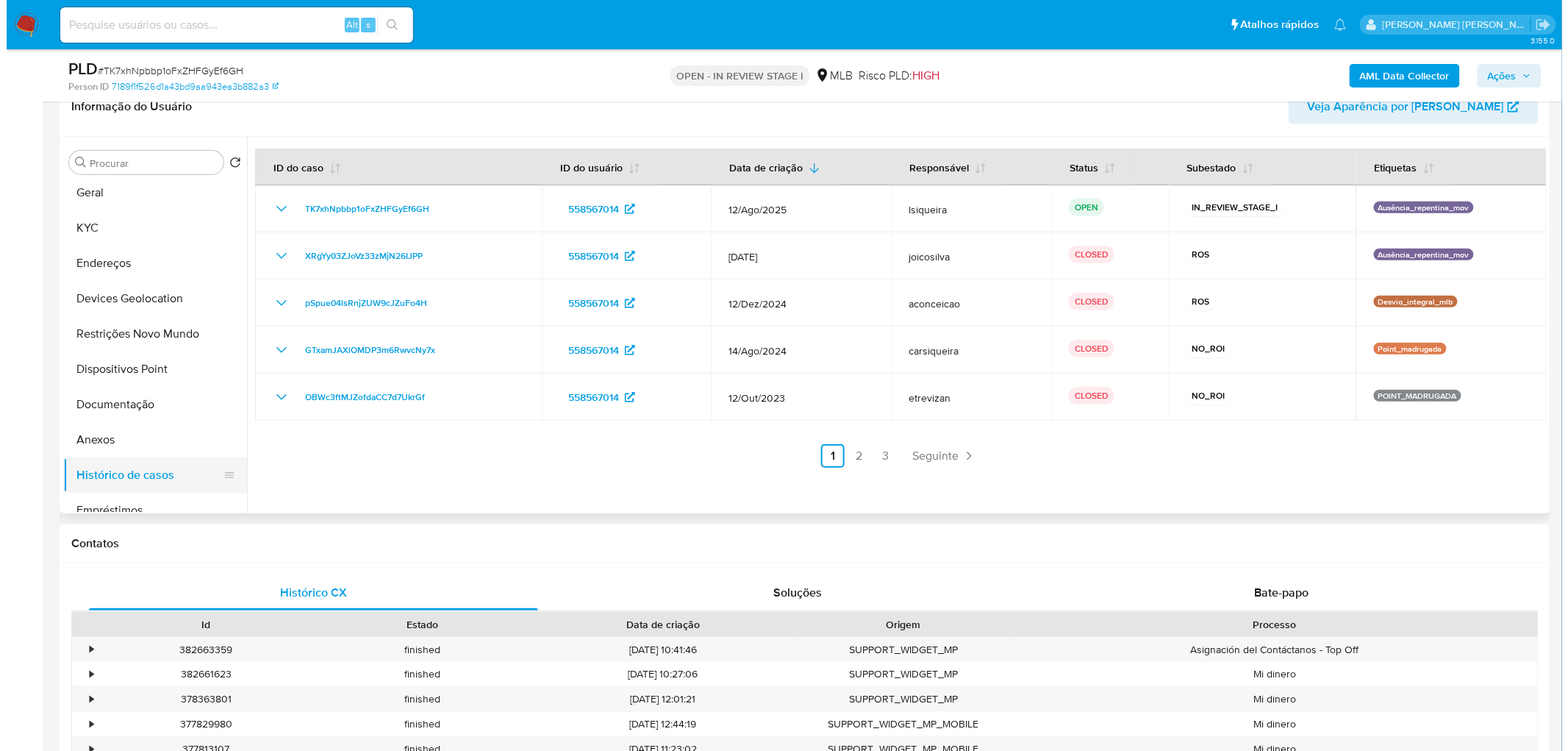
scroll to position [0, 0]
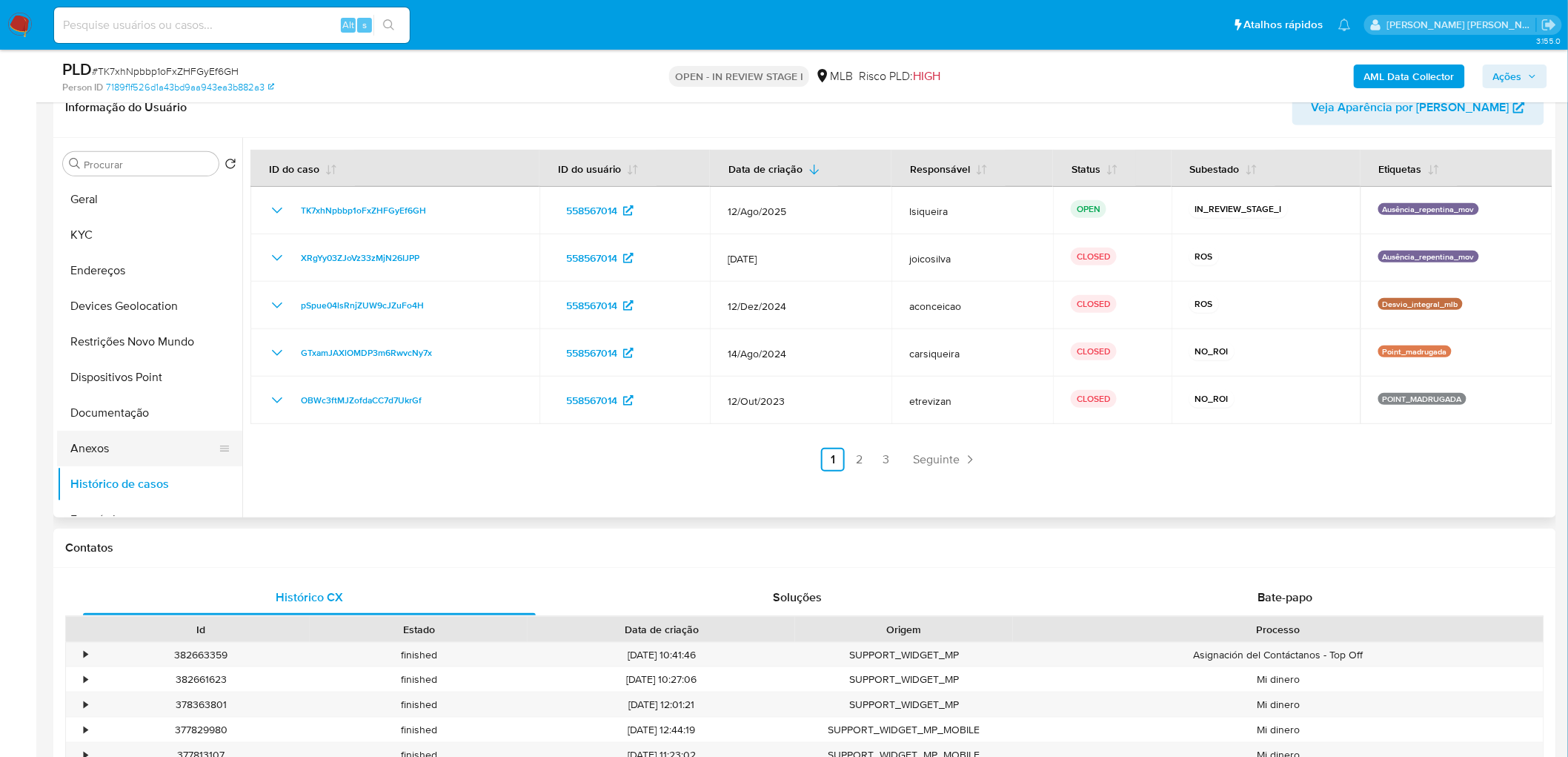
click at [144, 447] on button "Anexos" at bounding box center [144, 448] width 174 height 36
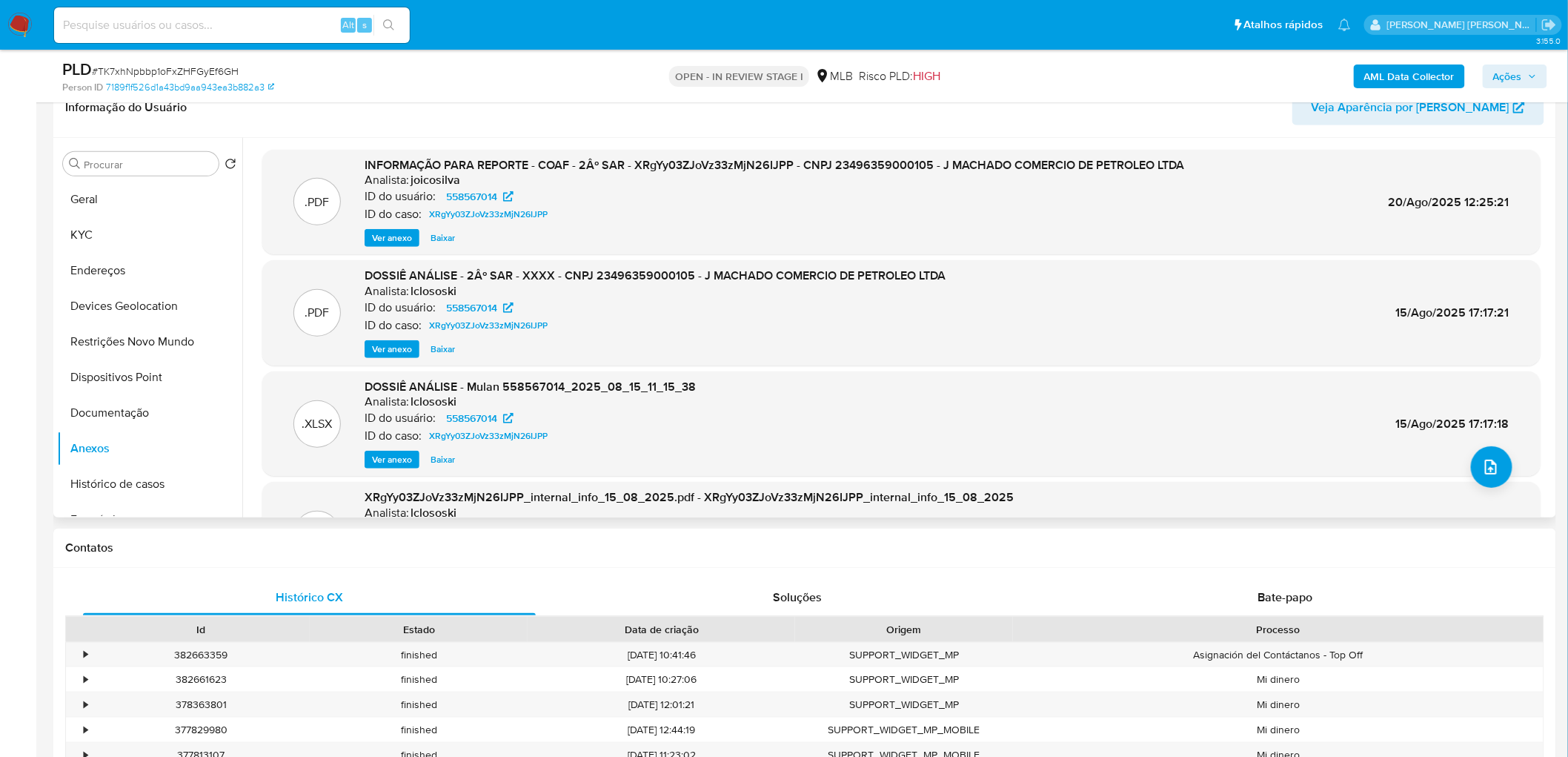
click at [401, 243] on span "Ver anexo" at bounding box center [392, 238] width 40 height 15
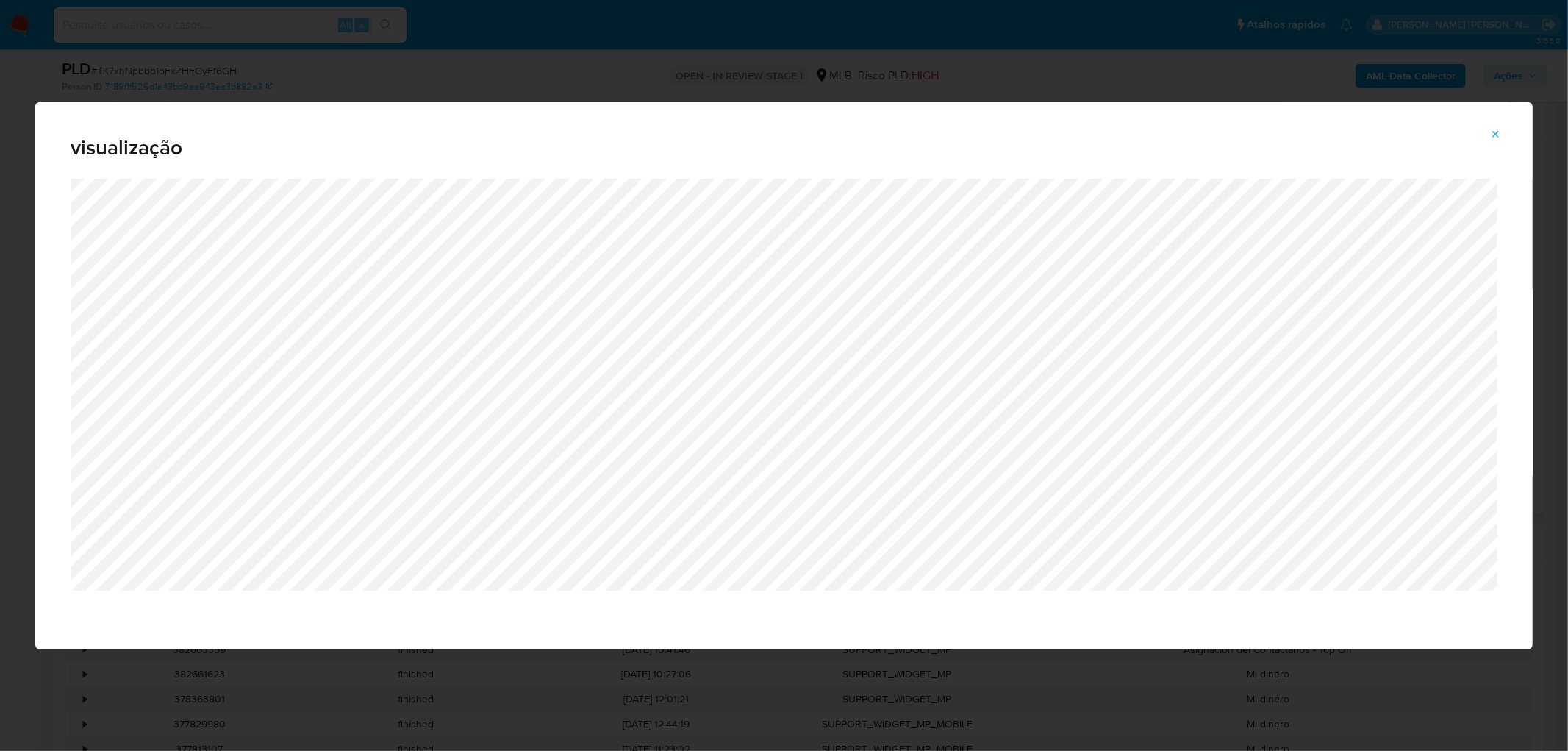
click at [1032, 135] on icon "Attachment preview" at bounding box center [1496, 134] width 12 height 12
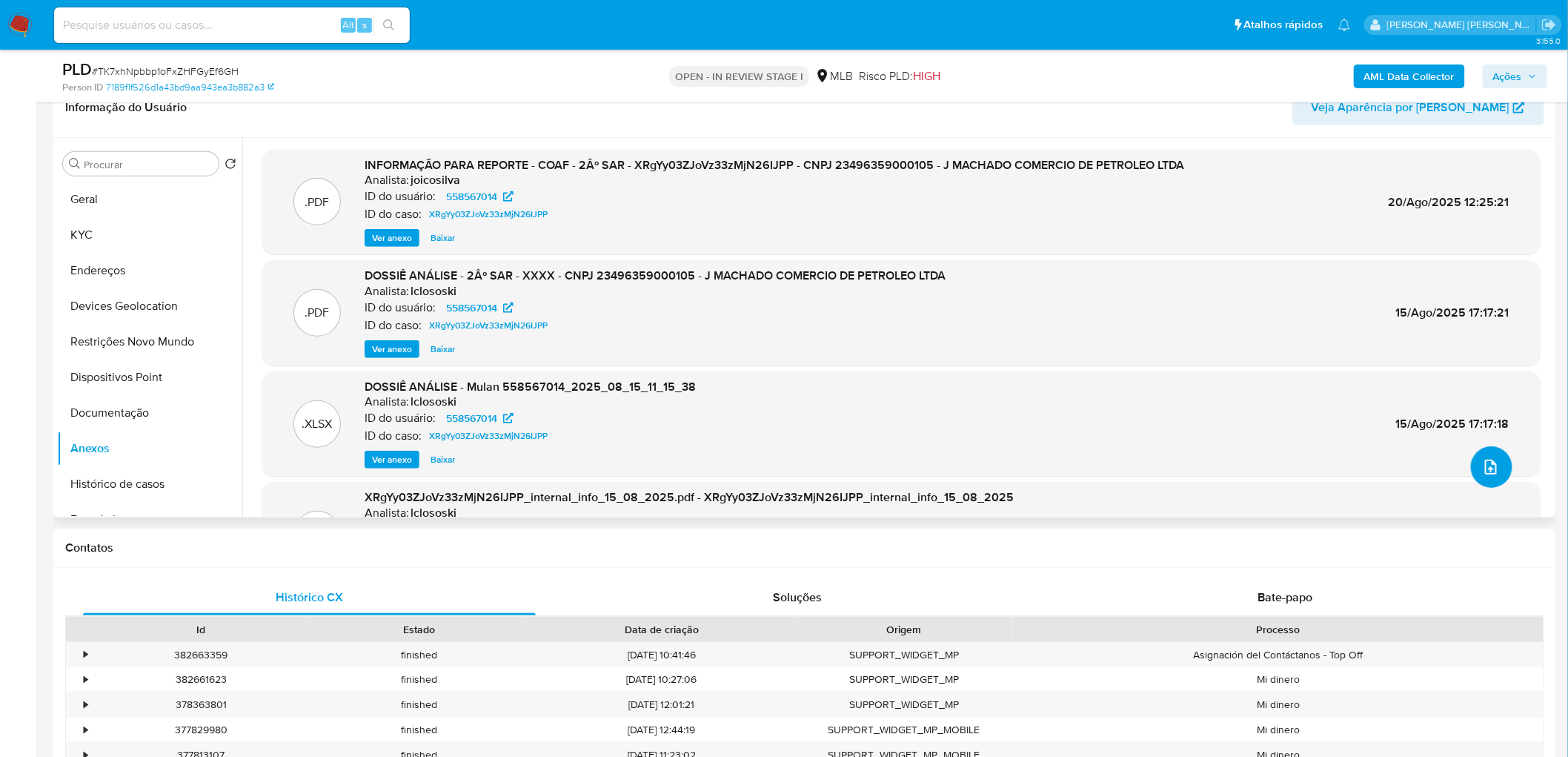
click at [1041, 460] on icon "upload-file" at bounding box center [1490, 467] width 18 height 18
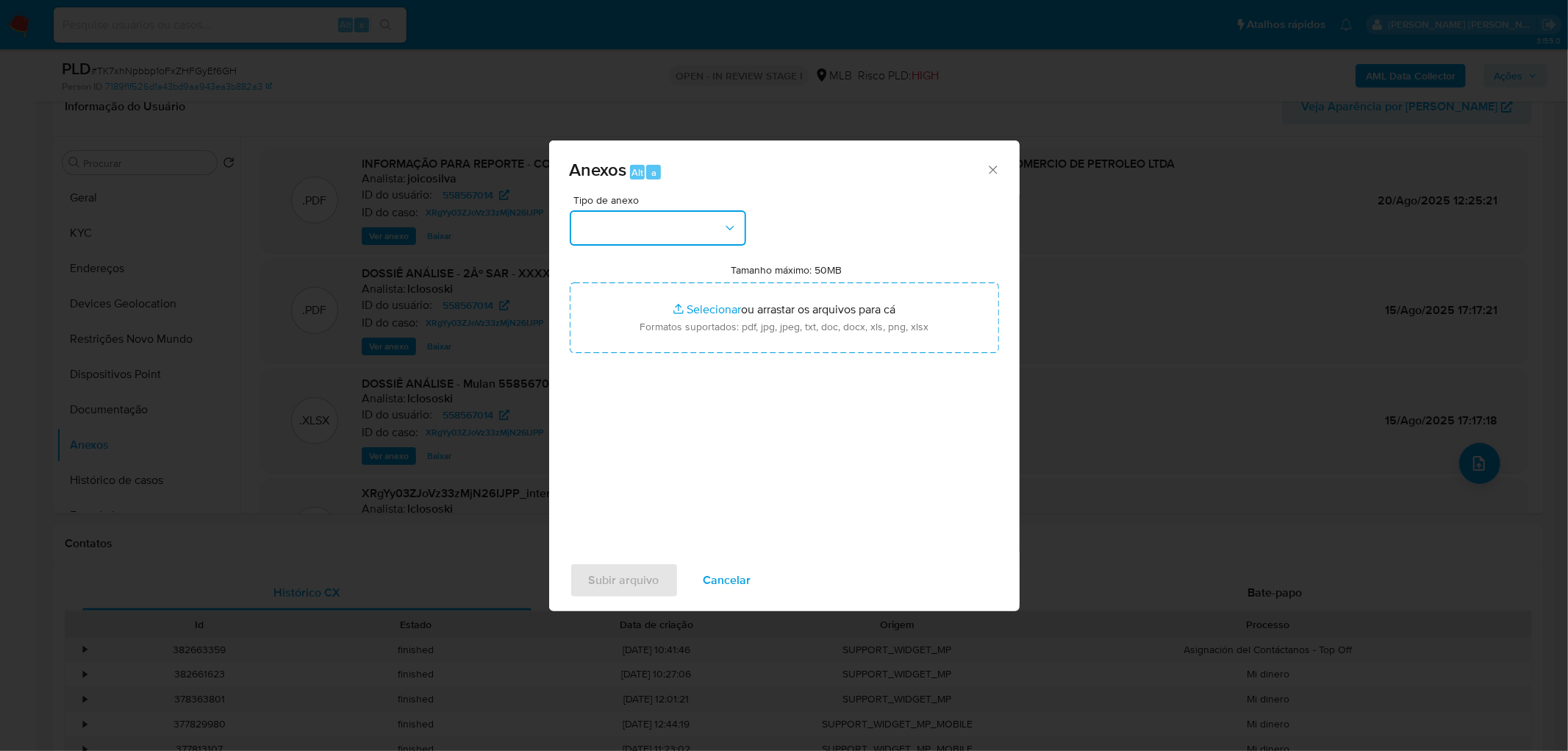
click at [681, 220] on button "button" at bounding box center [657, 228] width 176 height 36
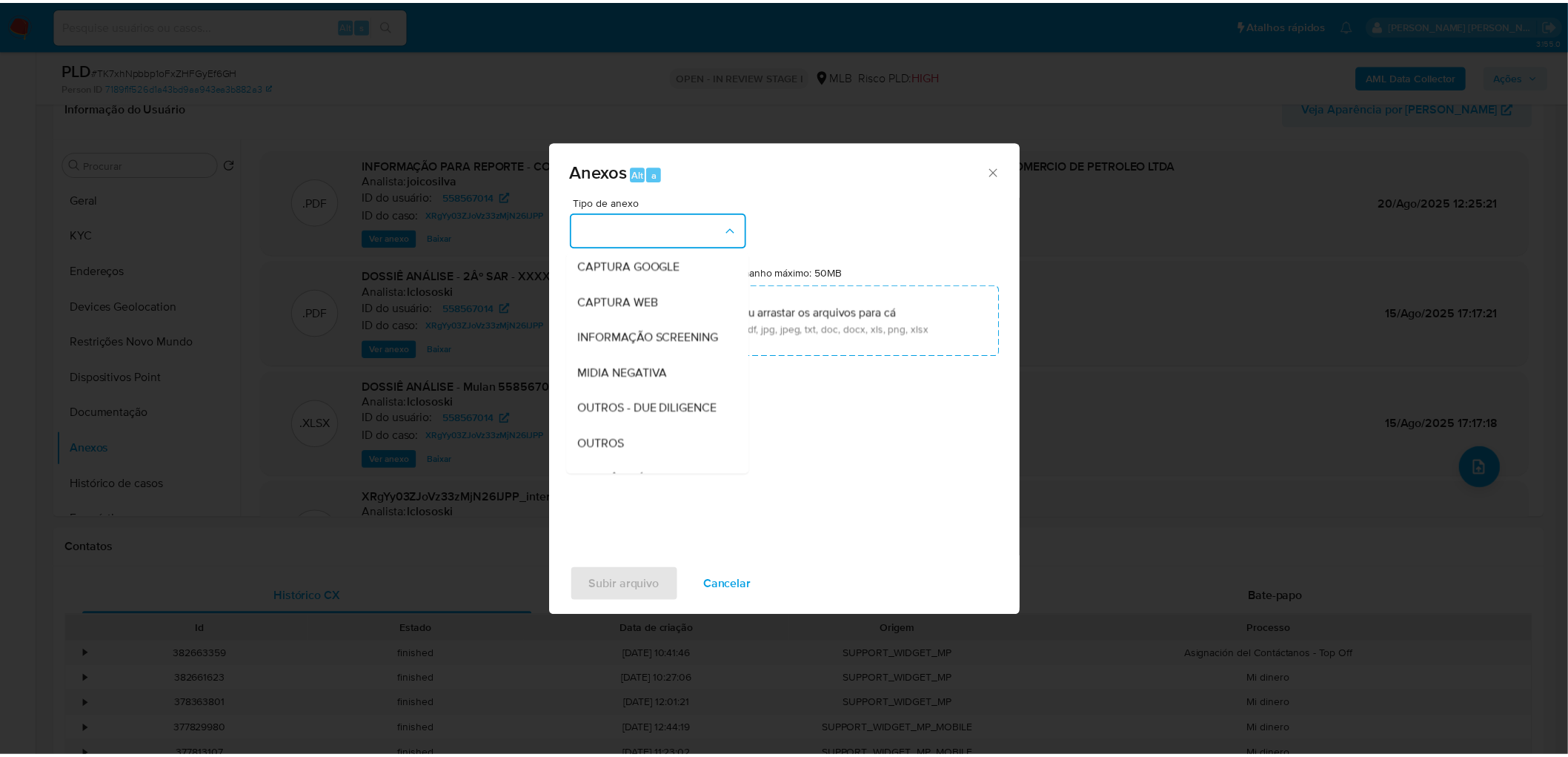
scroll to position [228, 0]
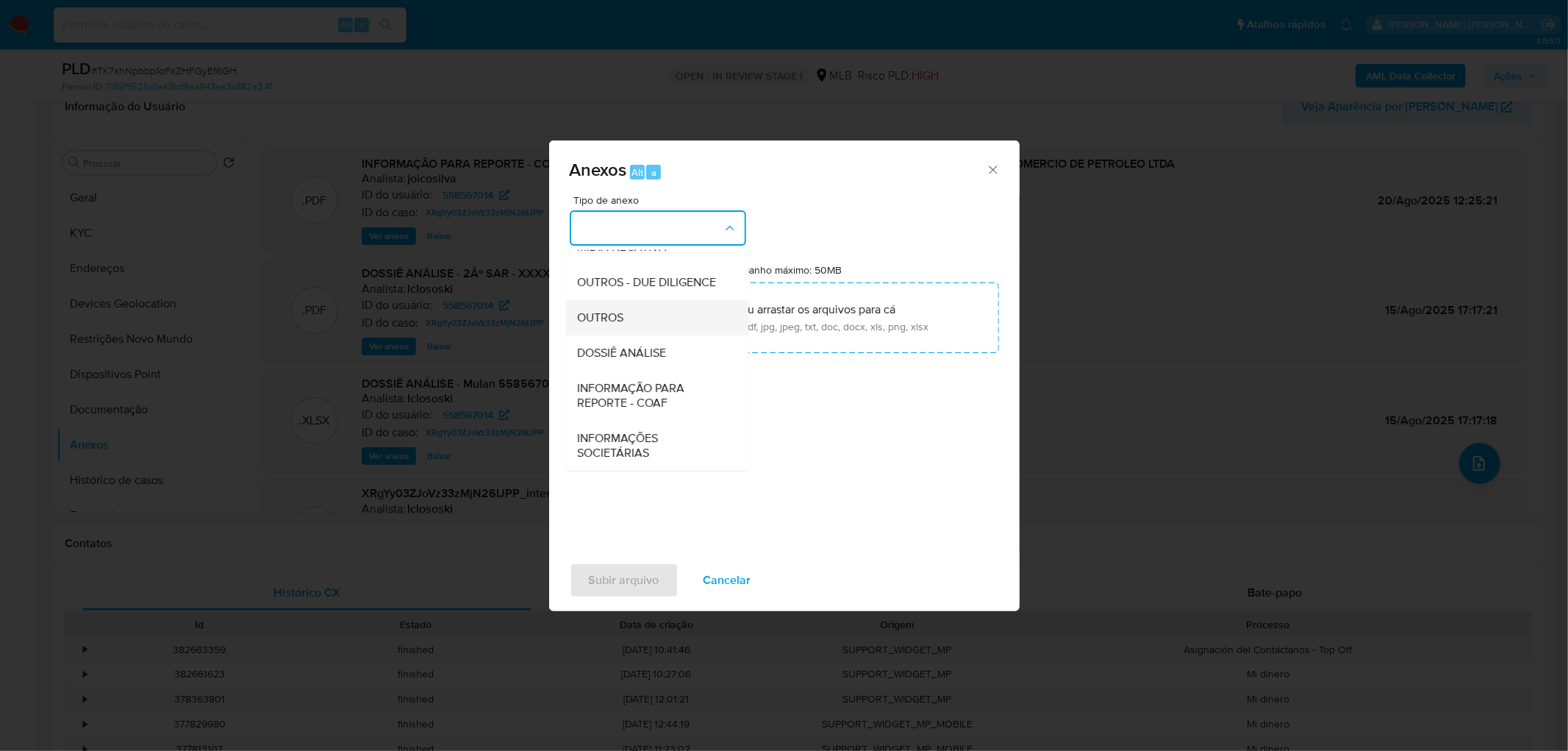
click at [634, 311] on div "OUTROS" at bounding box center [652, 317] width 150 height 36
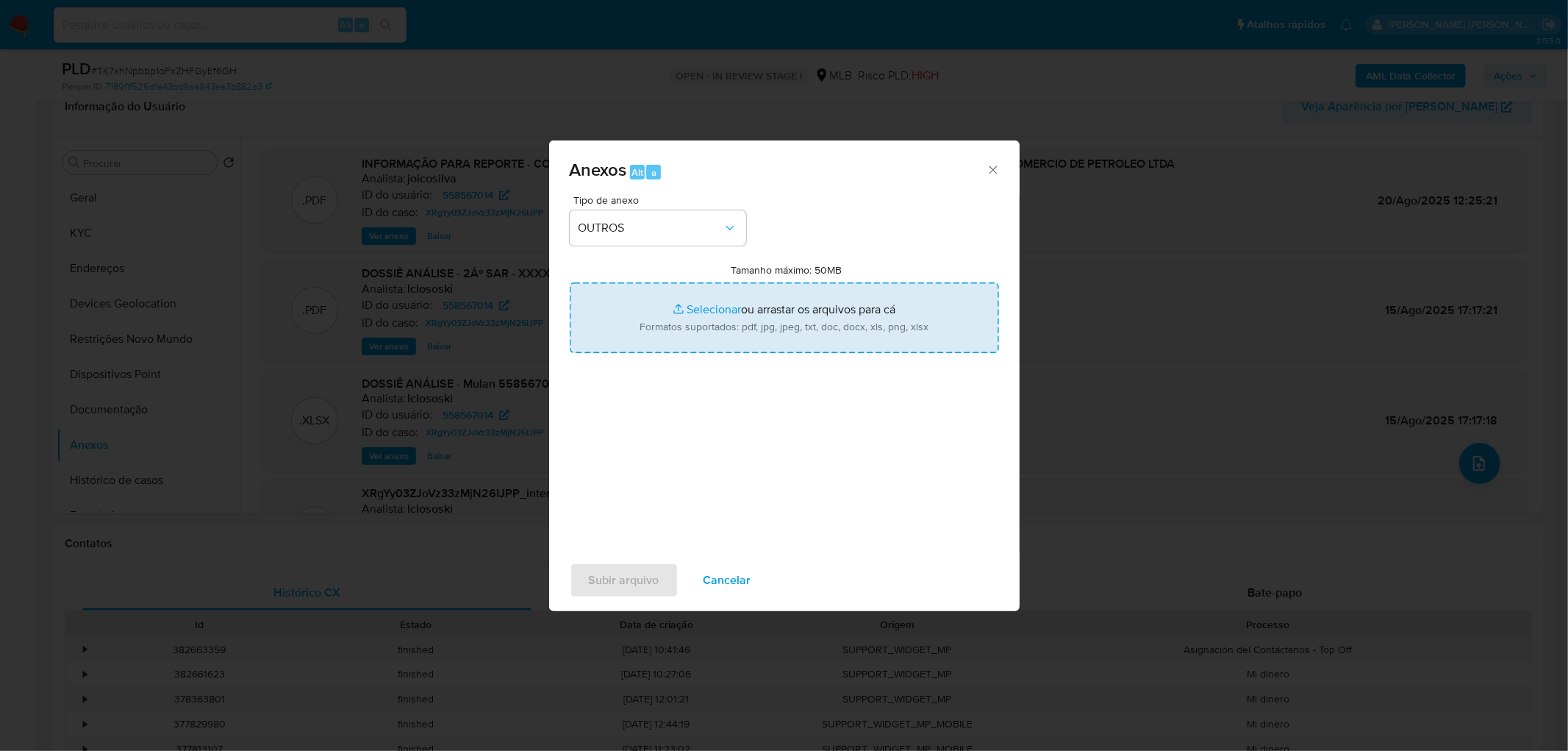
click at [743, 312] on input "Tamanho máximo: 50MB Selecionar arquivos" at bounding box center [784, 317] width 430 height 70
click at [695, 311] on input "Tamanho máximo: 50MB Selecionar arquivos" at bounding box center [784, 317] width 430 height 70
type input "C:\fakepath\Case ID TK7xhNpbbp1oFxZHFGyEf6GH e XRgYy03ZJoVz33zMjN26IJPP.pdf"
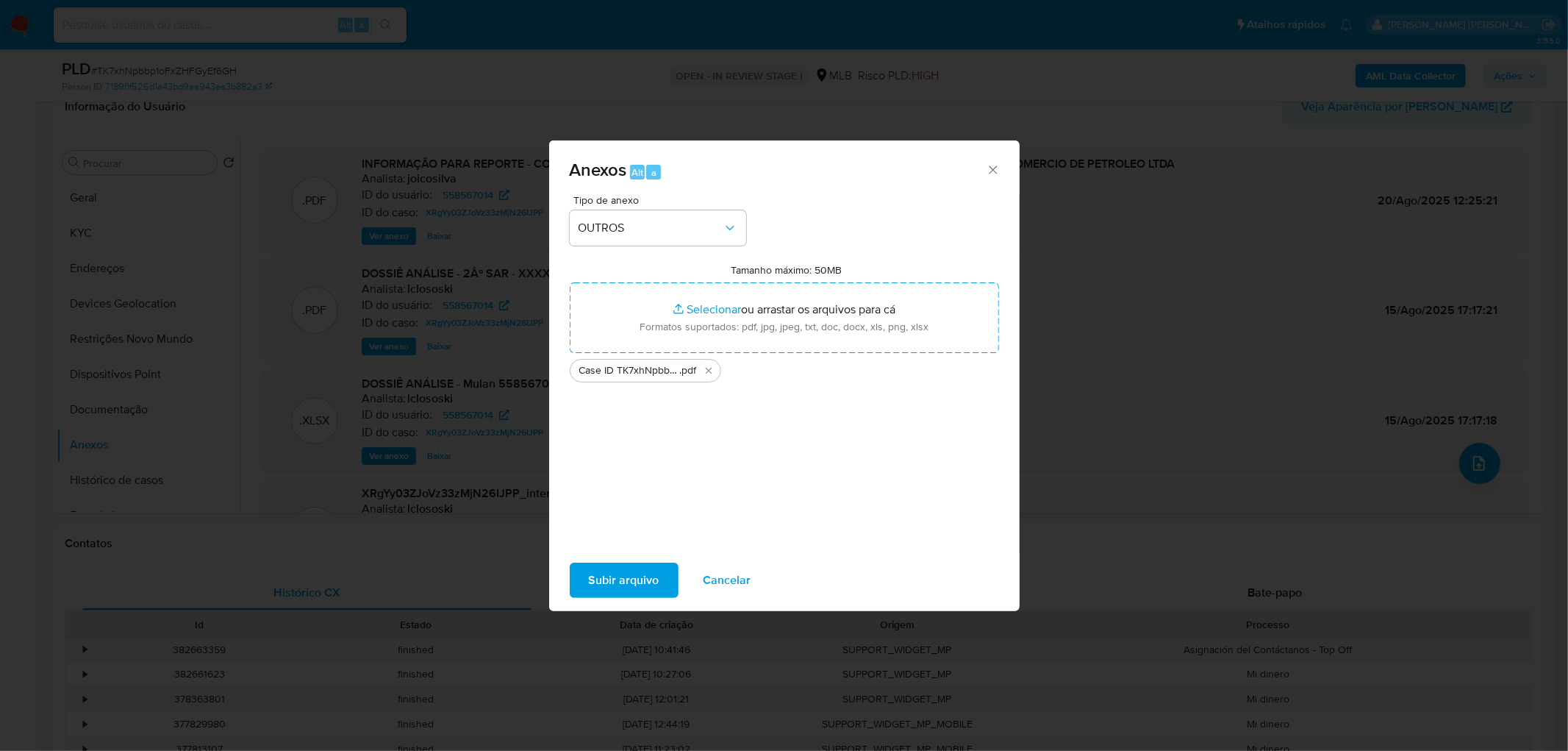
click at [620, 456] on span "Subir arquivo" at bounding box center [623, 580] width 70 height 32
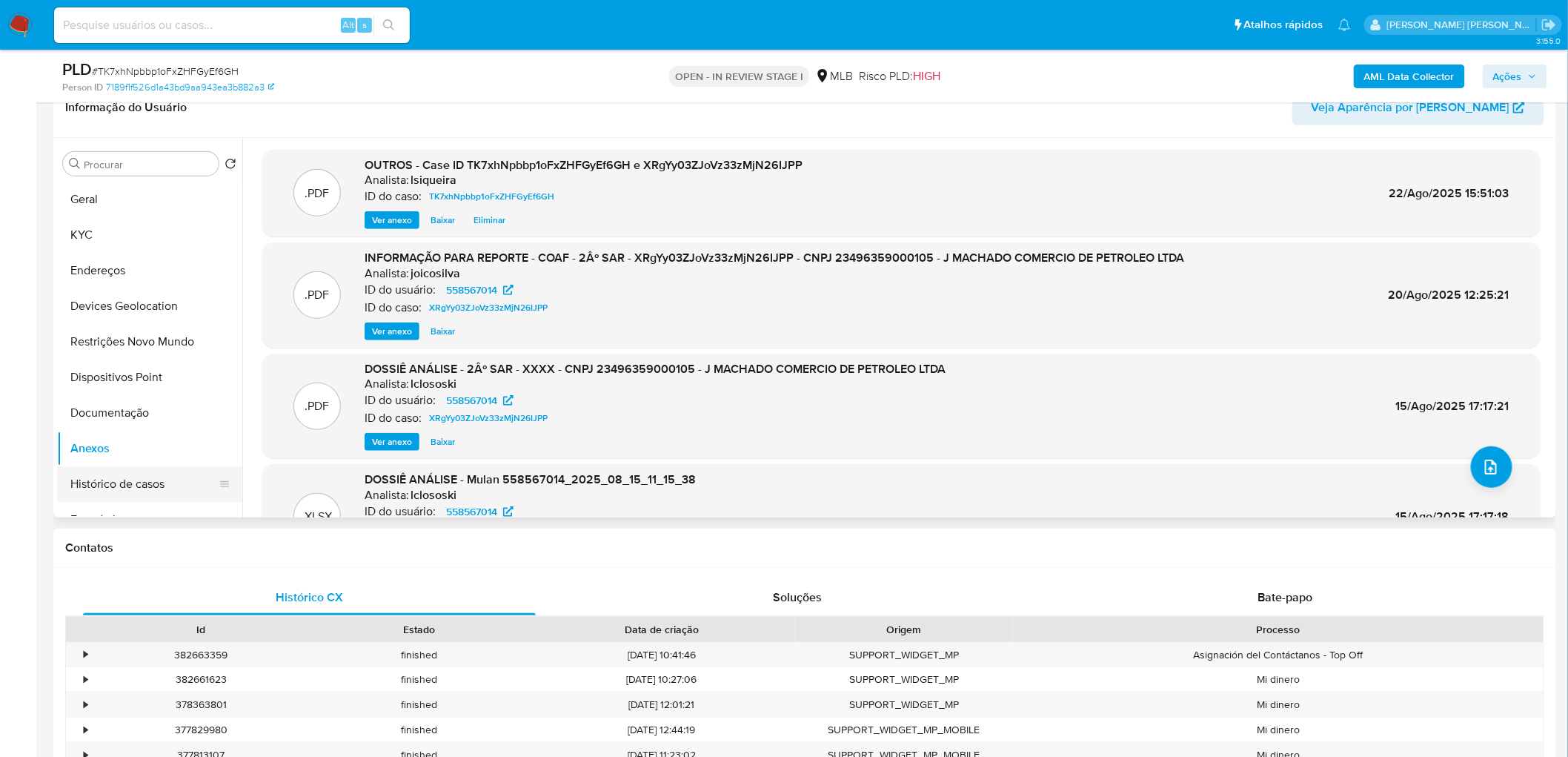
click at [115, 460] on button "Histórico de casos" at bounding box center [144, 484] width 174 height 36
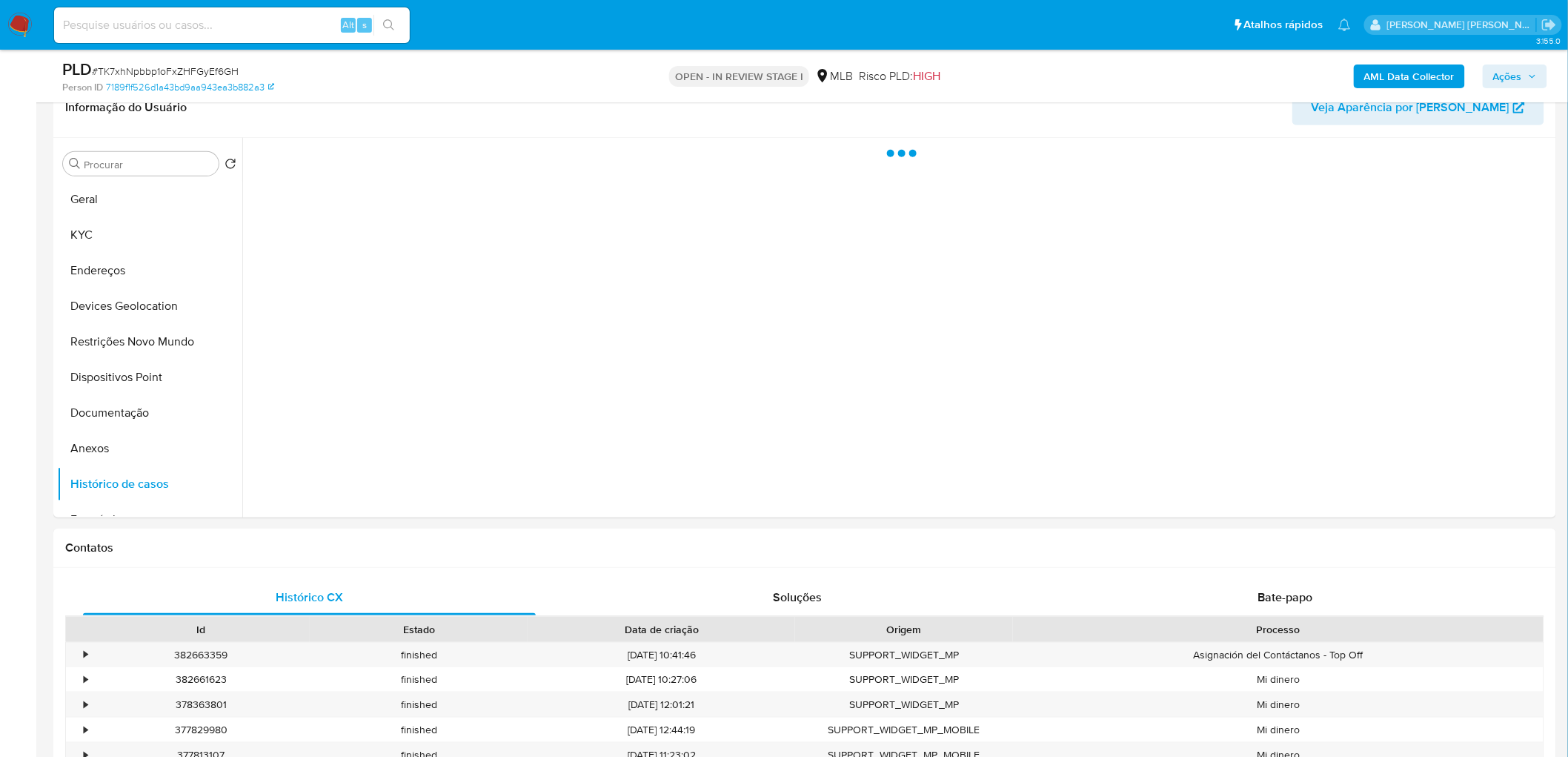
click at [1041, 85] on span "Ações" at bounding box center [1507, 76] width 29 height 23
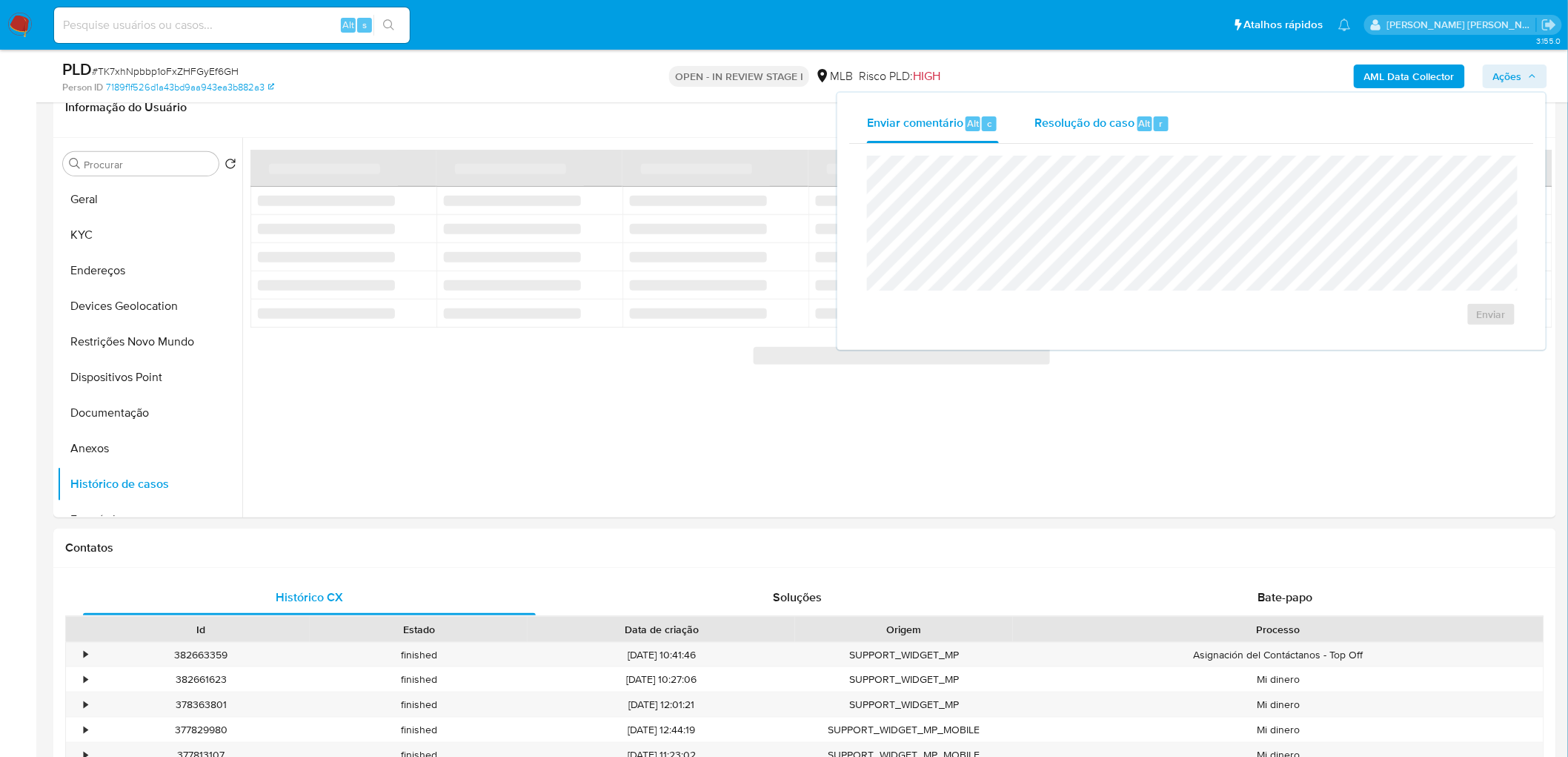
click at [1041, 127] on span "Resolução do caso" at bounding box center [1085, 123] width 100 height 17
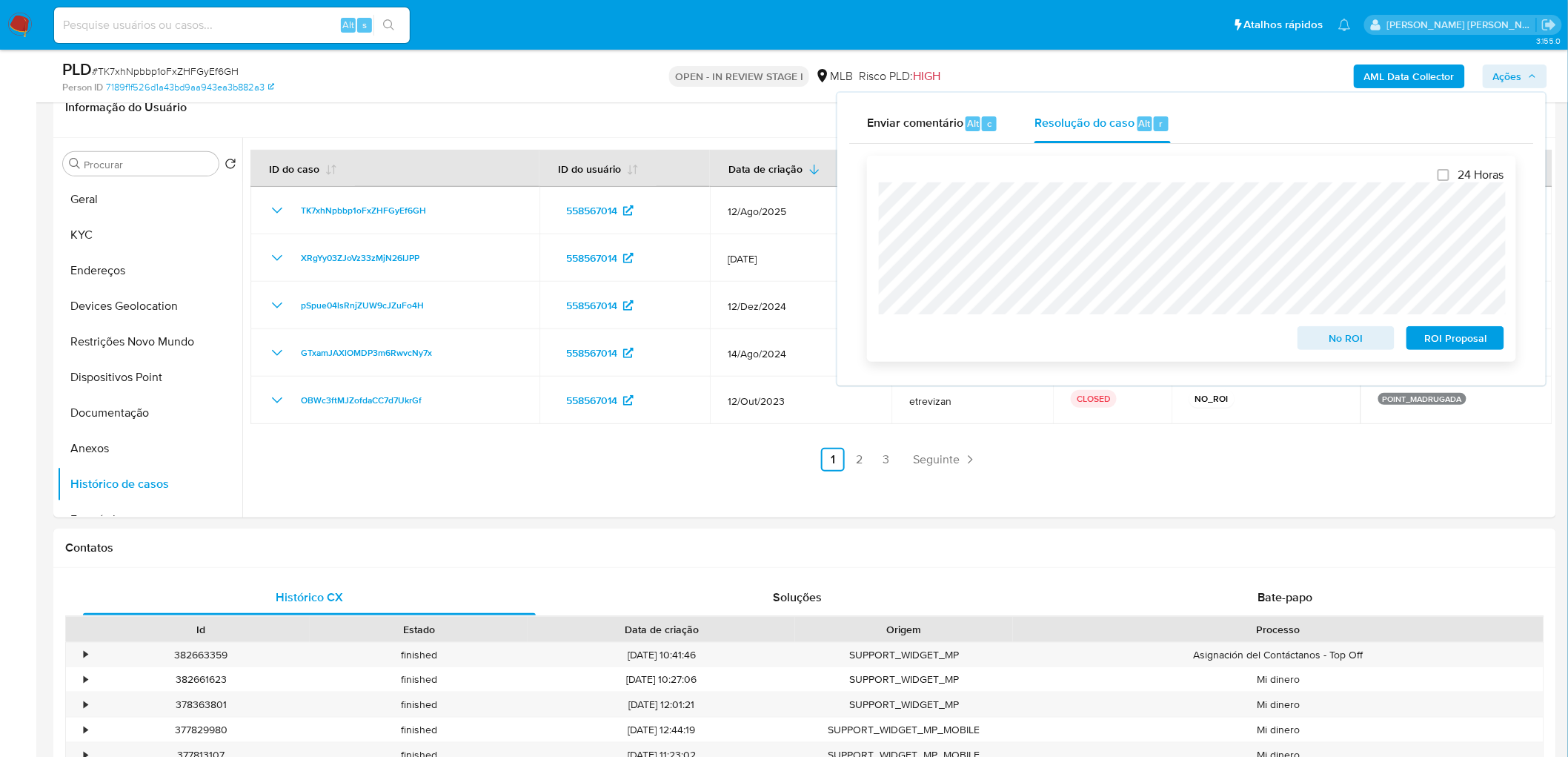
click at [872, 249] on div "24 Horas No ROI ROI Proposal" at bounding box center [1192, 258] width 649 height 206
click at [1041, 71] on span "Ações" at bounding box center [1507, 76] width 29 height 23
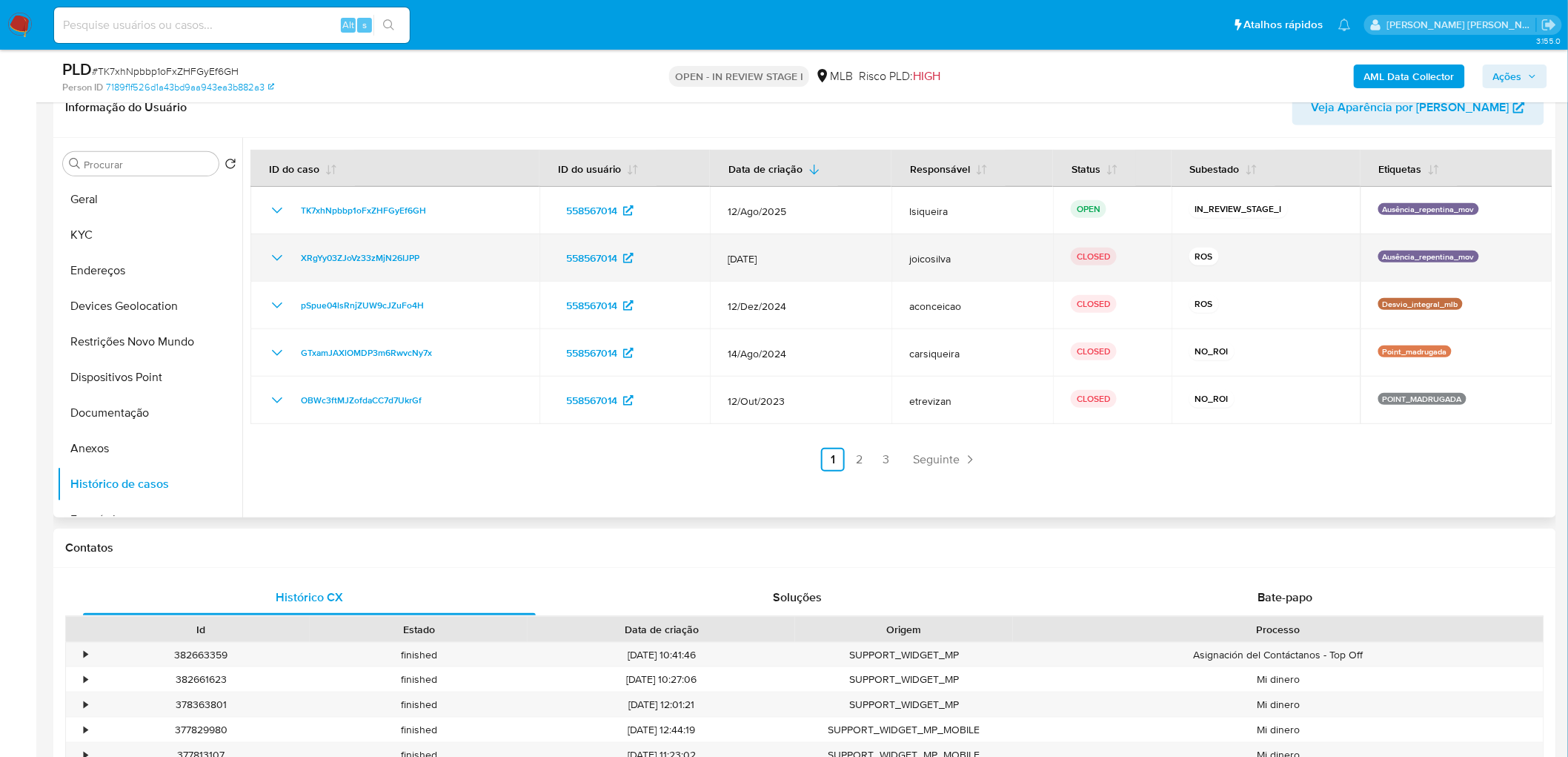
click at [278, 255] on icon "Mostrar/Ocultar" at bounding box center [276, 257] width 18 height 18
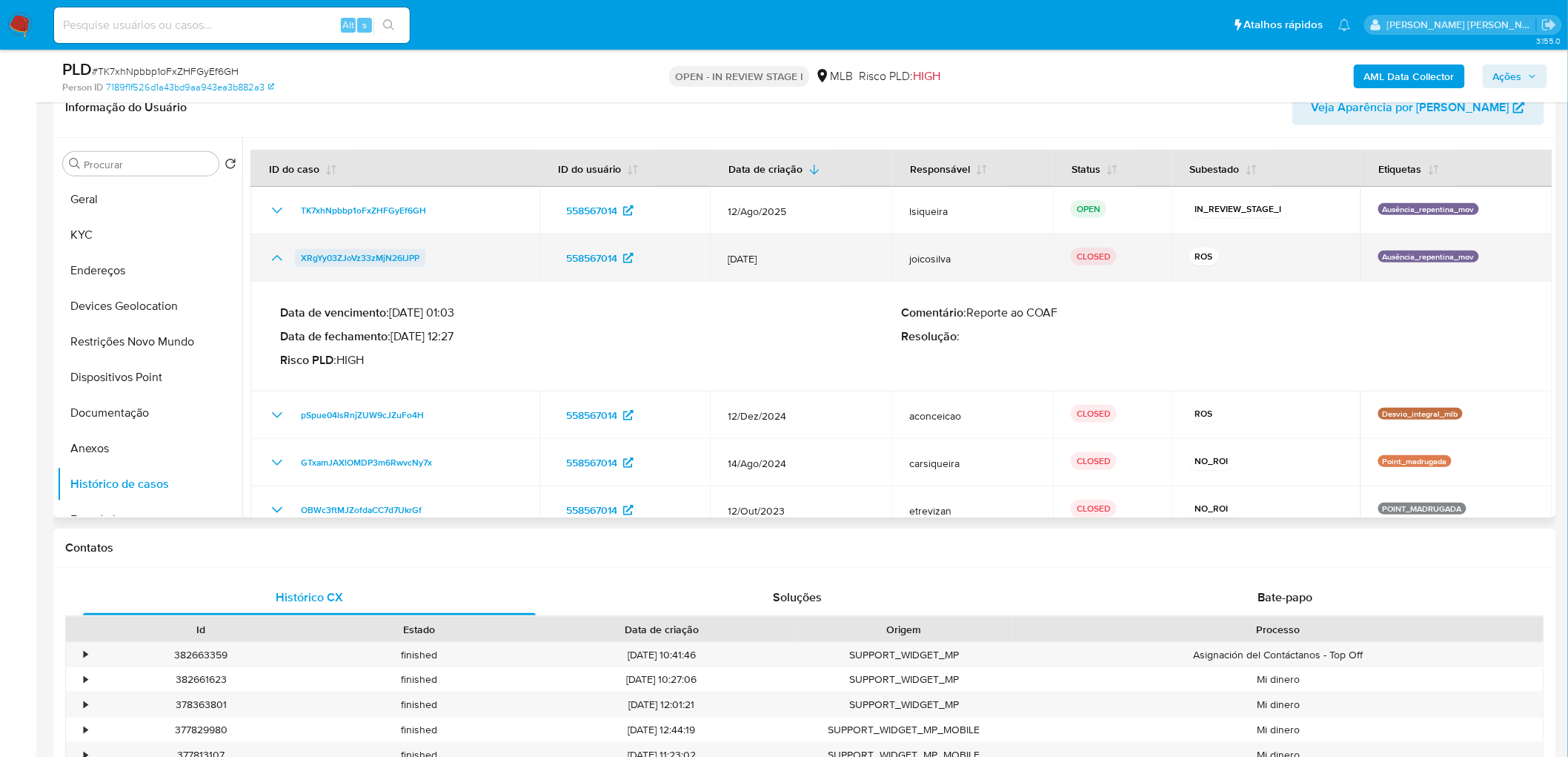
drag, startPoint x: 465, startPoint y: 261, endPoint x: 295, endPoint y: 255, distance: 170.1
click at [295, 255] on div "XRgYy03ZJoVz33zMjN26IJPP" at bounding box center [395, 257] width 254 height 18
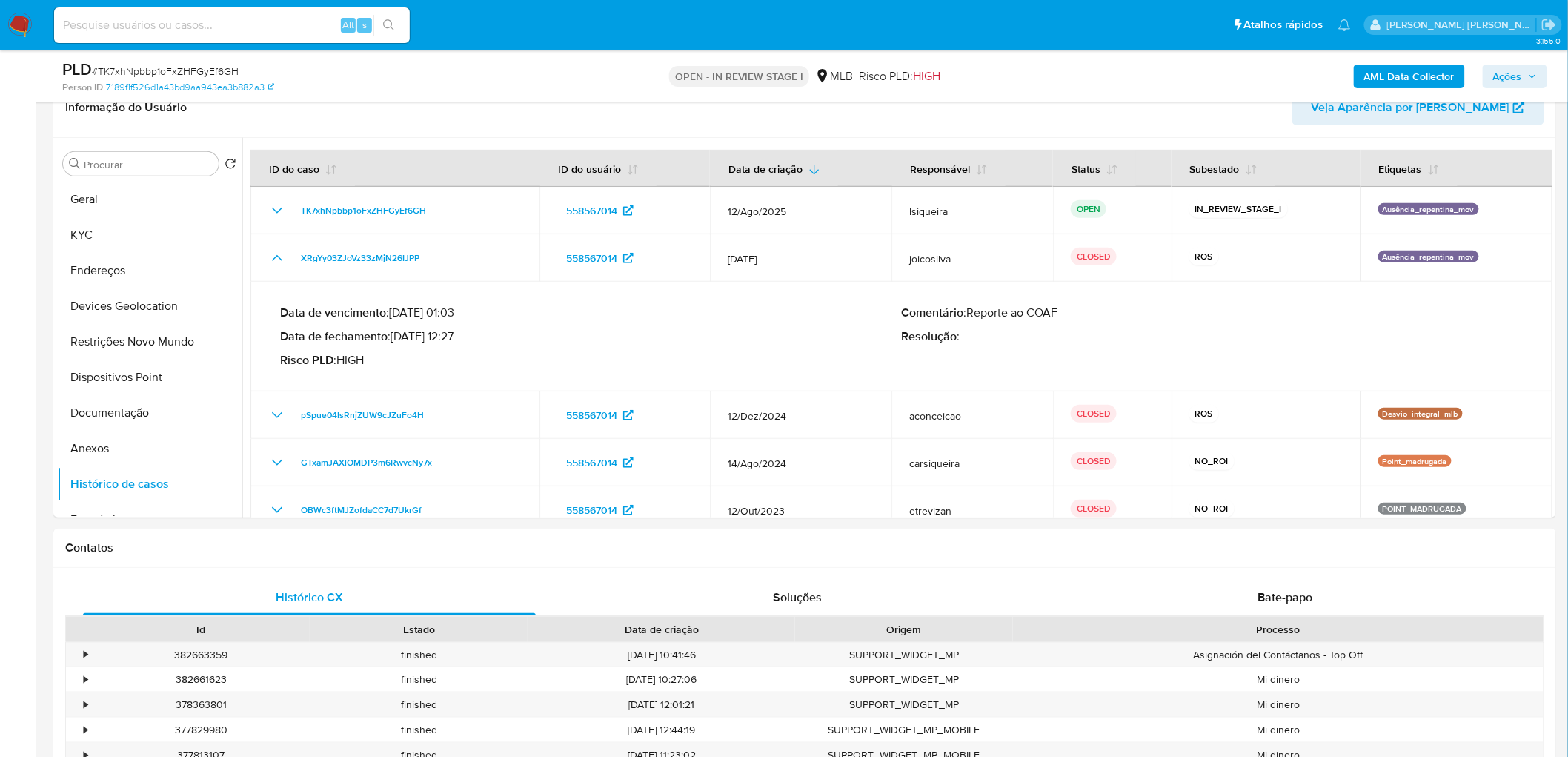
click at [1041, 74] on span "Ações" at bounding box center [1515, 76] width 43 height 21
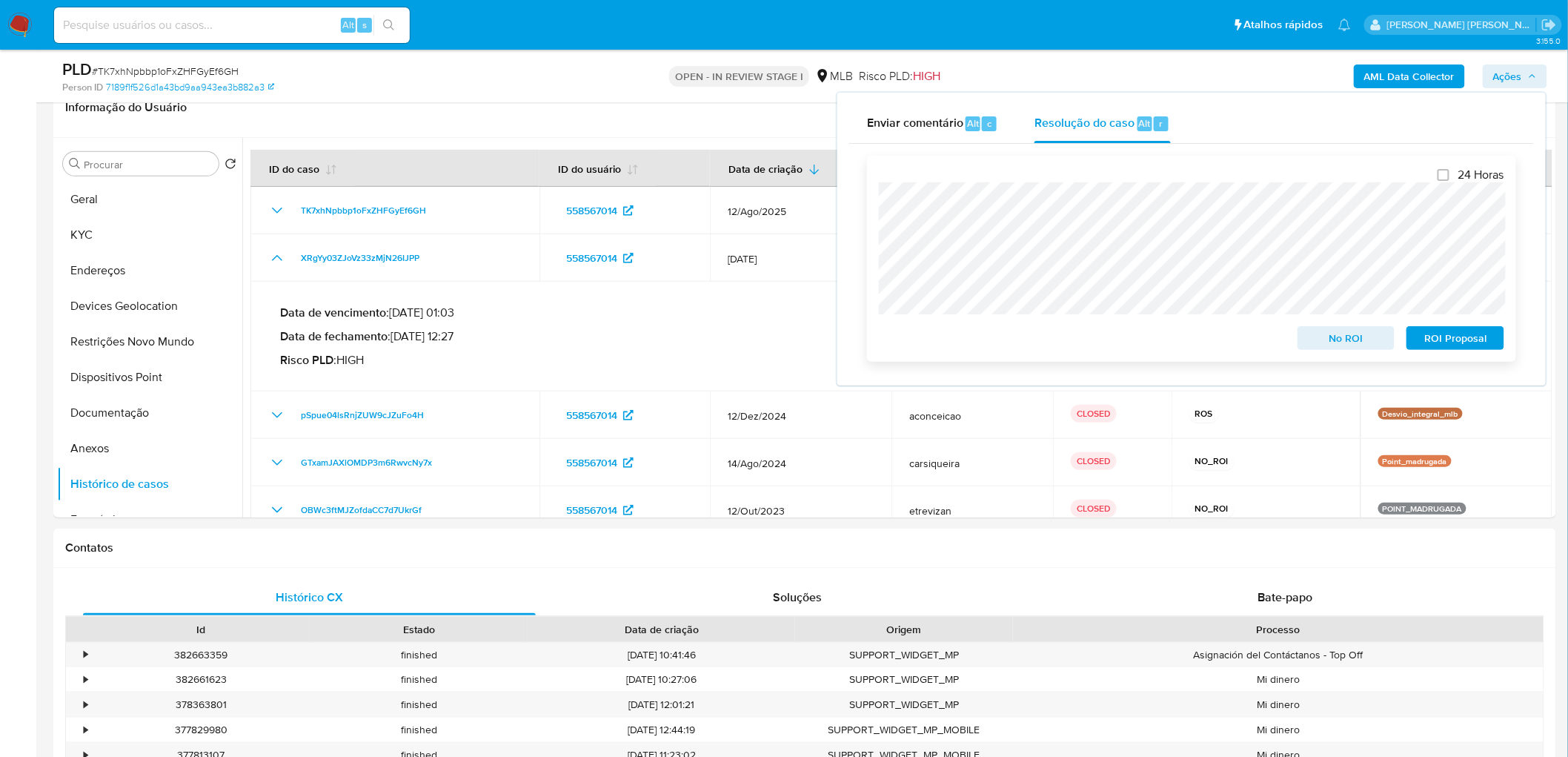
click at [1041, 336] on span "No ROI" at bounding box center [1346, 337] width 77 height 21
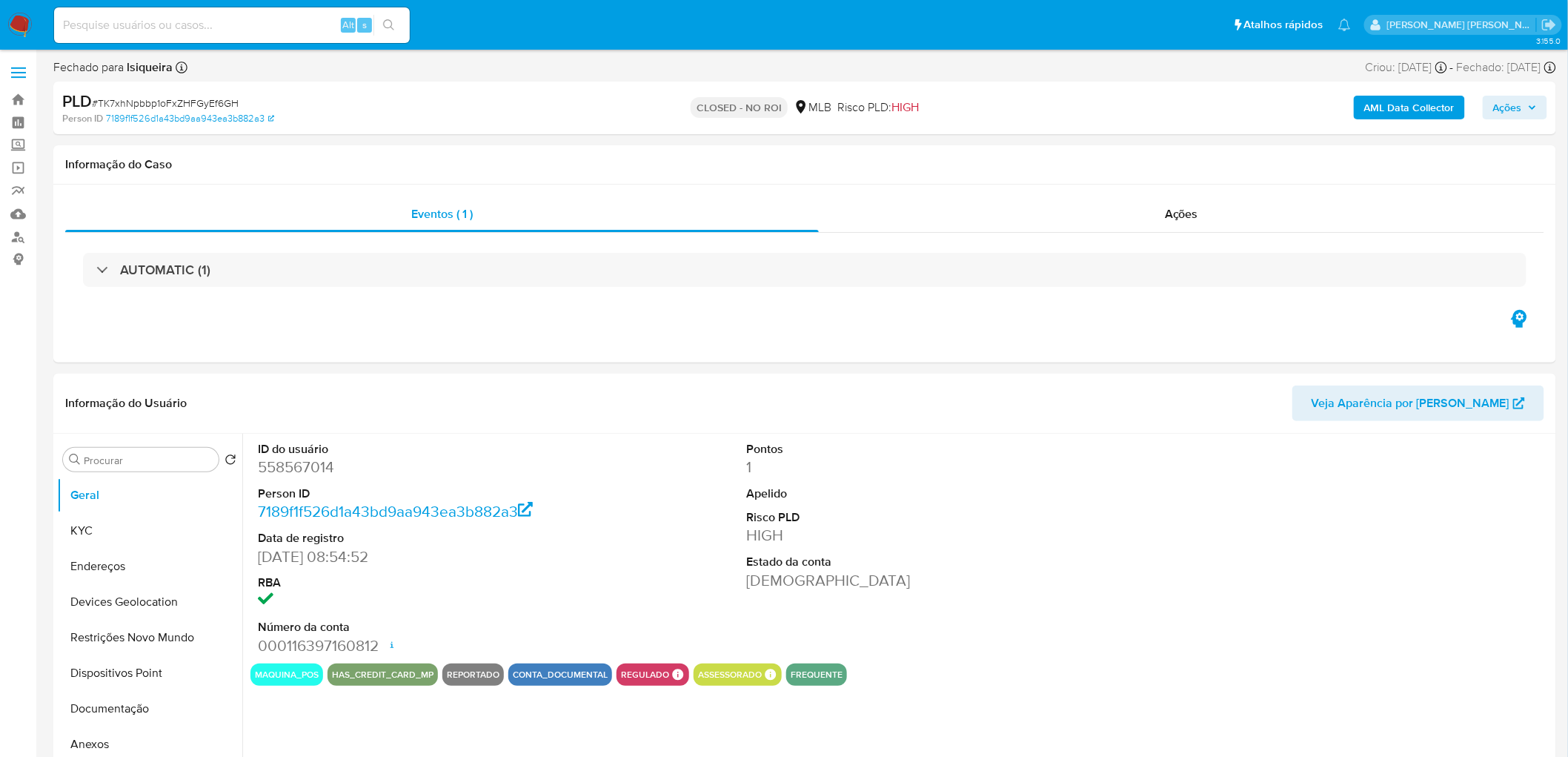
select select "10"
click at [1187, 208] on span "Ações" at bounding box center [1182, 214] width 33 height 17
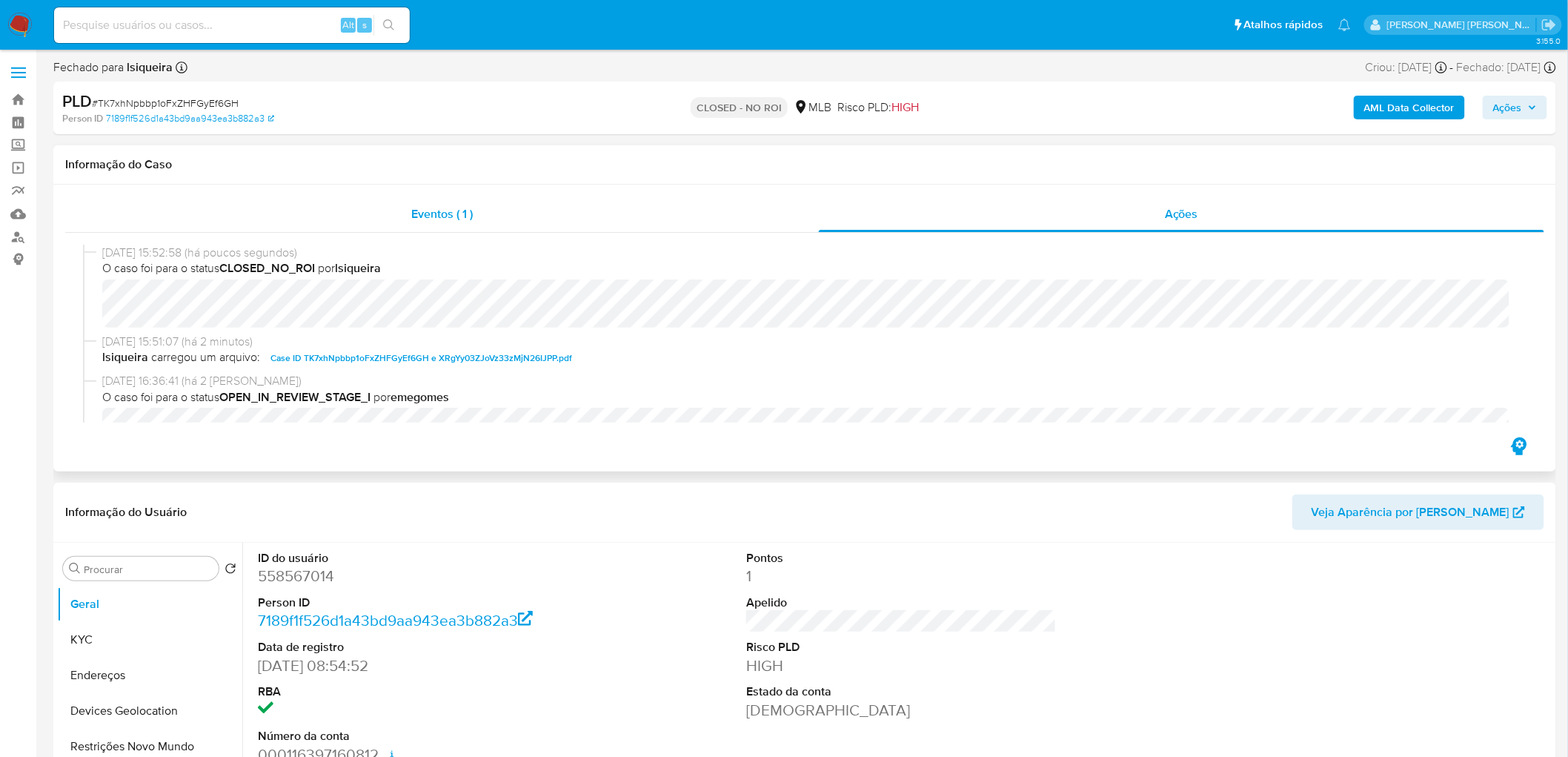
click at [564, 222] on div "Eventos ( 1 )" at bounding box center [441, 214] width 754 height 36
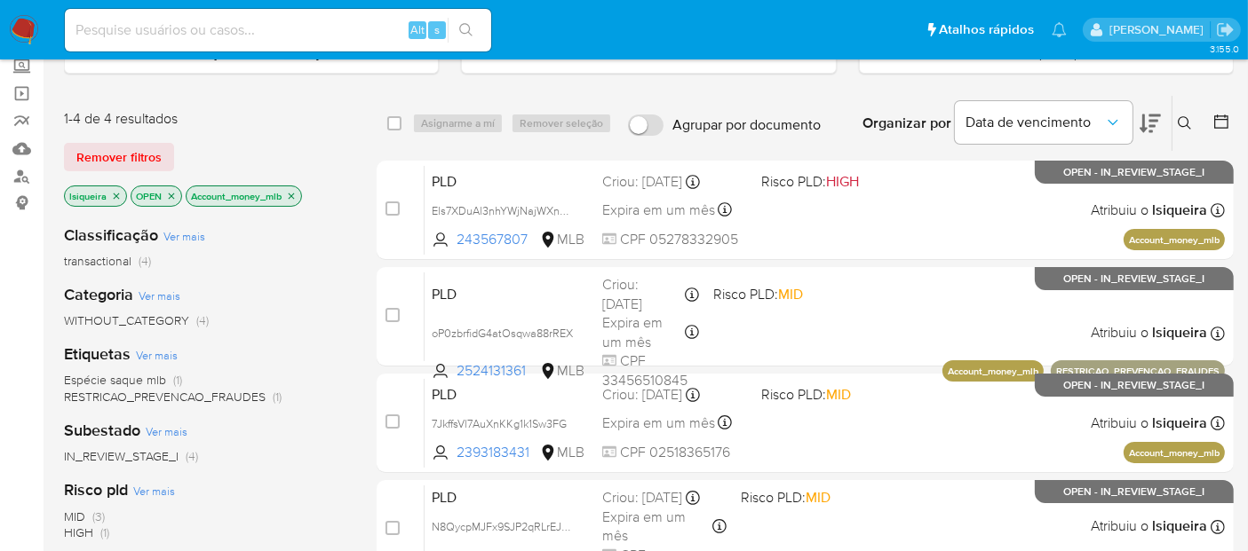
scroll to position [197, 0]
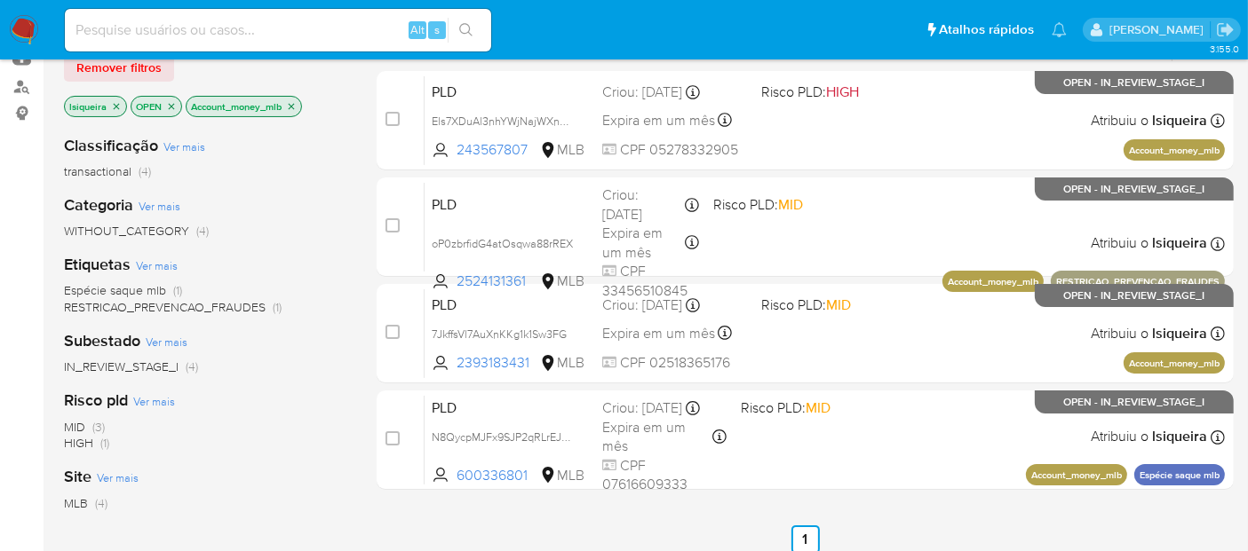
click at [297, 104] on icon "close-filter" at bounding box center [291, 106] width 11 height 11
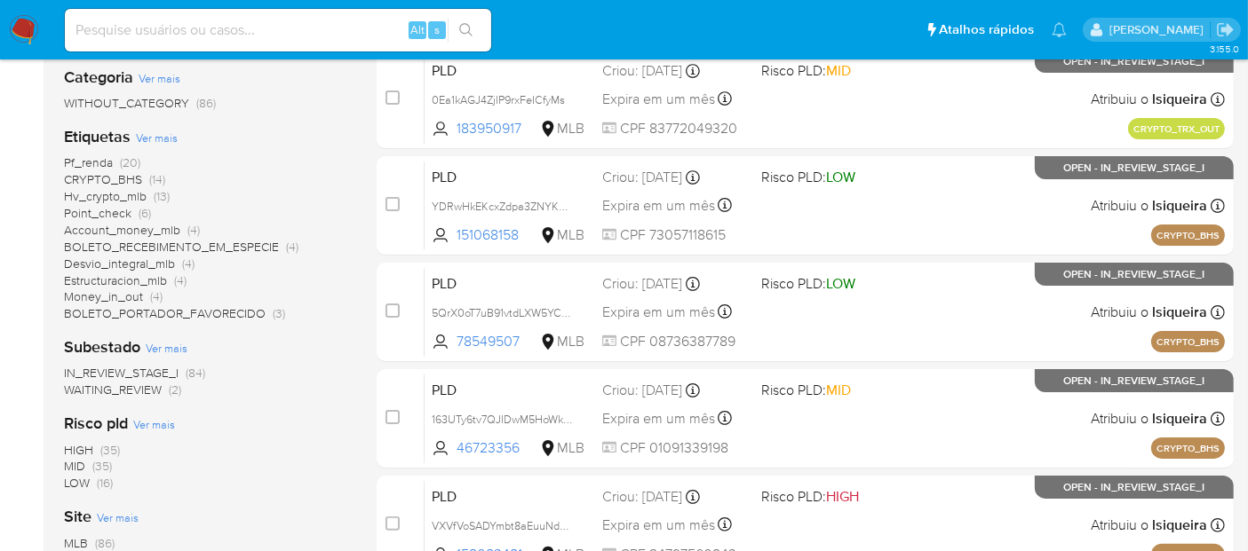
scroll to position [394, 0]
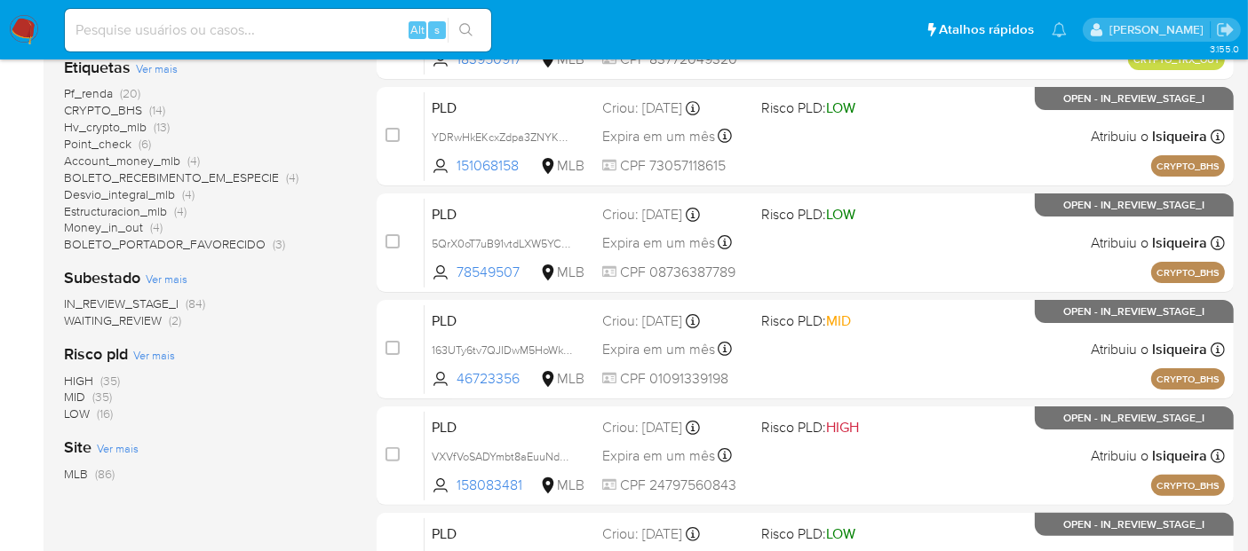
click at [133, 158] on span "Account_money_mlb" at bounding box center [122, 161] width 116 height 18
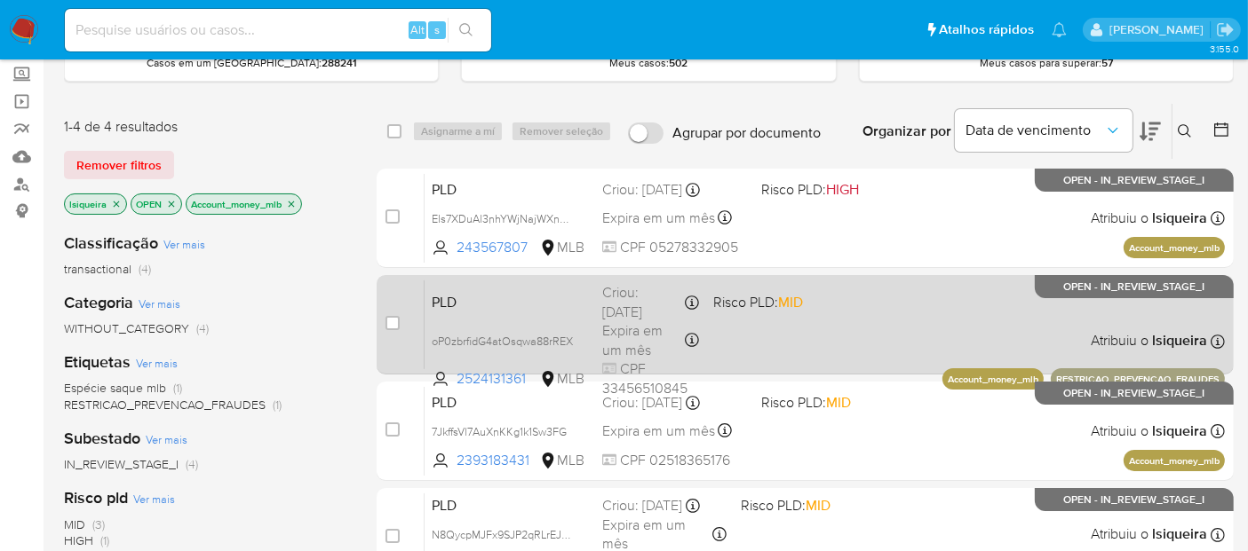
scroll to position [197, 0]
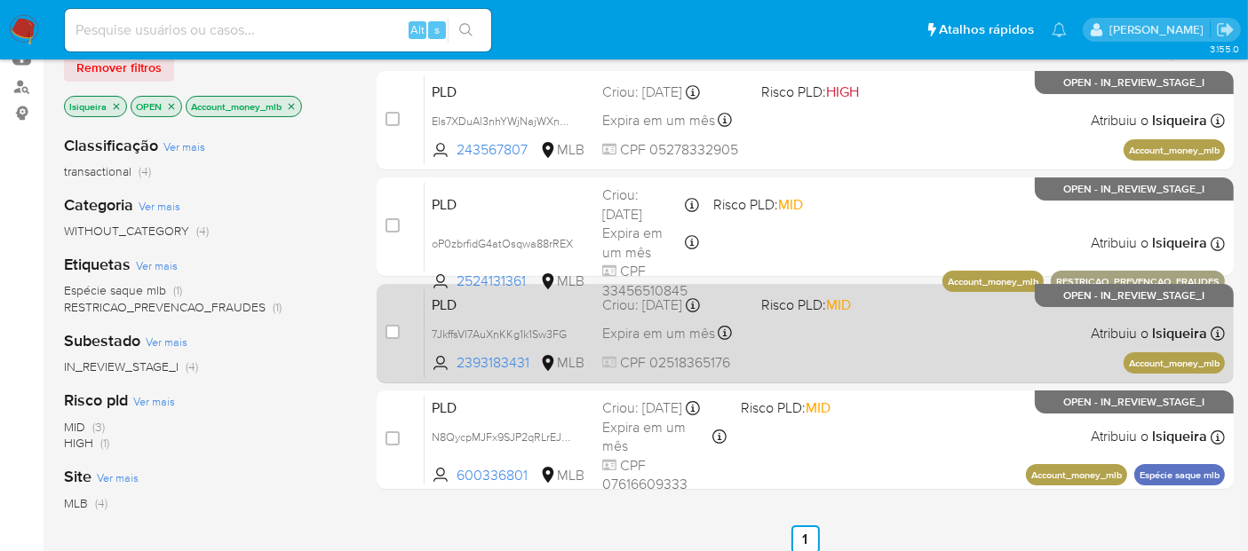
click at [860, 315] on div "PLD 7JkffsVl7AuXnKKg1k1Sw3FG 2393183431 MLB Risco PLD: MID Criou: [DATE] Criou:…" at bounding box center [824, 334] width 800 height 90
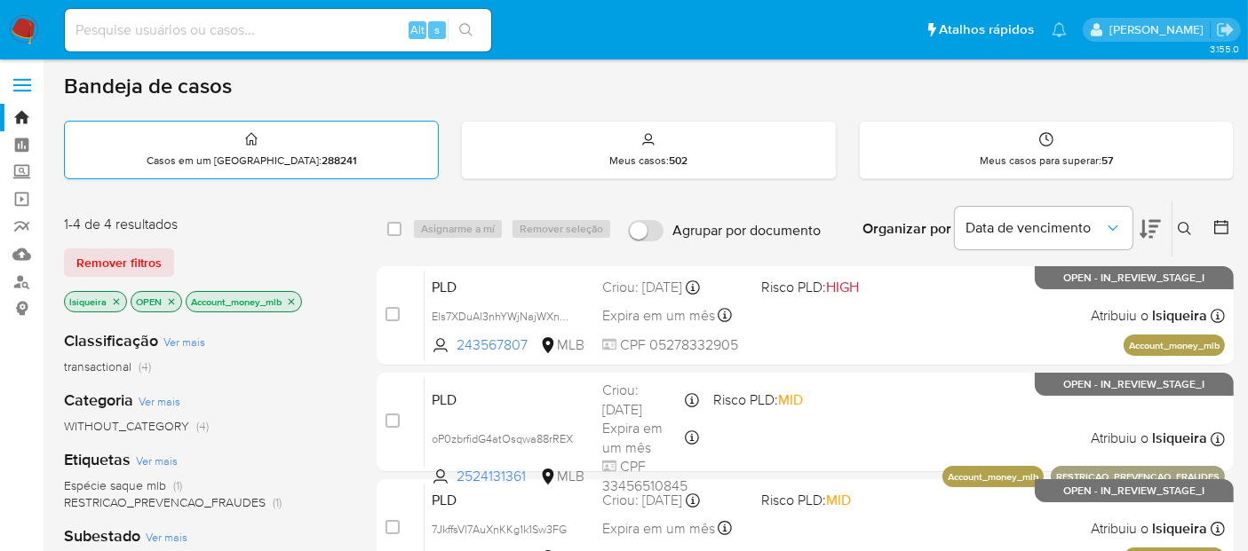
scroll to position [0, 0]
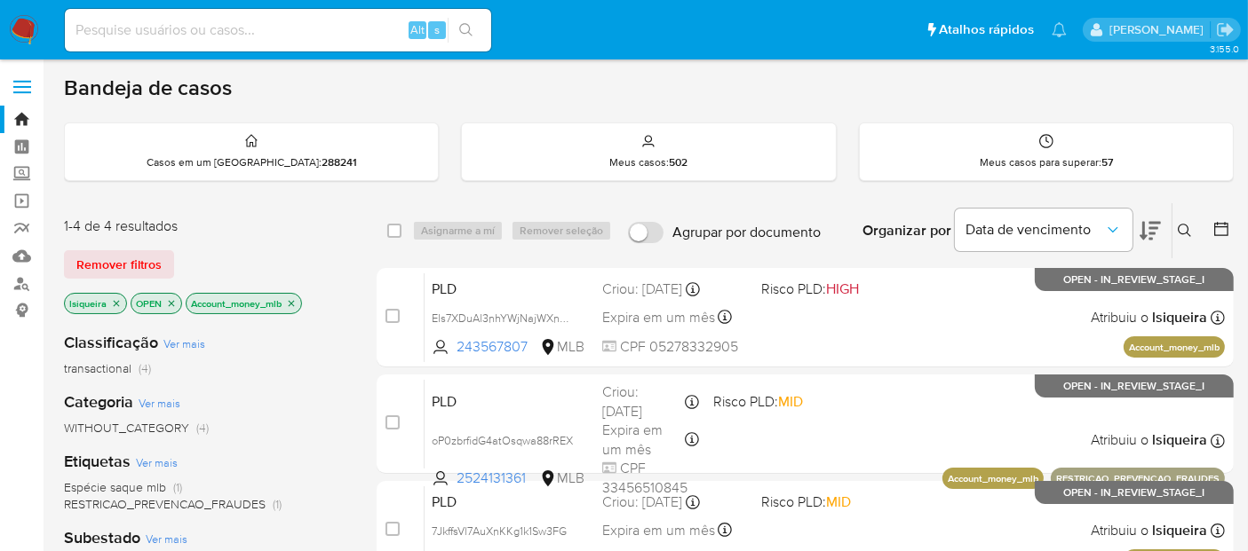
click at [20, 37] on img at bounding box center [24, 30] width 30 height 30
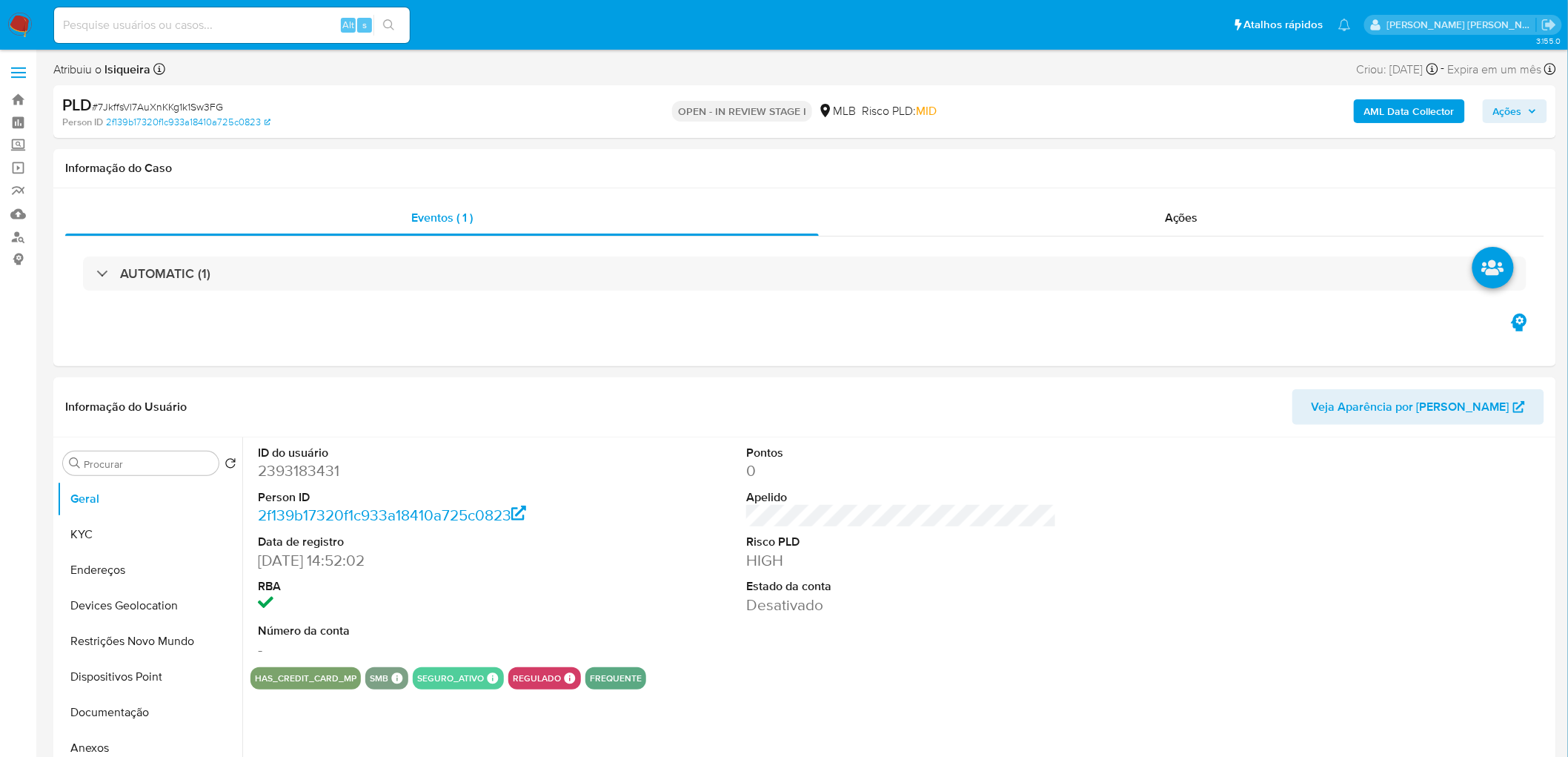
select select "10"
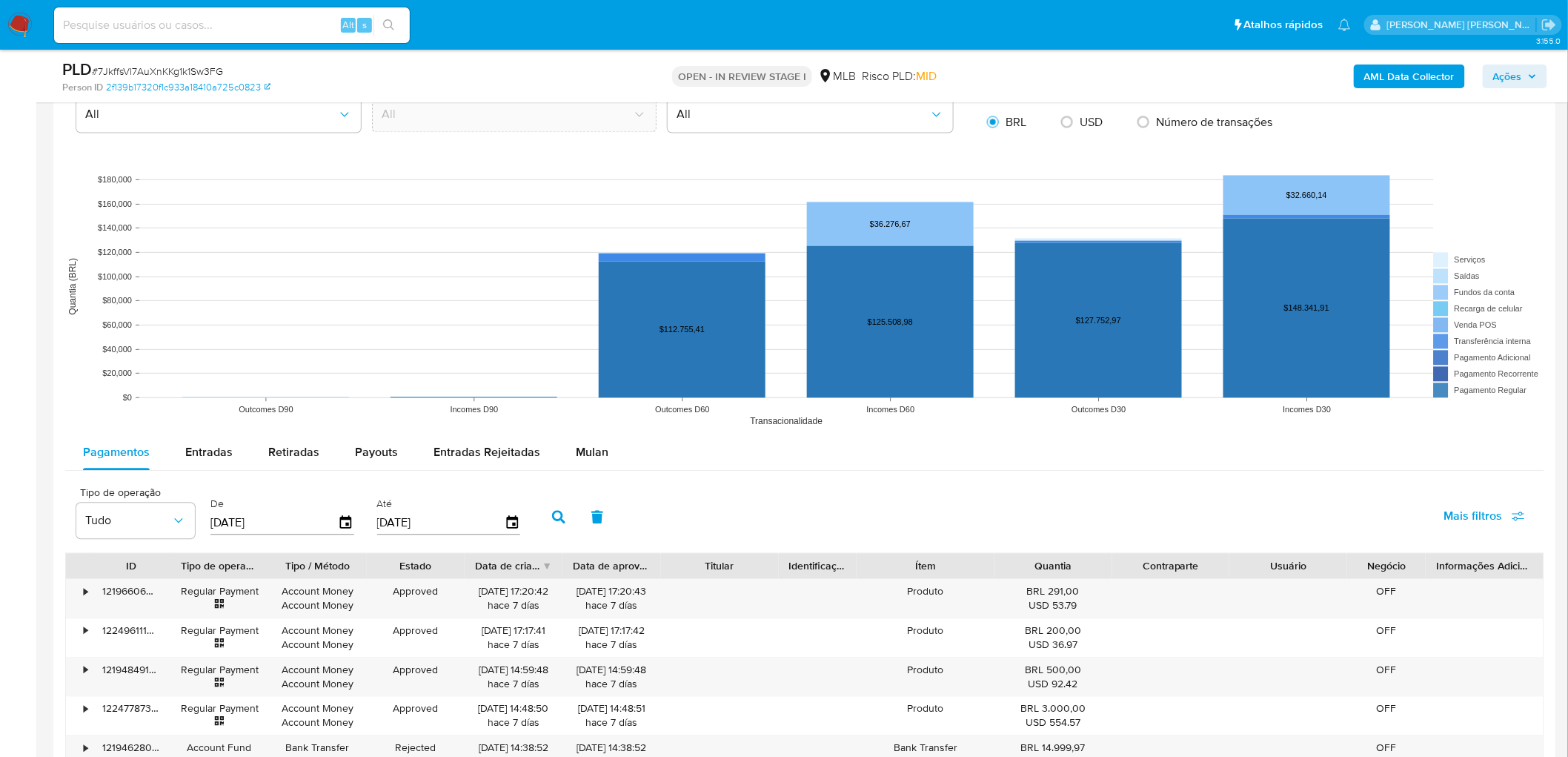
scroll to position [1153, 0]
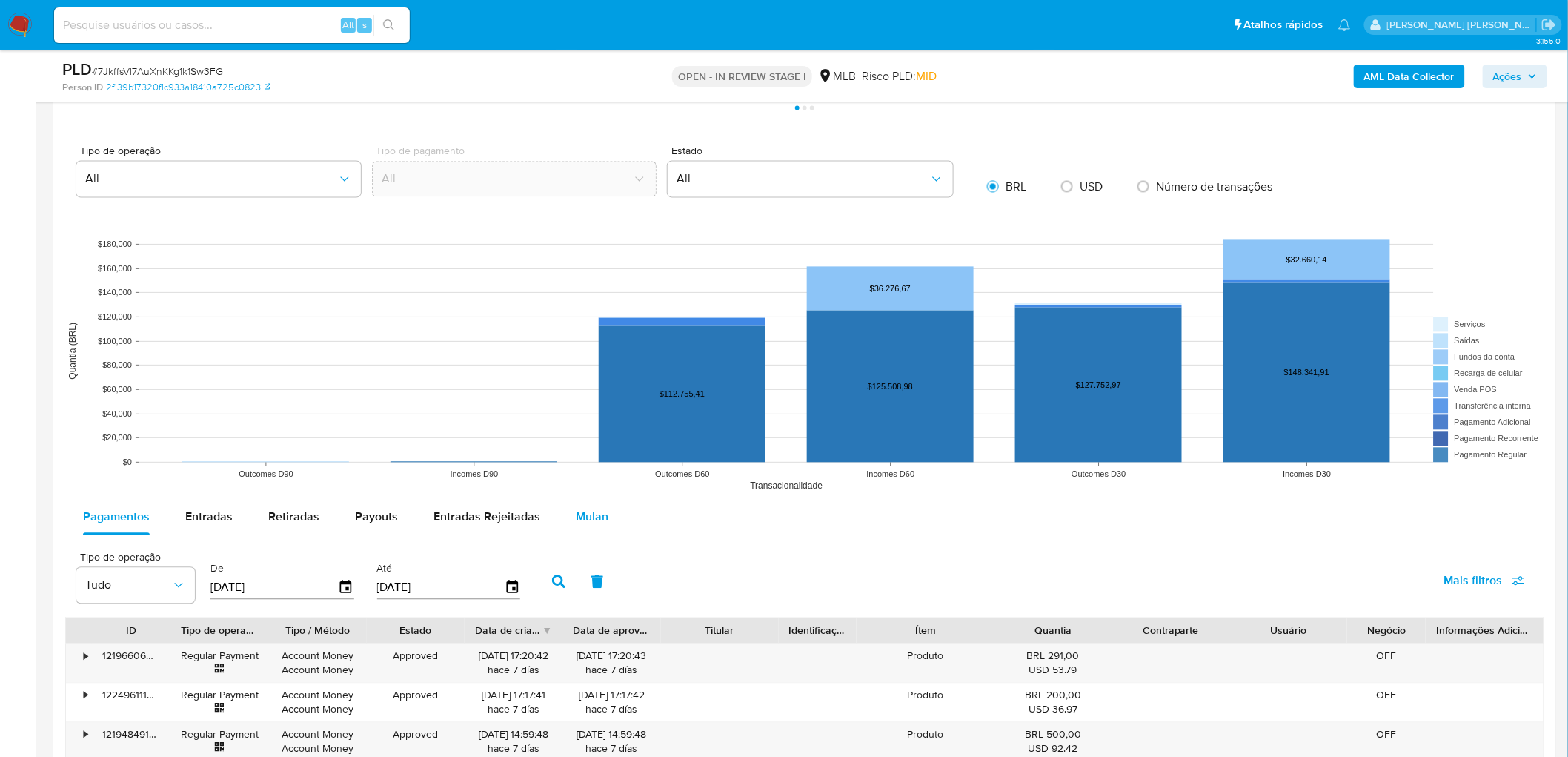
click at [576, 513] on span "Mulan" at bounding box center [592, 517] width 33 height 17
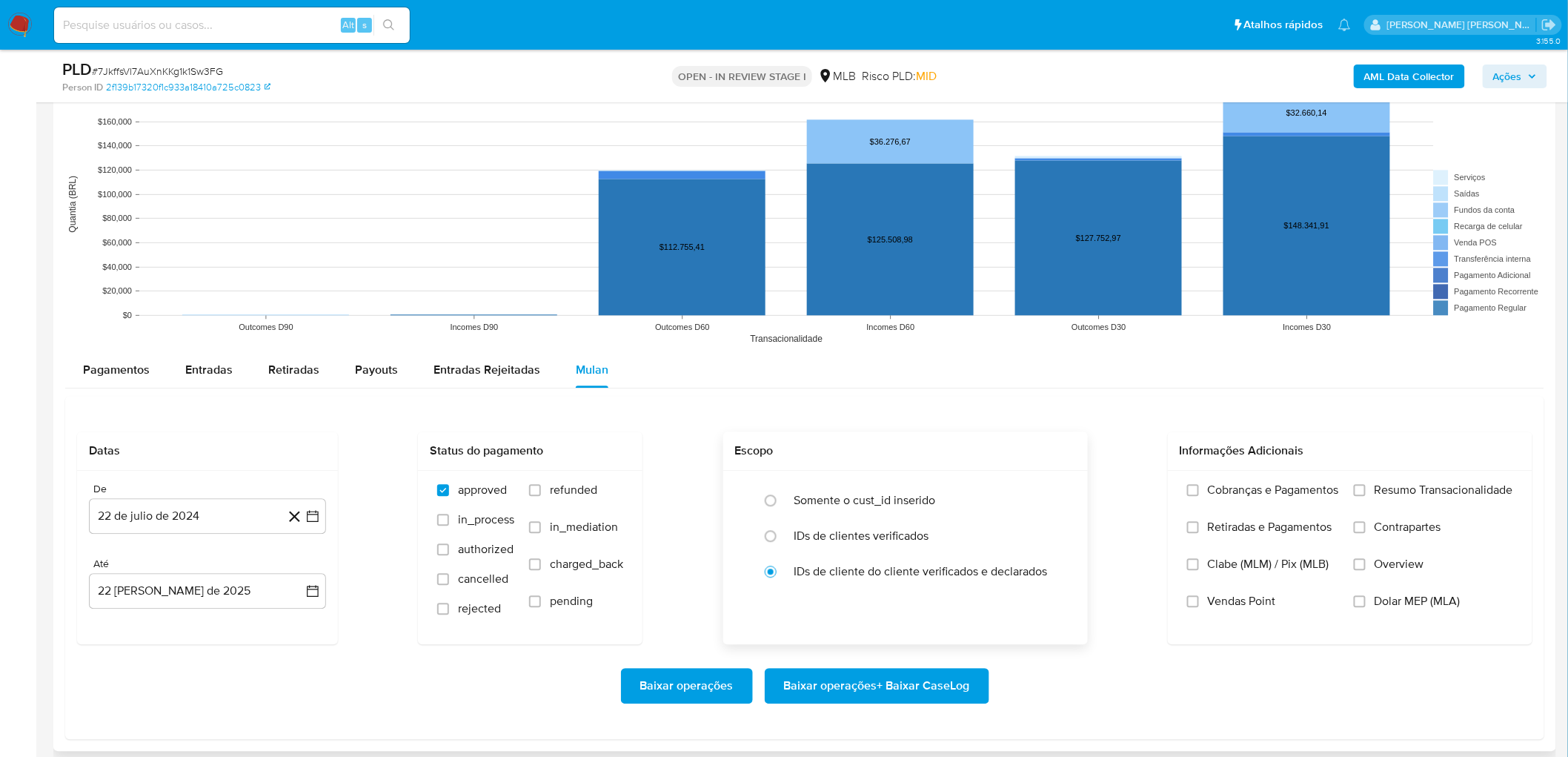
scroll to position [1317, 0]
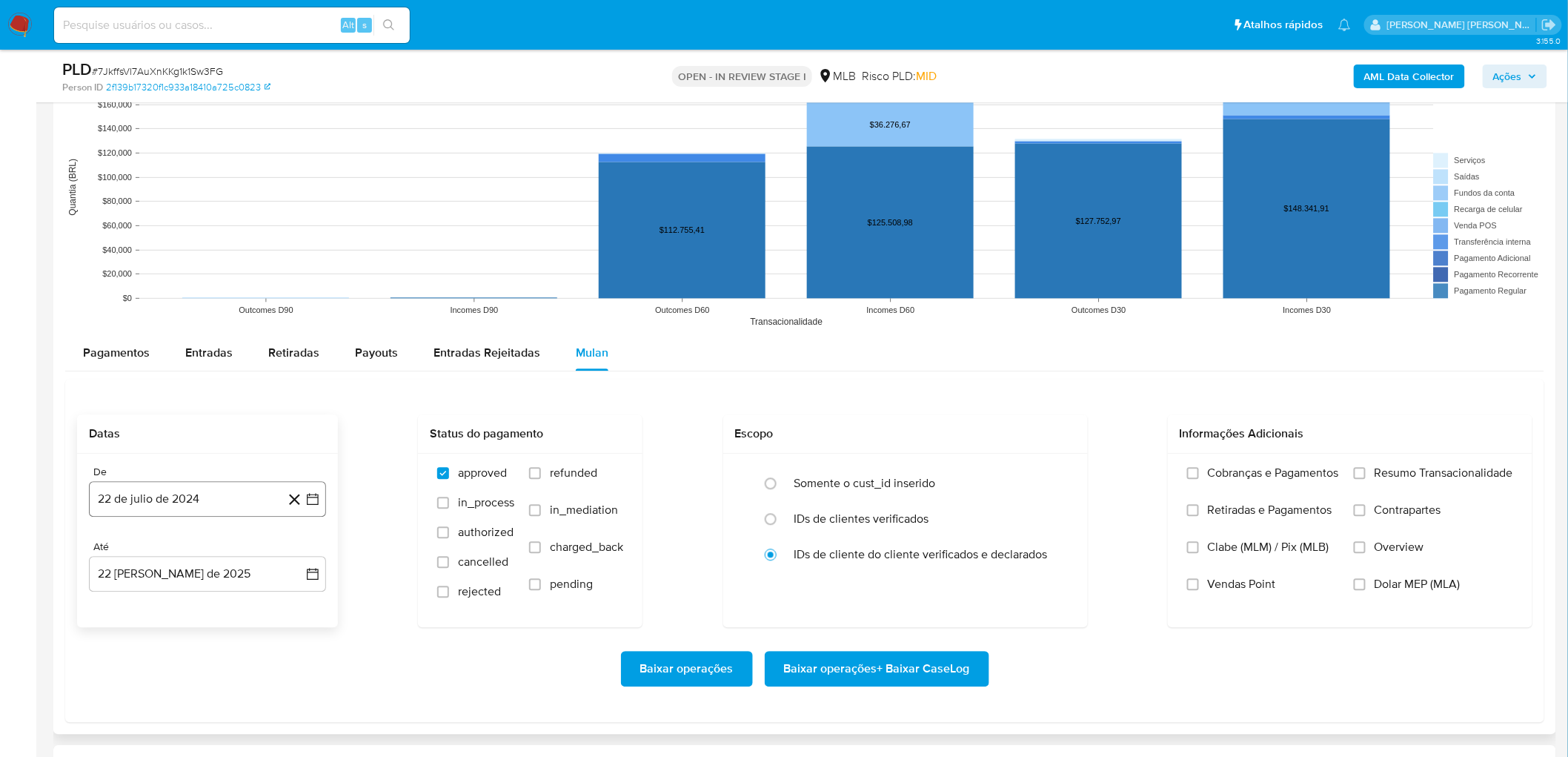
click at [237, 499] on button "22 de julio de 2024" at bounding box center [208, 498] width 237 height 36
click at [201, 273] on span "julio 2024" at bounding box center [200, 274] width 56 height 15
click at [295, 260] on icon "Año siguiente" at bounding box center [296, 256] width 18 height 18
click at [144, 393] on span "jul" at bounding box center [142, 393] width 33 height 12
click at [144, 331] on button "1" at bounding box center [148, 328] width 23 height 23
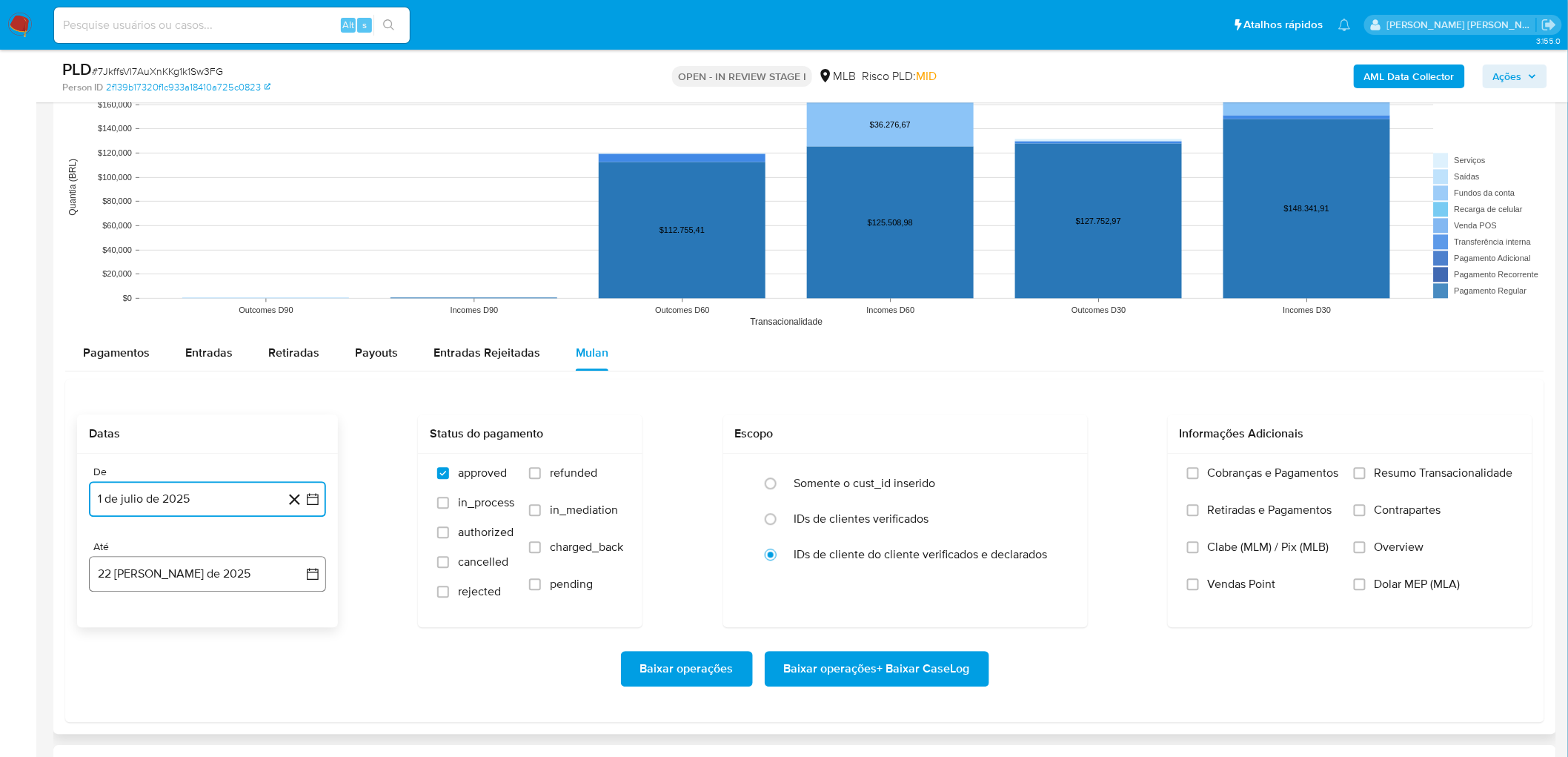
click at [160, 568] on button "22 de agosto de 2025" at bounding box center [208, 573] width 237 height 36
click at [179, 492] on button "20" at bounding box center [178, 492] width 23 height 23
click at [1444, 467] on span "Resumo Transacionalidade" at bounding box center [1444, 473] width 139 height 15
click at [1365, 467] on input "Resumo Transacionalidade" at bounding box center [1359, 472] width 12 height 12
click at [1197, 582] on label "Vendas Point" at bounding box center [1263, 595] width 152 height 37
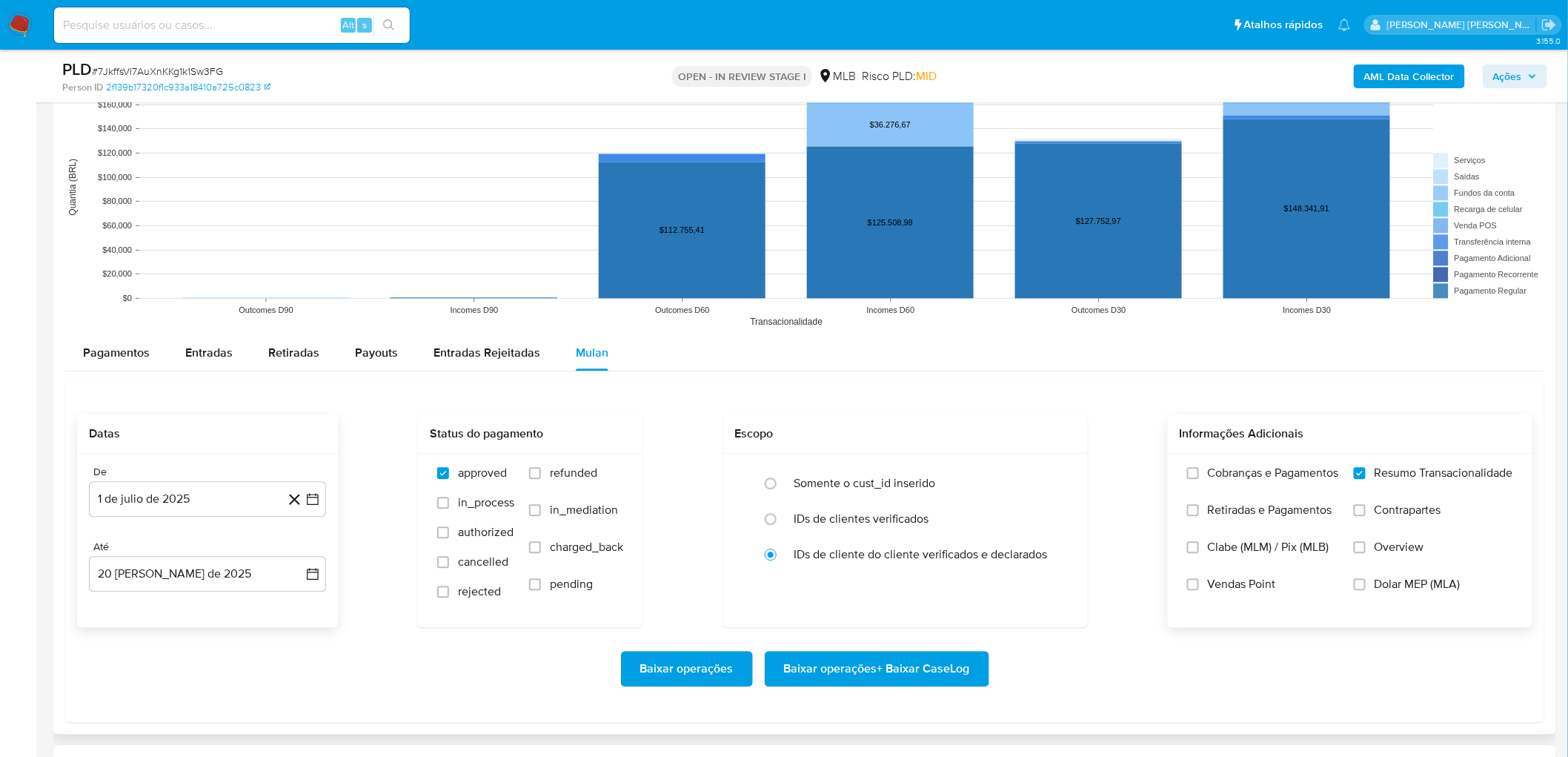
click at [1197, 582] on input "Vendas Point" at bounding box center [1192, 584] width 12 height 12
click at [887, 667] on span "Baixar operações + Baixar CaseLog" at bounding box center [876, 668] width 186 height 33
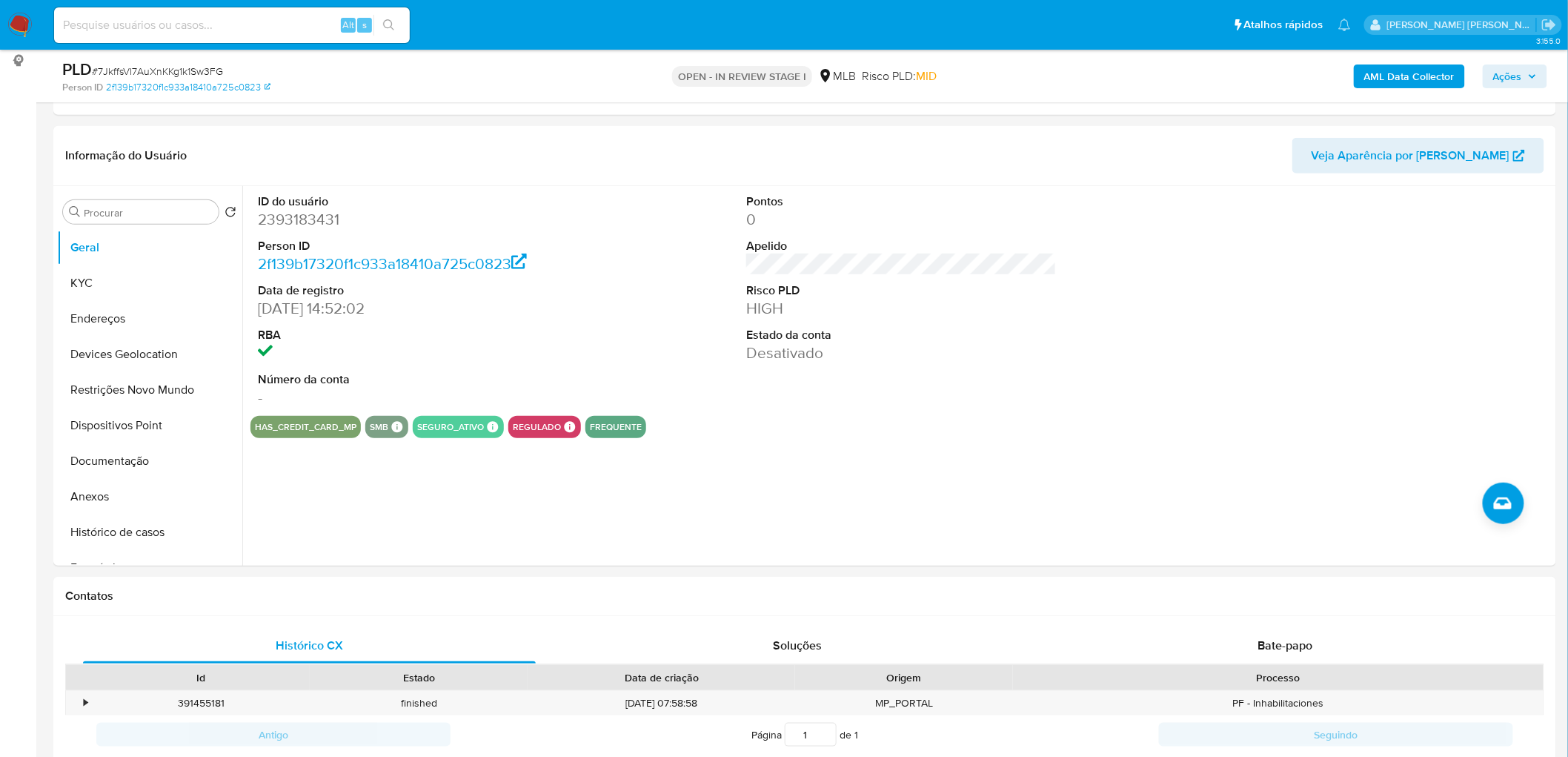
scroll to position [0, 0]
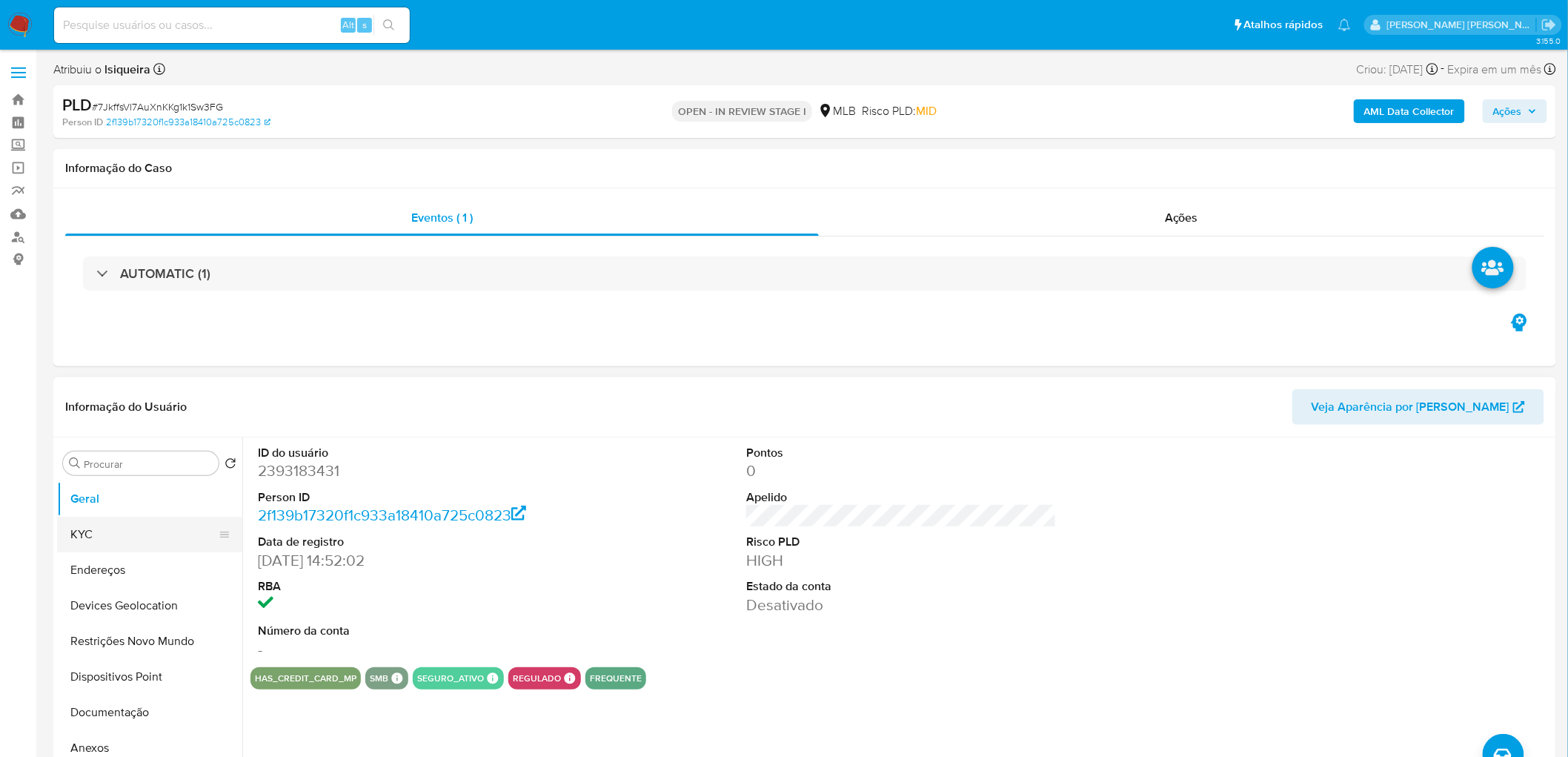
click at [172, 539] on button "KYC" at bounding box center [144, 534] width 174 height 36
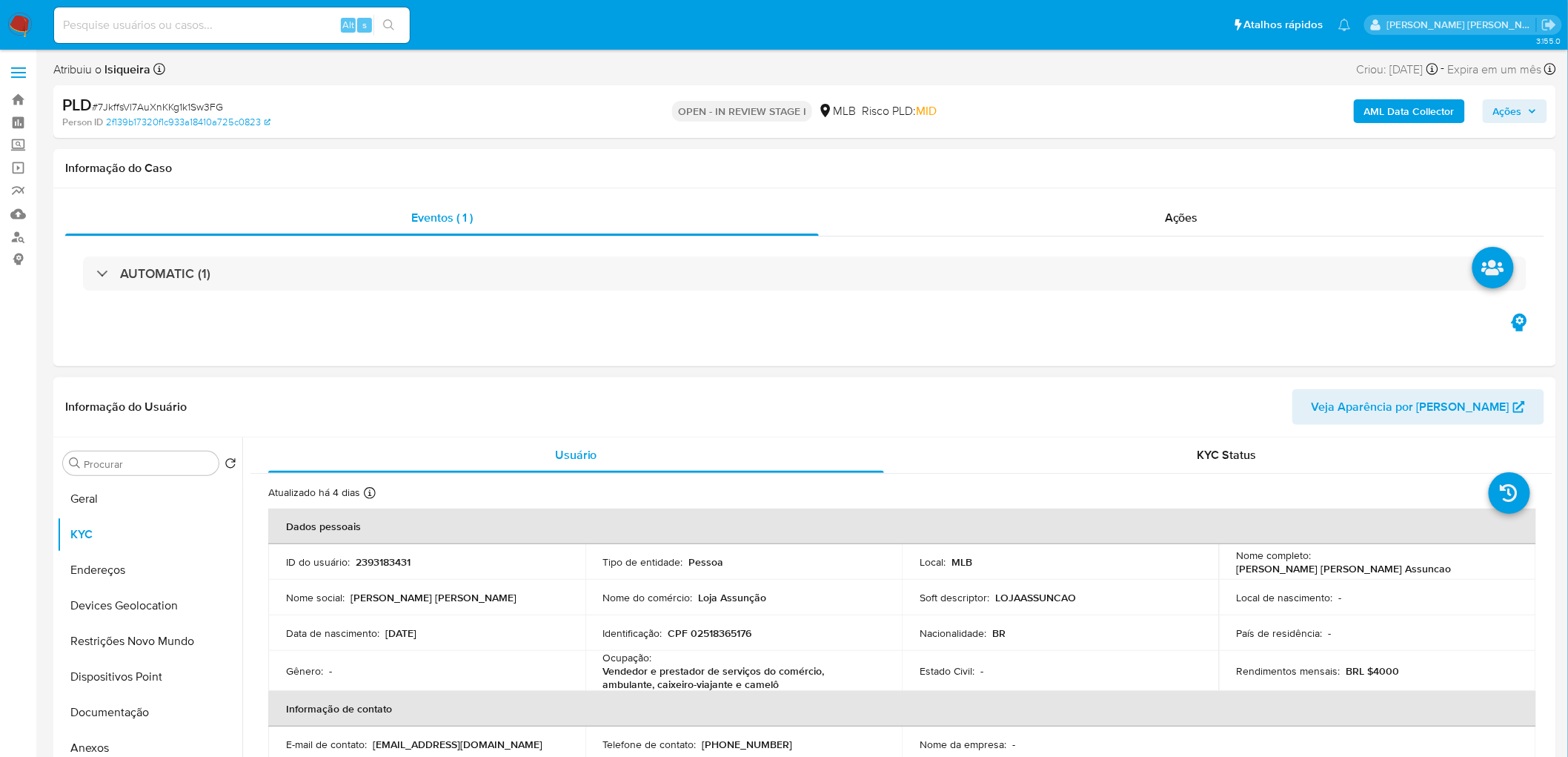
click at [731, 628] on p "CPF 02518365176" at bounding box center [710, 633] width 83 height 13
copy p "02518365176"
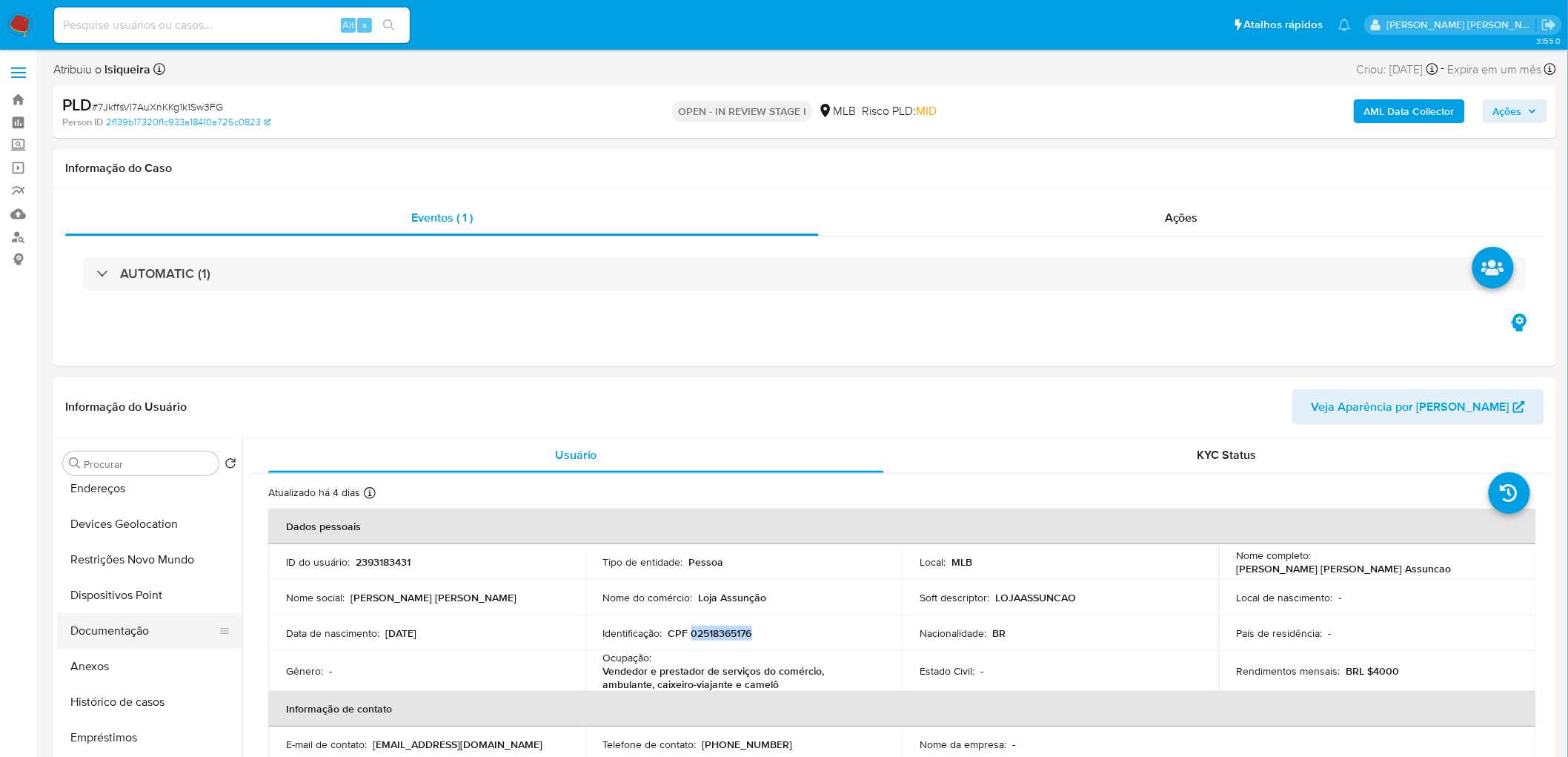
scroll to position [83, 0]
click at [134, 700] on button "Histórico de casos" at bounding box center [144, 701] width 174 height 36
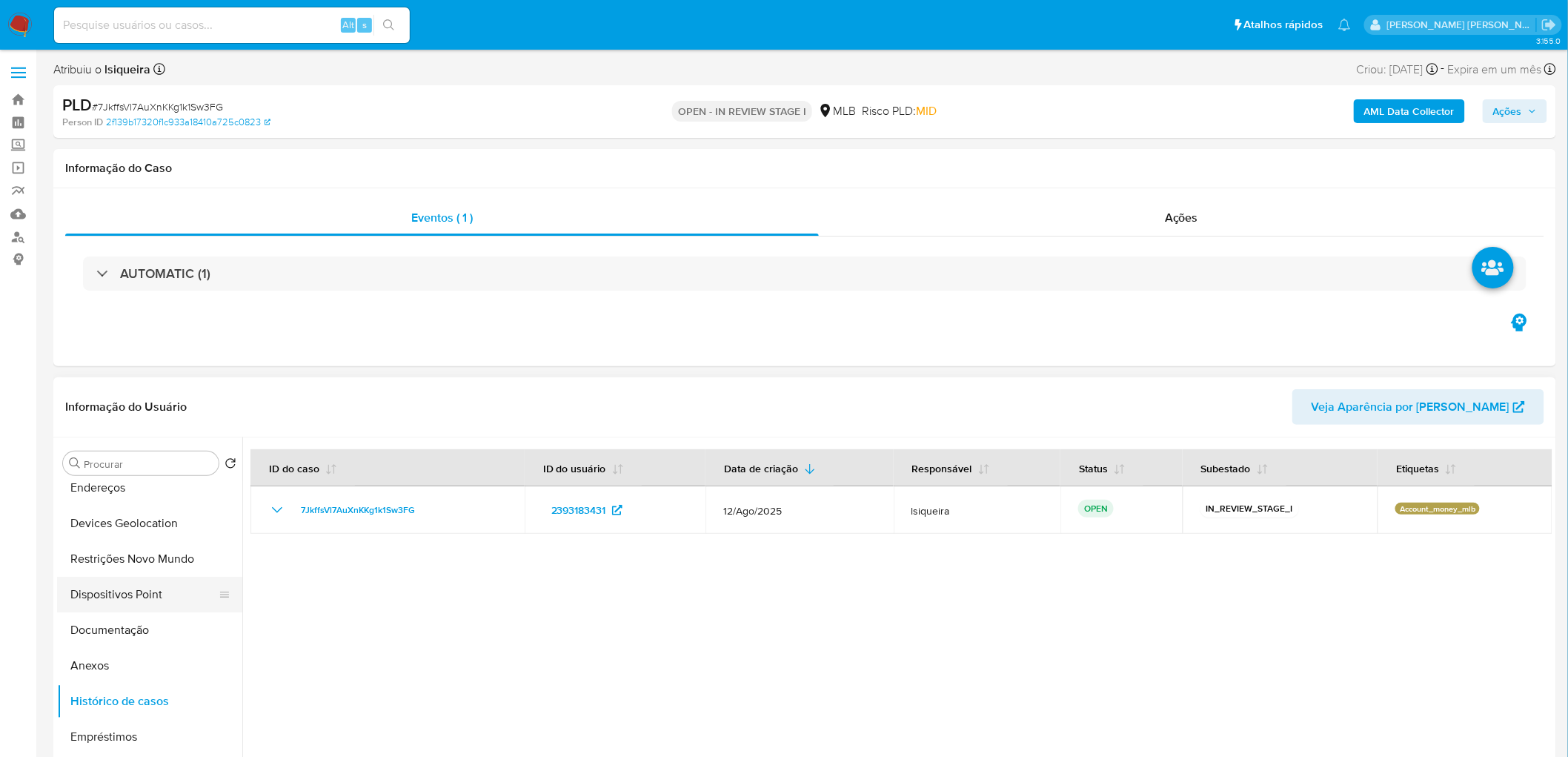
scroll to position [0, 0]
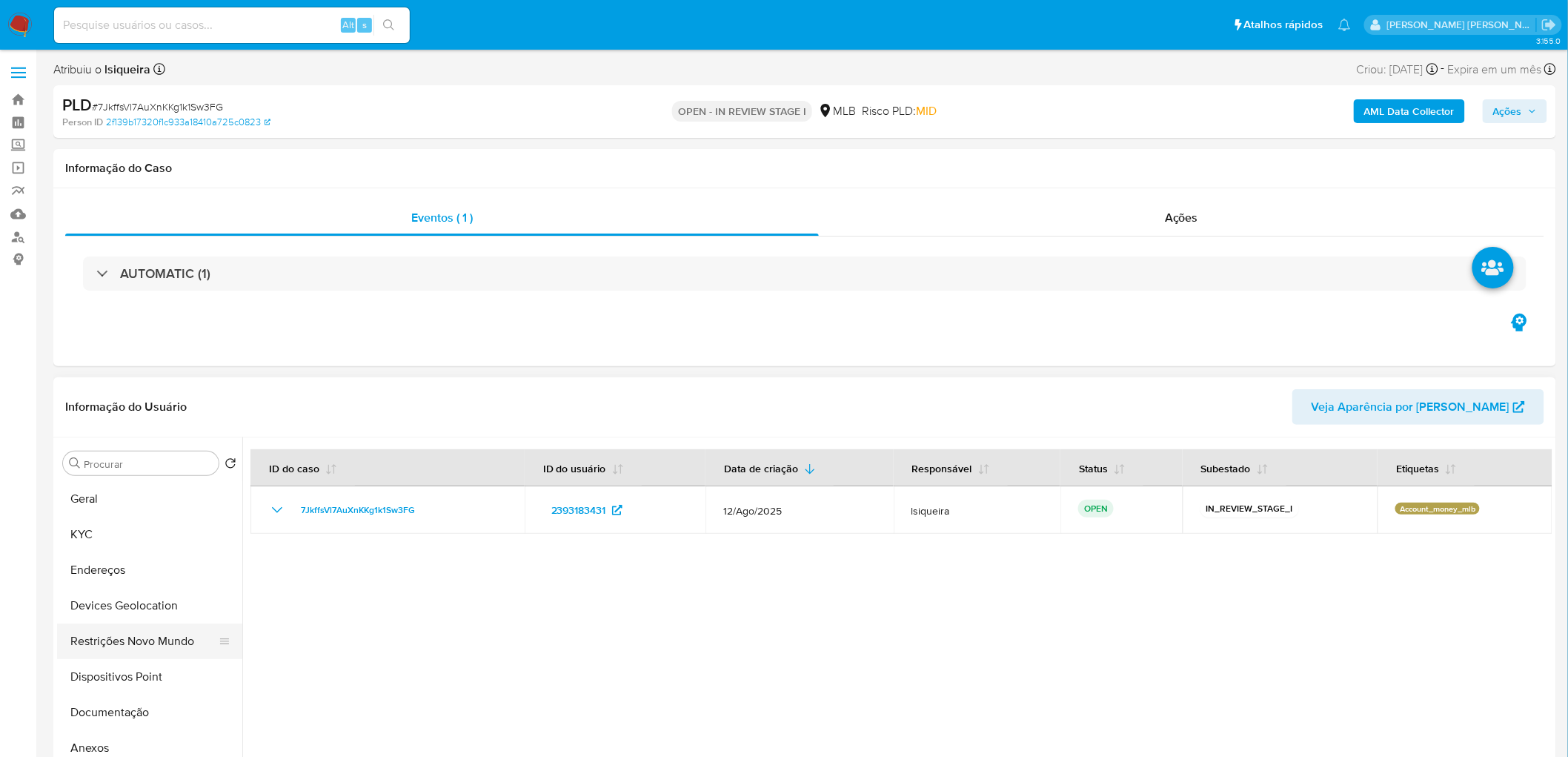
click at [144, 635] on button "Restrições Novo Mundo" at bounding box center [144, 641] width 174 height 36
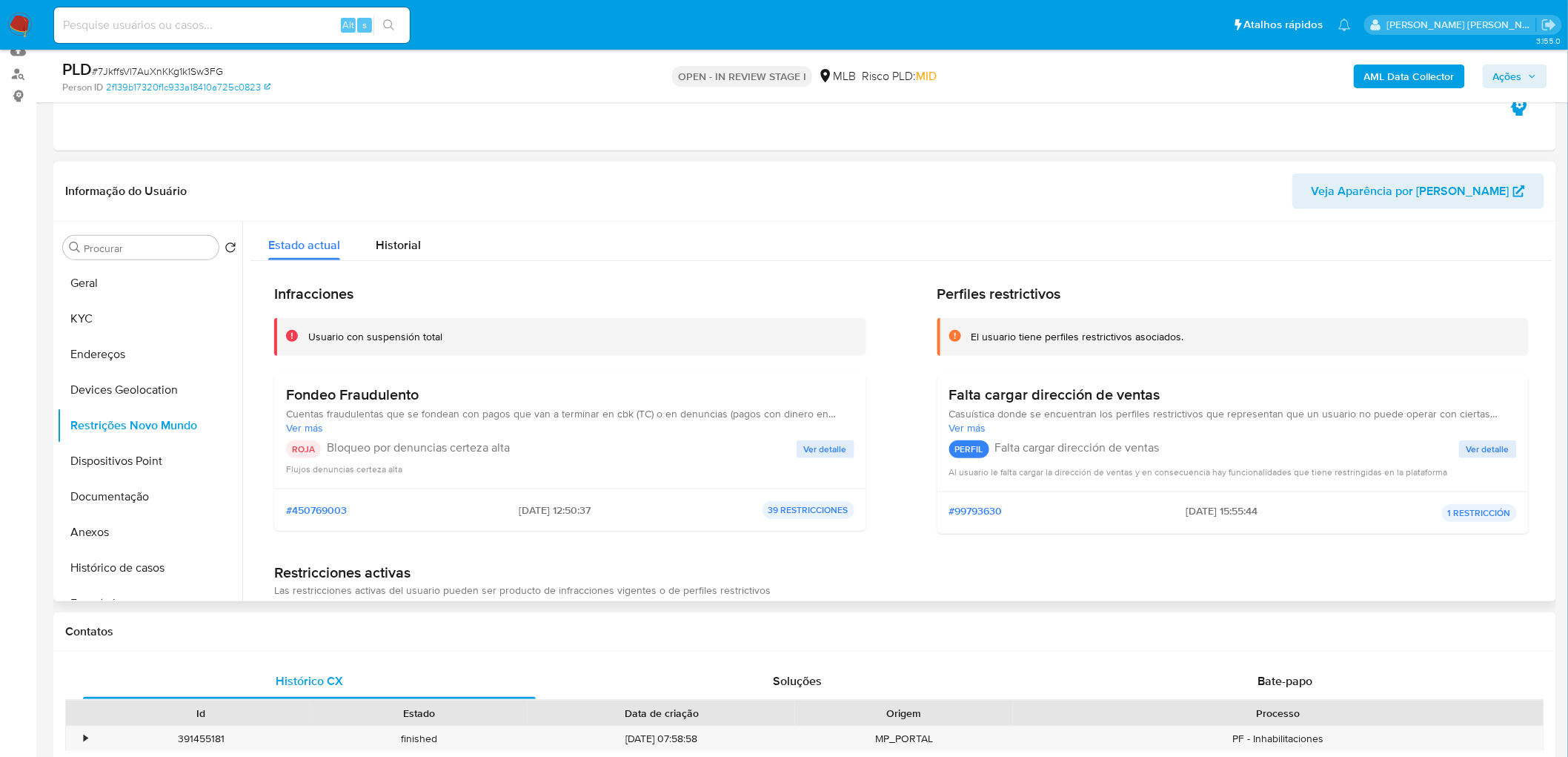
scroll to position [164, 0]
click at [829, 447] on span "Ver detalle" at bounding box center [825, 447] width 43 height 15
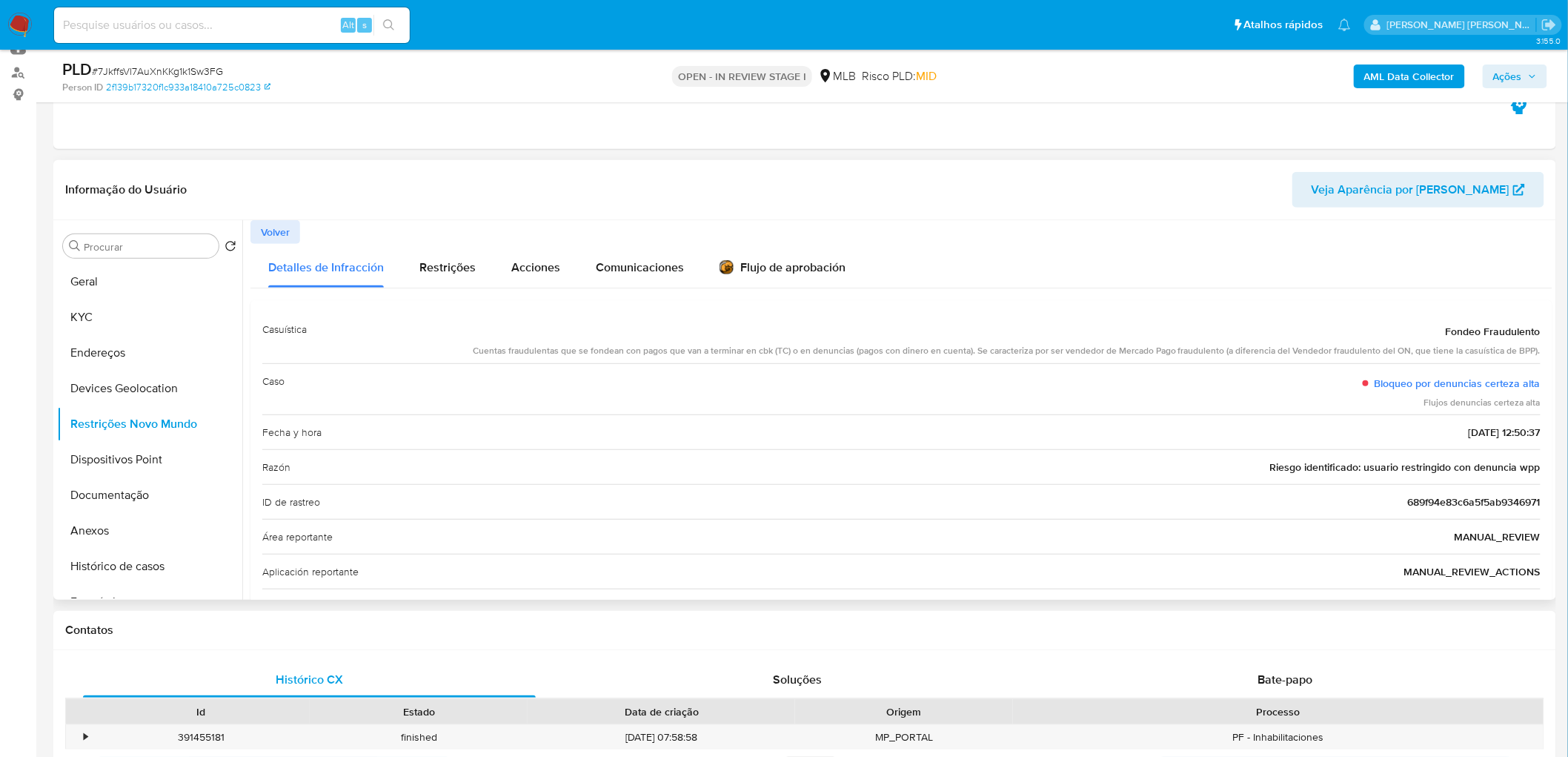
drag, startPoint x: 486, startPoint y: 347, endPoint x: 1149, endPoint y: 350, distance: 663.0
click at [1149, 350] on div "Cuentas fraudulentas que se fondean con pagos que van a terminar en cbk (TC) o …" at bounding box center [1007, 351] width 1068 height 13
click at [1158, 255] on div "Detalles de Infracción Restrições Acciones Comunicaciones Flujo de aprobación" at bounding box center [901, 265] width 1302 height 43
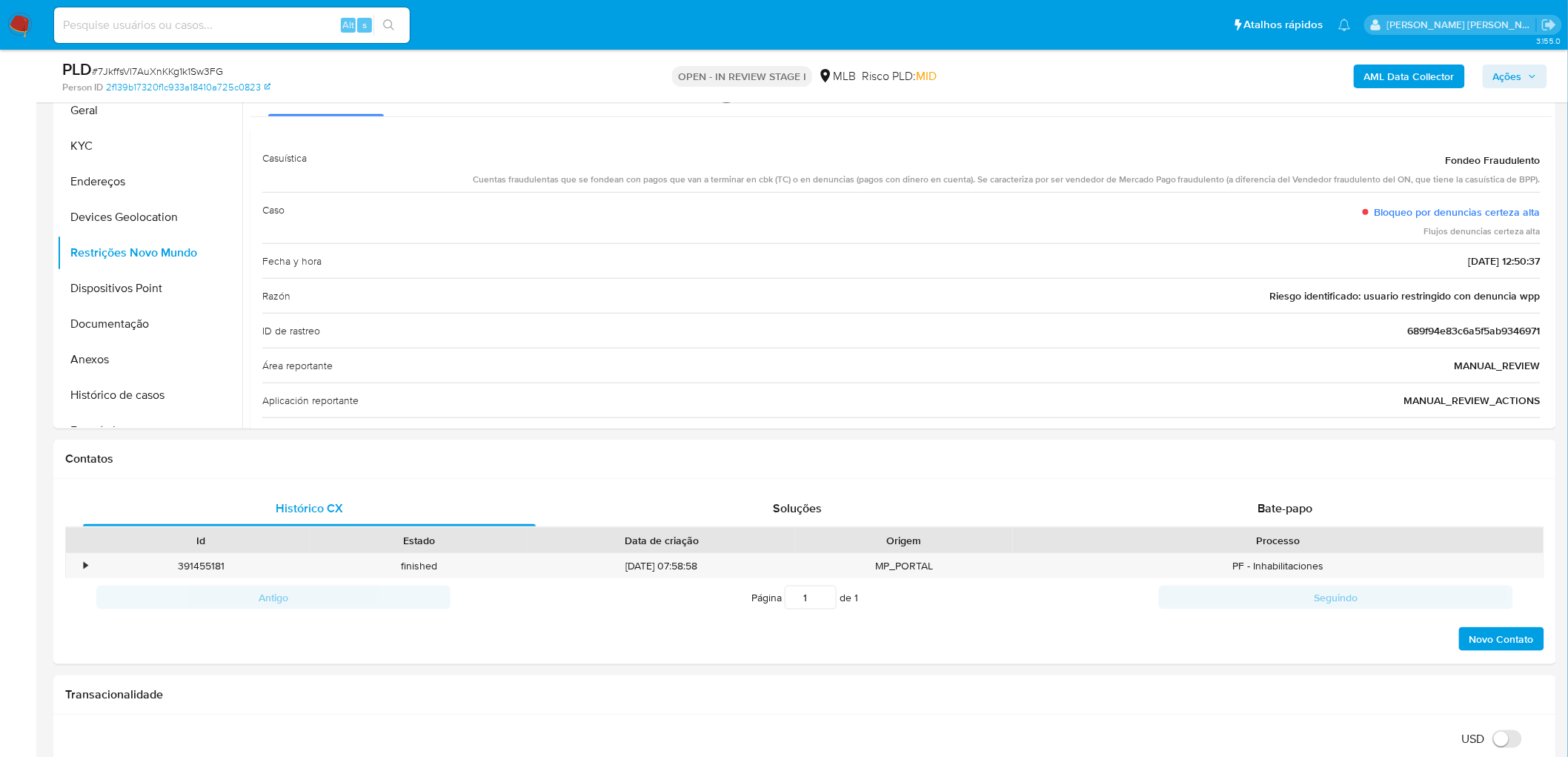
scroll to position [0, 0]
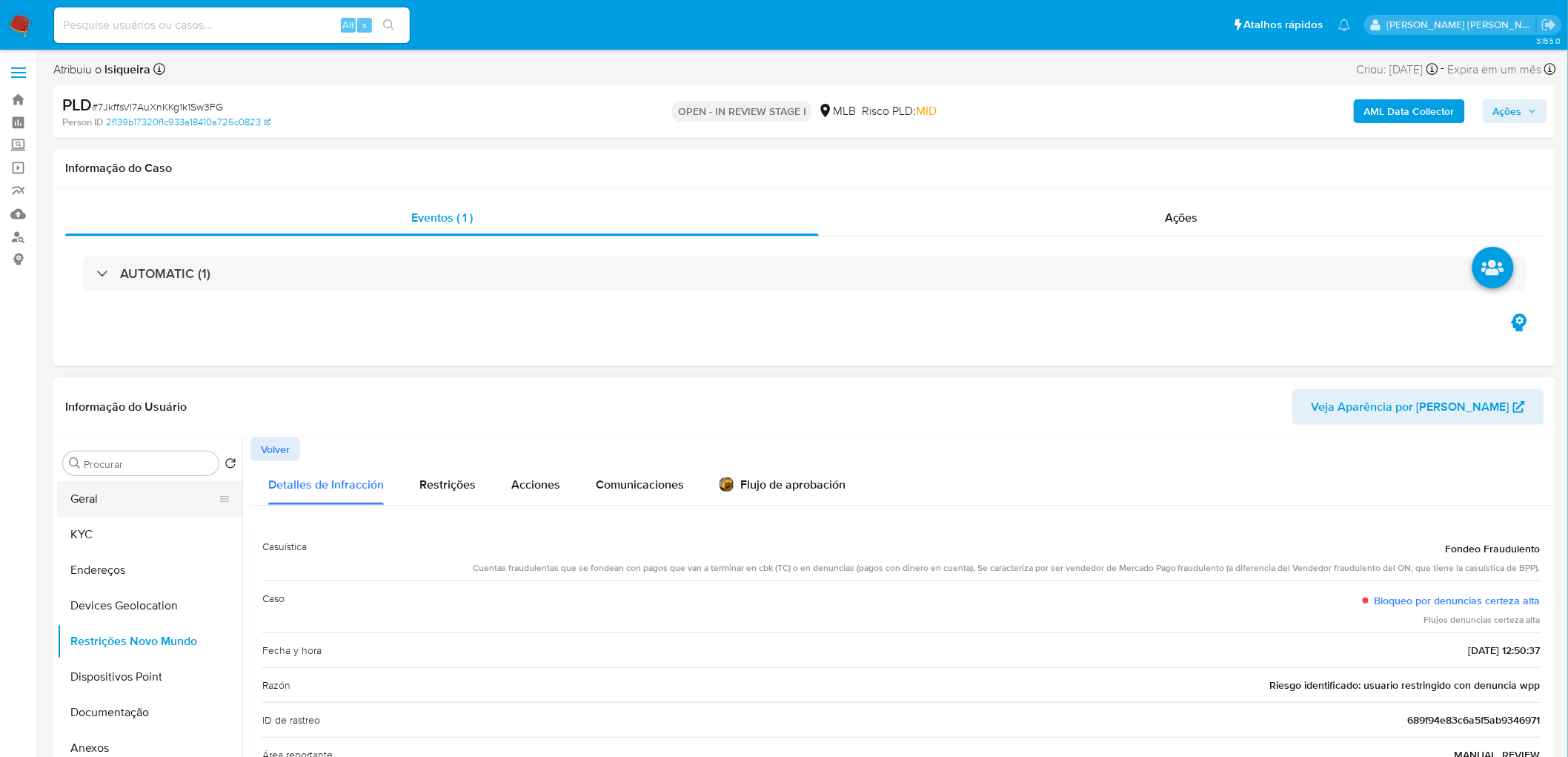
click at [116, 502] on button "Geral" at bounding box center [144, 498] width 174 height 36
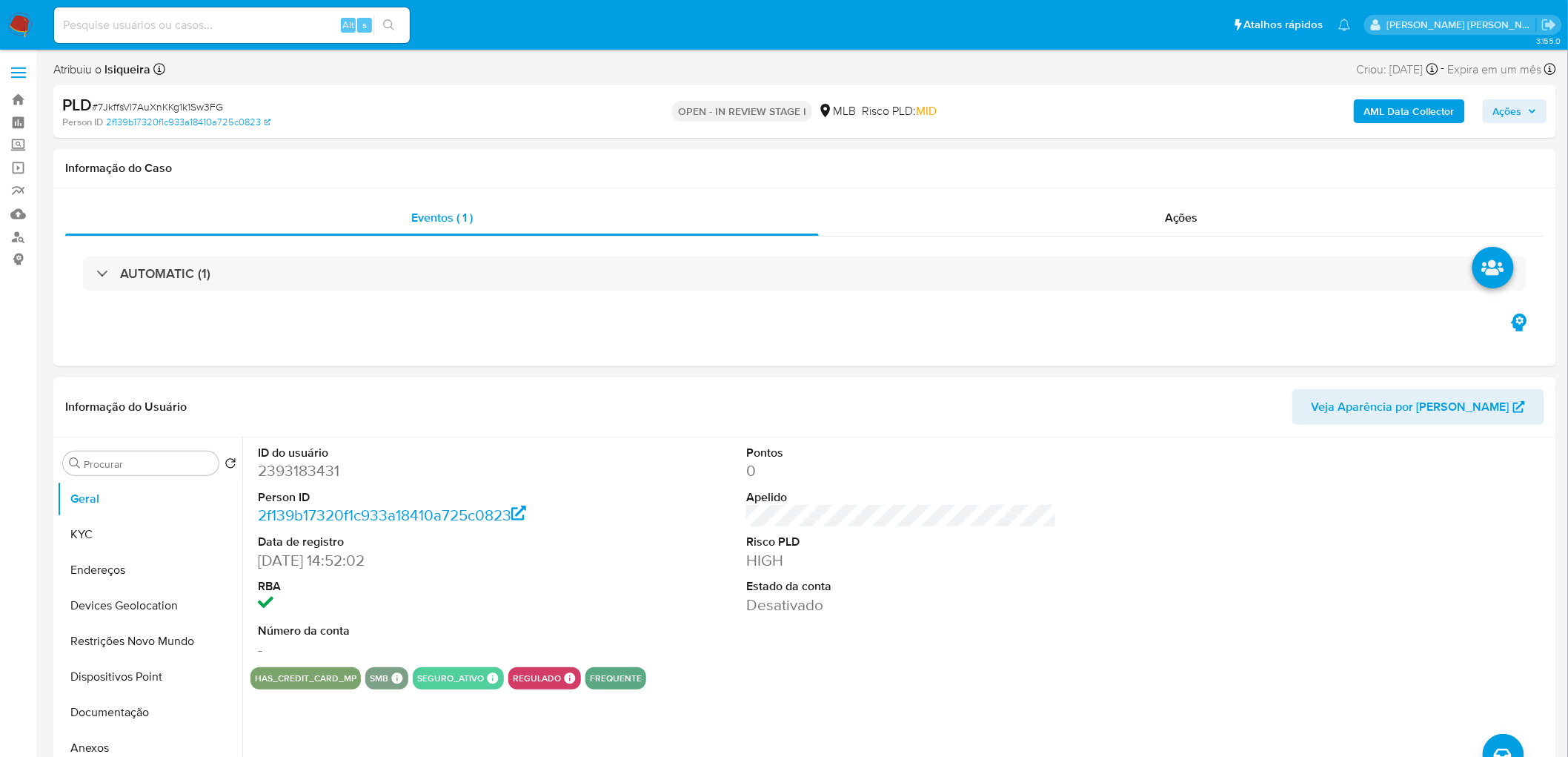
scroll to position [83, 0]
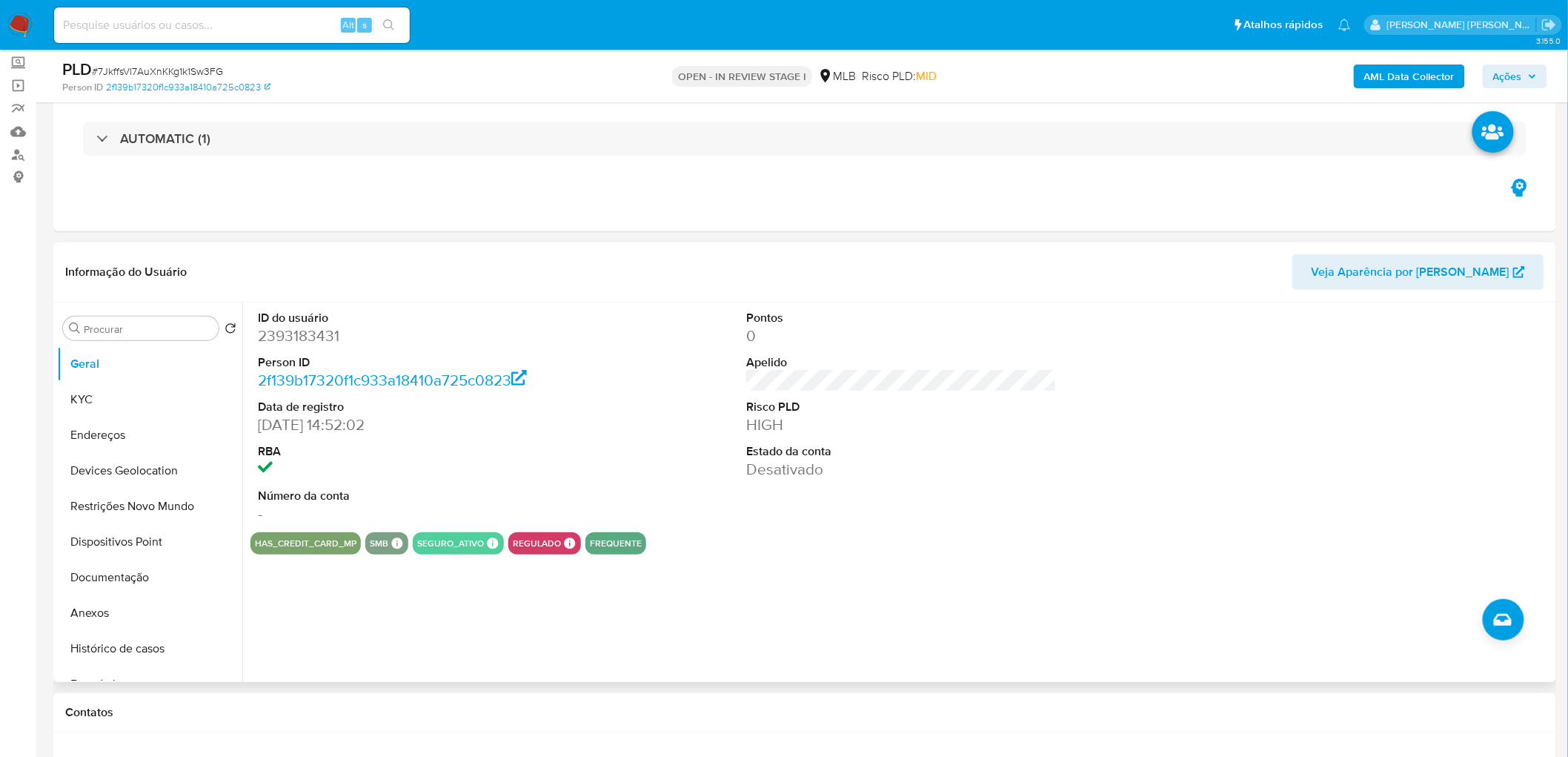
click at [329, 334] on dd "2393183431" at bounding box center [413, 336] width 310 height 21
copy dd "2393183431"
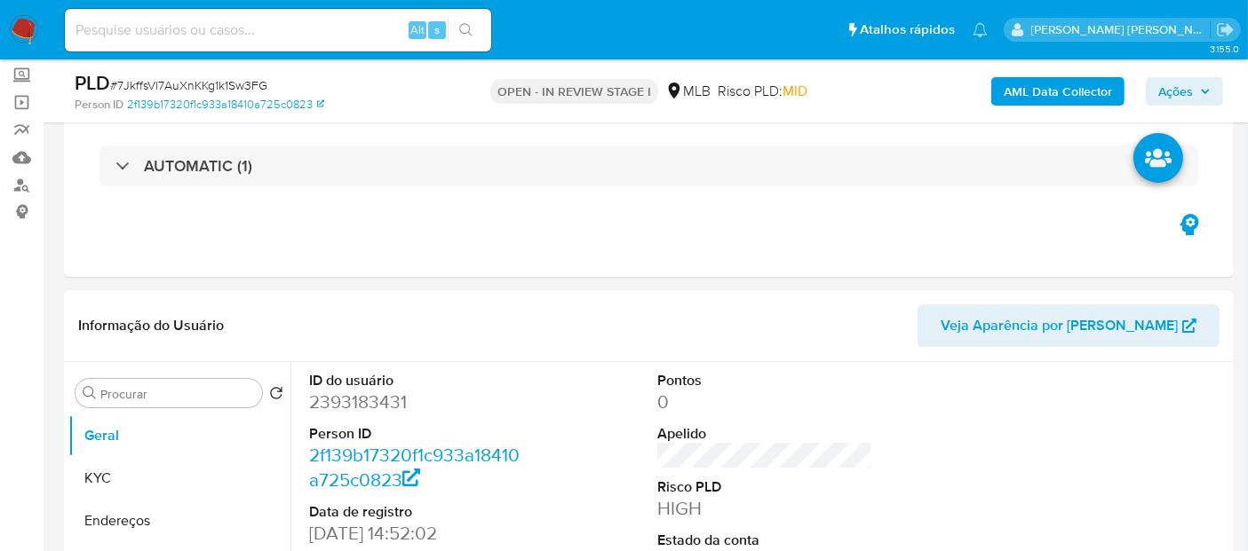
click at [804, 290] on div "Informação do Usuário Veja Aparência por Pessoa" at bounding box center [648, 326] width 1169 height 72
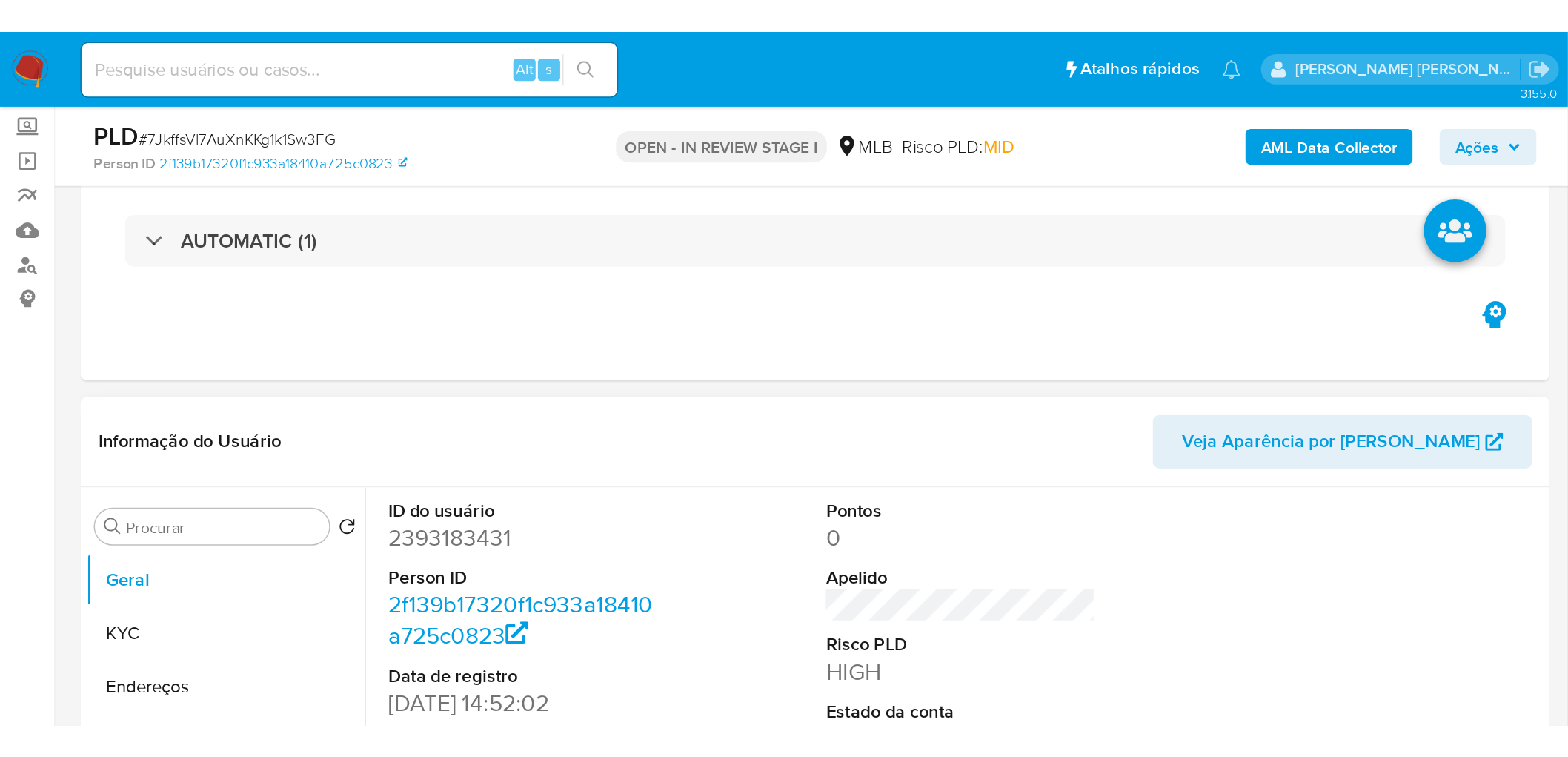
scroll to position [247, 0]
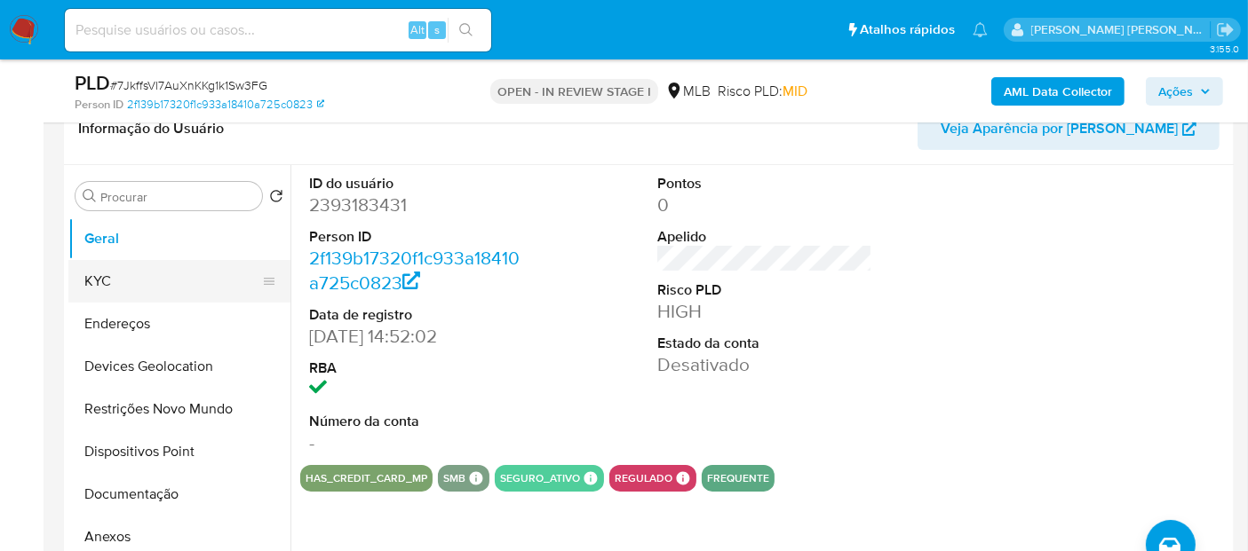
click at [147, 289] on button "KYC" at bounding box center [172, 281] width 208 height 43
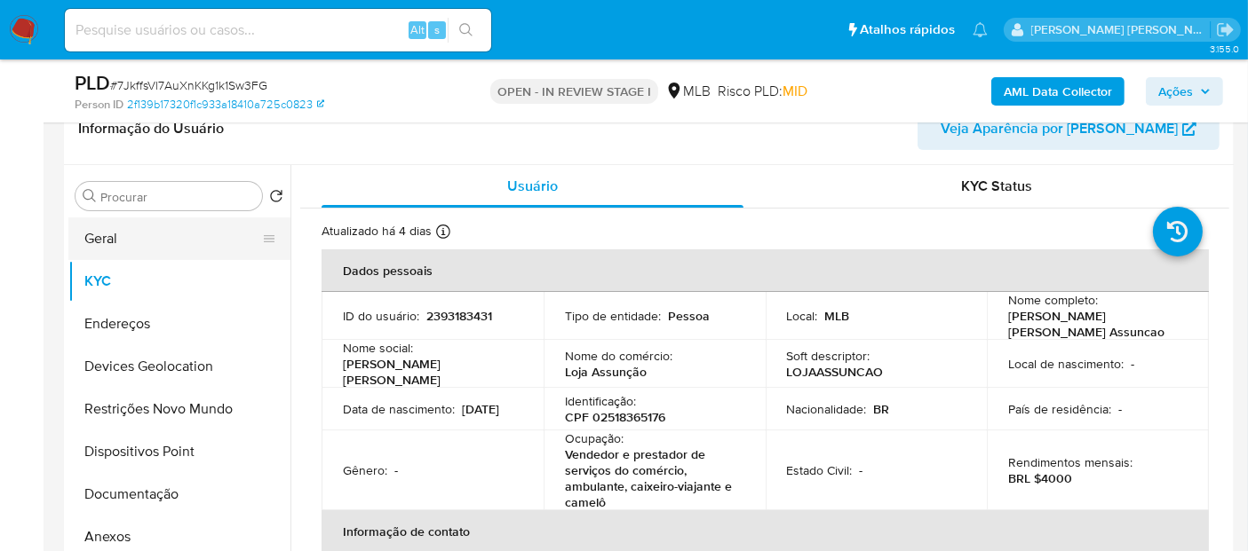
drag, startPoint x: 125, startPoint y: 244, endPoint x: 236, endPoint y: 250, distance: 111.2
click at [125, 244] on button "Geral" at bounding box center [172, 239] width 208 height 43
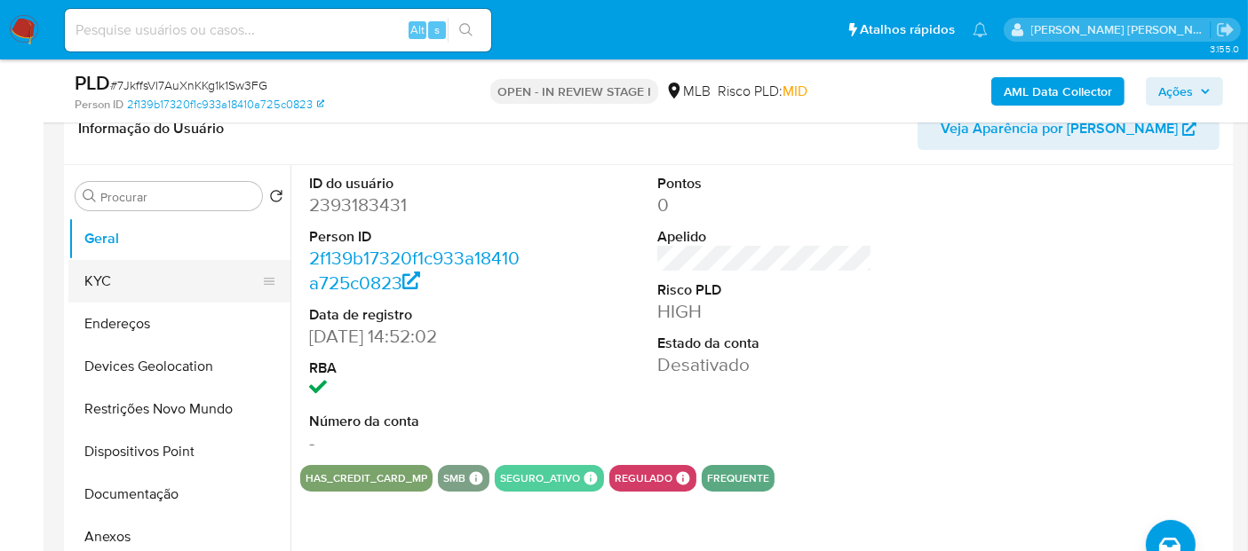
click at [126, 281] on button "KYC" at bounding box center [172, 281] width 208 height 43
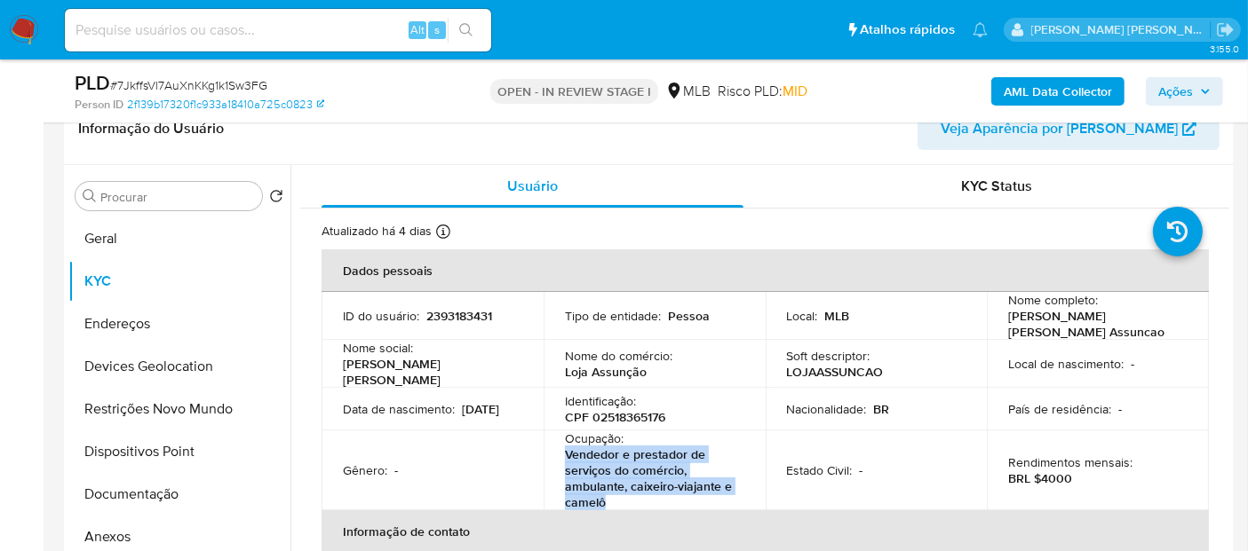
drag, startPoint x: 652, startPoint y: 502, endPoint x: 561, endPoint y: 452, distance: 103.3
click at [561, 452] on td "Ocupação : Vendedor e prestador de serviços do comércio, ambulante, caixeiro-vi…" at bounding box center [654, 471] width 222 height 80
copy p "Vendedor e prestador de serviços do comércio, ambulante, caixeiro-viajante e ca…"
click at [171, 507] on button "Documentação" at bounding box center [172, 494] width 208 height 43
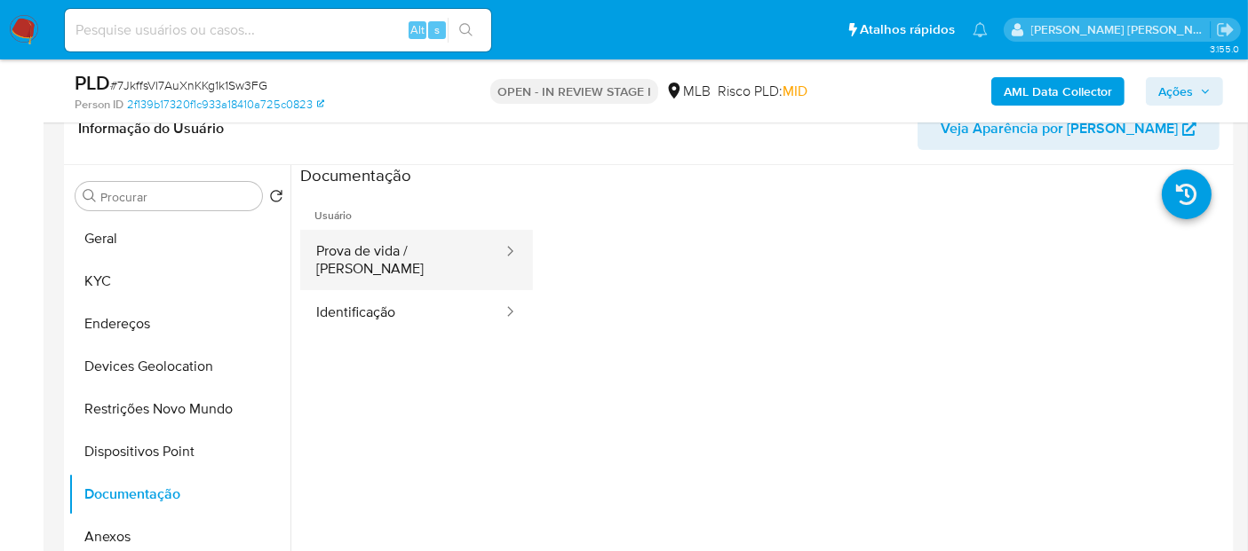
click at [383, 243] on button "Prova de vida / Selfie" at bounding box center [402, 260] width 204 height 60
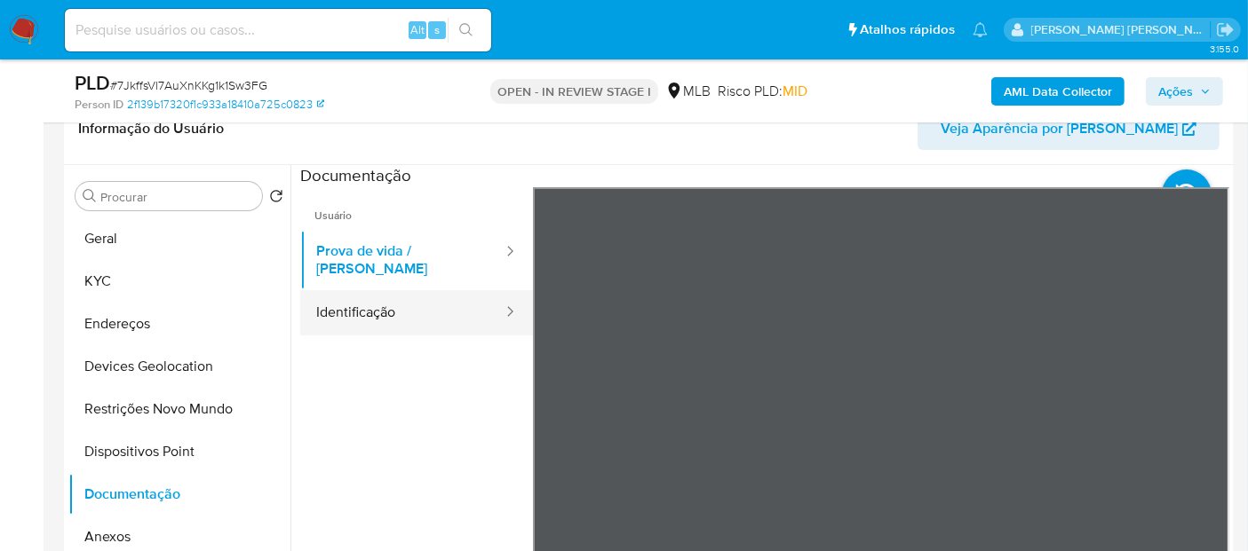
click at [393, 296] on button "Identificação" at bounding box center [402, 312] width 204 height 45
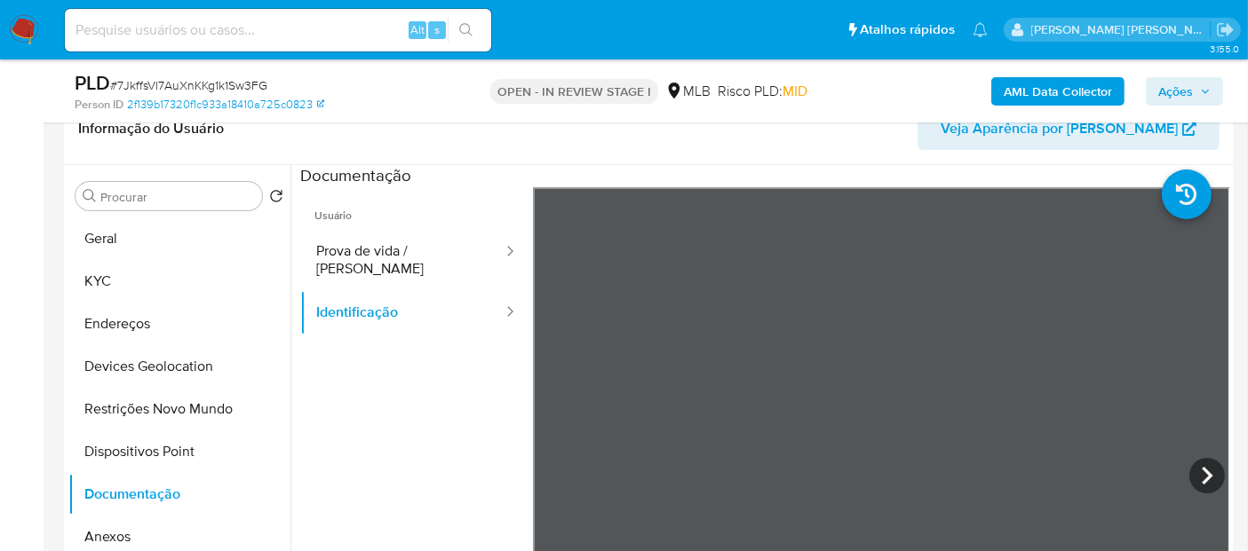
drag, startPoint x: 162, startPoint y: 247, endPoint x: 368, endPoint y: 356, distance: 233.9
click at [368, 356] on div "Procurar Retornar ao pedido padrão Geral KYC Endereços Devices Geolocation Rest…" at bounding box center [648, 392] width 1161 height 455
click at [392, 236] on button "Prova de vida / Selfie" at bounding box center [402, 260] width 204 height 60
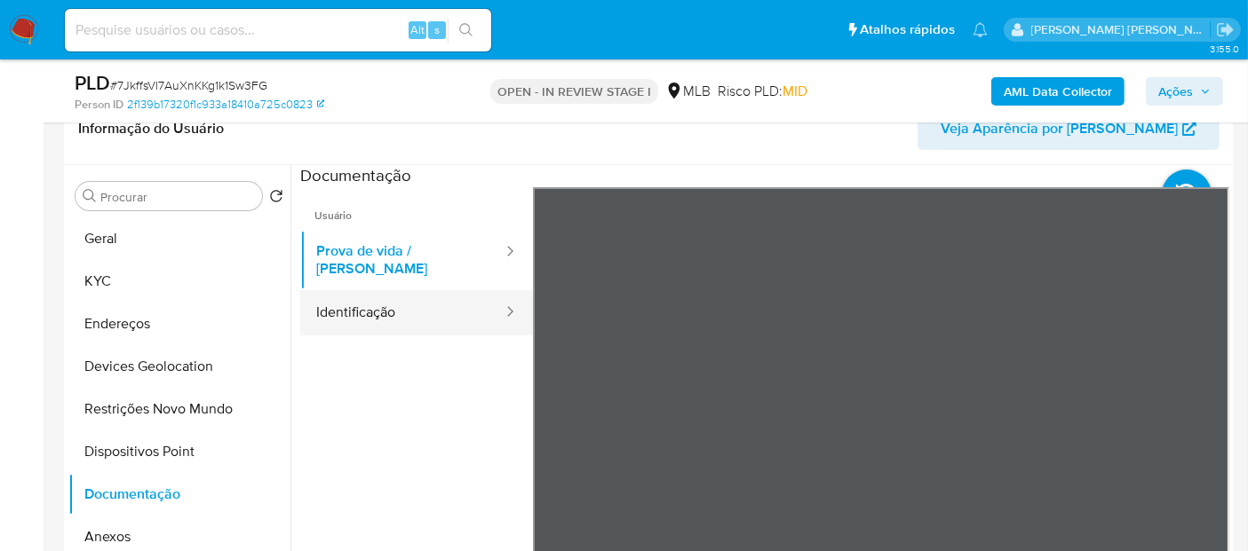
click at [404, 292] on button "Identificação" at bounding box center [402, 312] width 204 height 45
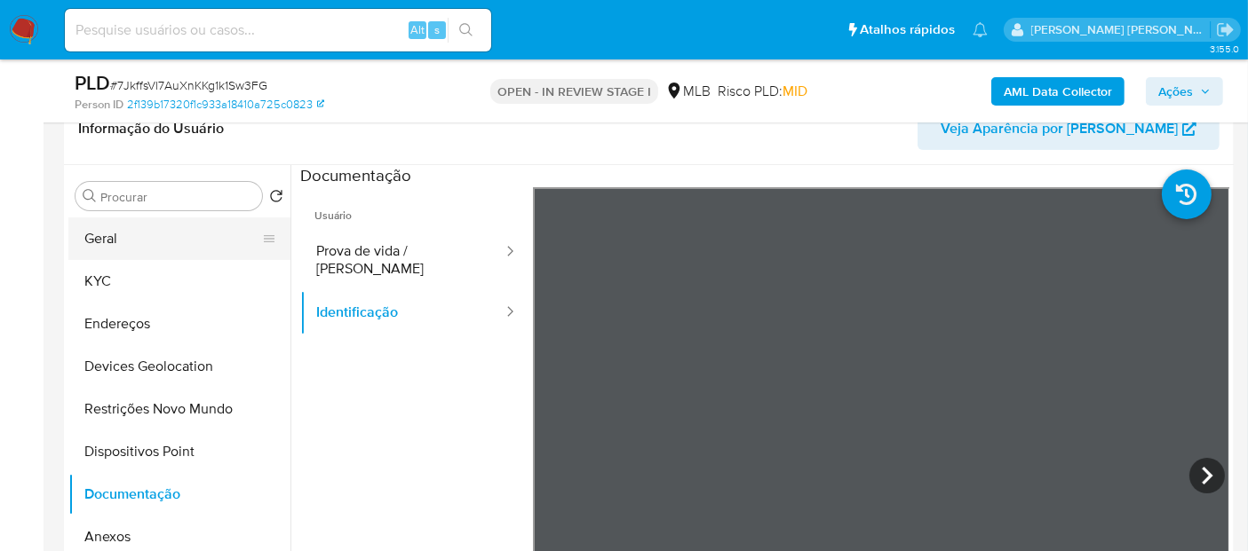
click at [137, 249] on button "Geral" at bounding box center [172, 239] width 208 height 43
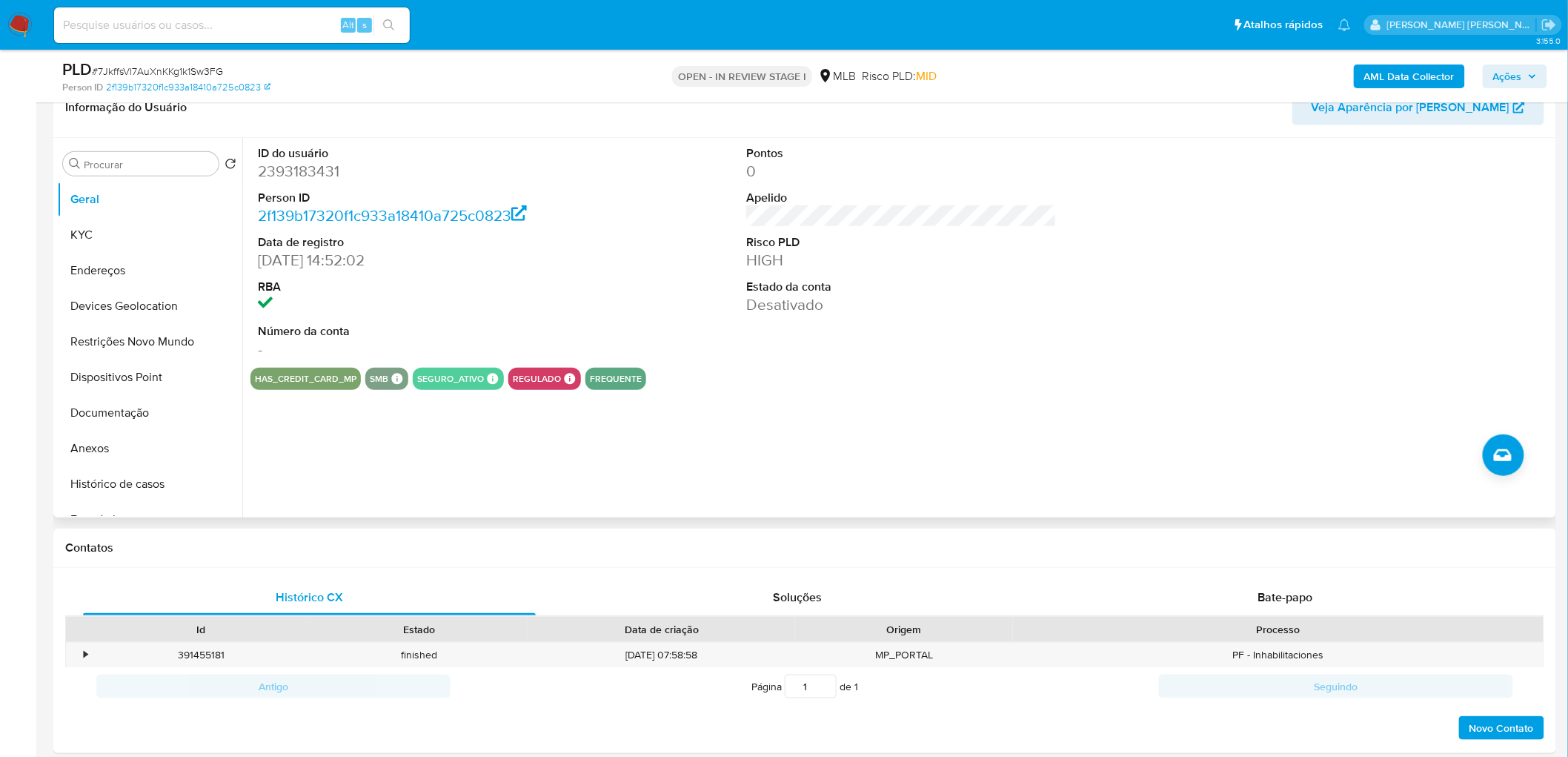
click at [538, 295] on dd at bounding box center [413, 305] width 310 height 21
click at [90, 237] on button "KYC" at bounding box center [144, 235] width 174 height 36
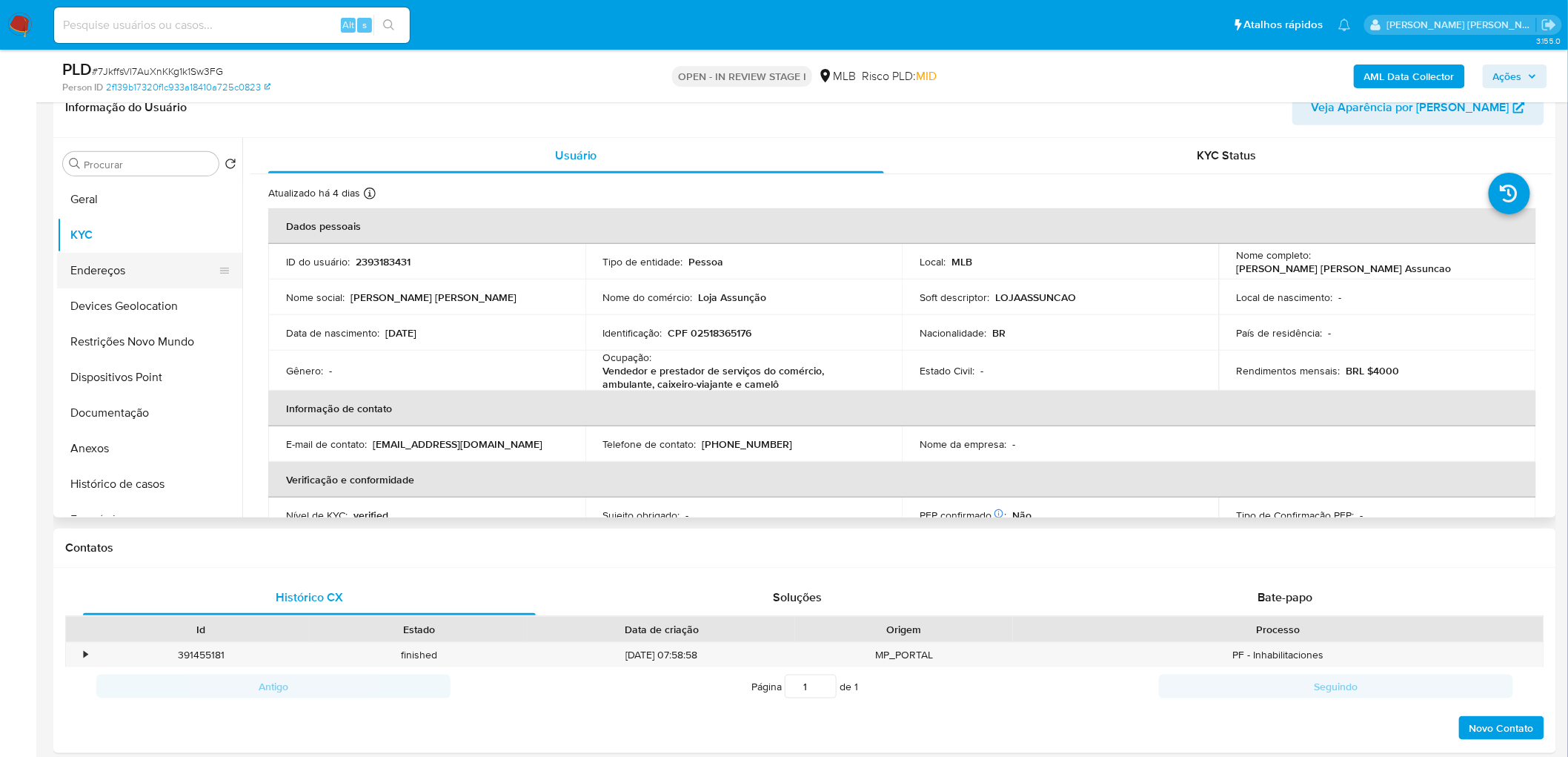
click at [143, 264] on button "Endereços" at bounding box center [144, 270] width 174 height 36
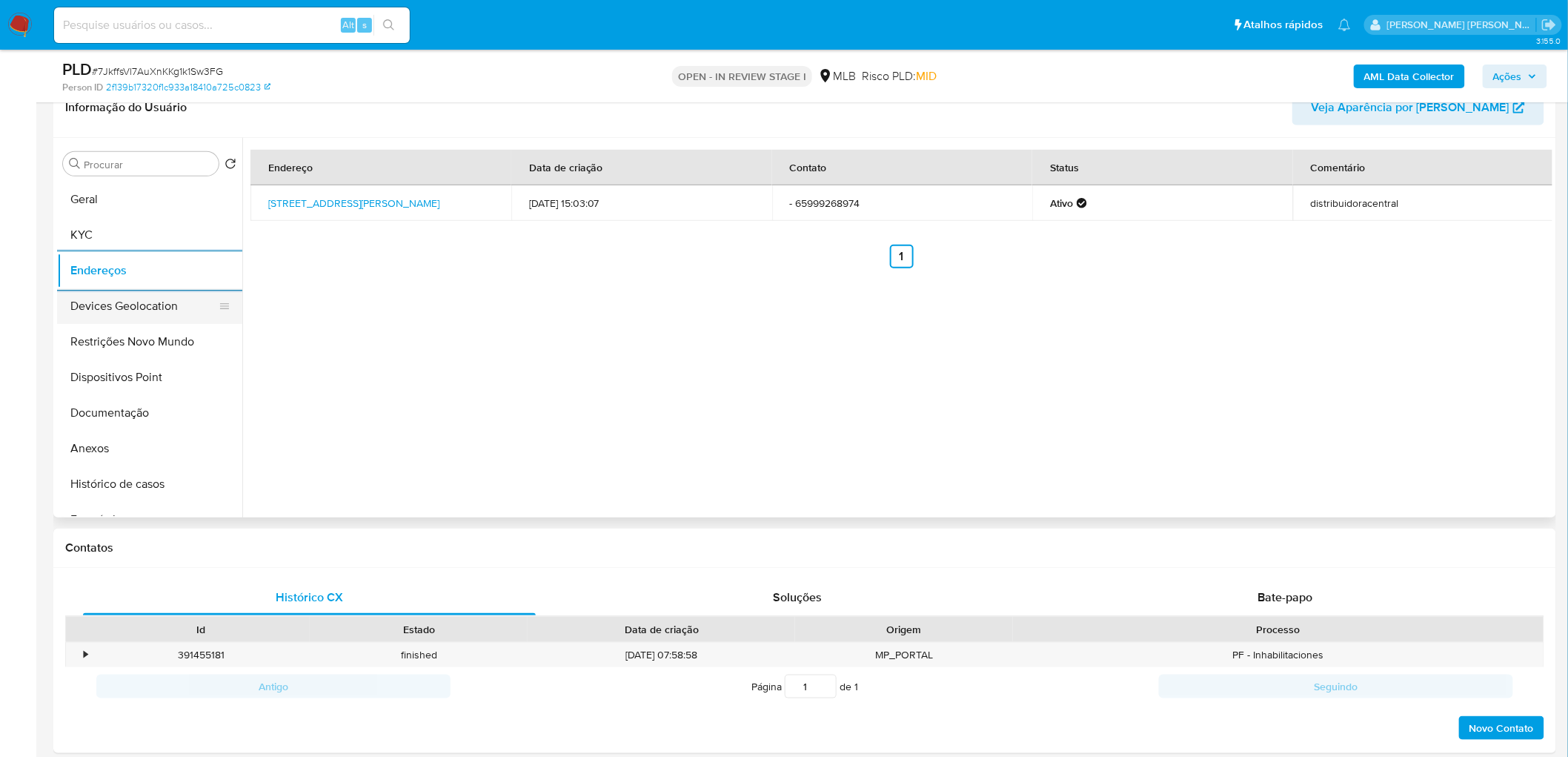
click at [124, 301] on button "Devices Geolocation" at bounding box center [144, 305] width 174 height 36
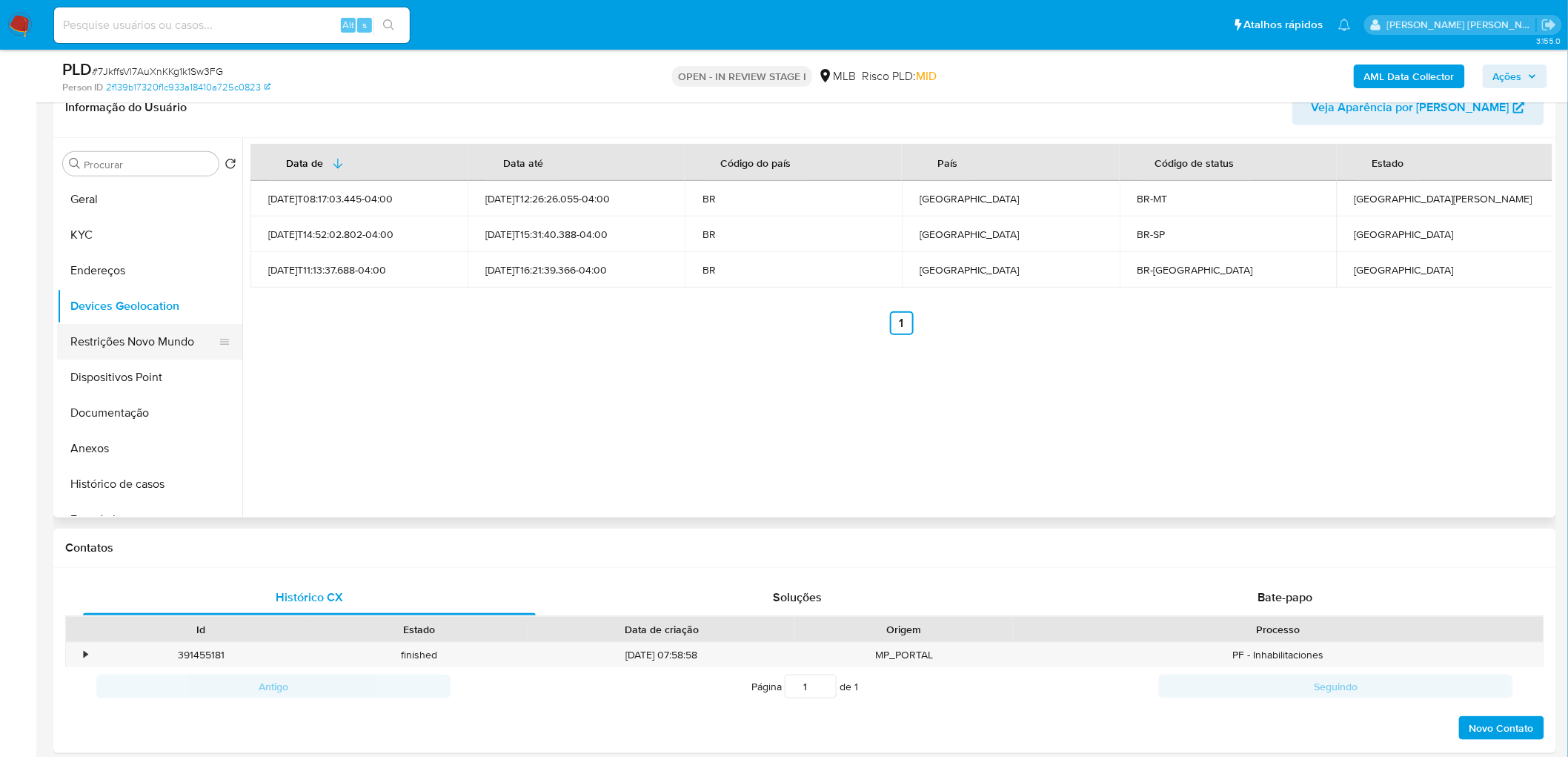
drag, startPoint x: 592, startPoint y: 484, endPoint x: 106, endPoint y: 343, distance: 506.0
click at [106, 343] on button "Restrições Novo Mundo" at bounding box center [144, 341] width 174 height 36
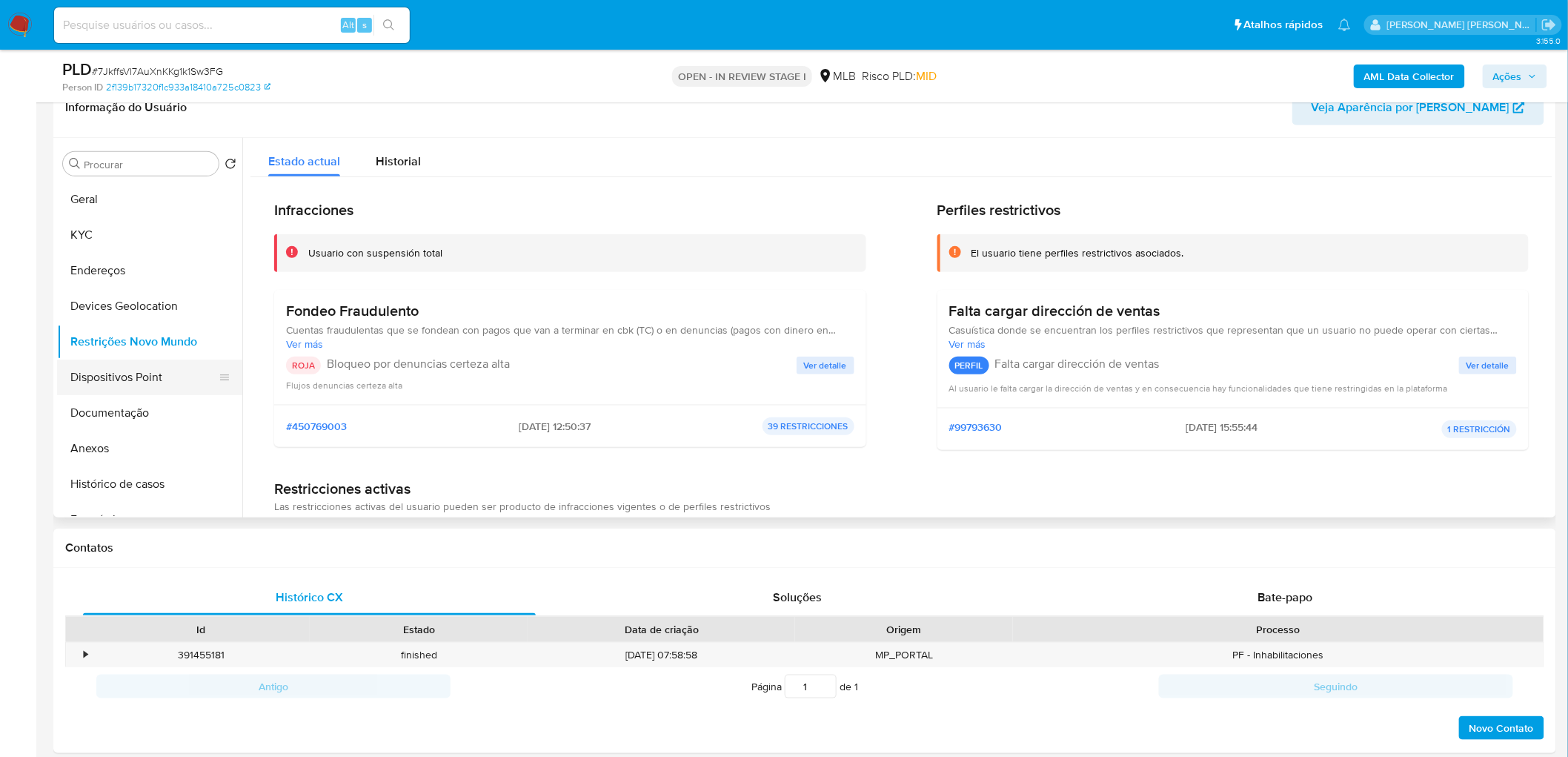
click at [92, 381] on button "Dispositivos Point" at bounding box center [144, 377] width 174 height 36
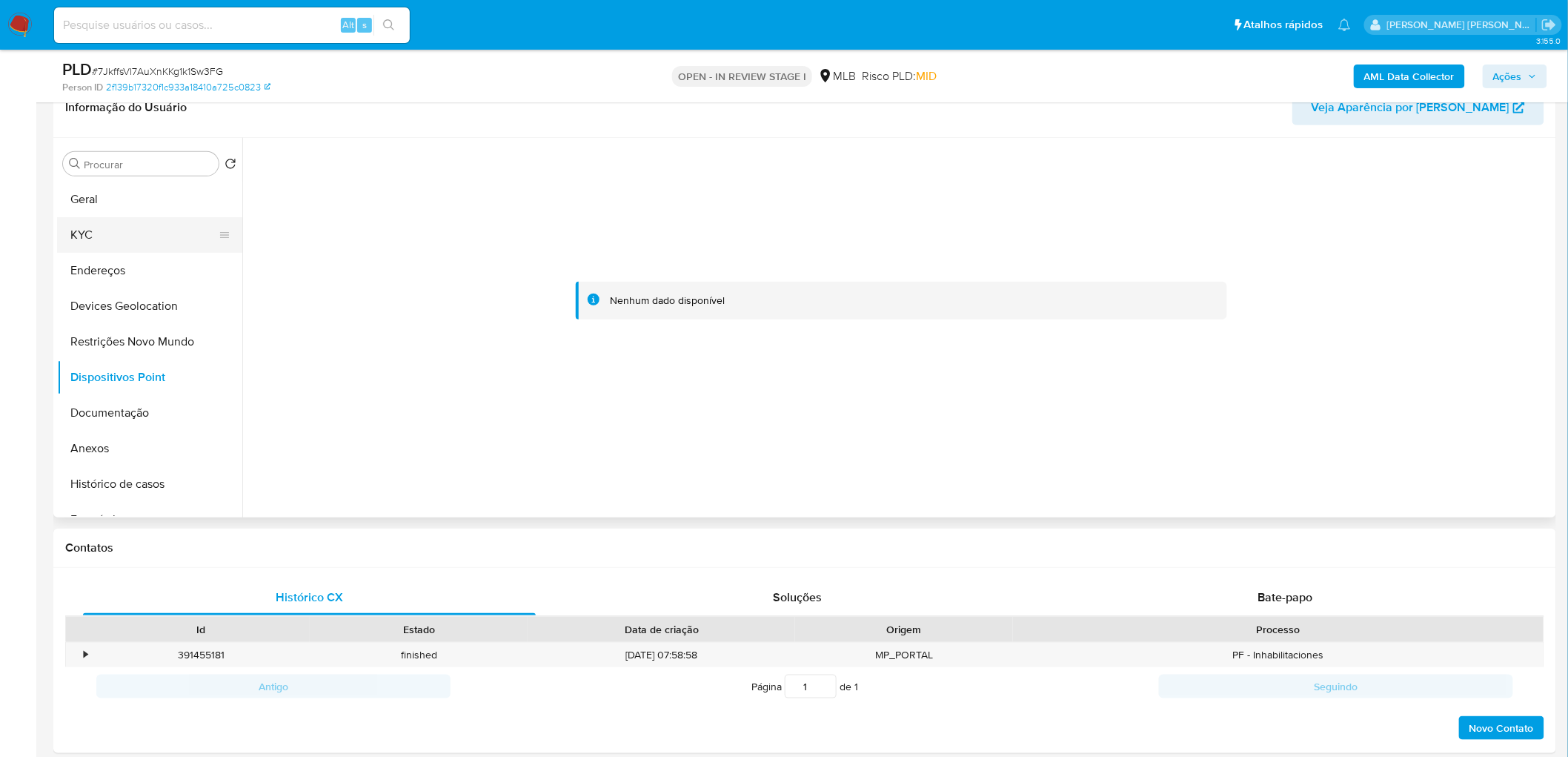
click at [103, 222] on button "KYC" at bounding box center [144, 235] width 174 height 36
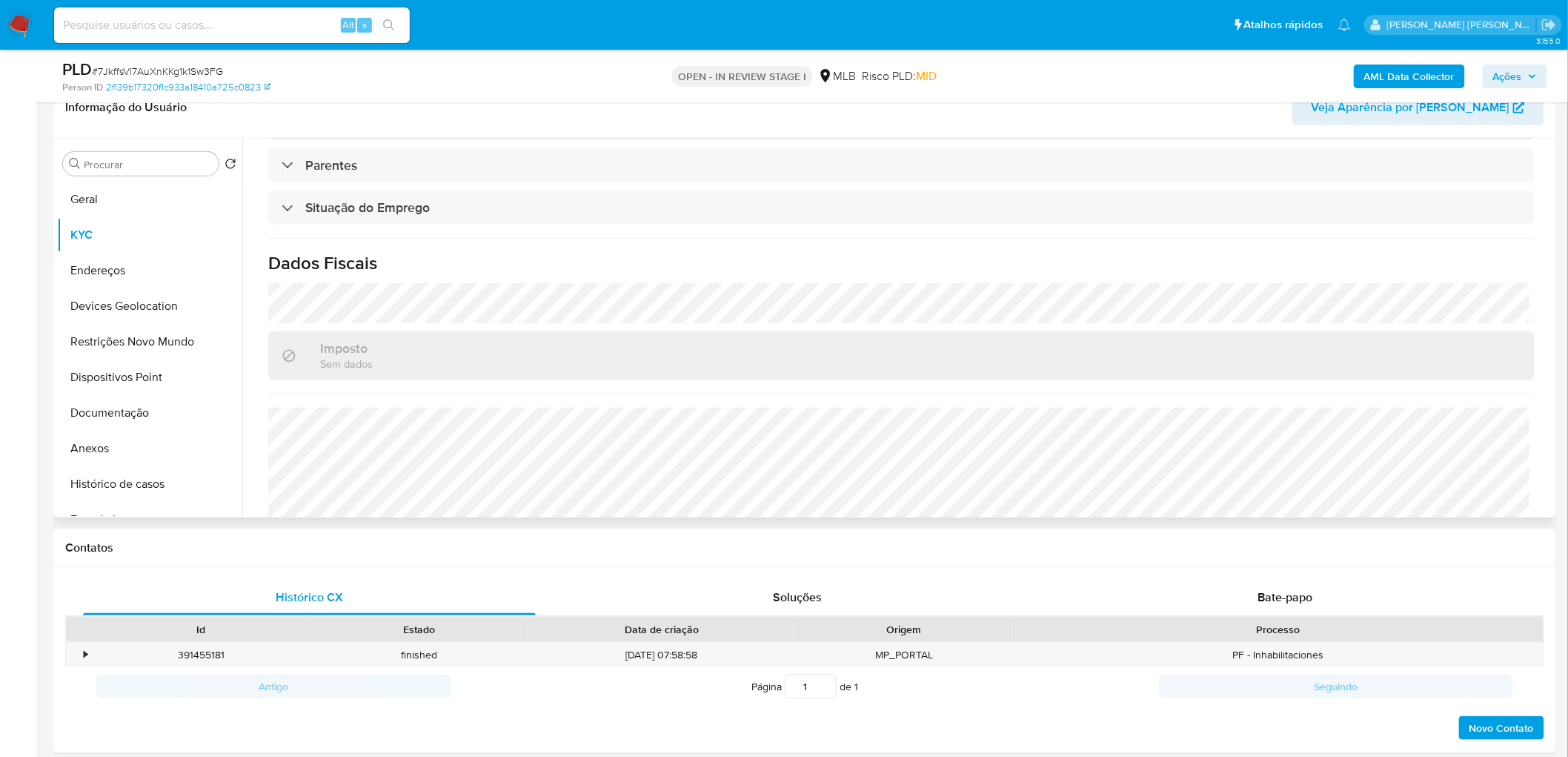
scroll to position [621, 0]
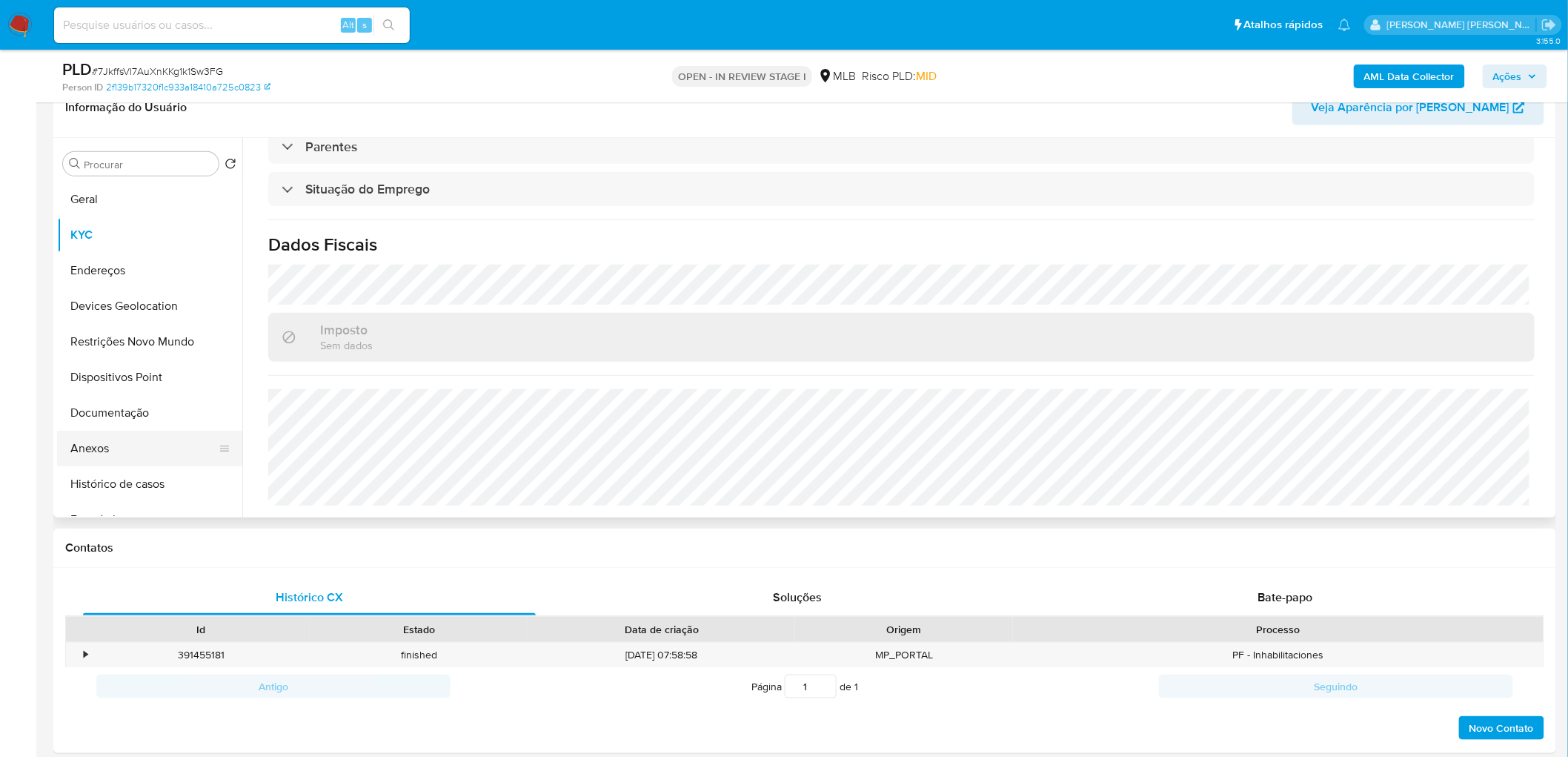
click at [124, 442] on button "Anexos" at bounding box center [144, 448] width 174 height 36
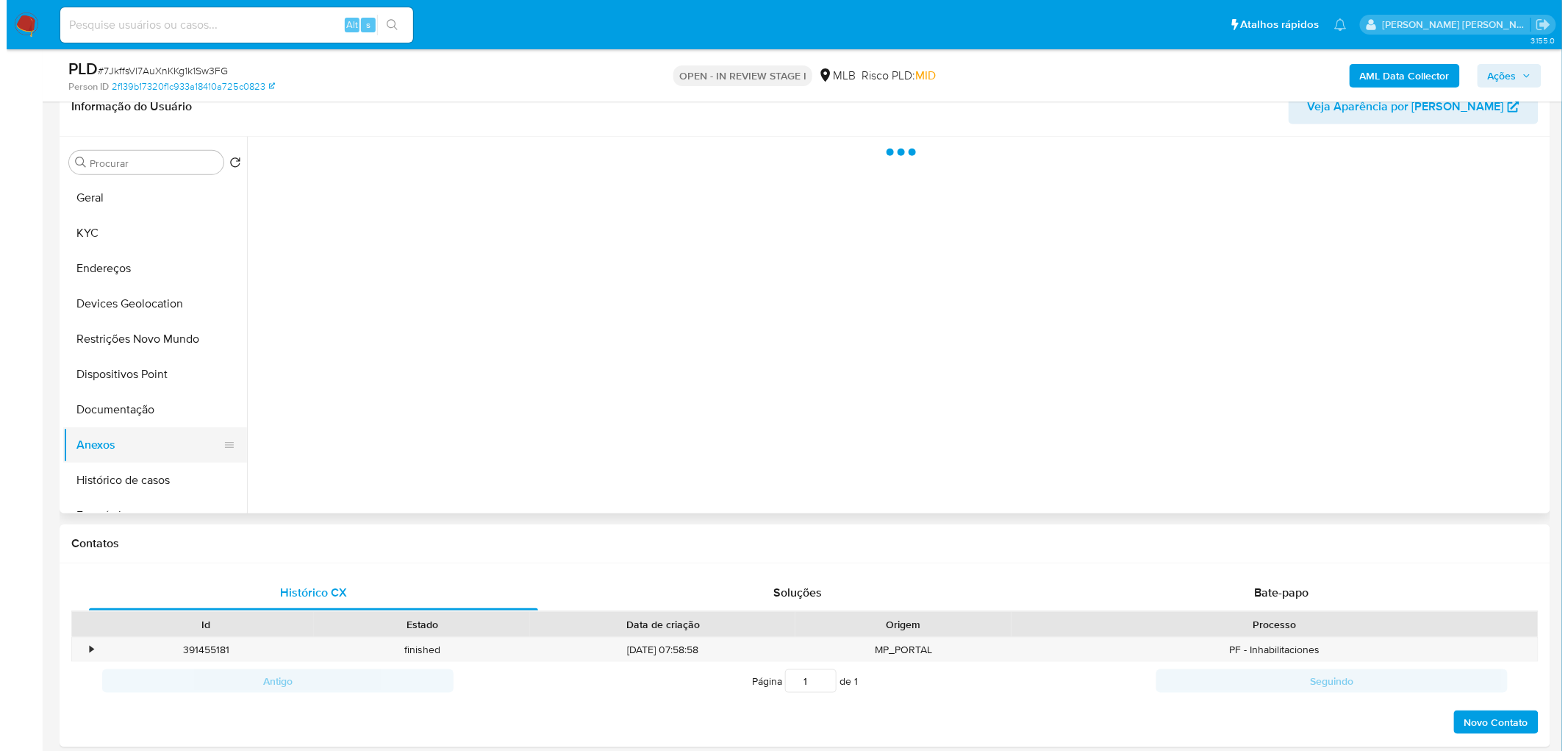
scroll to position [0, 0]
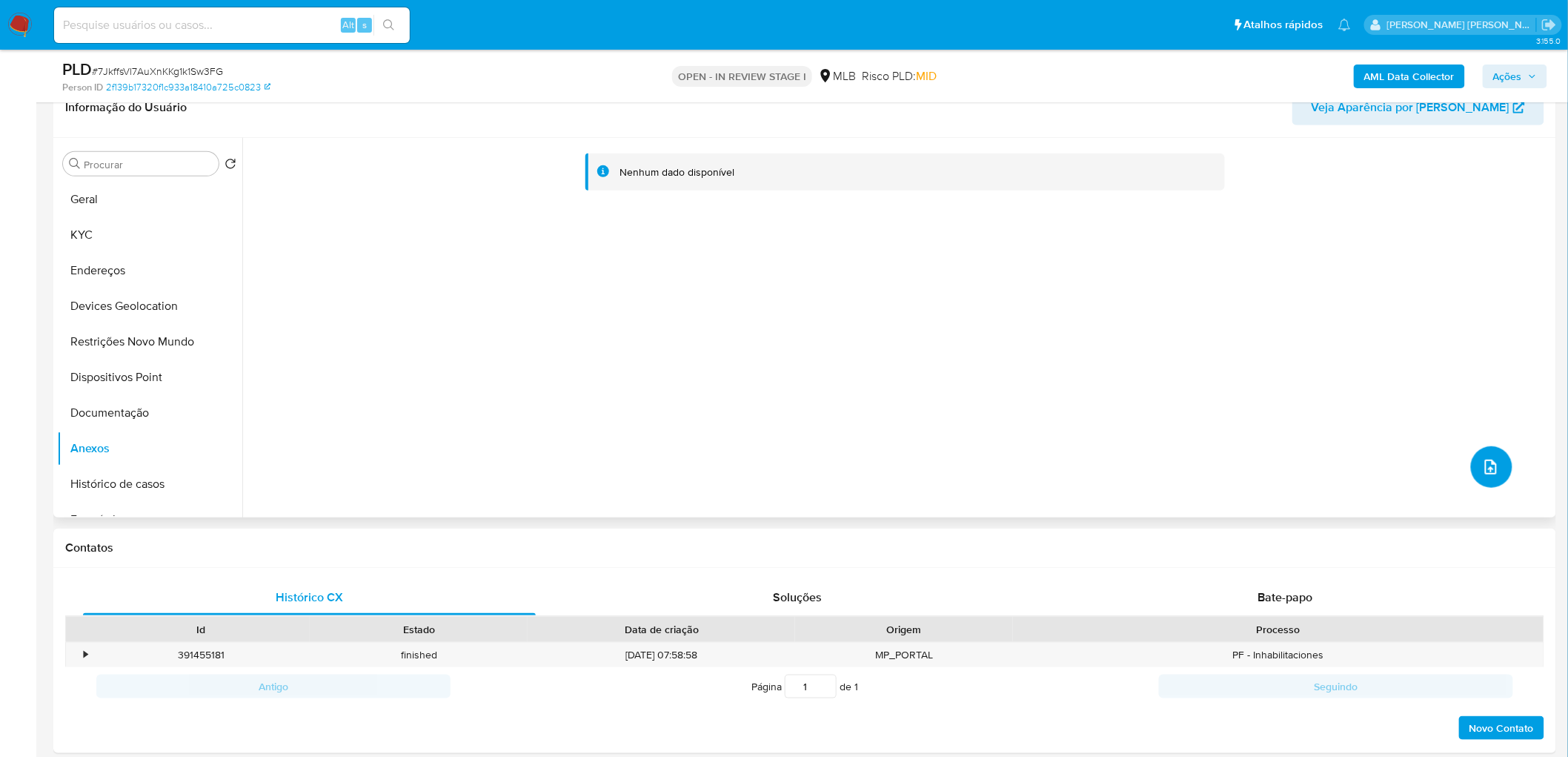
click at [1482, 466] on icon "upload-file" at bounding box center [1490, 467] width 18 height 18
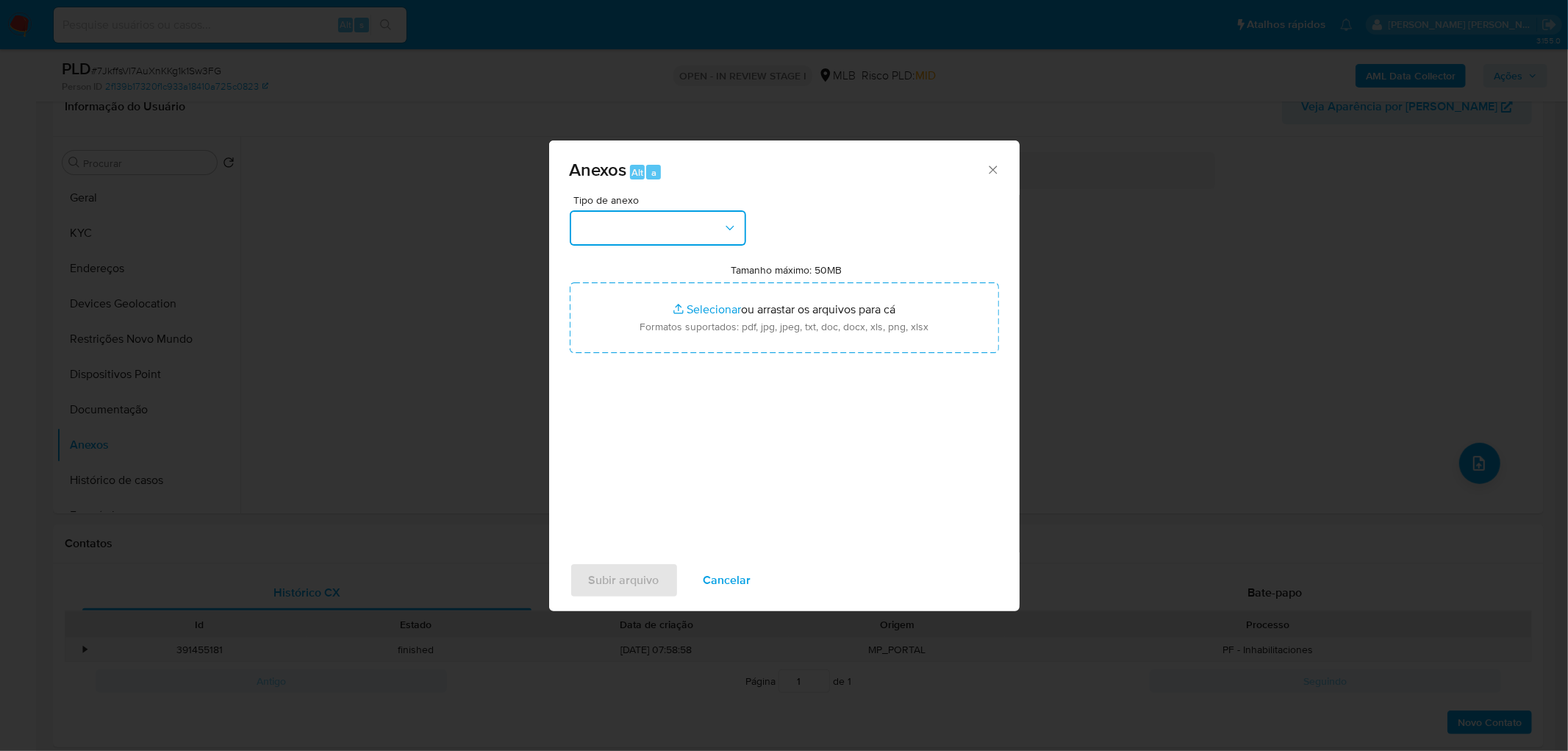
click at [680, 216] on button "button" at bounding box center [657, 228] width 176 height 36
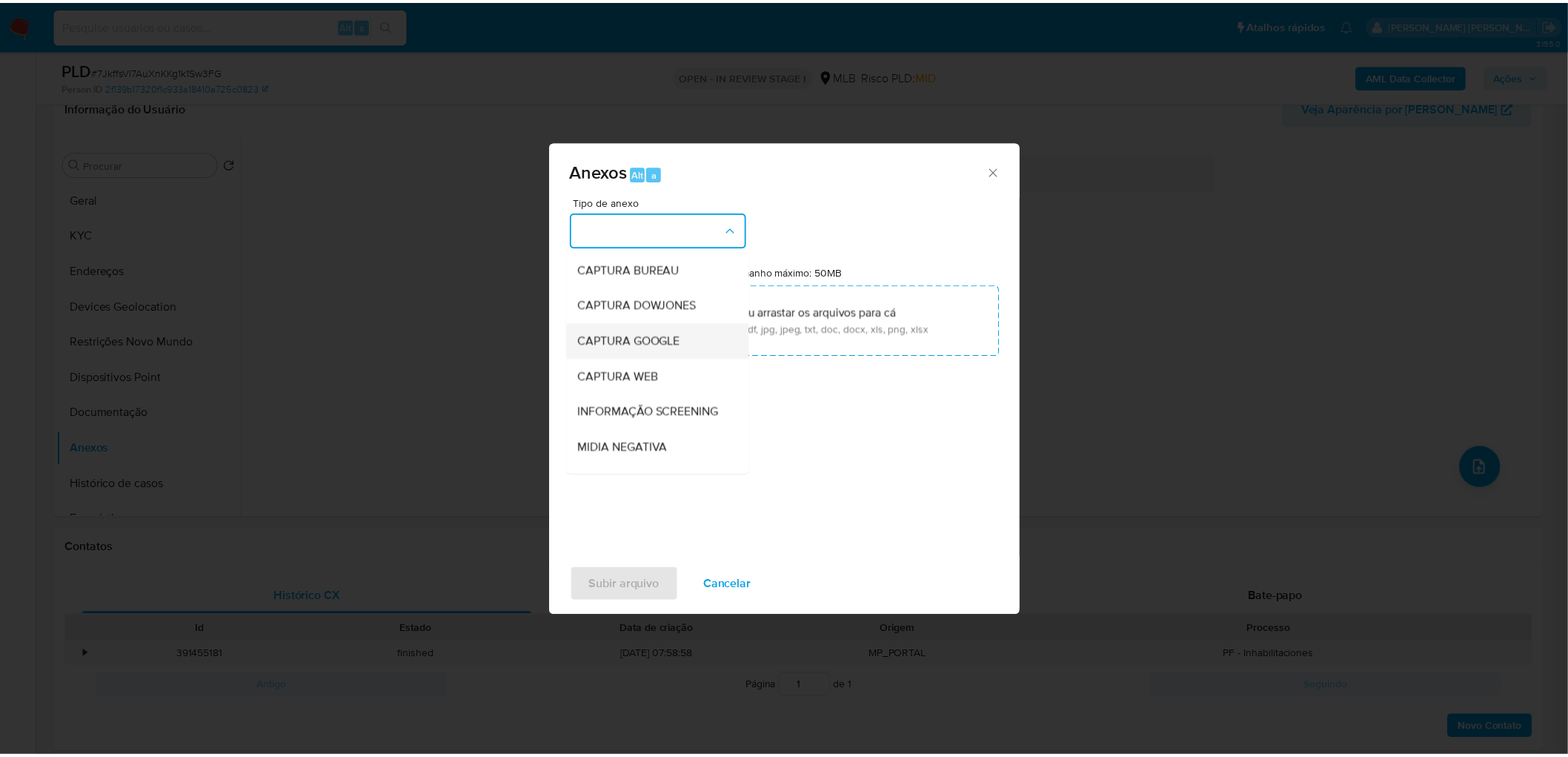
scroll to position [164, 0]
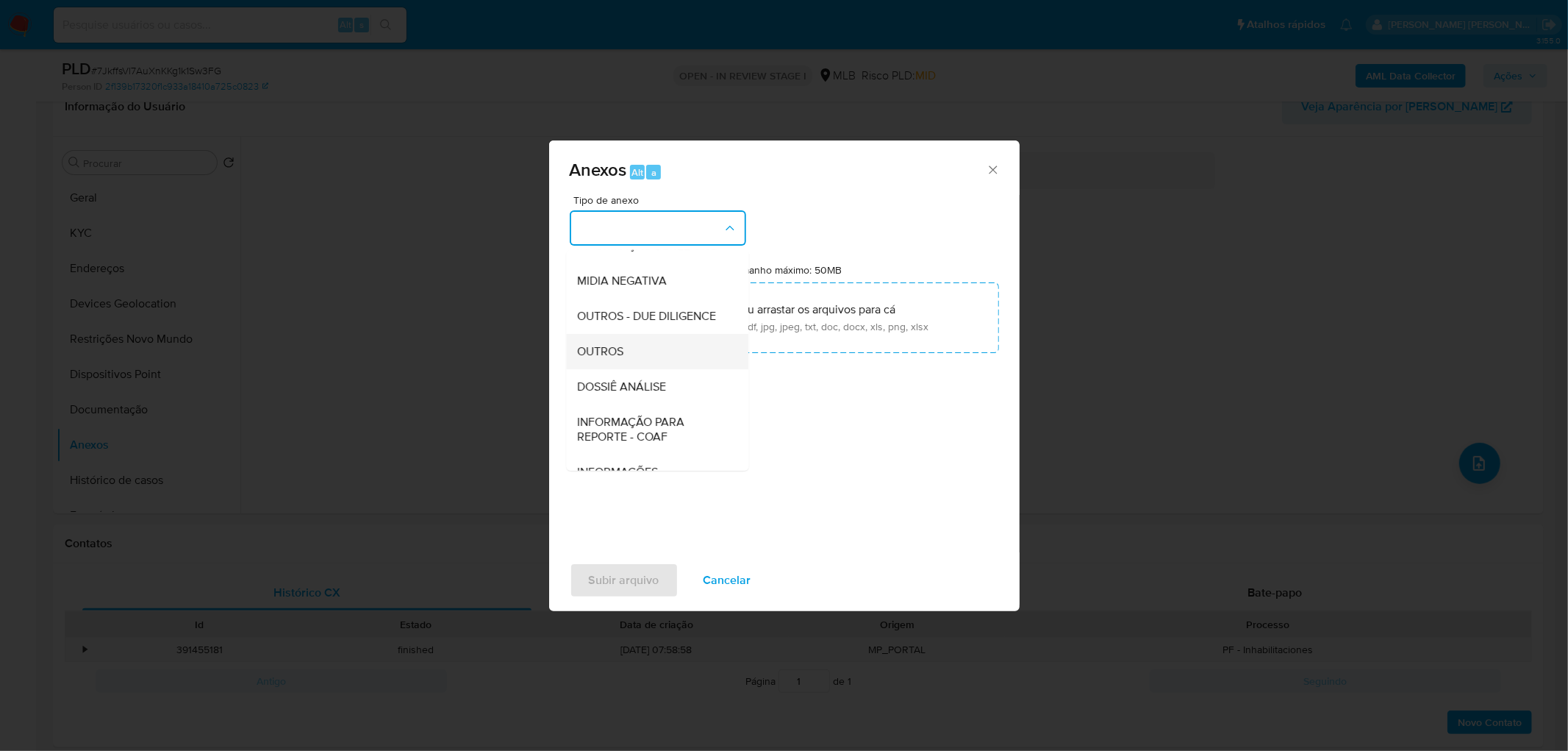
click at [652, 369] on div "OUTROS" at bounding box center [652, 351] width 150 height 36
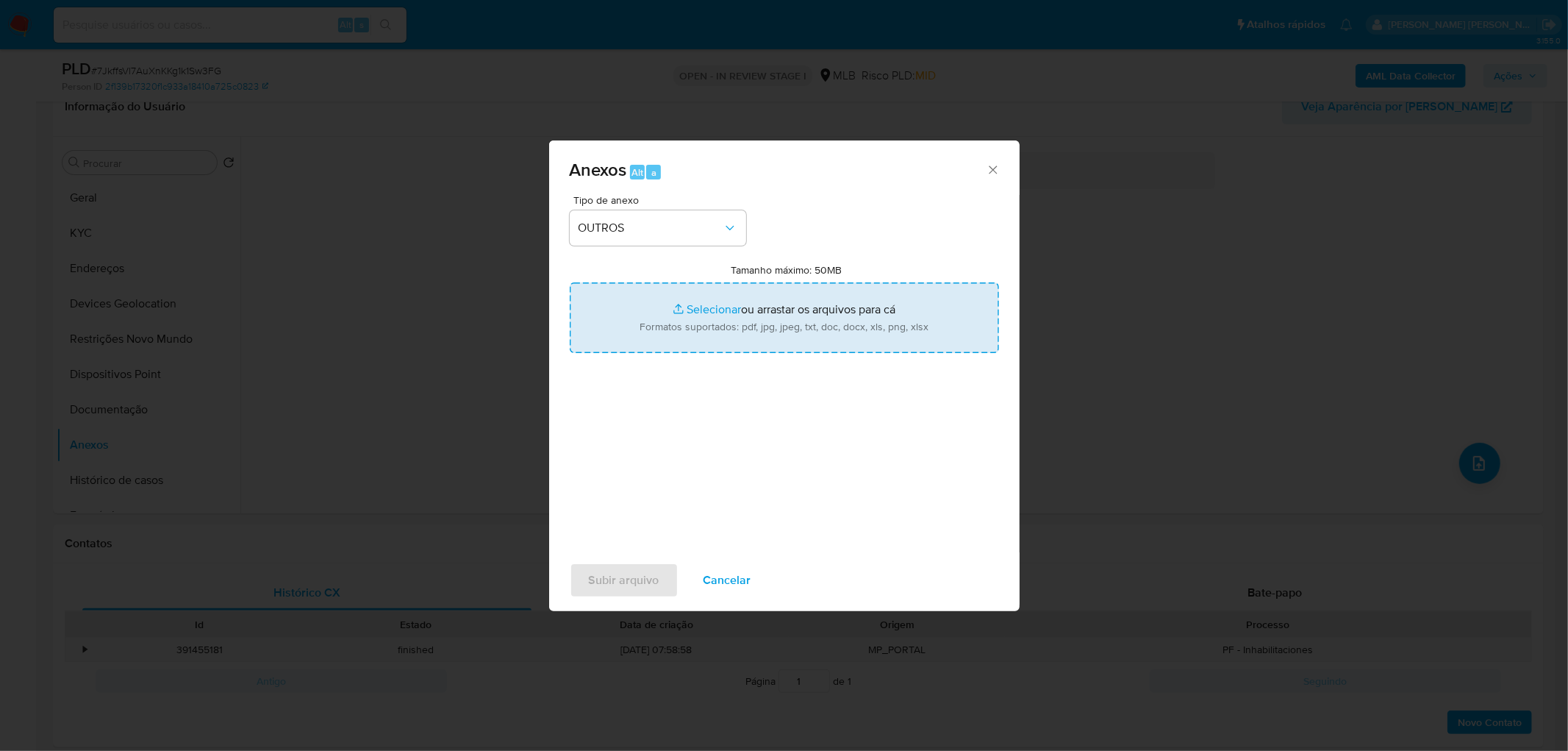
click at [690, 317] on input "Tamanho máximo: 50MB Selecionar arquivos" at bounding box center [784, 317] width 430 height 70
type input "C:\fakepath\Mulan 2393183431_2025_08_22_15_21_28.xlsx"
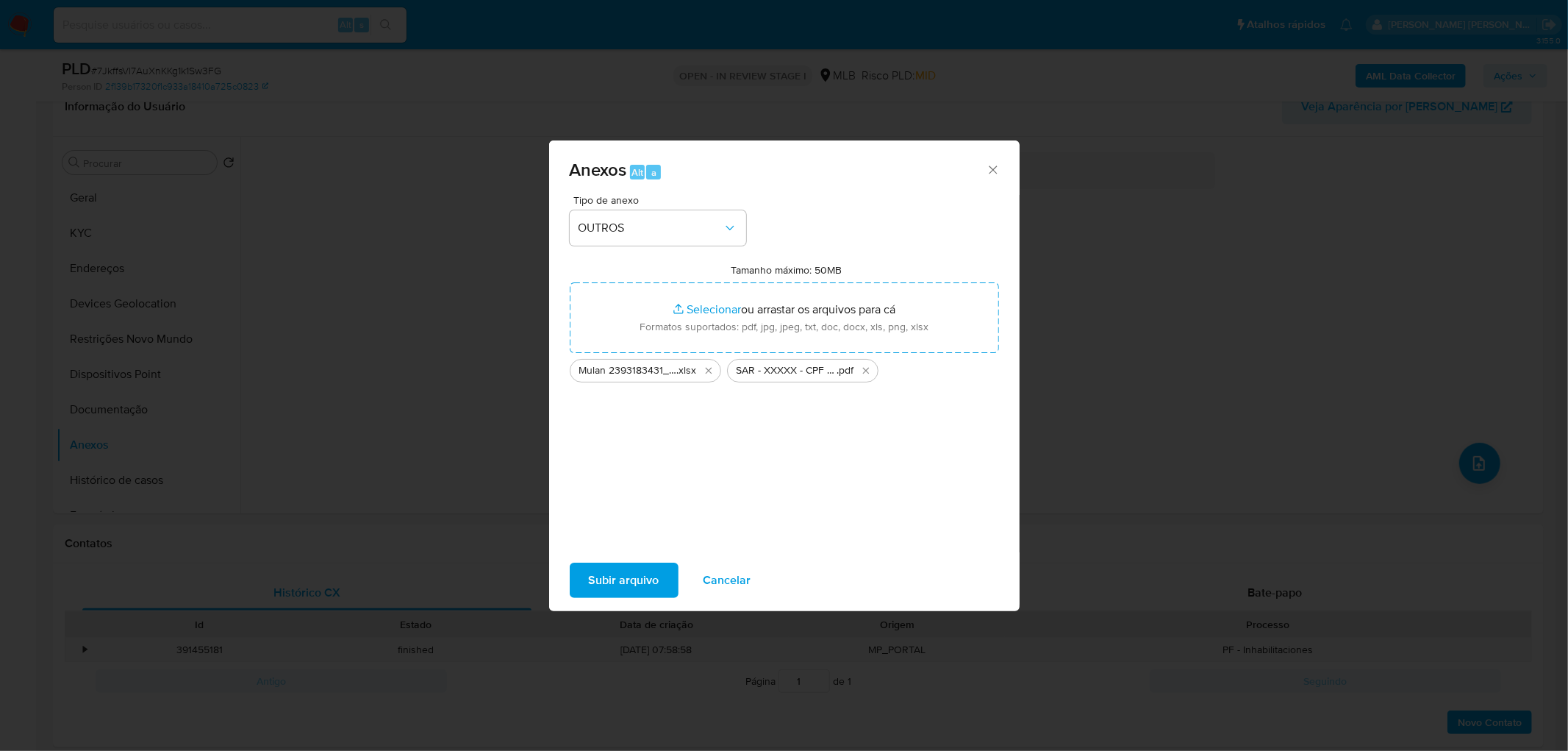
click at [642, 571] on span "Subir arquivo" at bounding box center [623, 580] width 70 height 32
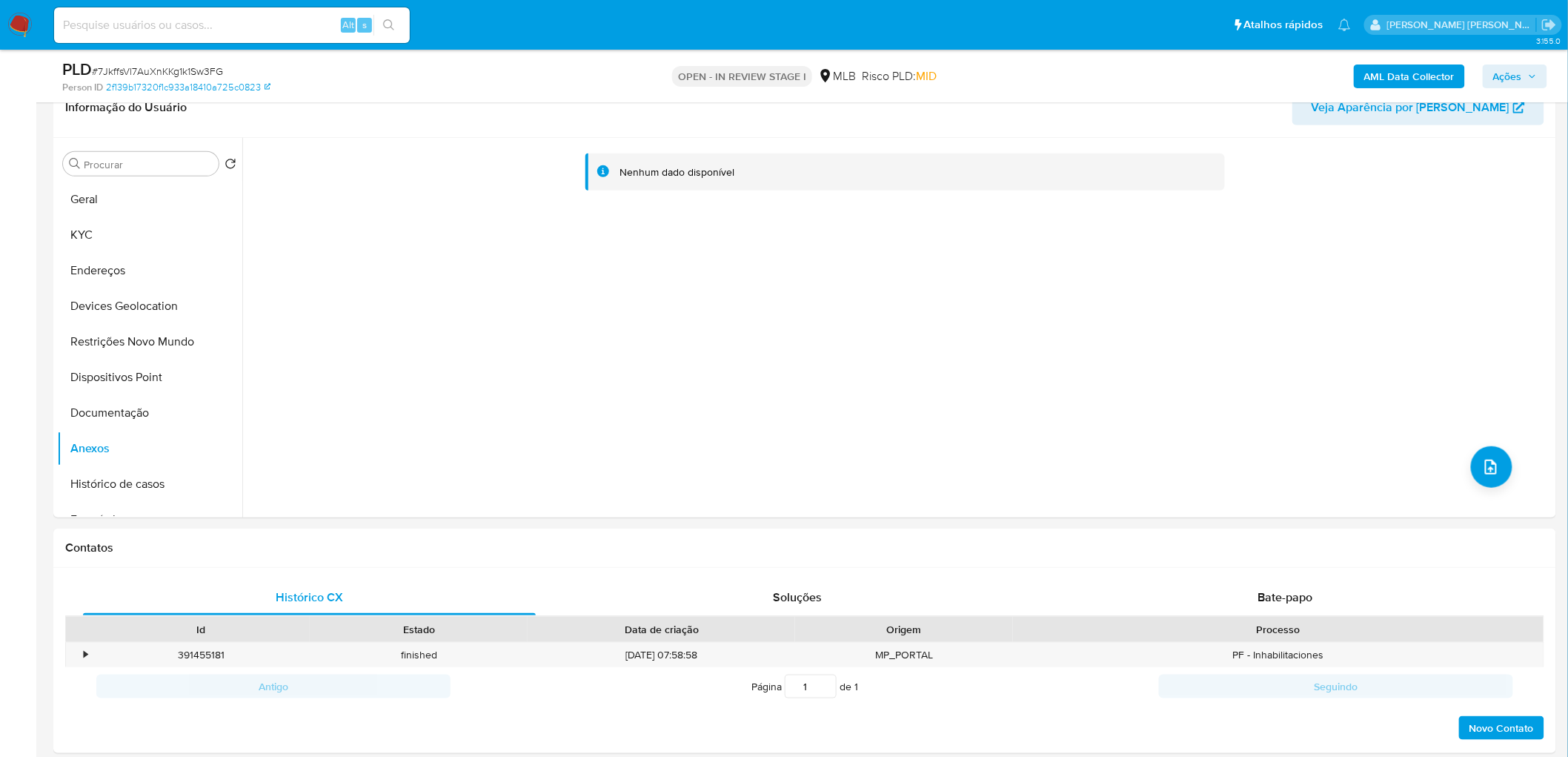
click at [146, 406] on button "Documentação" at bounding box center [149, 412] width 185 height 36
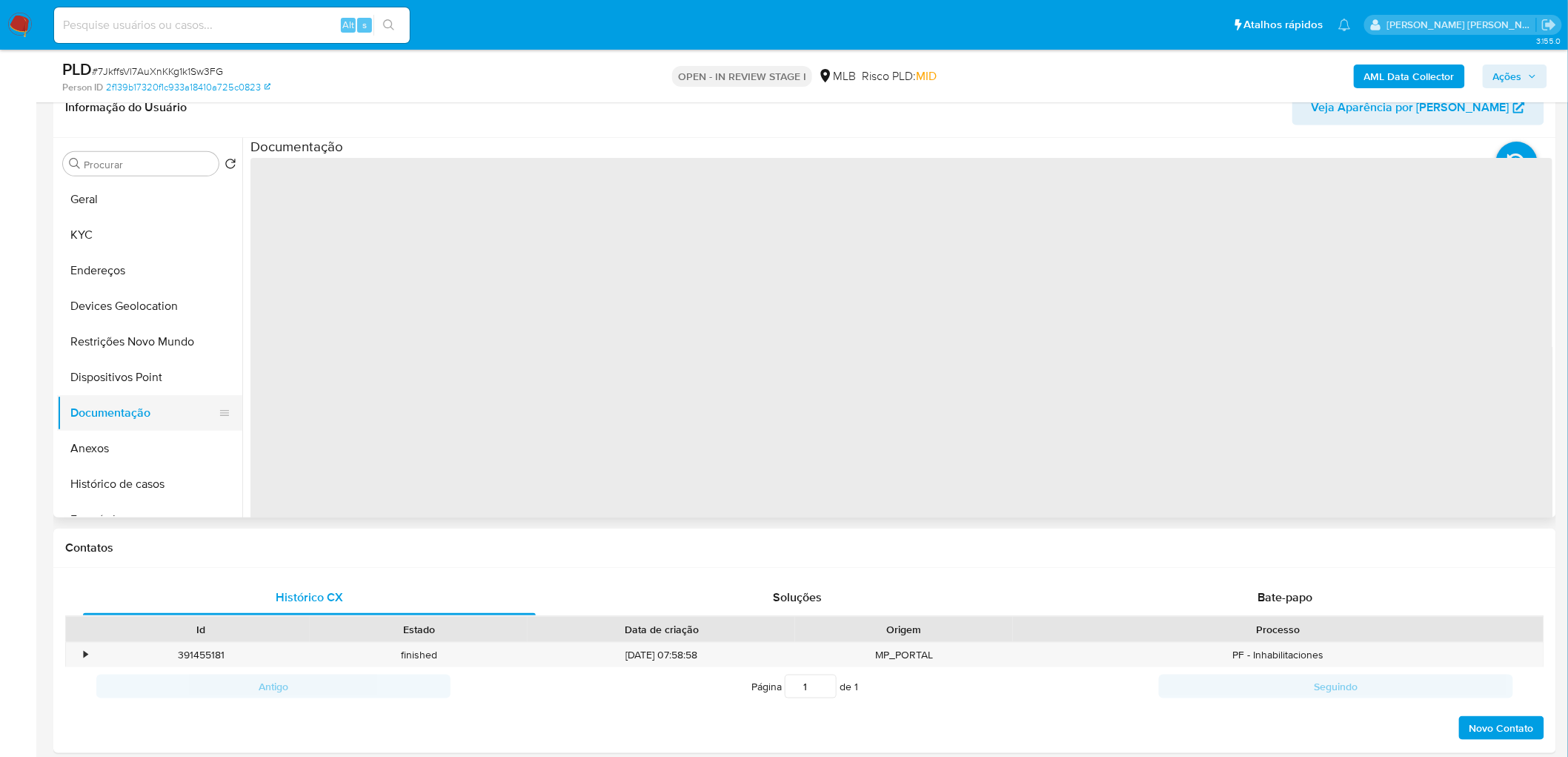
drag, startPoint x: 138, startPoint y: 443, endPoint x: 214, endPoint y: 426, distance: 77.9
click at [138, 445] on button "Anexos" at bounding box center [149, 448] width 185 height 36
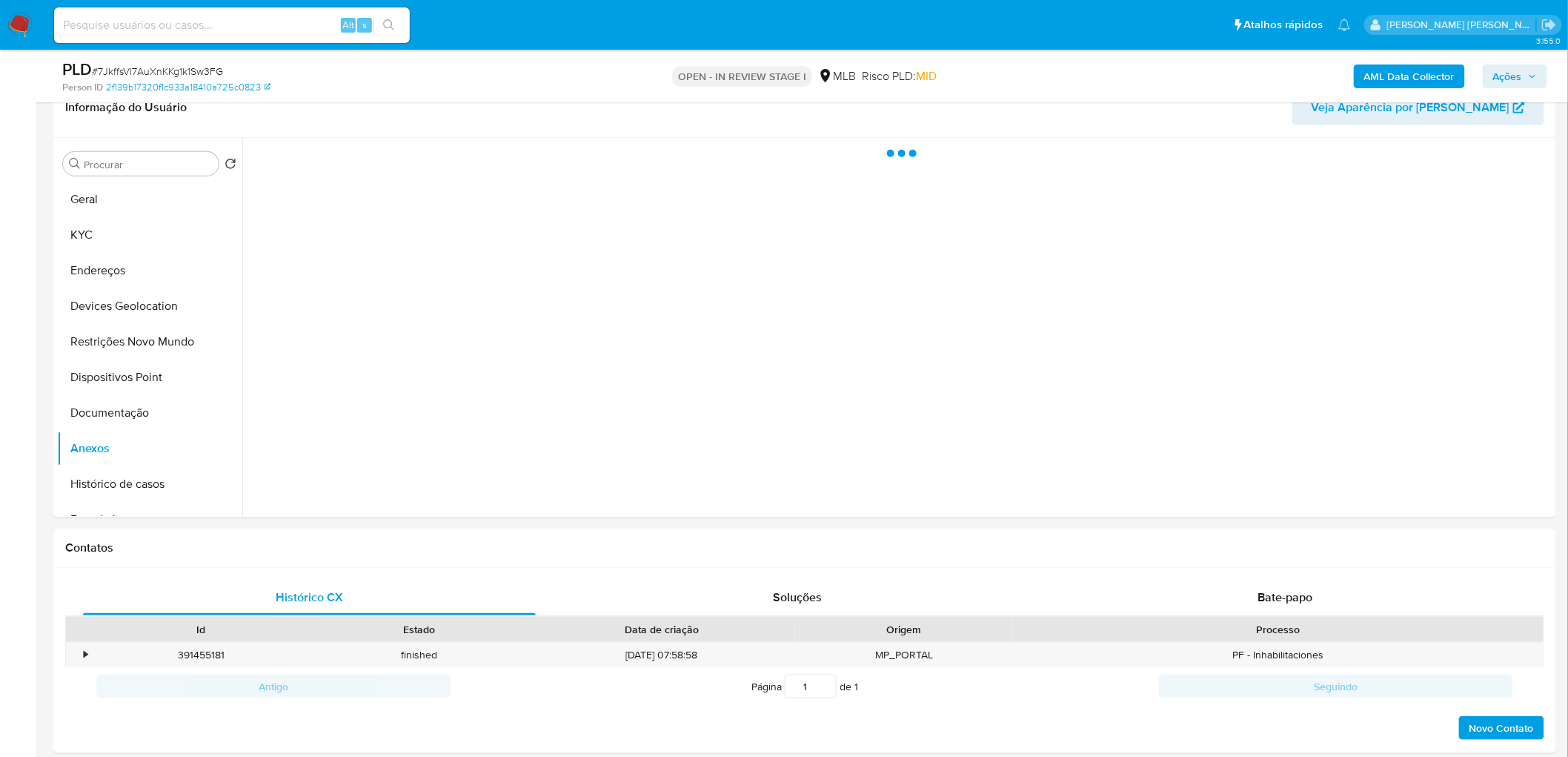
click at [1509, 76] on span "Ações" at bounding box center [1507, 76] width 29 height 23
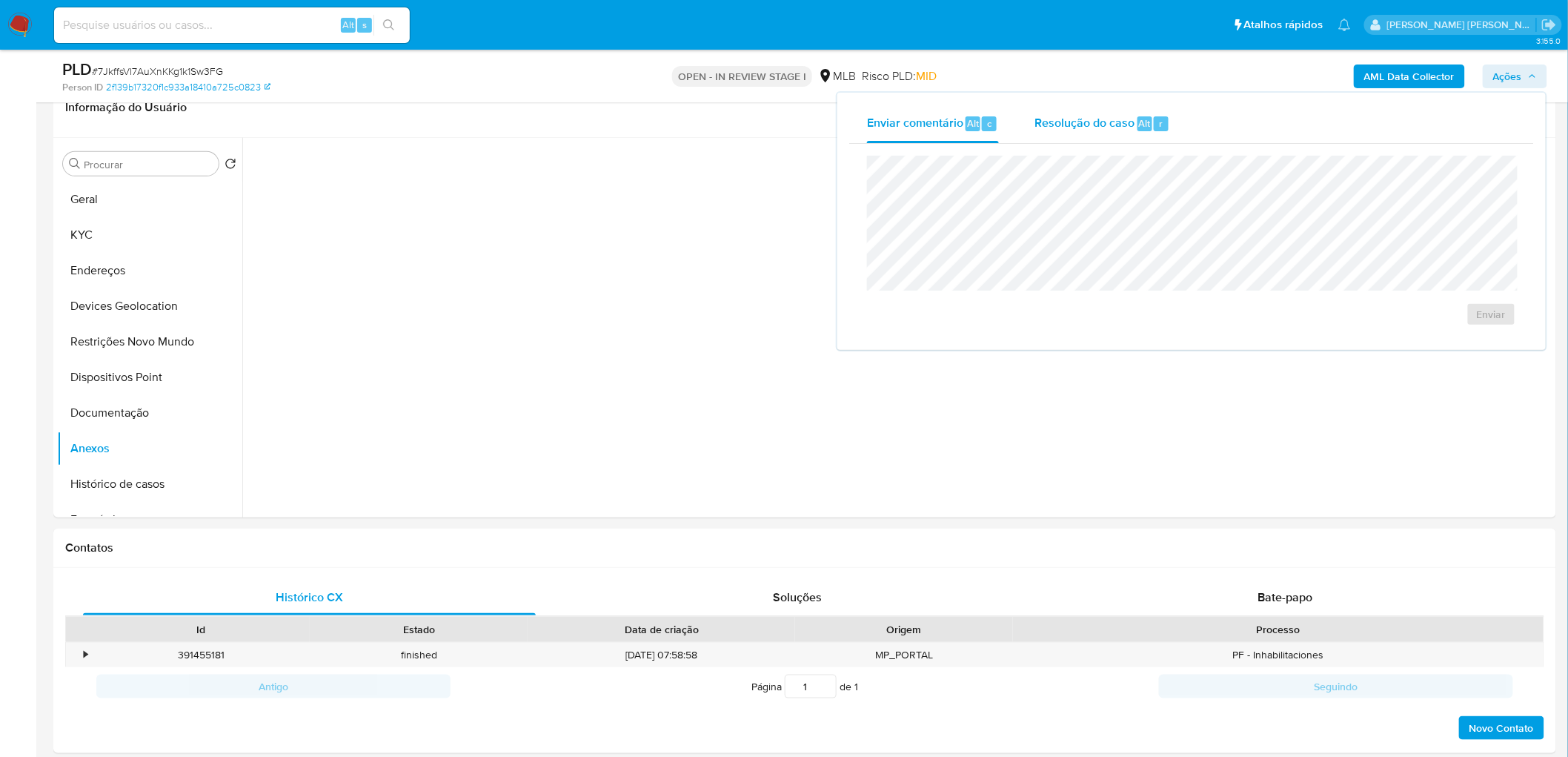
drag, startPoint x: 1061, startPoint y: 119, endPoint x: 1058, endPoint y: 147, distance: 28.2
click at [1061, 119] on span "Resolução do caso" at bounding box center [1085, 123] width 100 height 17
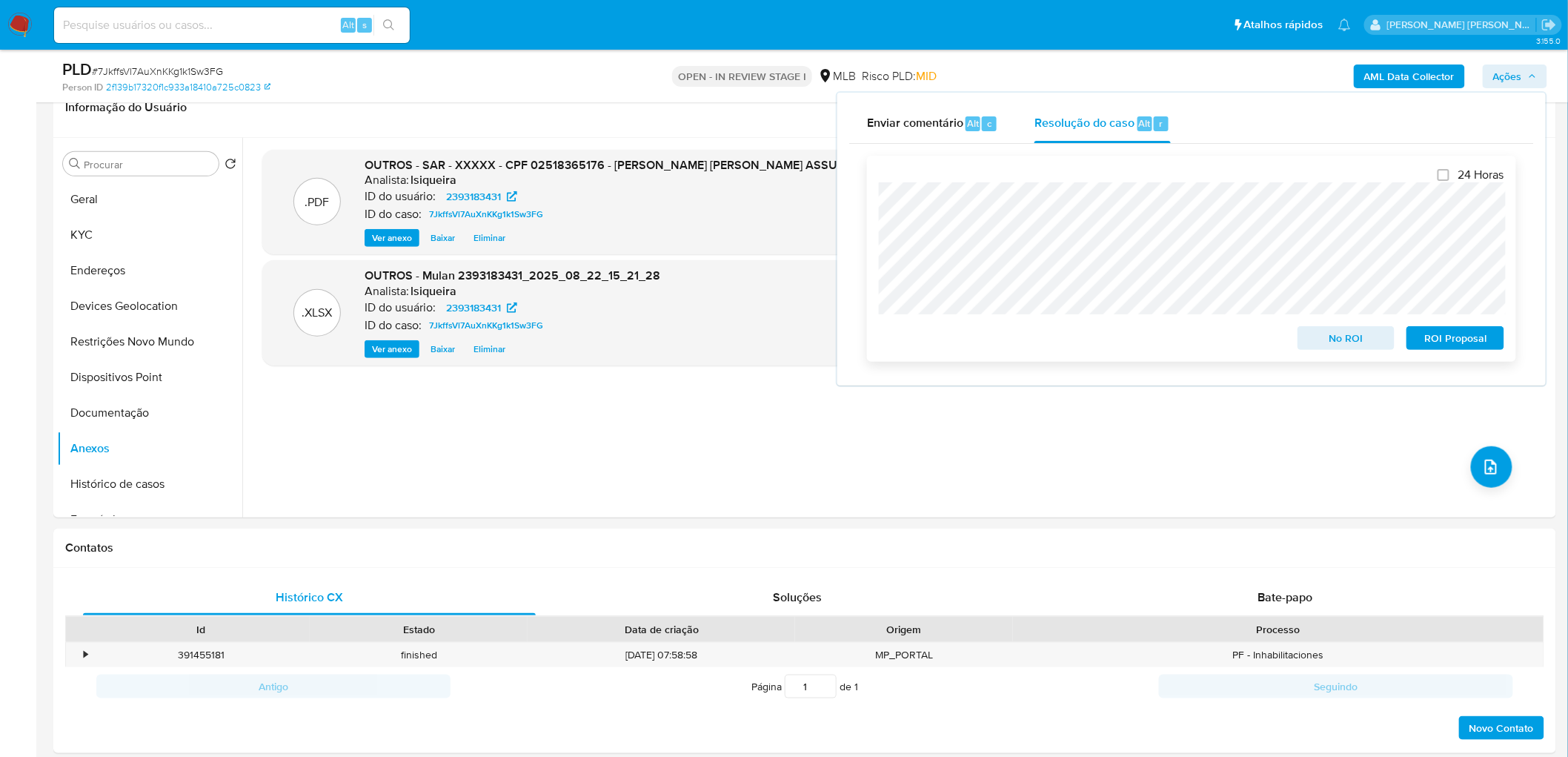
click at [1470, 342] on span "ROI Proposal" at bounding box center [1455, 337] width 77 height 21
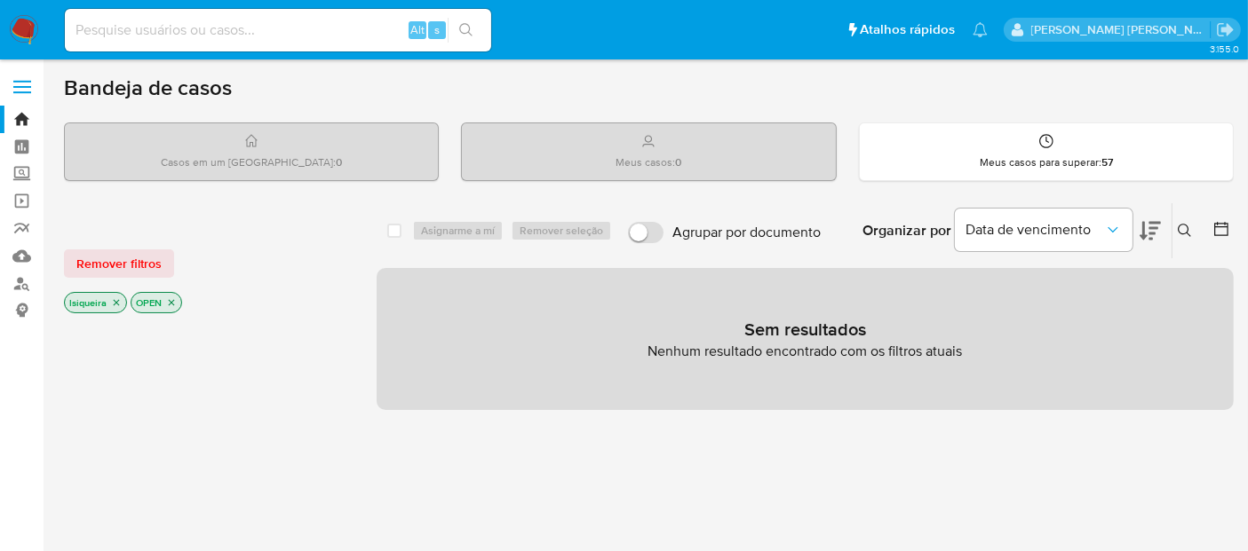
click at [200, 44] on div "Alt s" at bounding box center [278, 30] width 426 height 43
click at [208, 36] on input at bounding box center [278, 30] width 426 height 23
paste input "2407218952"
type input "2407218952"
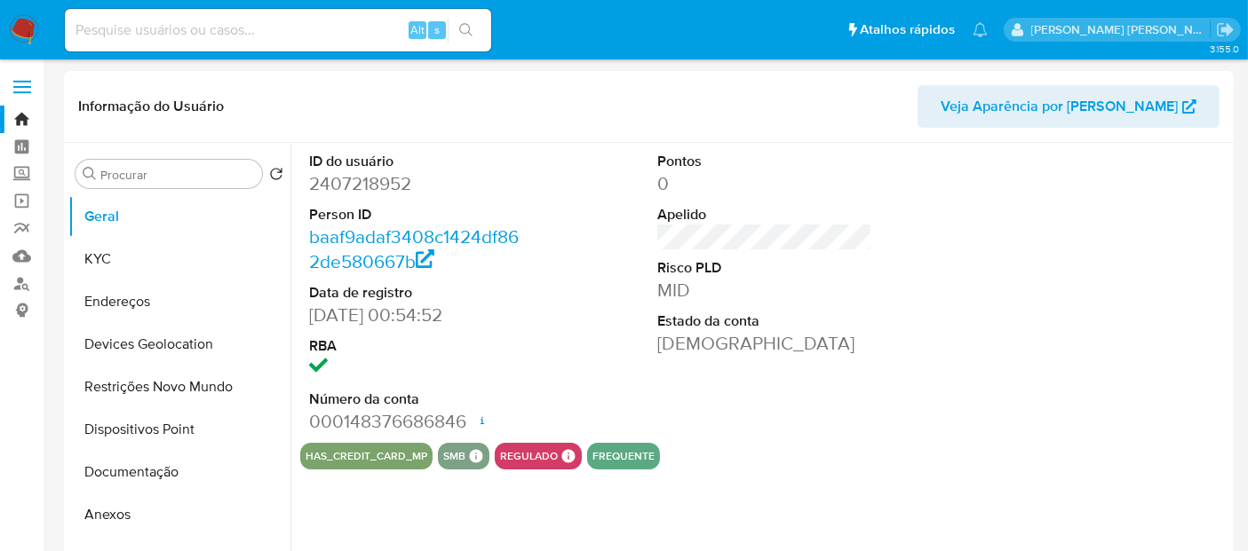
select select "10"
click at [309, 30] on input at bounding box center [278, 30] width 426 height 23
paste input "2527247651"
type input "2527247651"
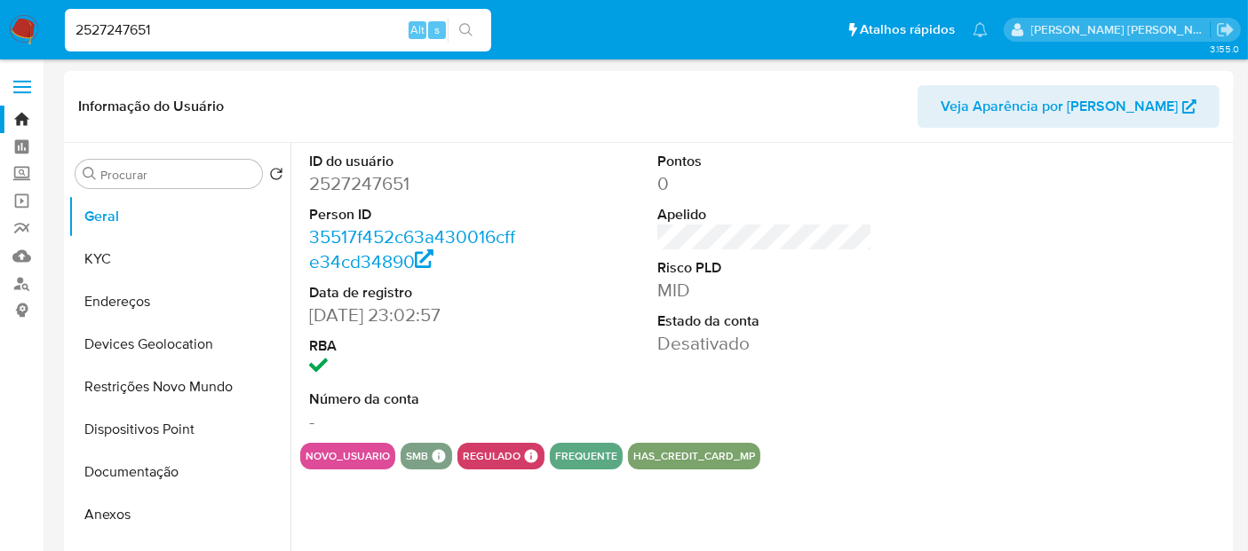
select select "10"
click at [249, 36] on input "2527247651" at bounding box center [278, 30] width 426 height 23
paste input "206840539"
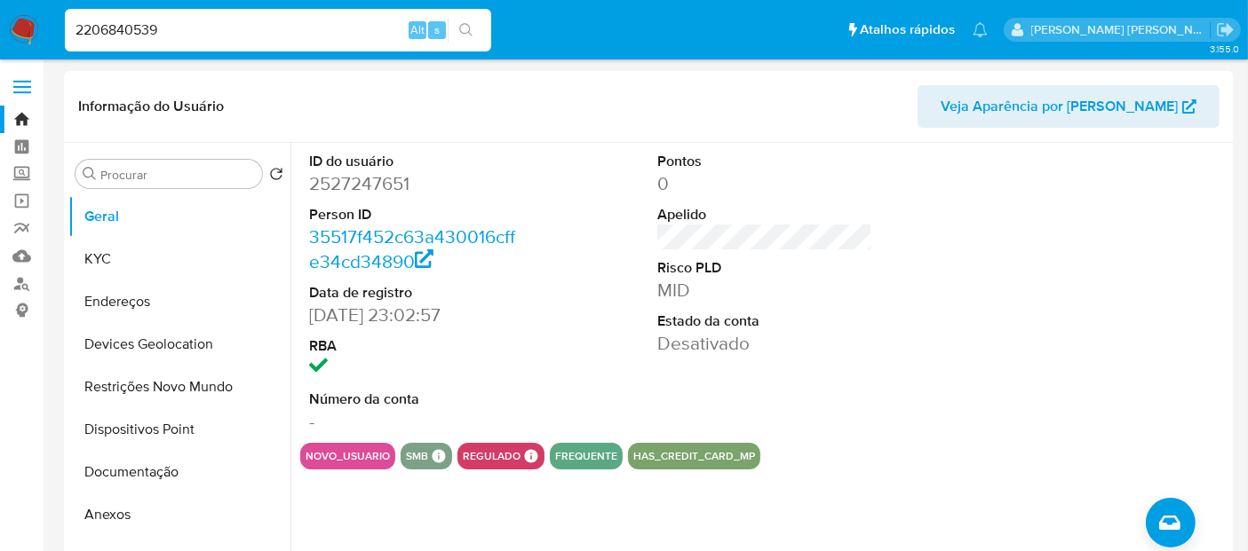
type input "2206840539"
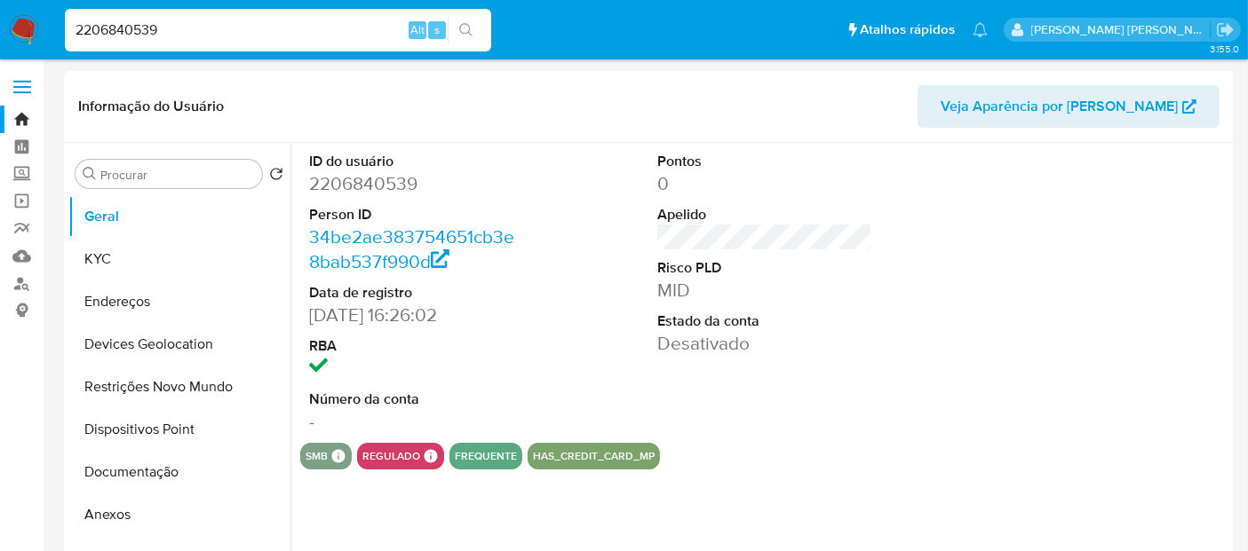
select select "10"
click at [279, 33] on input "2206840539" at bounding box center [278, 30] width 426 height 23
paste input "381196396"
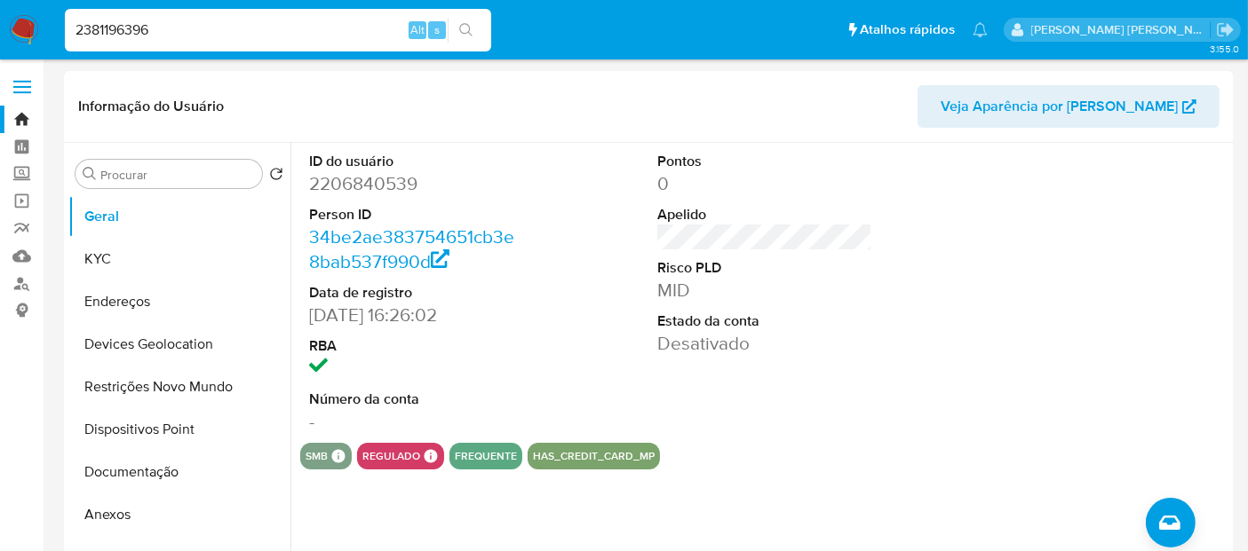
type input "2381196396"
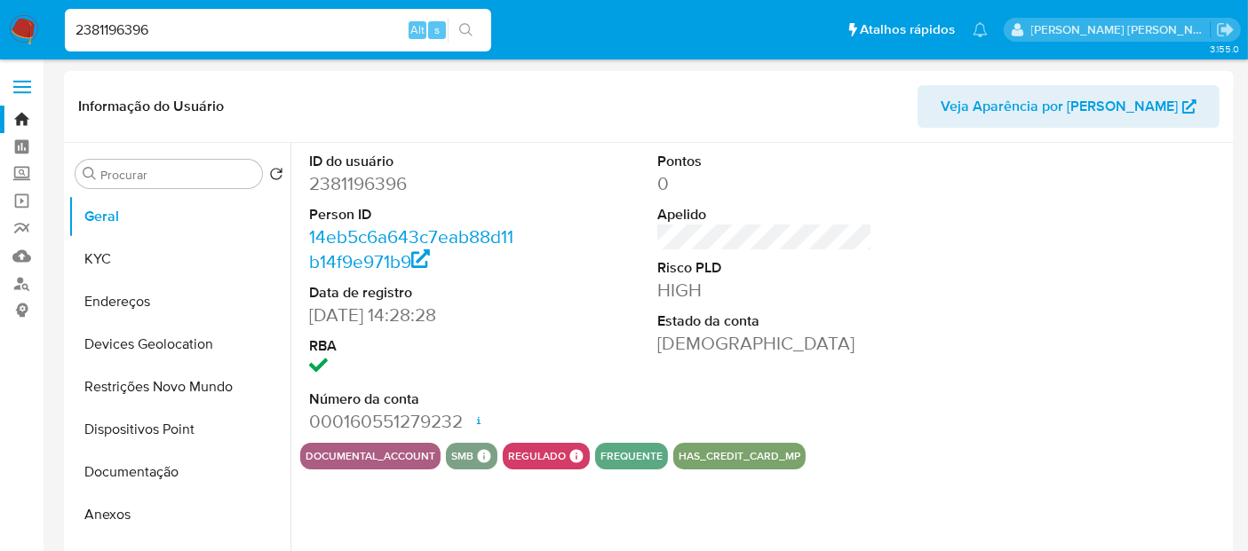
select select "10"
click at [249, 28] on input "2381196396" at bounding box center [278, 30] width 426 height 23
paste input "206840539"
type input "2206840539"
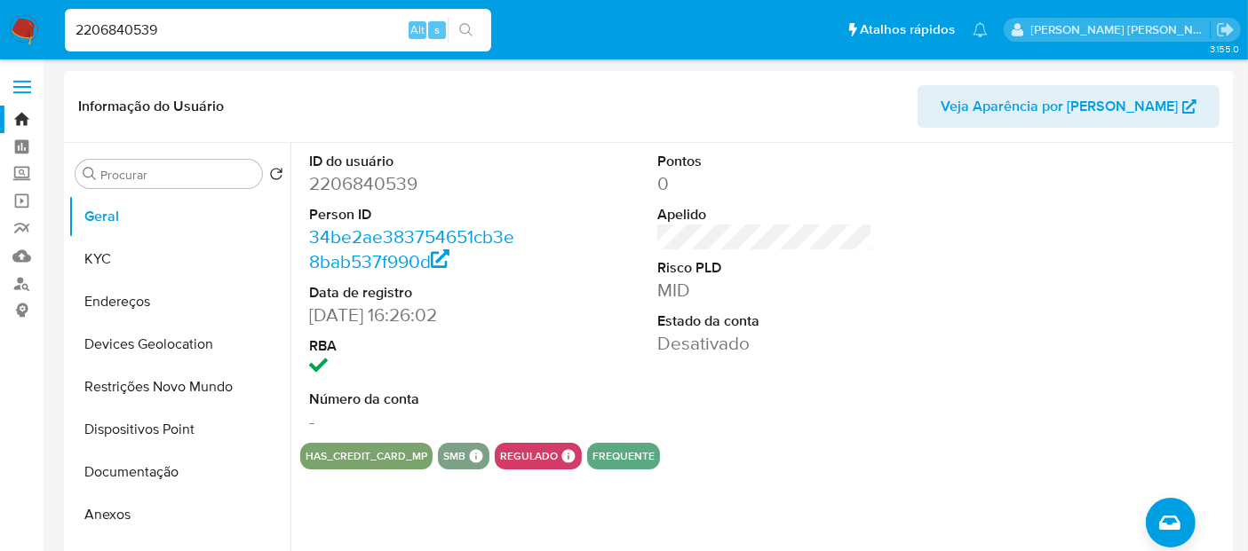
select select "10"
click at [139, 32] on input "2206840539" at bounding box center [278, 30] width 426 height 23
paste input "312104852"
type input "312104852"
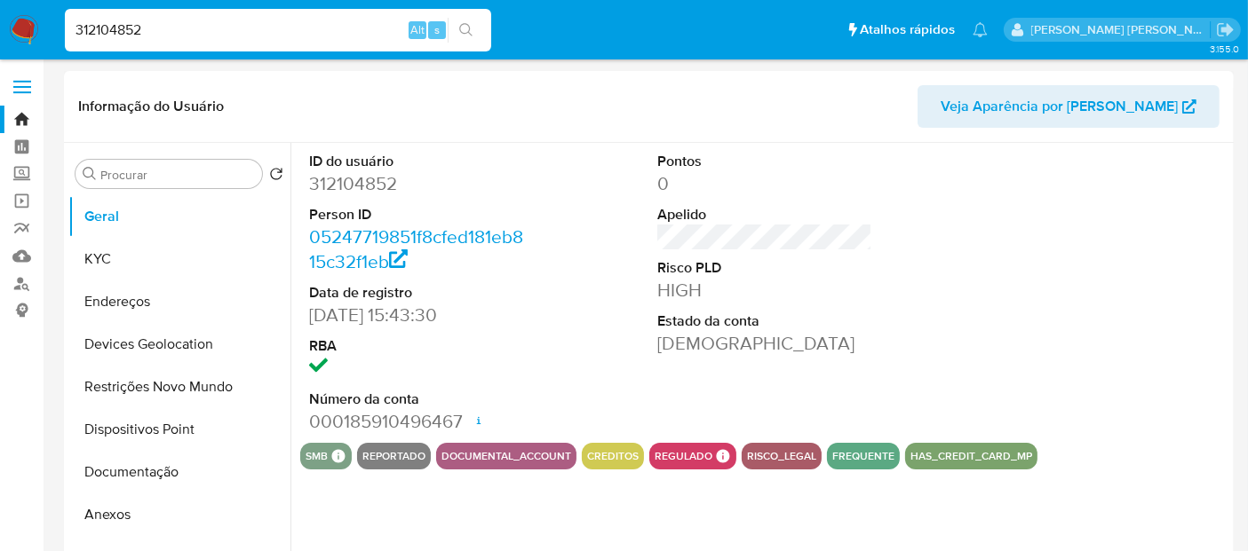
select select "10"
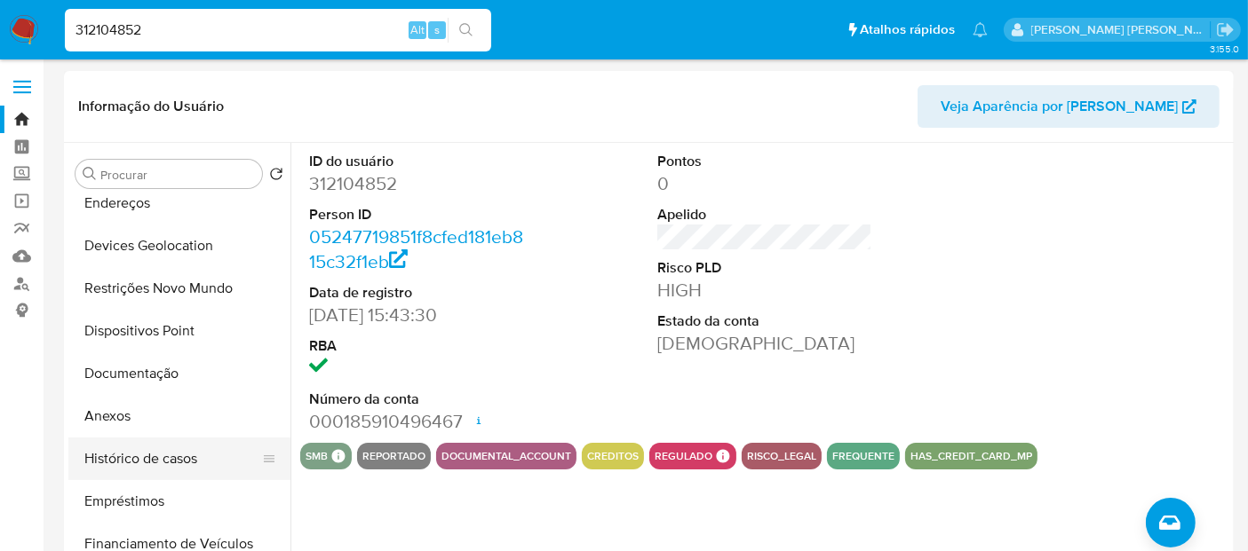
click at [145, 460] on button "Histórico de casos" at bounding box center [172, 459] width 208 height 43
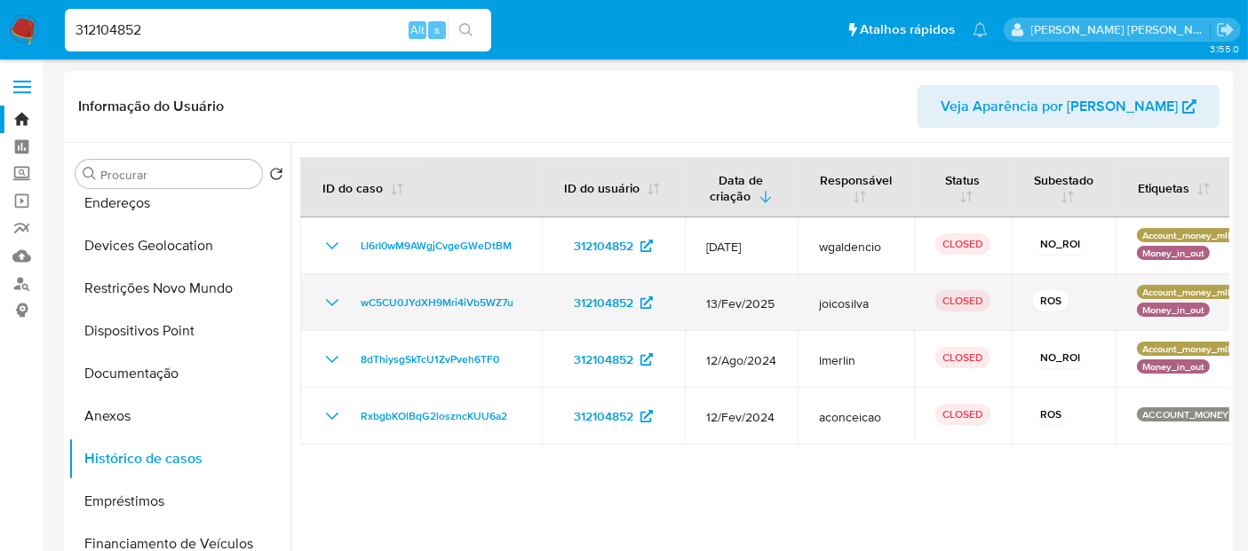
click at [334, 296] on icon "Mostrar/Ocultar" at bounding box center [331, 302] width 21 height 21
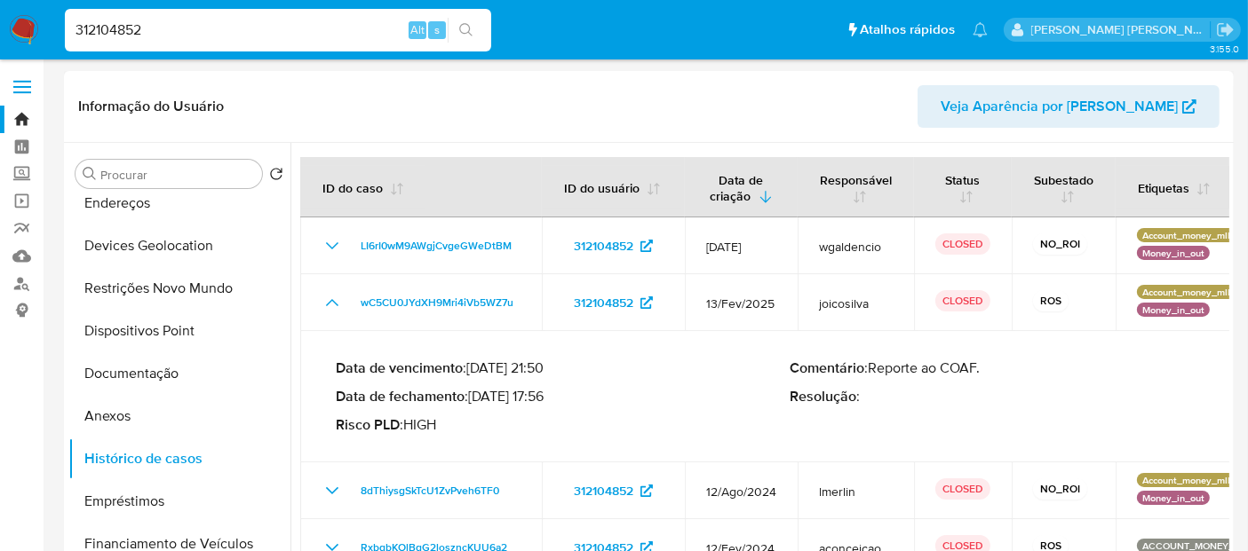
drag, startPoint x: 545, startPoint y: 392, endPoint x: 473, endPoint y: 392, distance: 71.9
click at [473, 392] on p "Data de fechamento : 17/03/2025 17:56" at bounding box center [563, 397] width 455 height 18
click at [249, 35] on input "312104852" at bounding box center [278, 30] width 426 height 23
paste input "2481353196"
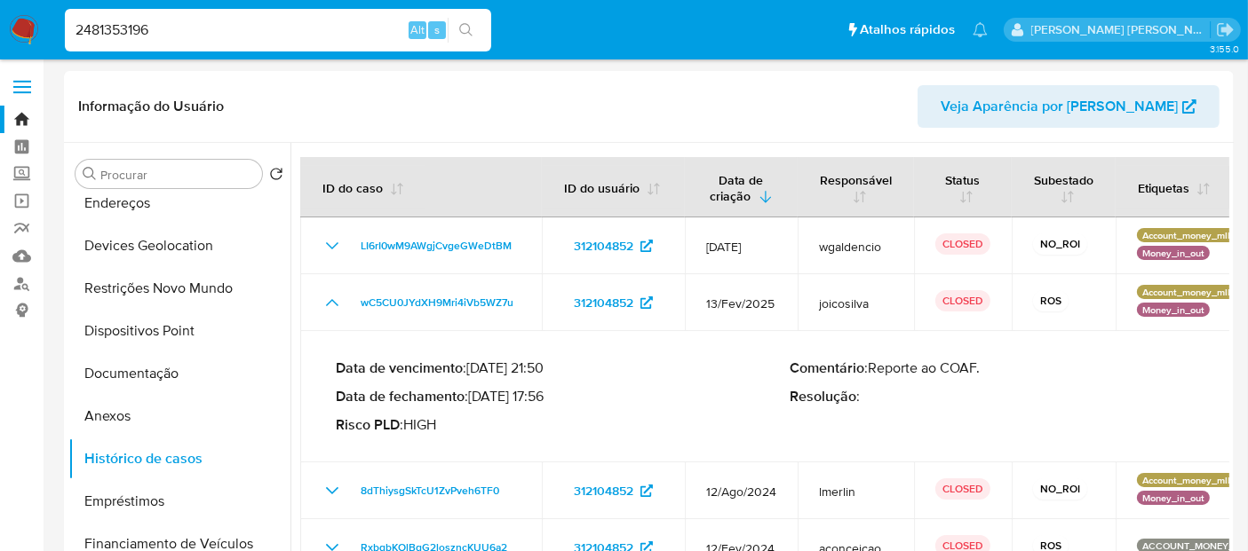
type input "2481353196"
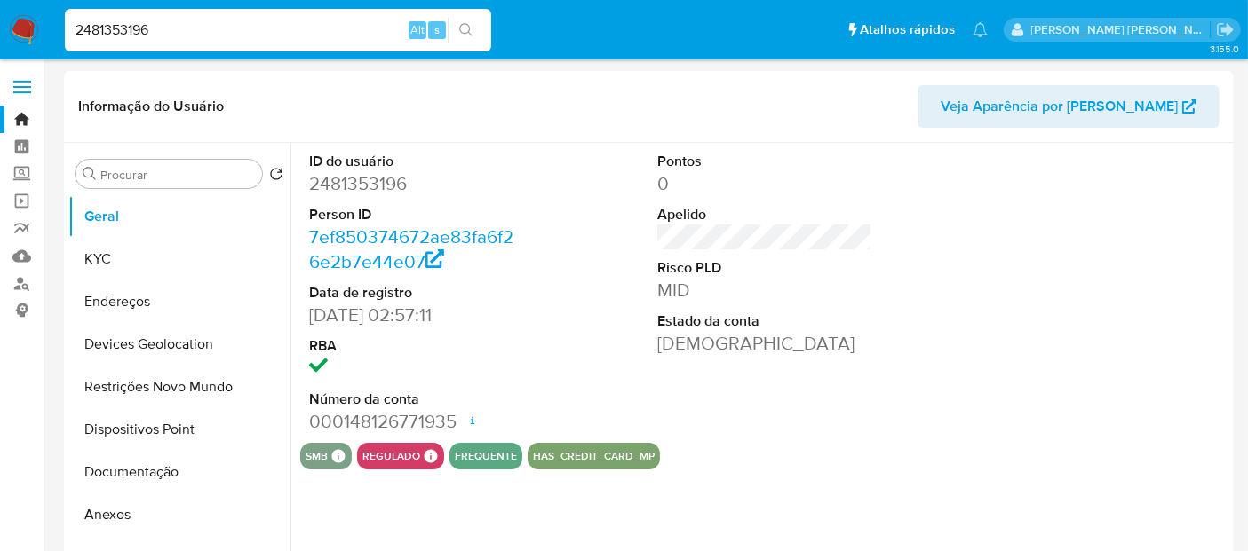
select select "10"
click at [18, 24] on img at bounding box center [24, 30] width 30 height 30
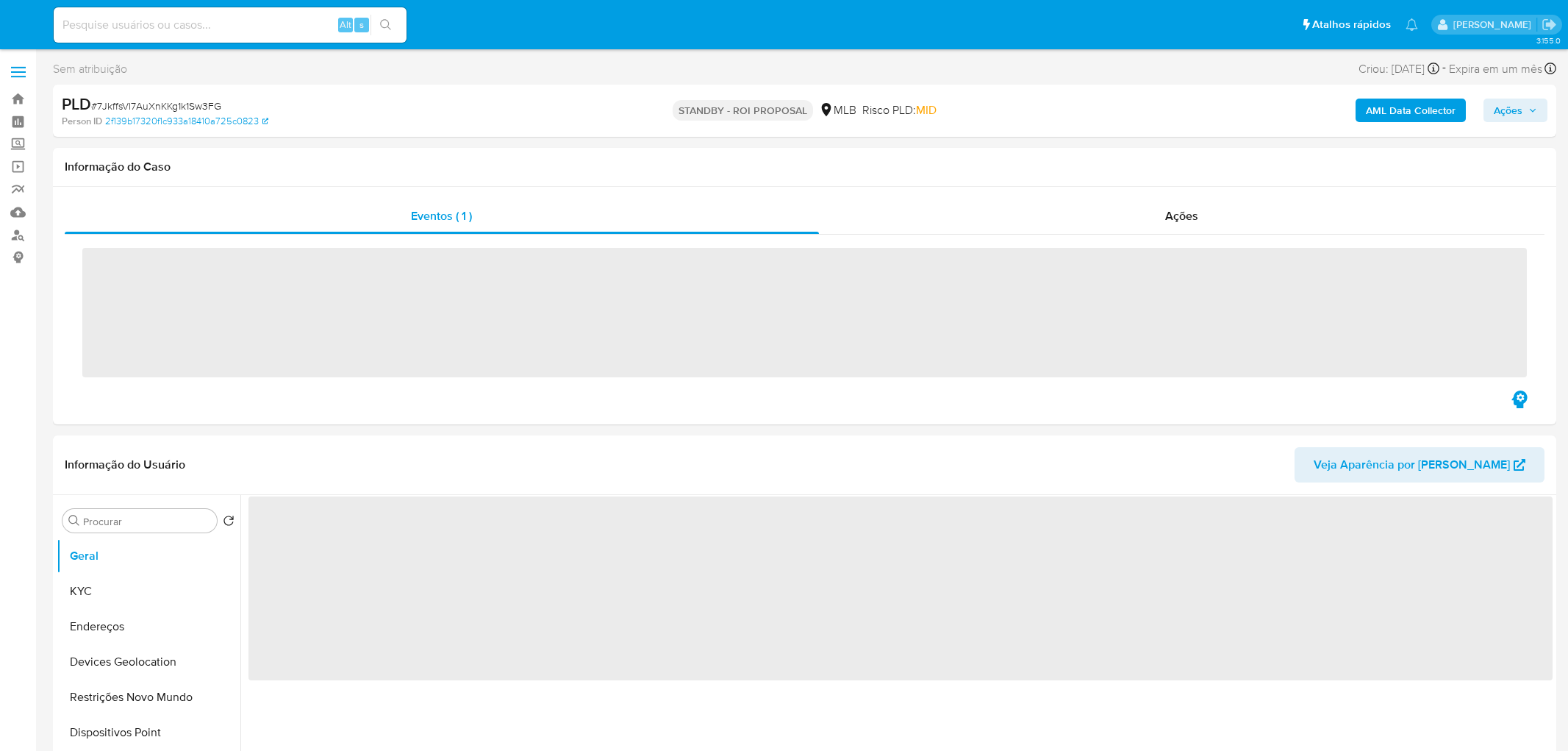
select select "10"
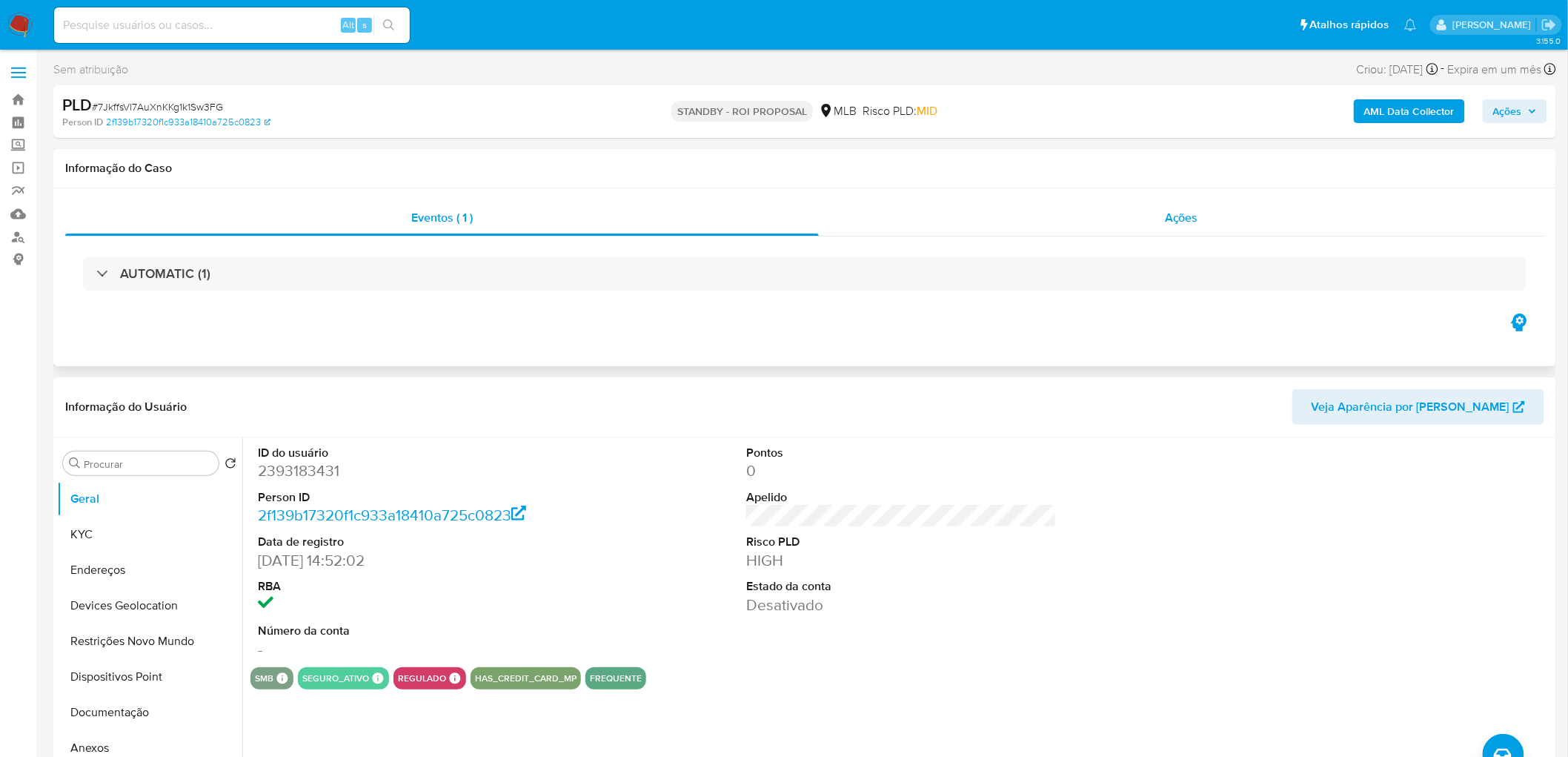
click at [1274, 216] on div "Ações" at bounding box center [1181, 218] width 725 height 36
